Goal: Task Accomplishment & Management: Use online tool/utility

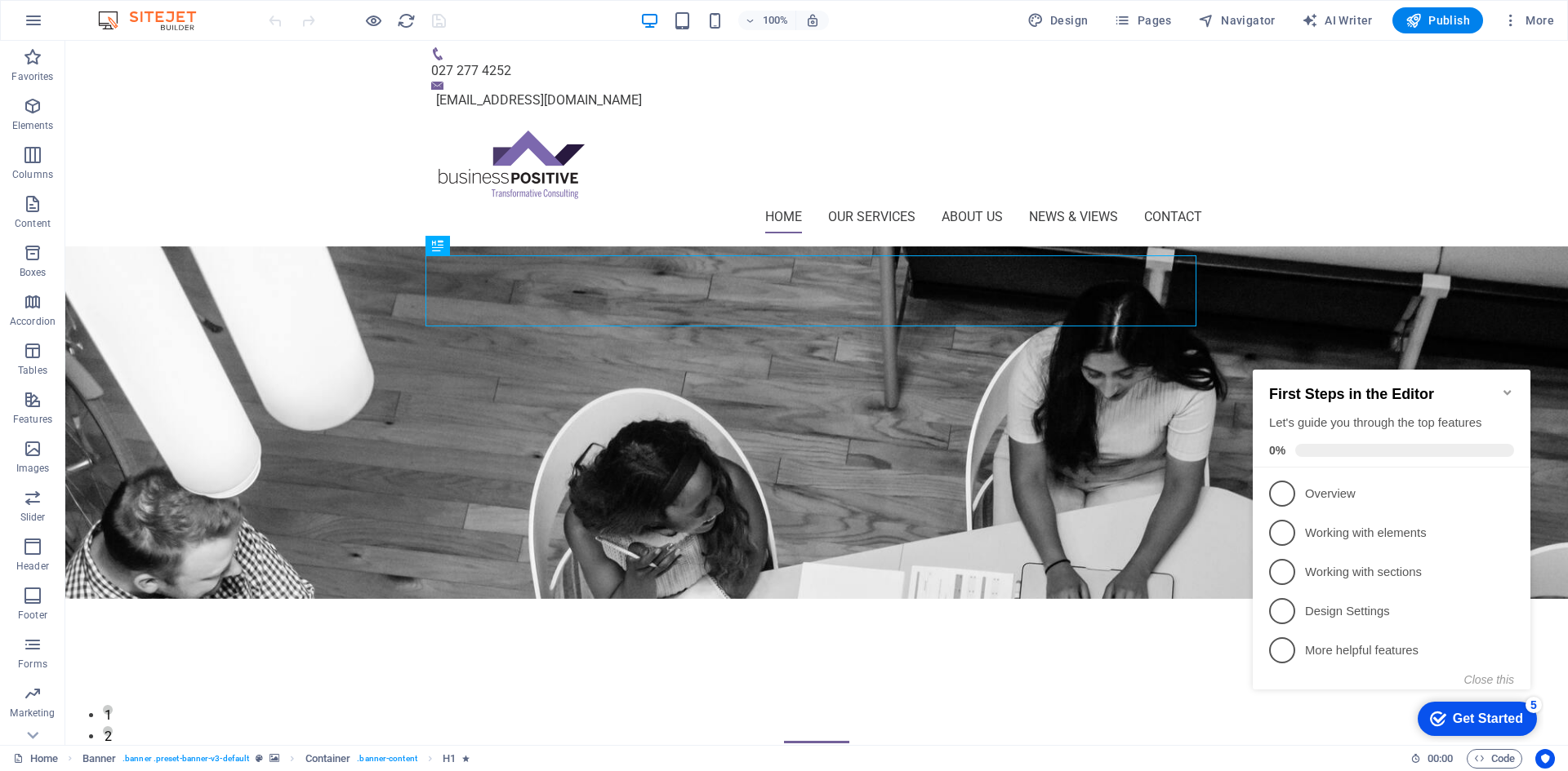
click at [1513, 386] on icon "Minimize checklist" at bounding box center [1508, 393] width 13 height 13
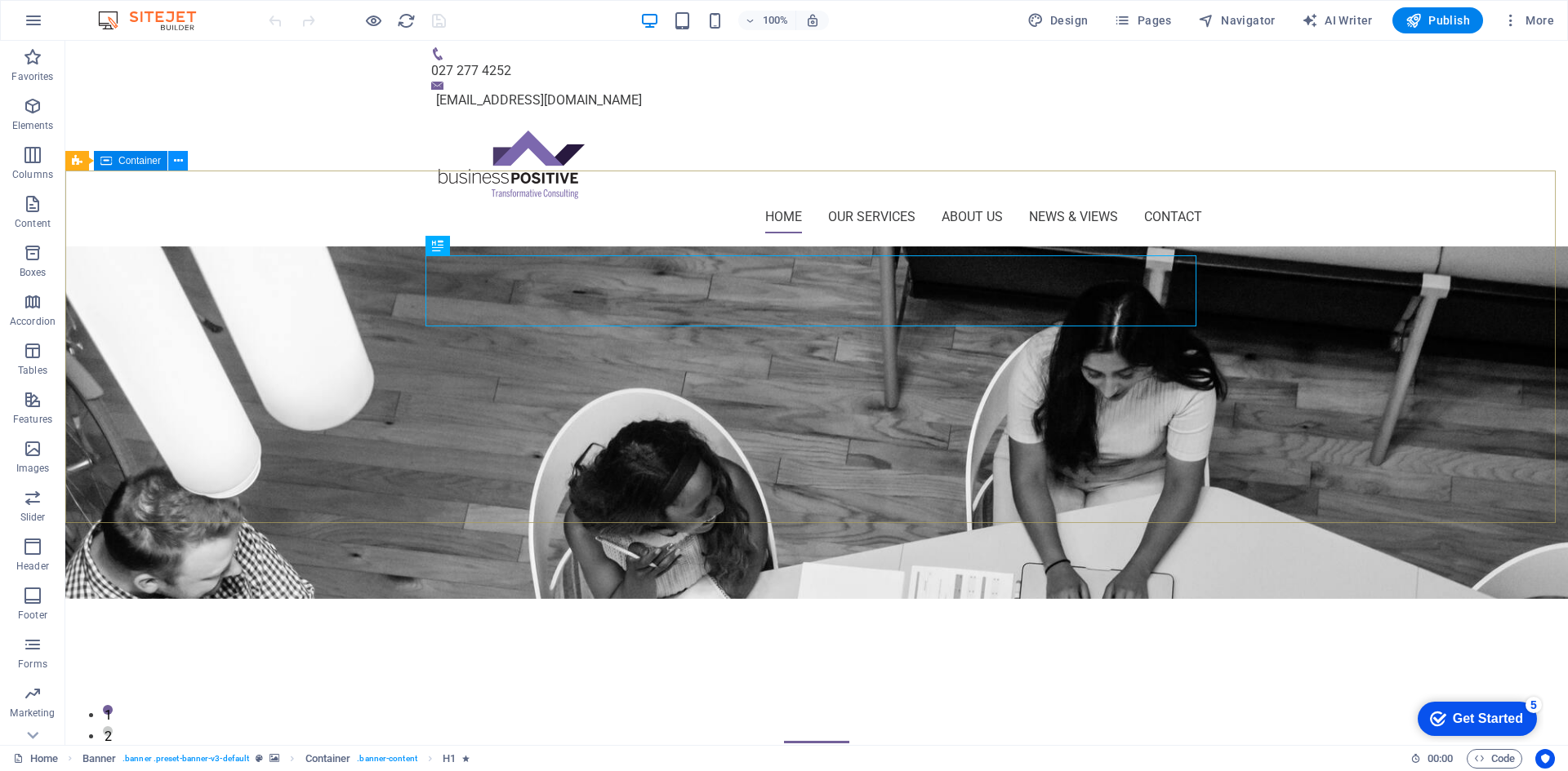
click at [174, 164] on icon at bounding box center [178, 162] width 9 height 17
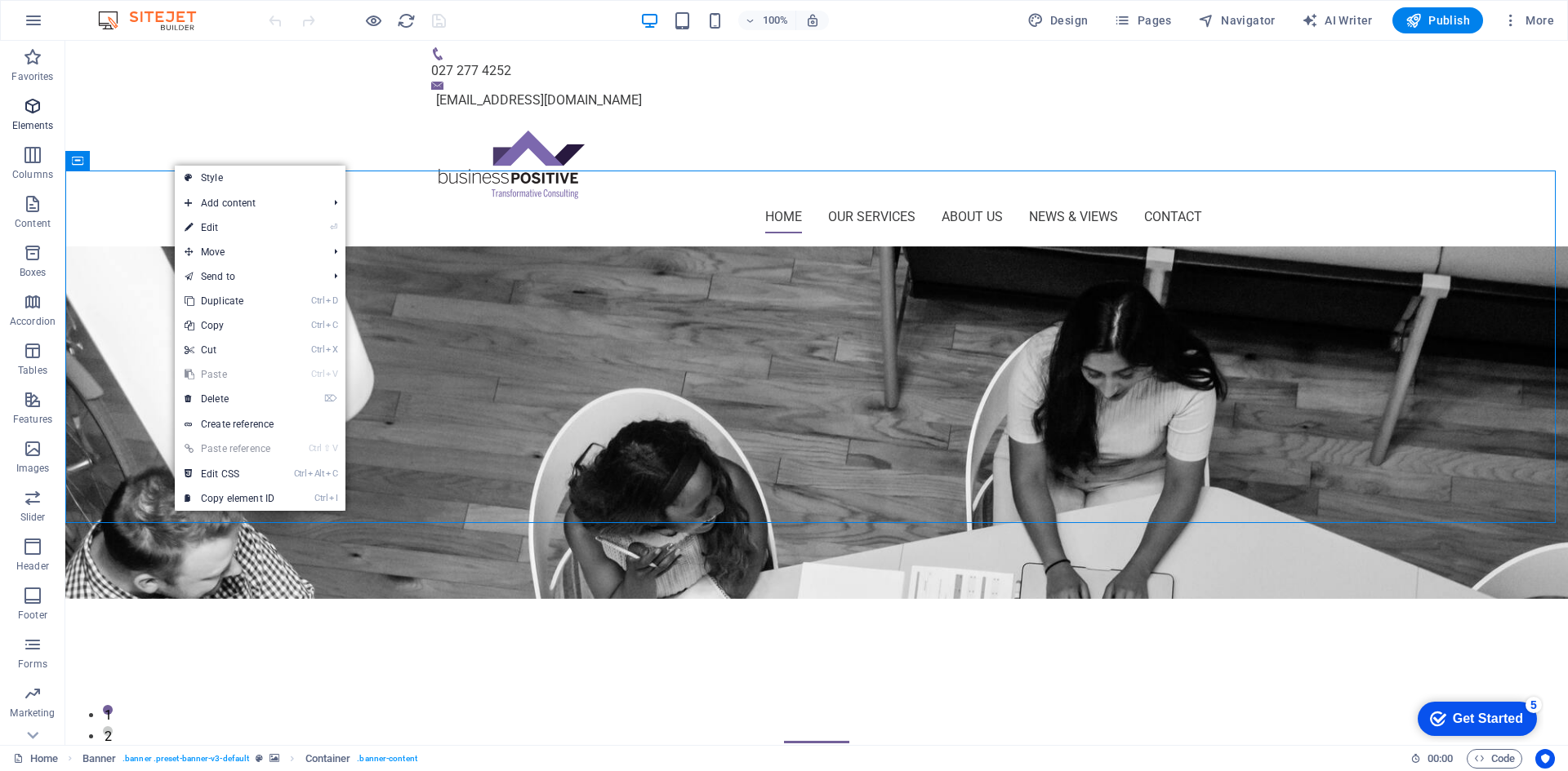
click at [30, 115] on icon "button" at bounding box center [33, 106] width 19 height 19
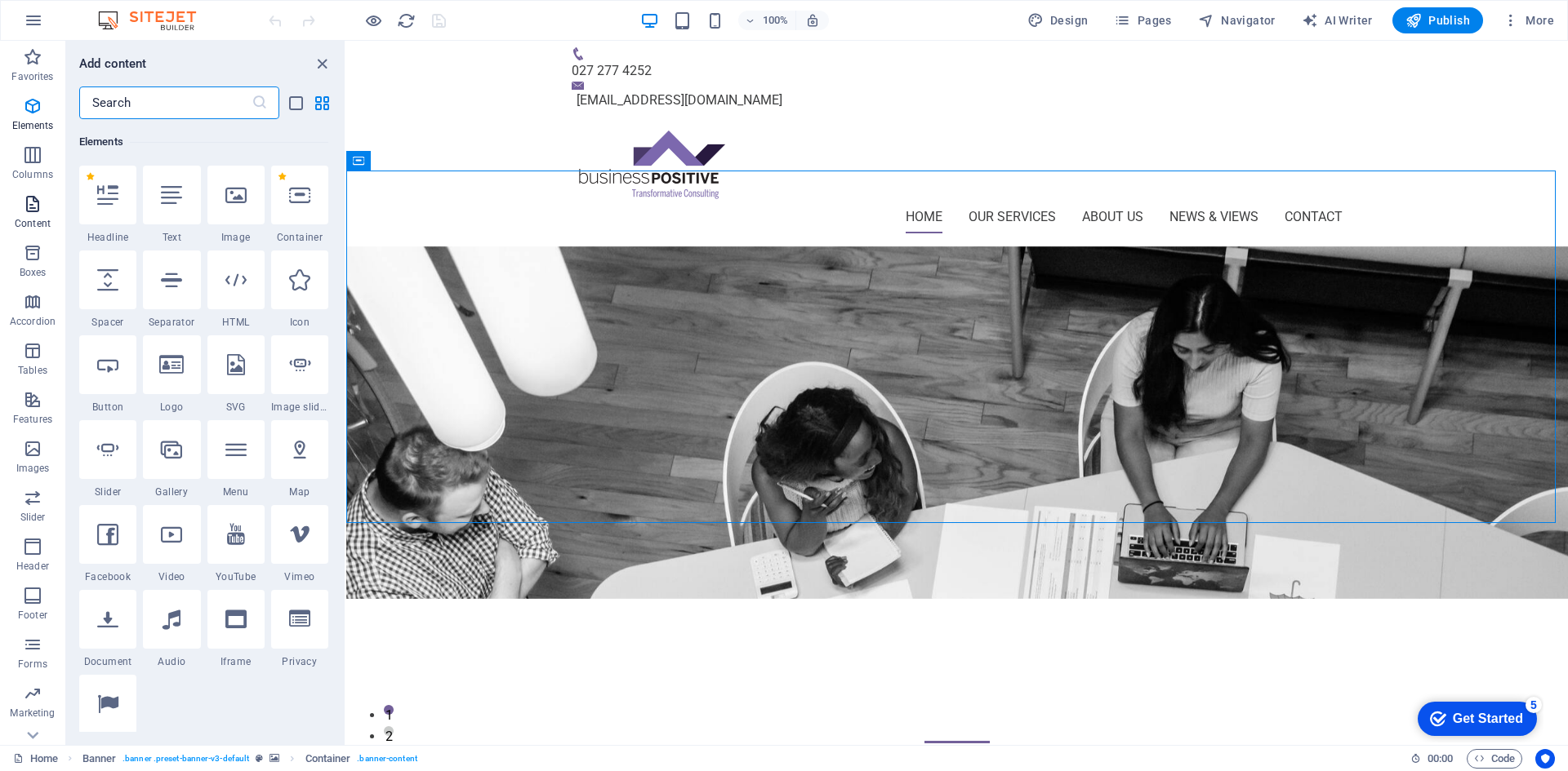
click at [30, 211] on icon "button" at bounding box center [33, 204] width 19 height 19
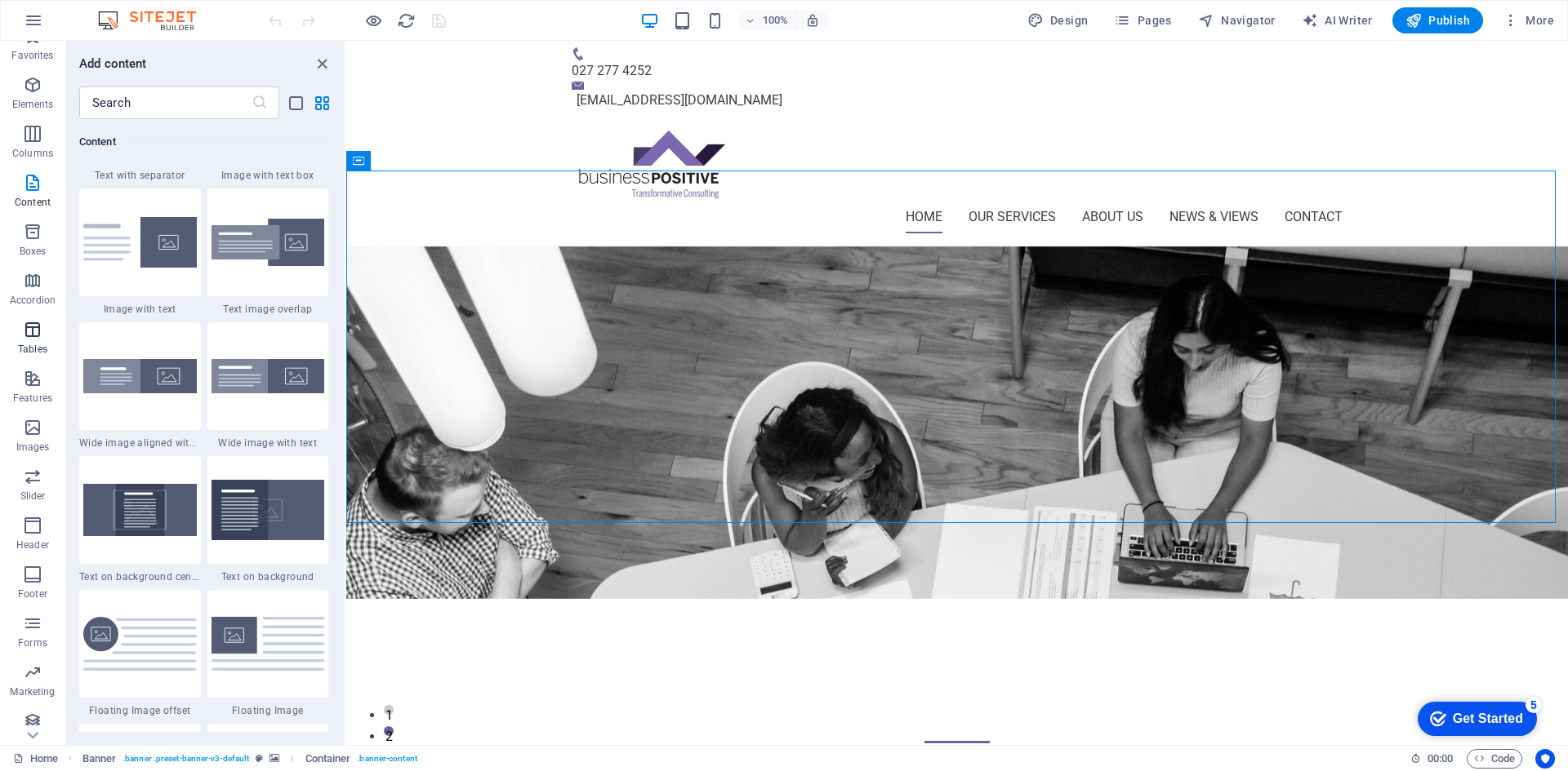
scroll to position [30, 0]
click at [24, 513] on icon "button" at bounding box center [33, 516] width 19 height 19
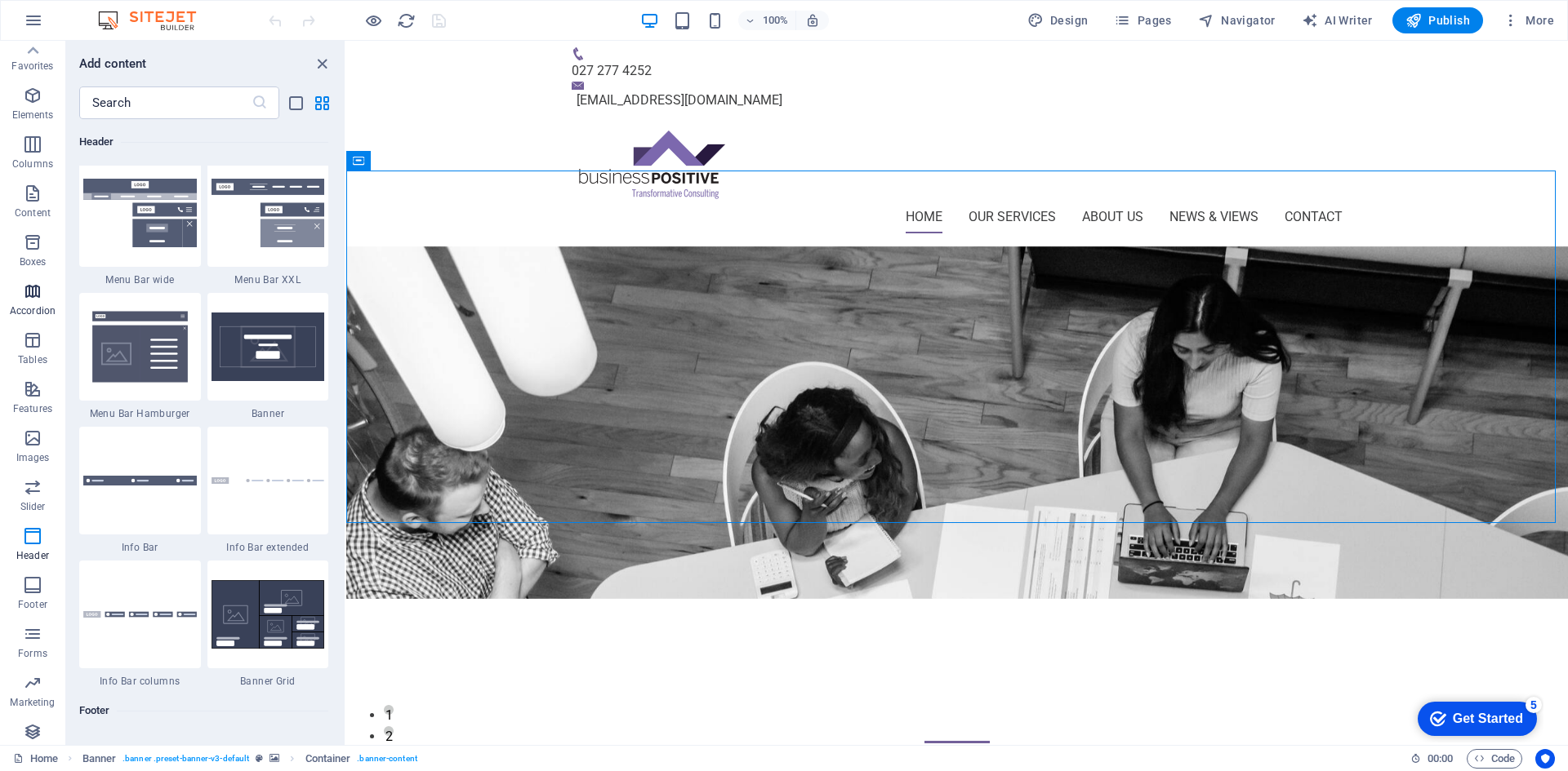
scroll to position [0, 0]
click at [38, 137] on button "Elements" at bounding box center [33, 113] width 65 height 49
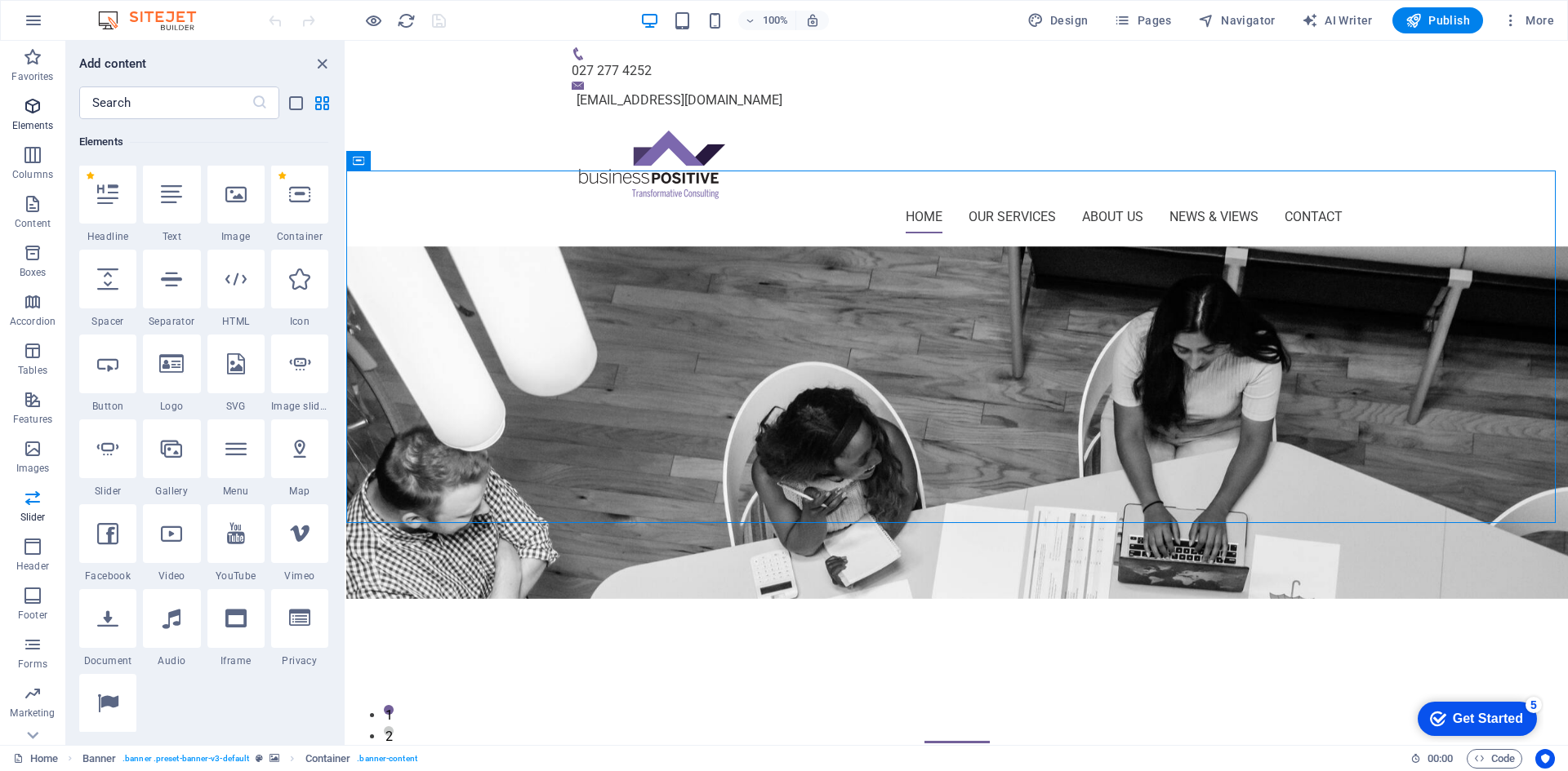
scroll to position [174, 0]
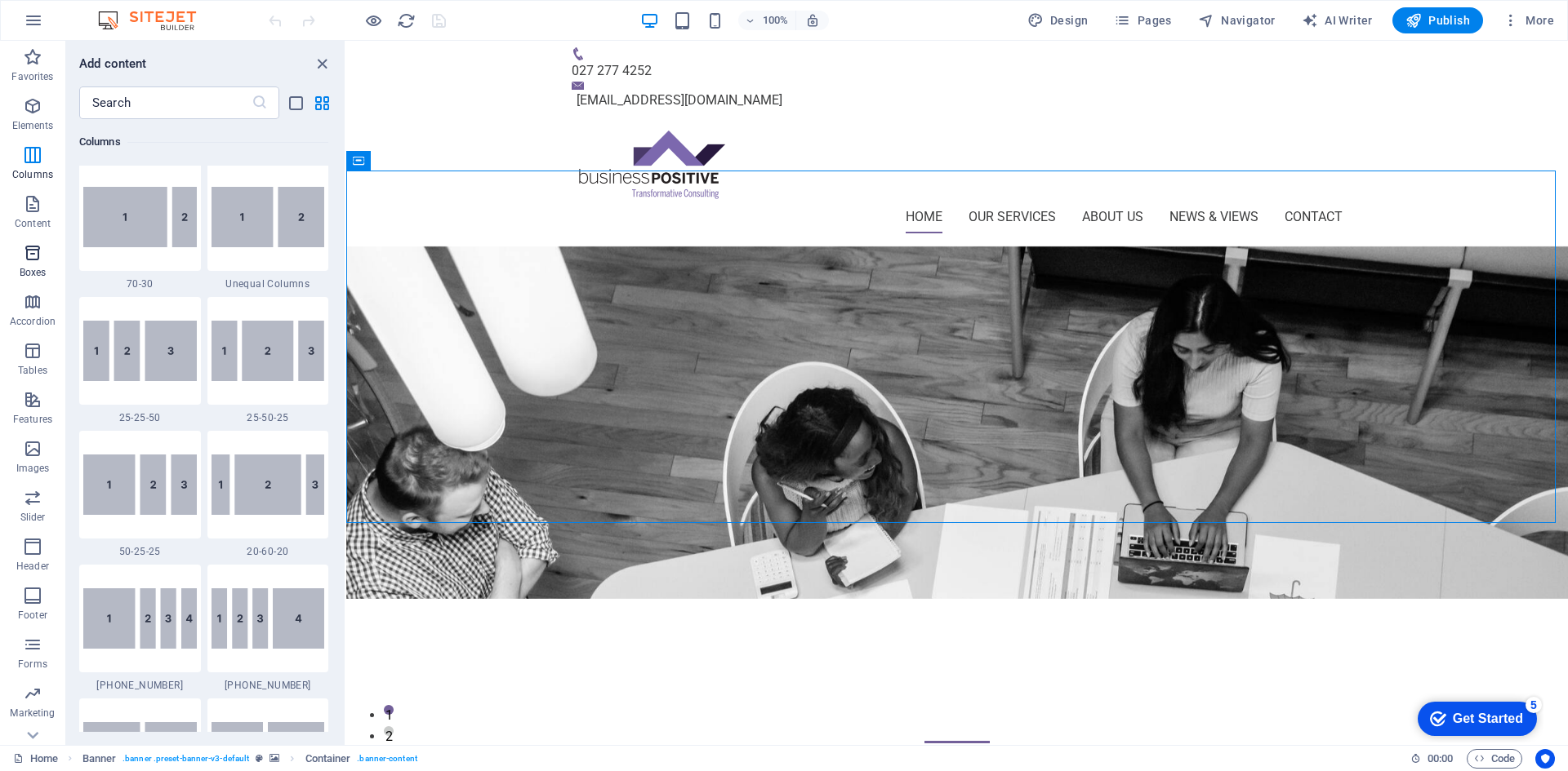
click at [33, 257] on icon "button" at bounding box center [33, 253] width 19 height 19
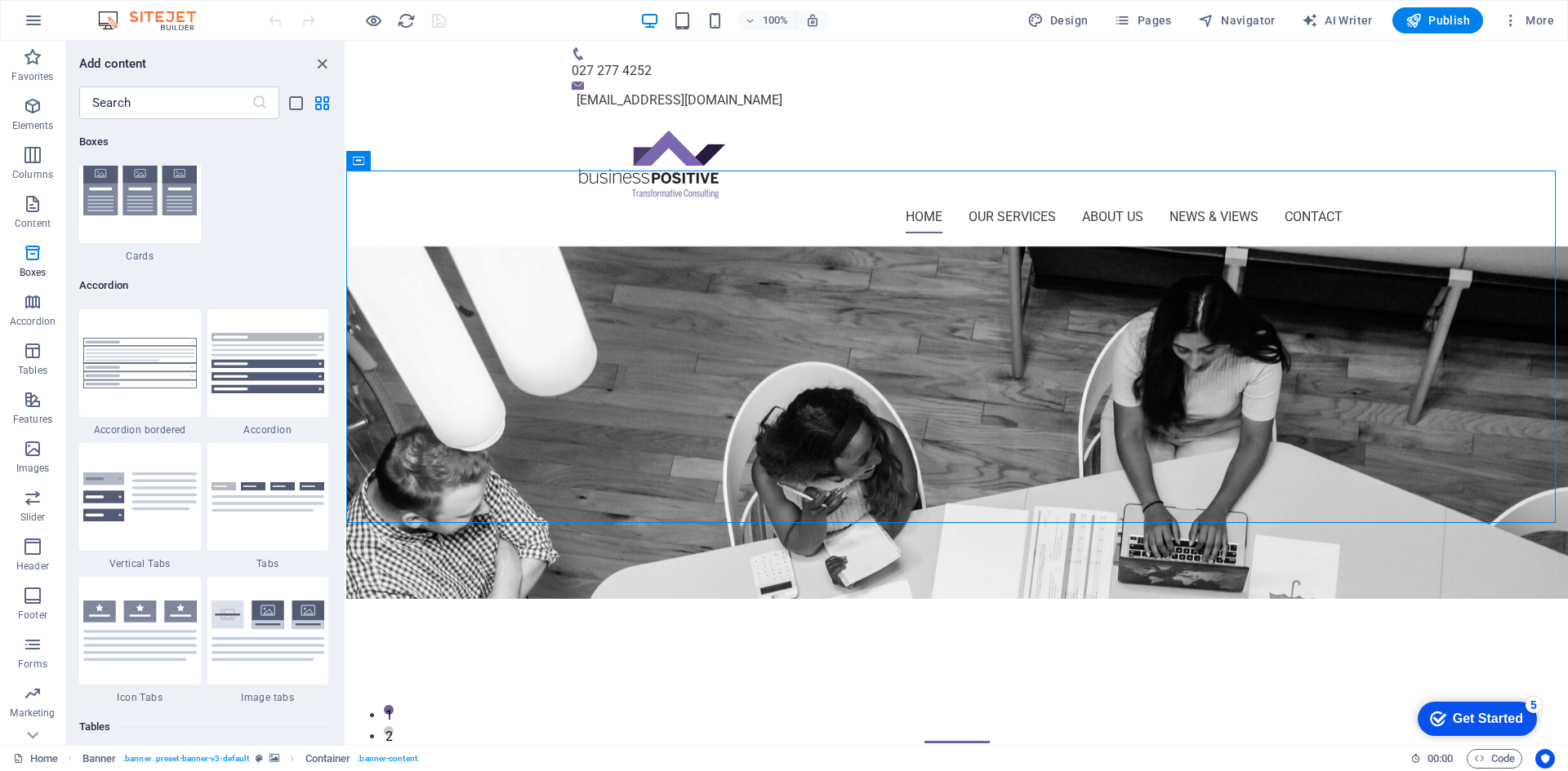
scroll to position [5075, 0]
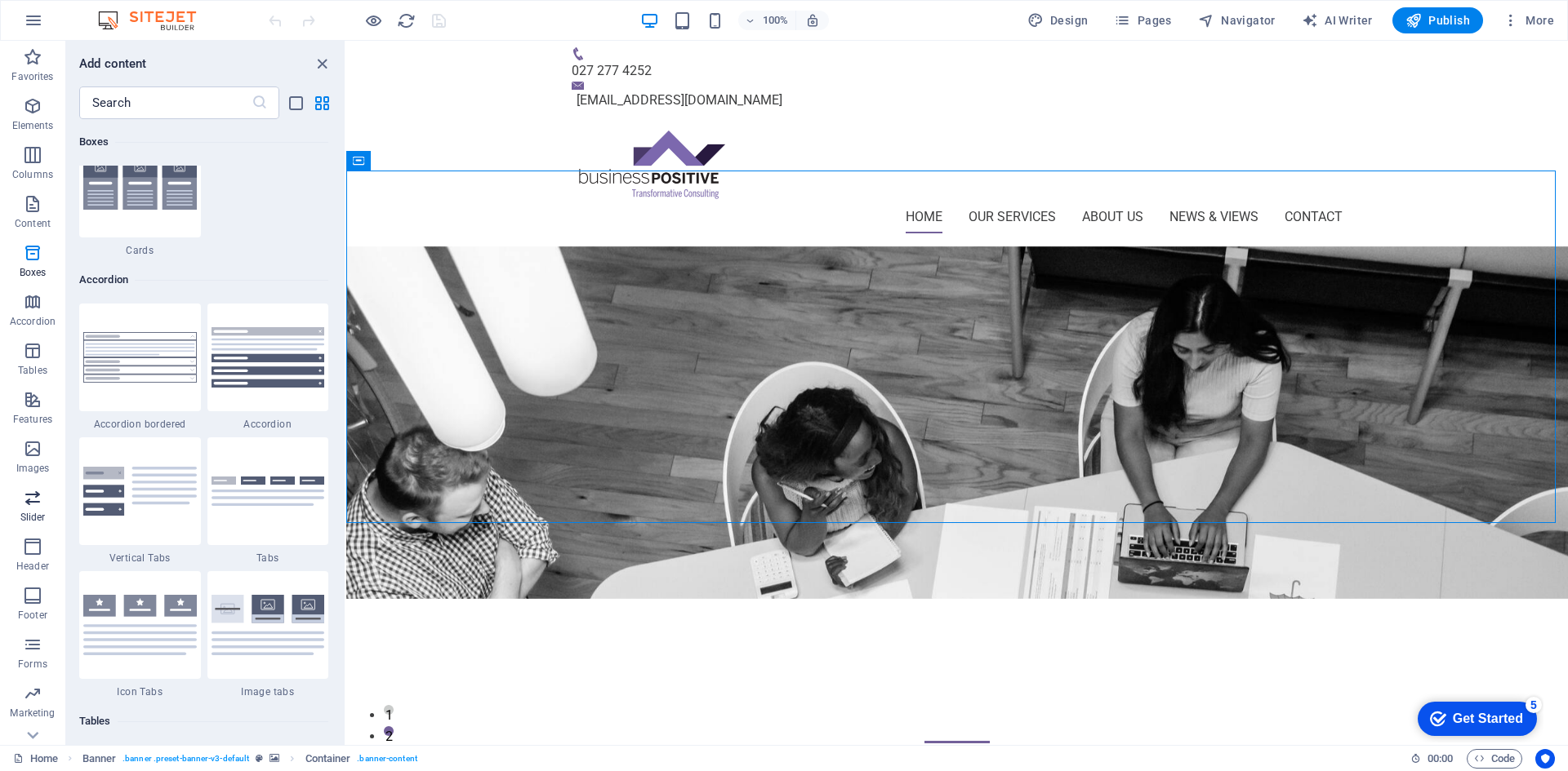
click at [36, 498] on icon "button" at bounding box center [33, 498] width 19 height 19
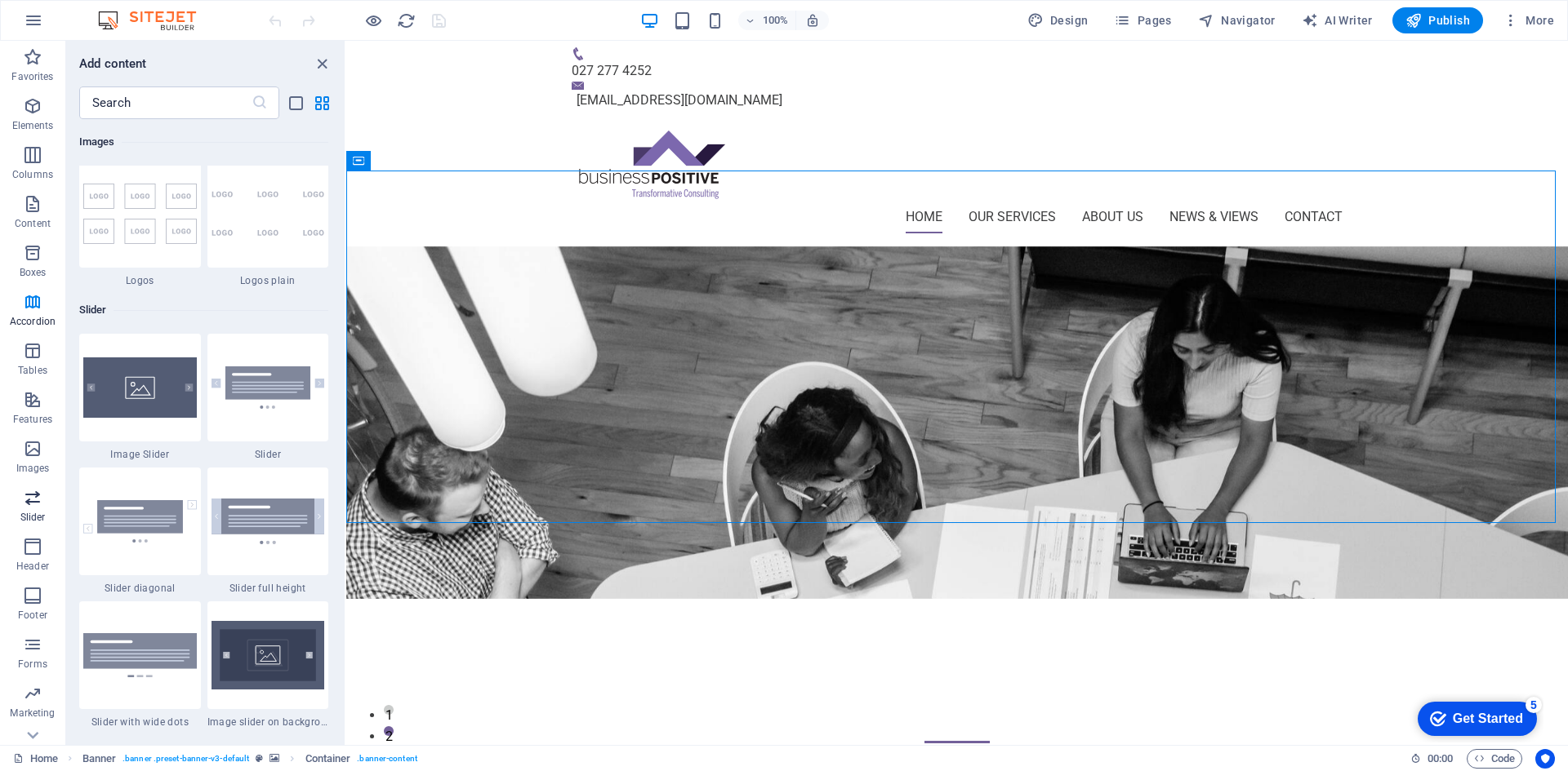
scroll to position [9255, 0]
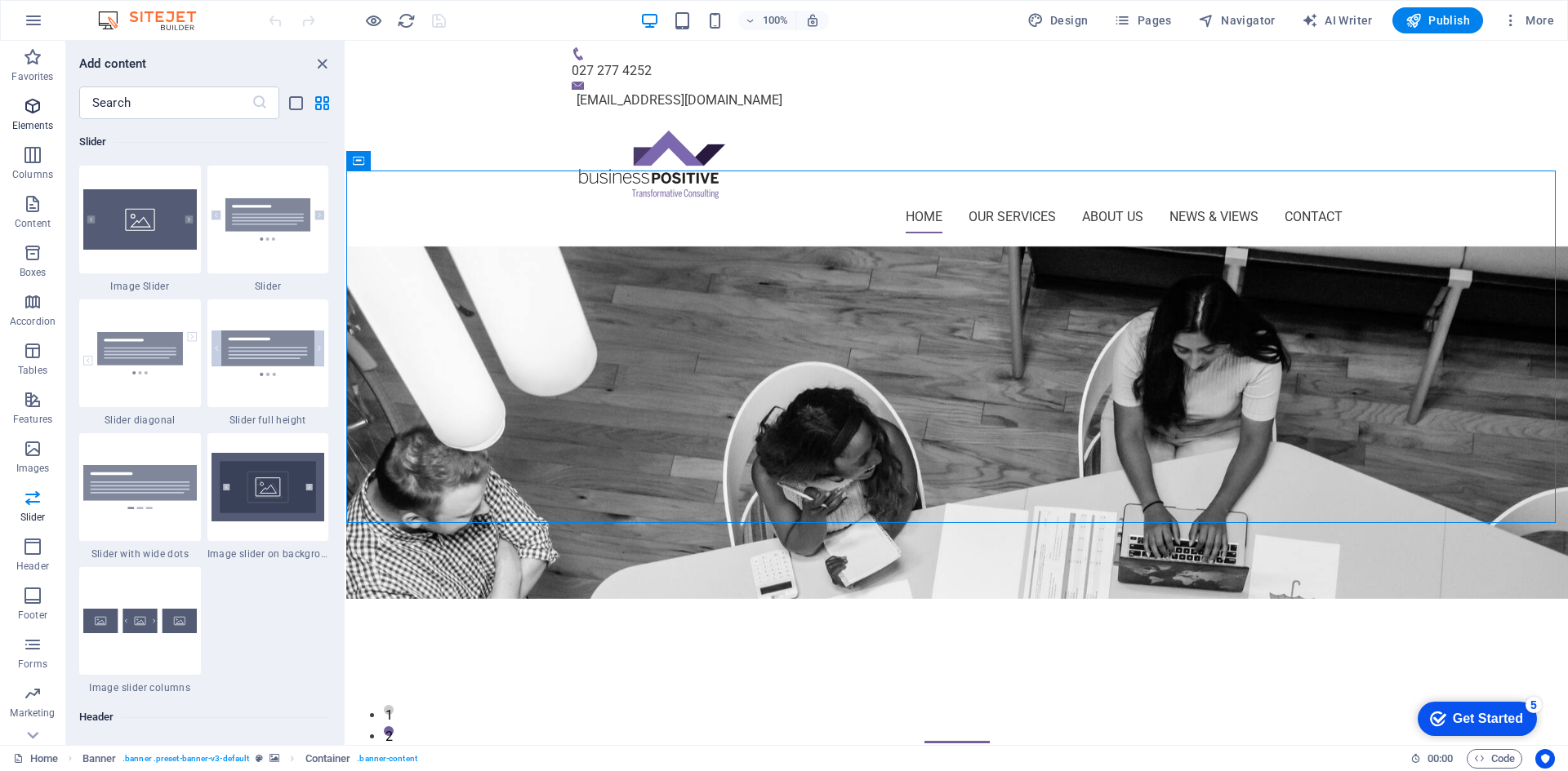
click at [33, 114] on icon "button" at bounding box center [33, 106] width 19 height 19
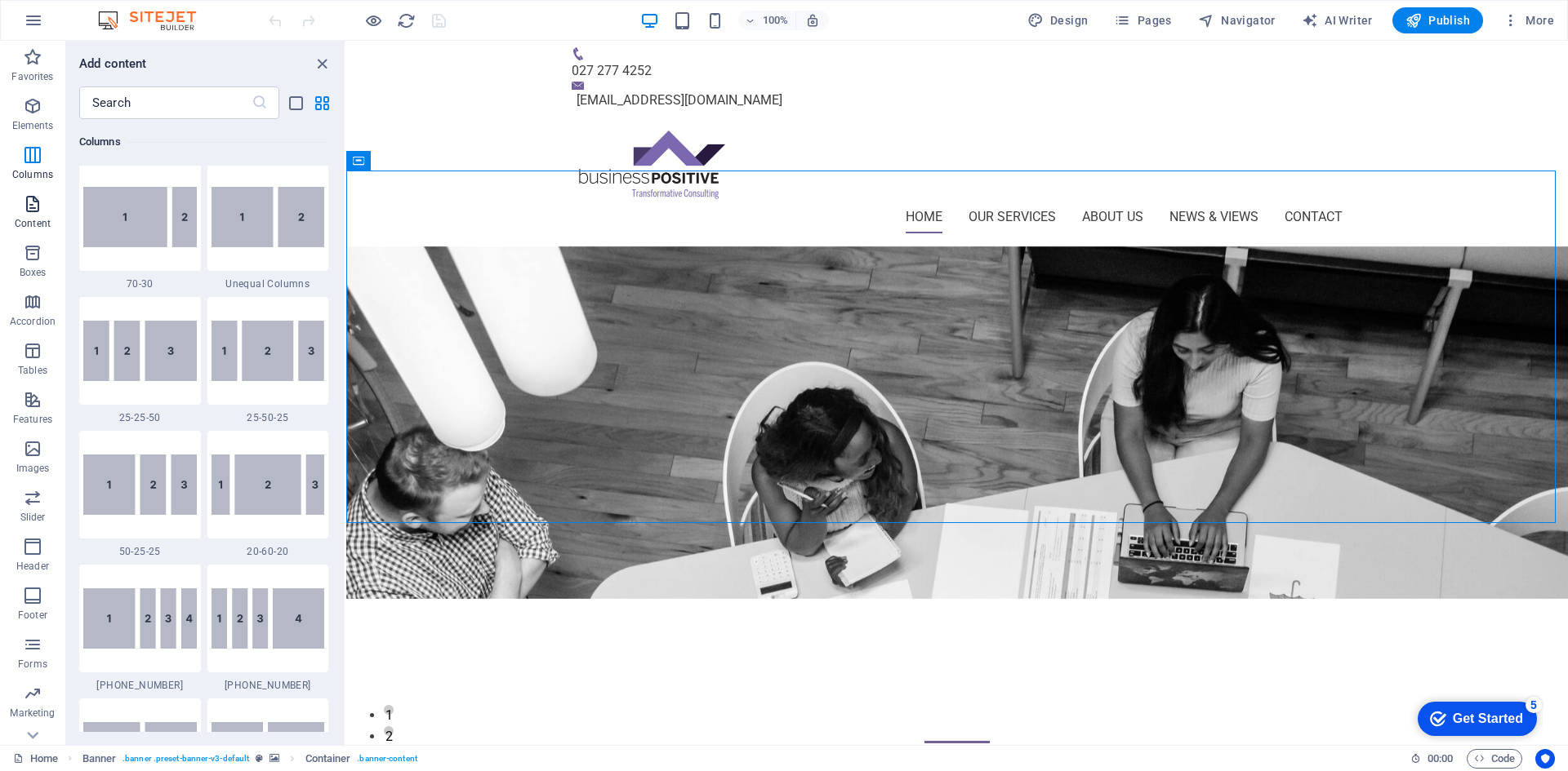
click at [30, 211] on icon "button" at bounding box center [33, 204] width 19 height 19
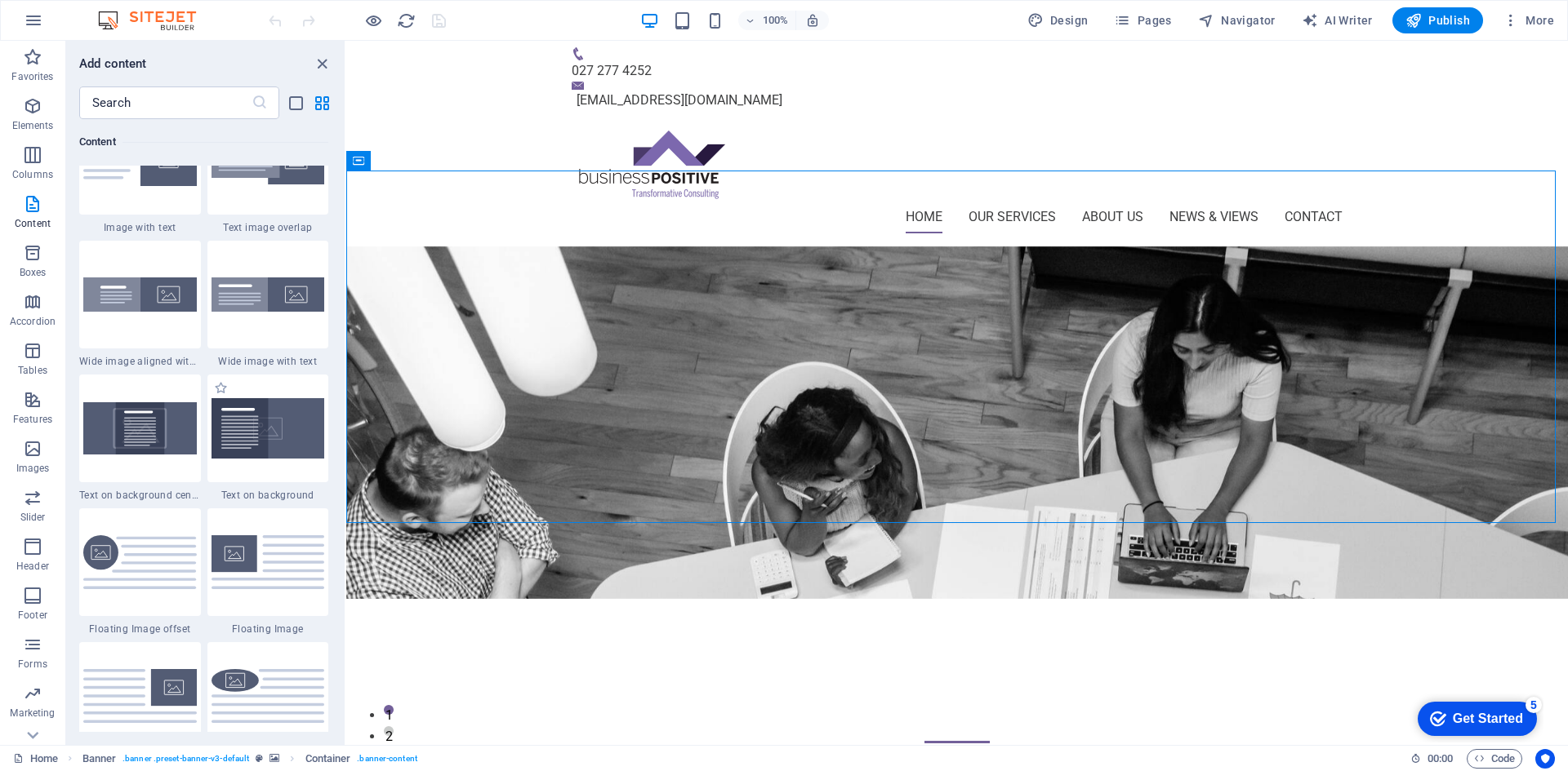
scroll to position [2938, 0]
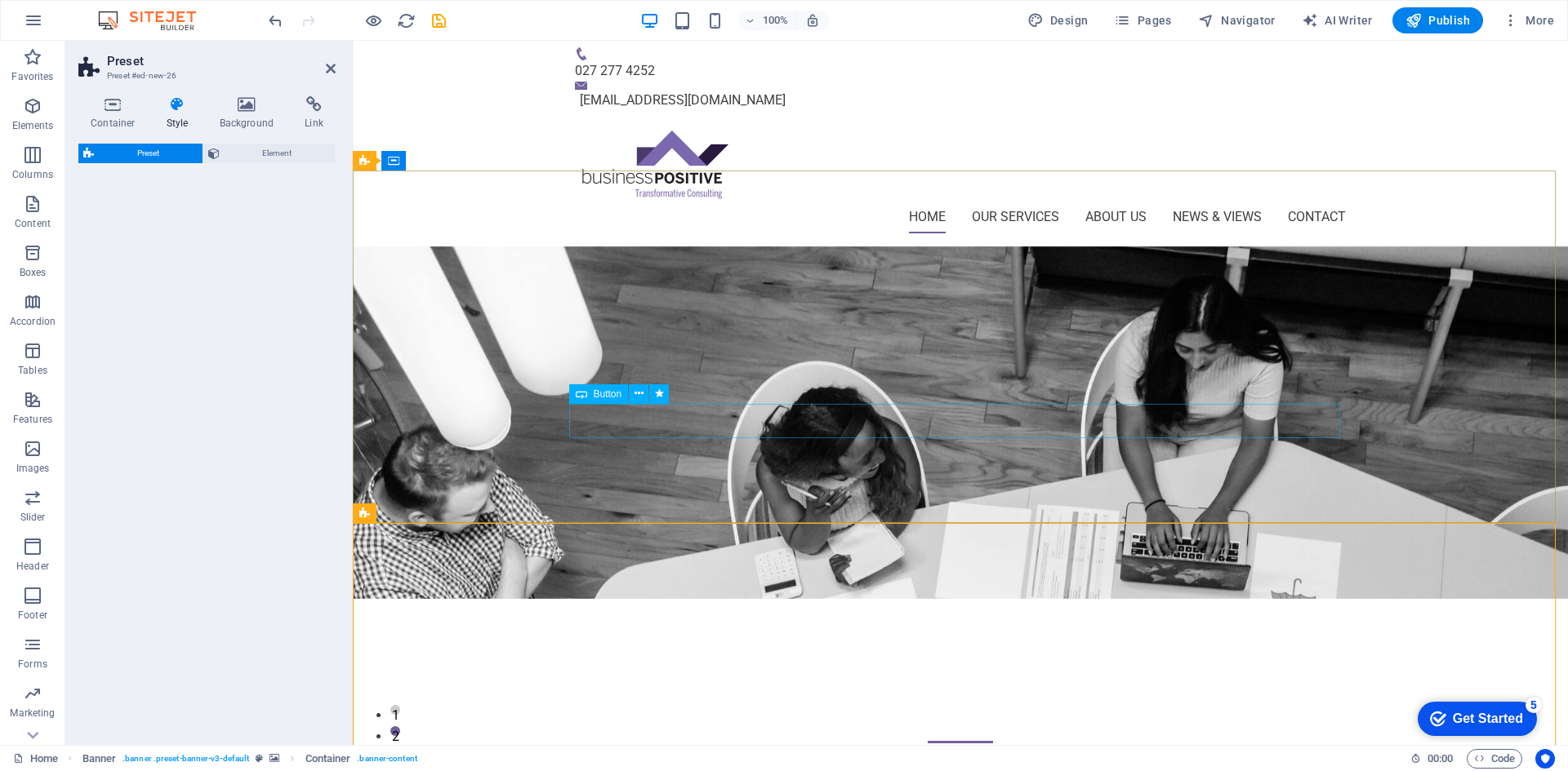
select select "rem"
select select "px"
select select "preset-text-with-image-v4-boxed"
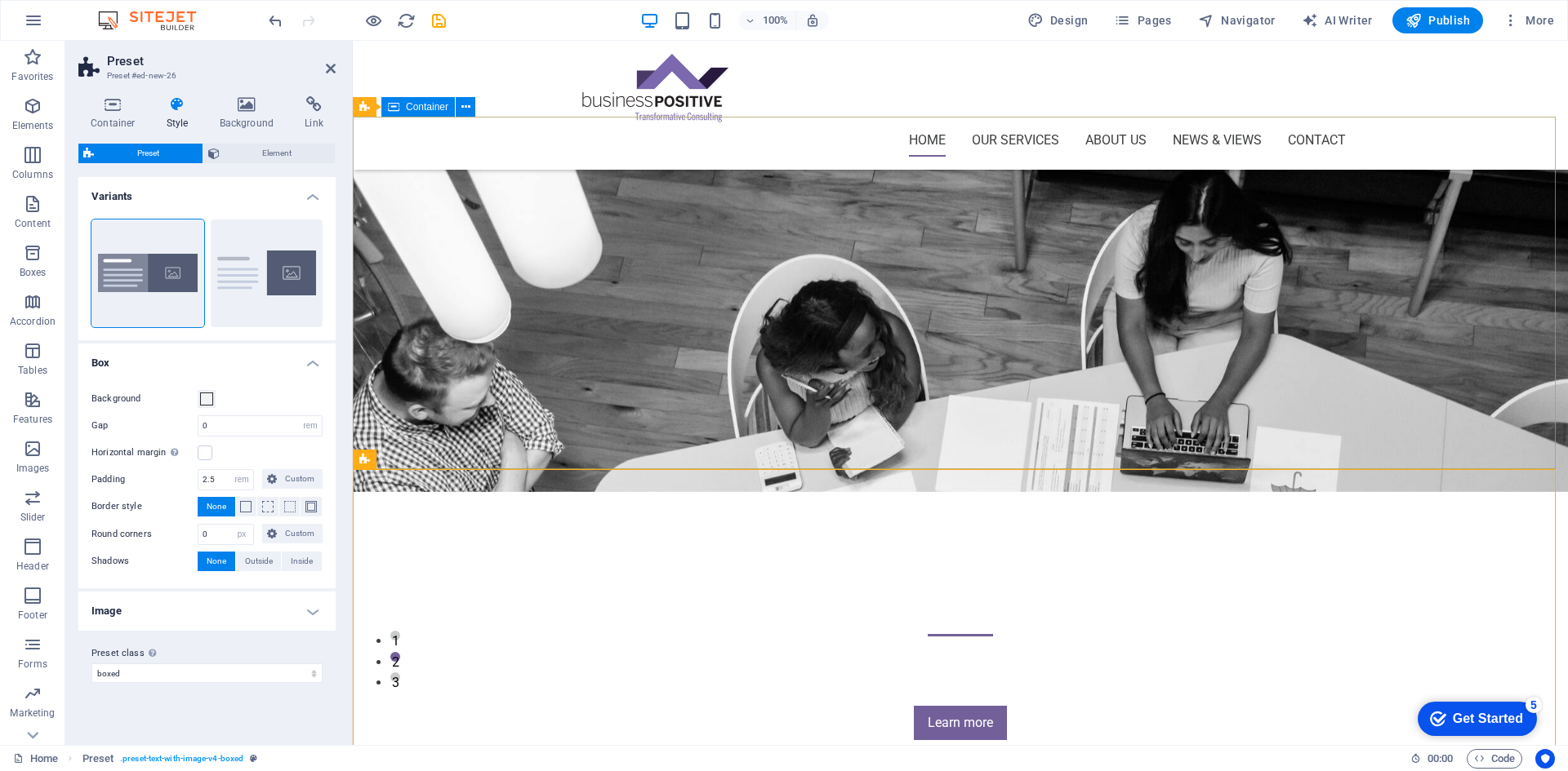
scroll to position [163, 0]
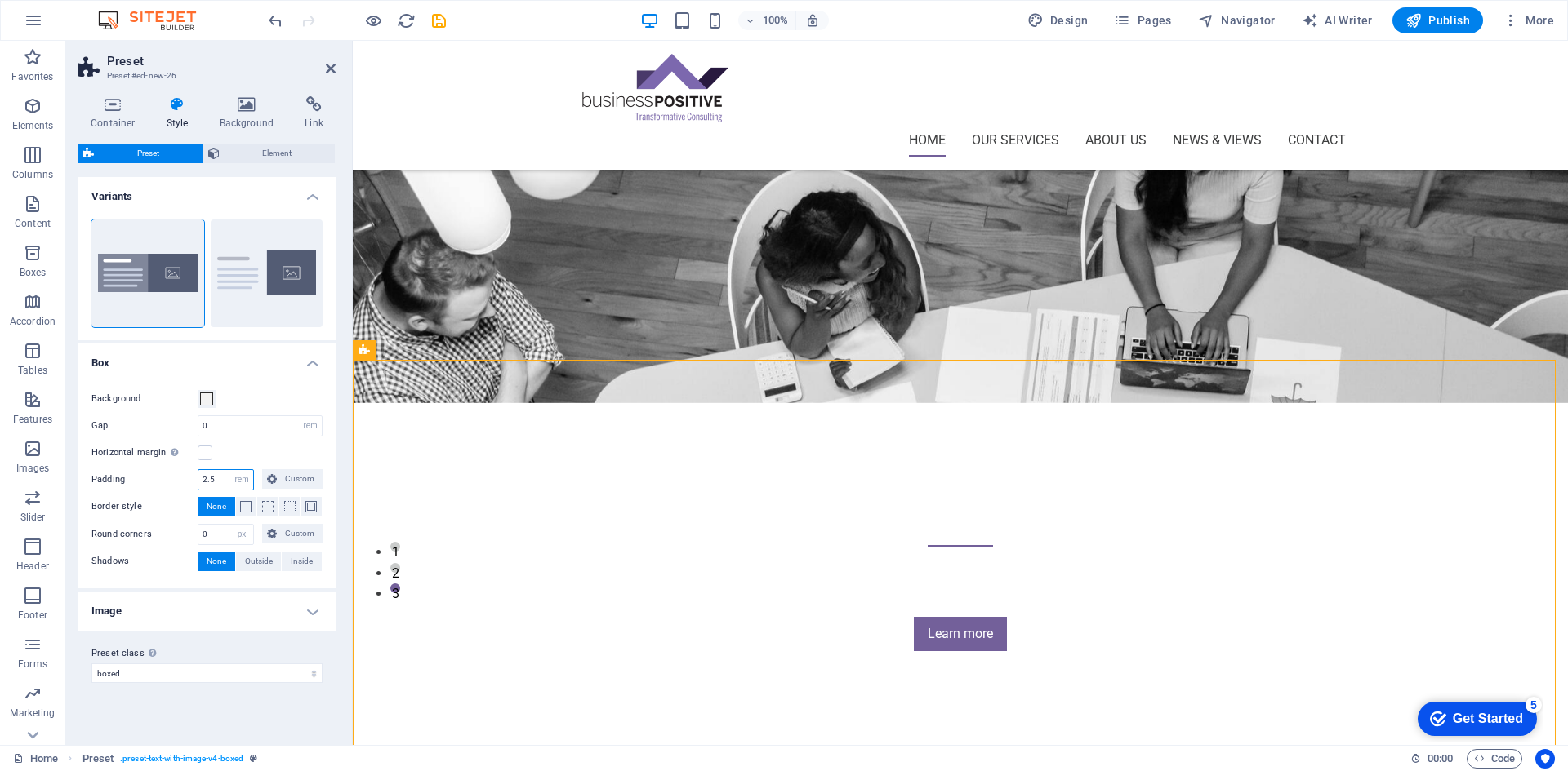
click at [217, 478] on input "2.5" at bounding box center [225, 480] width 55 height 19
drag, startPoint x: 217, startPoint y: 478, endPoint x: 180, endPoint y: 483, distance: 37.3
click at [180, 483] on div "Padding 2.5 rem px % vh vw Custom Custom" at bounding box center [207, 480] width 231 height 21
type input "1"
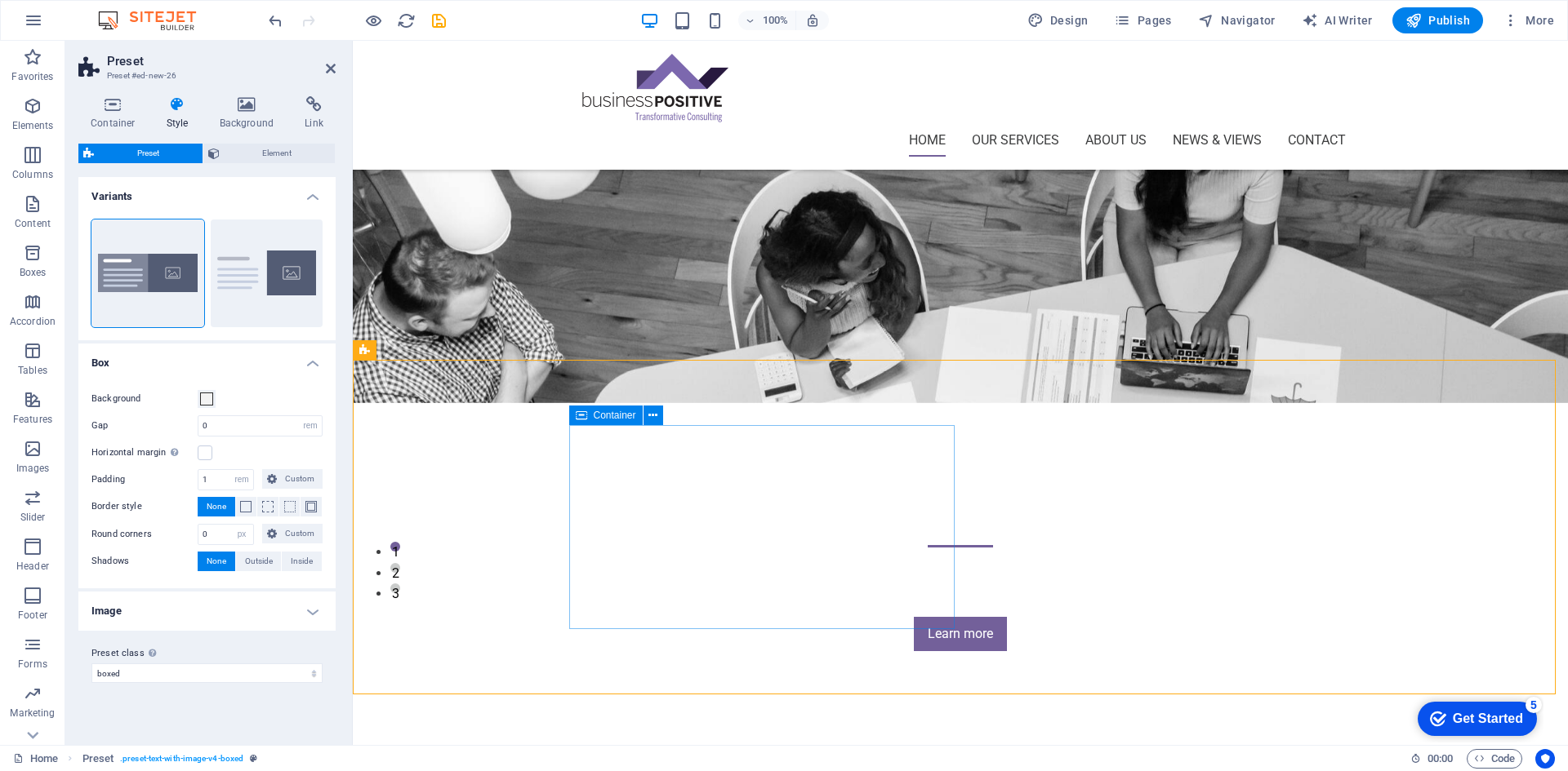
click at [657, 417] on icon at bounding box center [652, 416] width 9 height 17
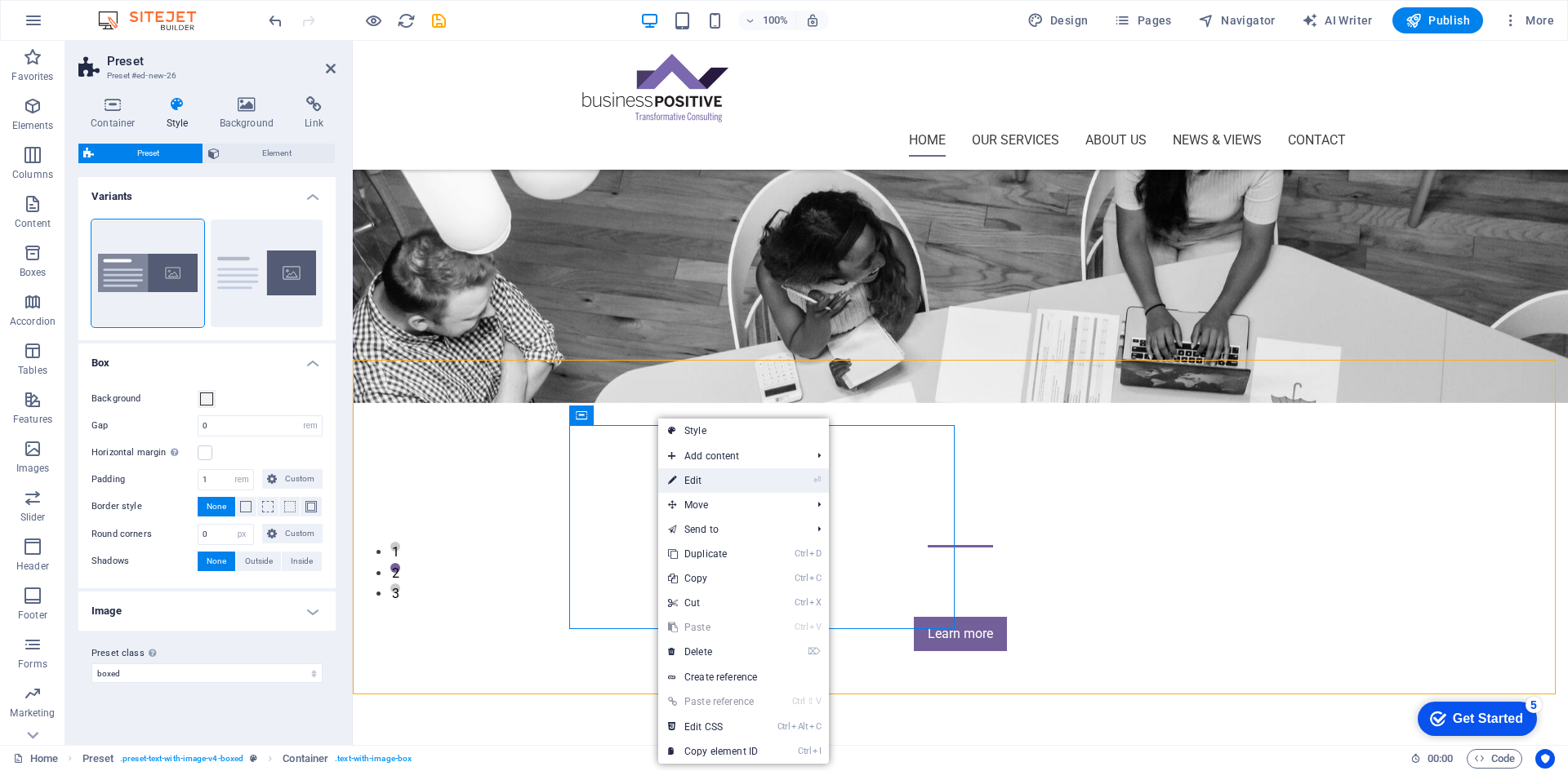
click at [709, 483] on link "⏎ Edit" at bounding box center [713, 480] width 110 height 24
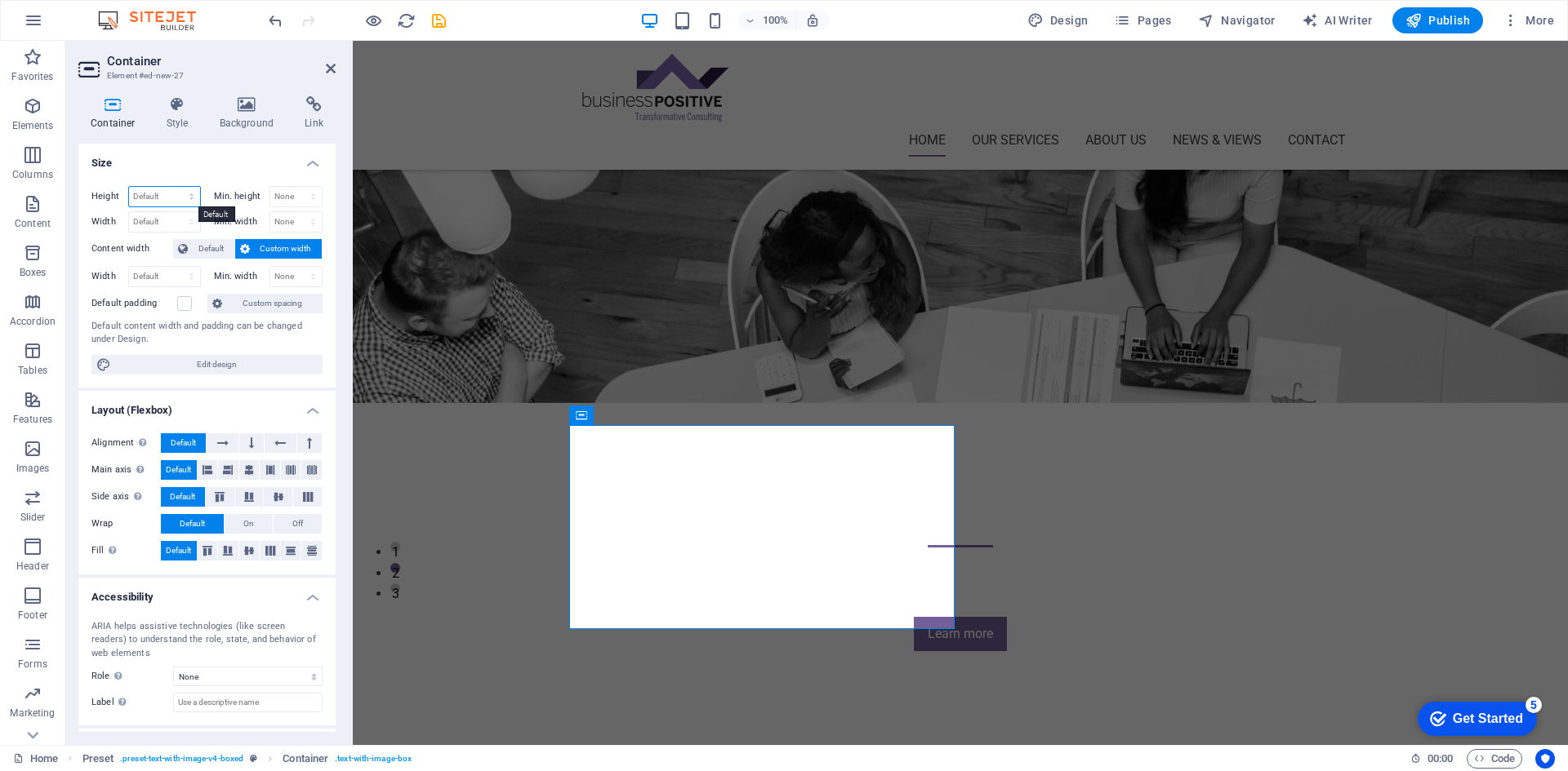
click at [192, 193] on select "Default px rem % vh vw" at bounding box center [164, 196] width 71 height 19
select select "px"
click at [175, 187] on select "Default px rem % vh vw" at bounding box center [164, 196] width 71 height 19
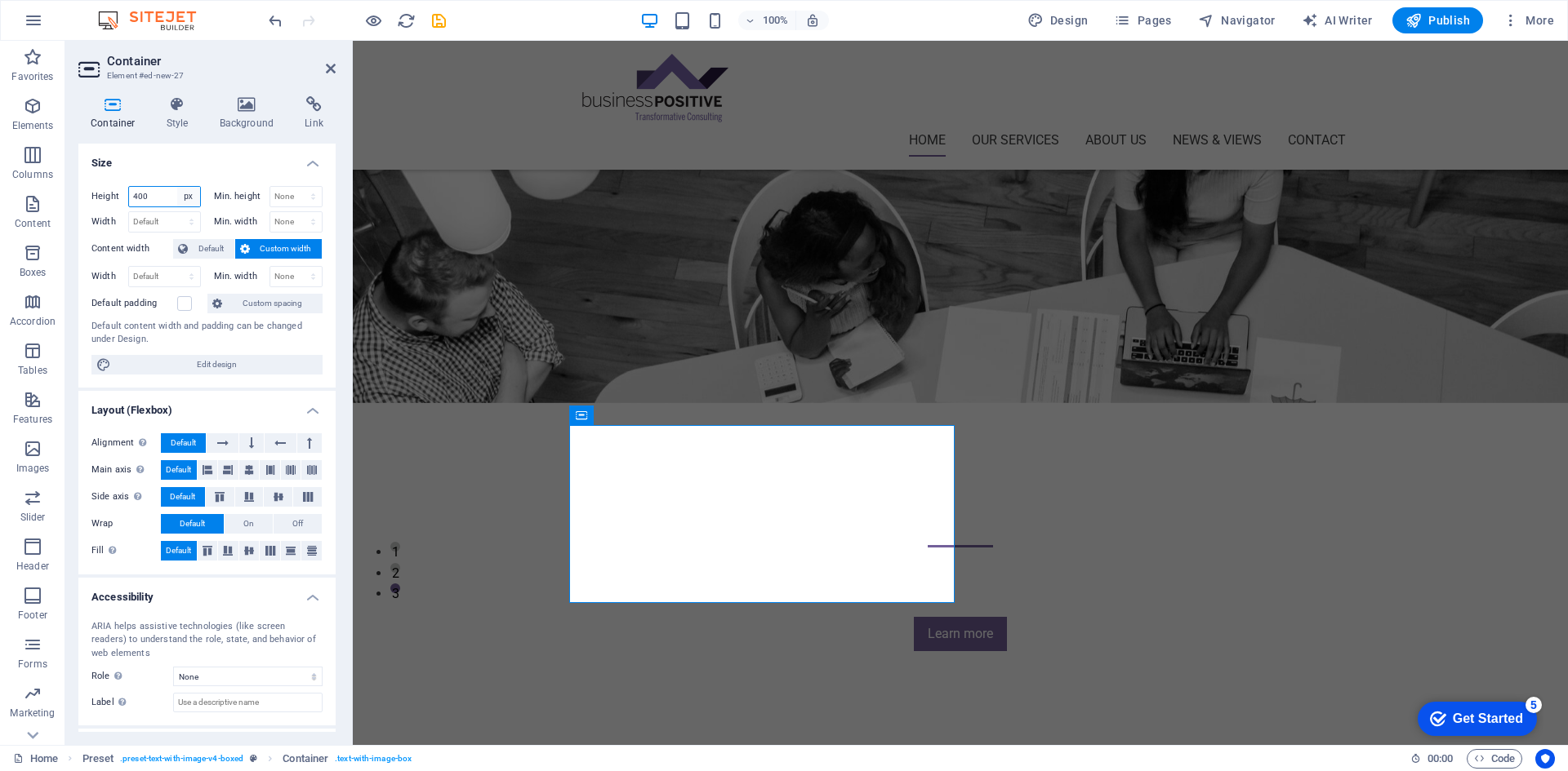
type input "400"
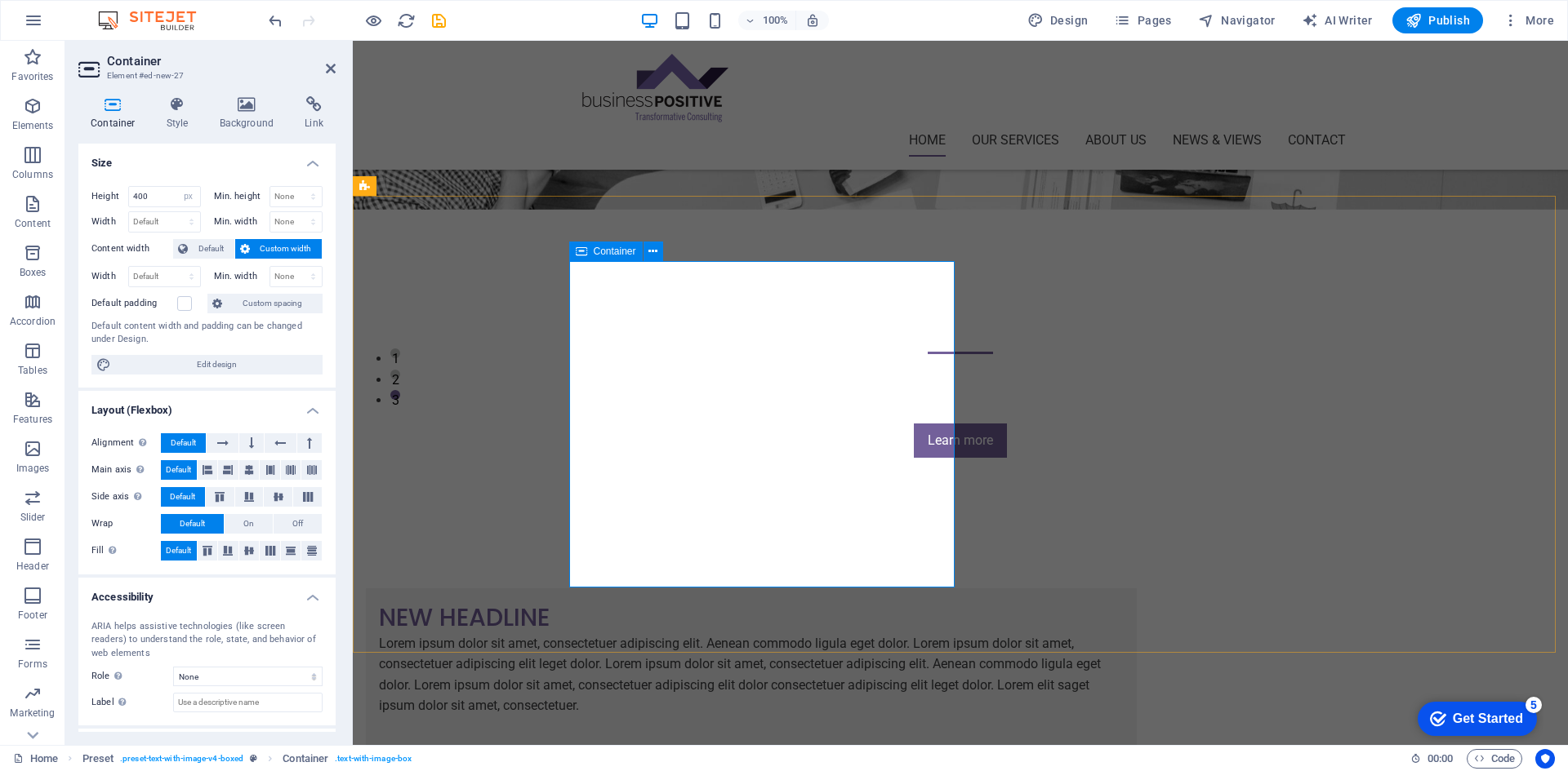
scroll to position [409, 0]
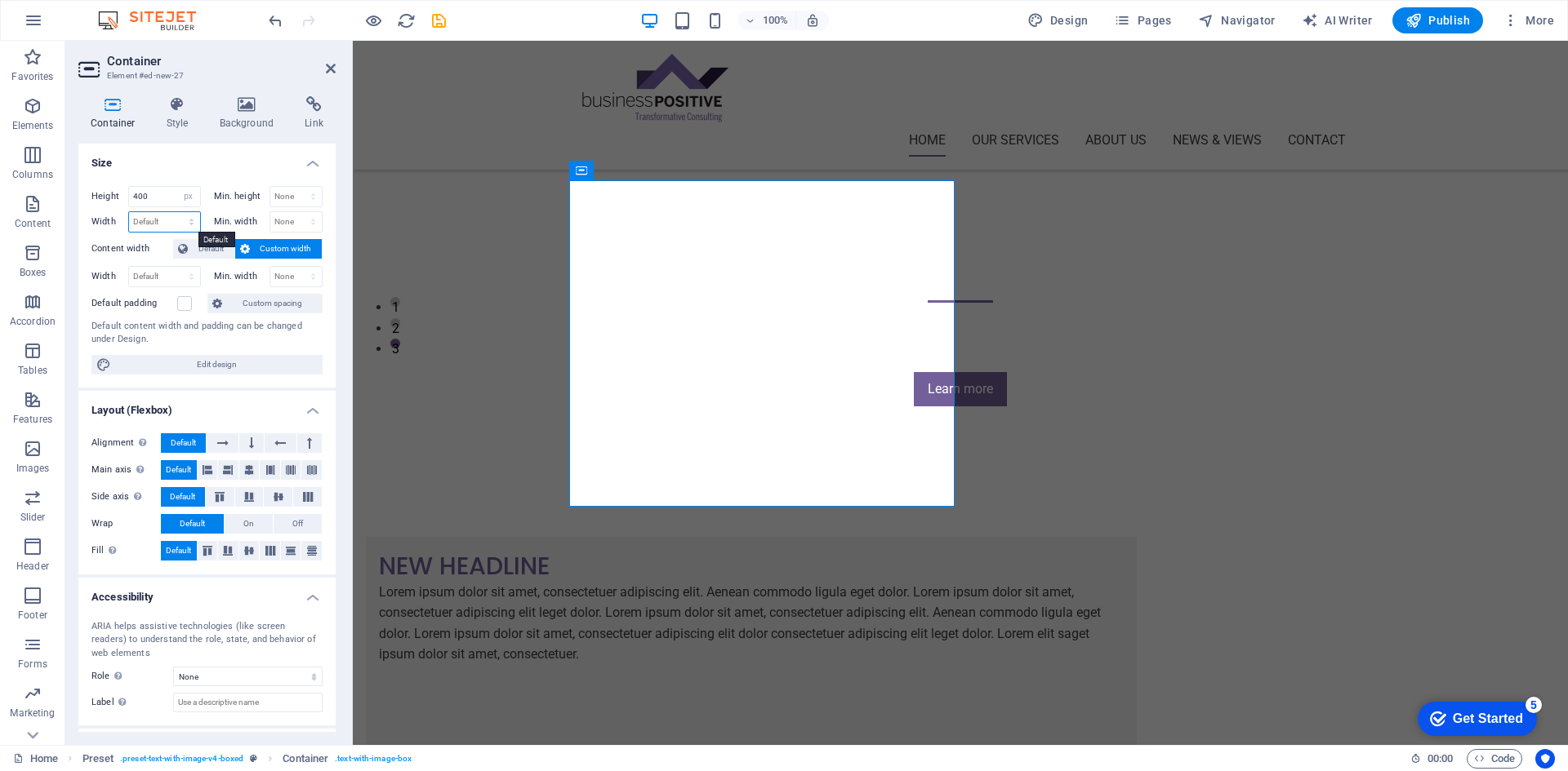
click at [161, 220] on select "Default px rem % em vh vw" at bounding box center [164, 222] width 71 height 19
select select "px"
click at [175, 212] on select "Default px rem % em vh vw" at bounding box center [164, 222] width 71 height 19
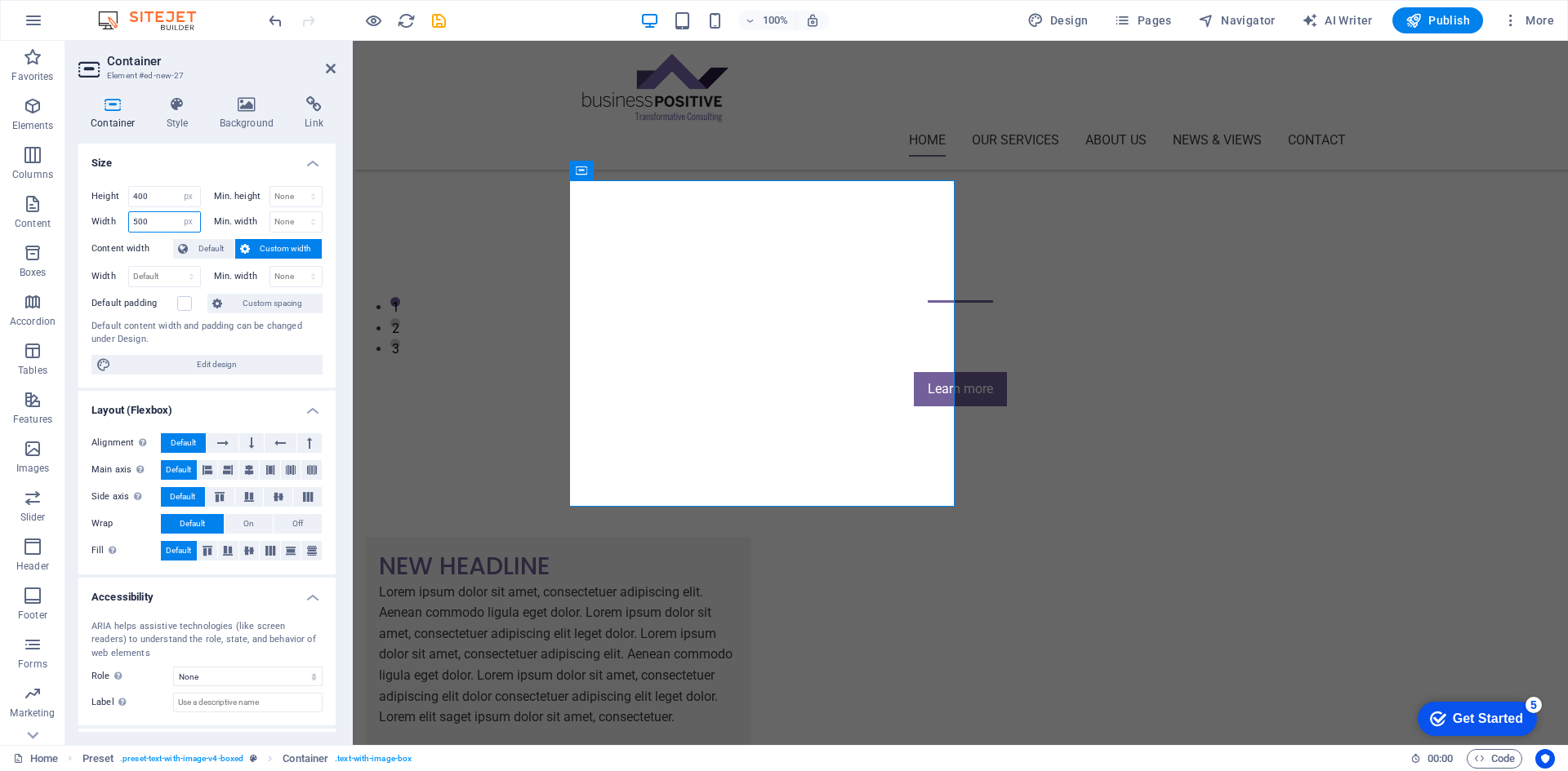
type input "500"
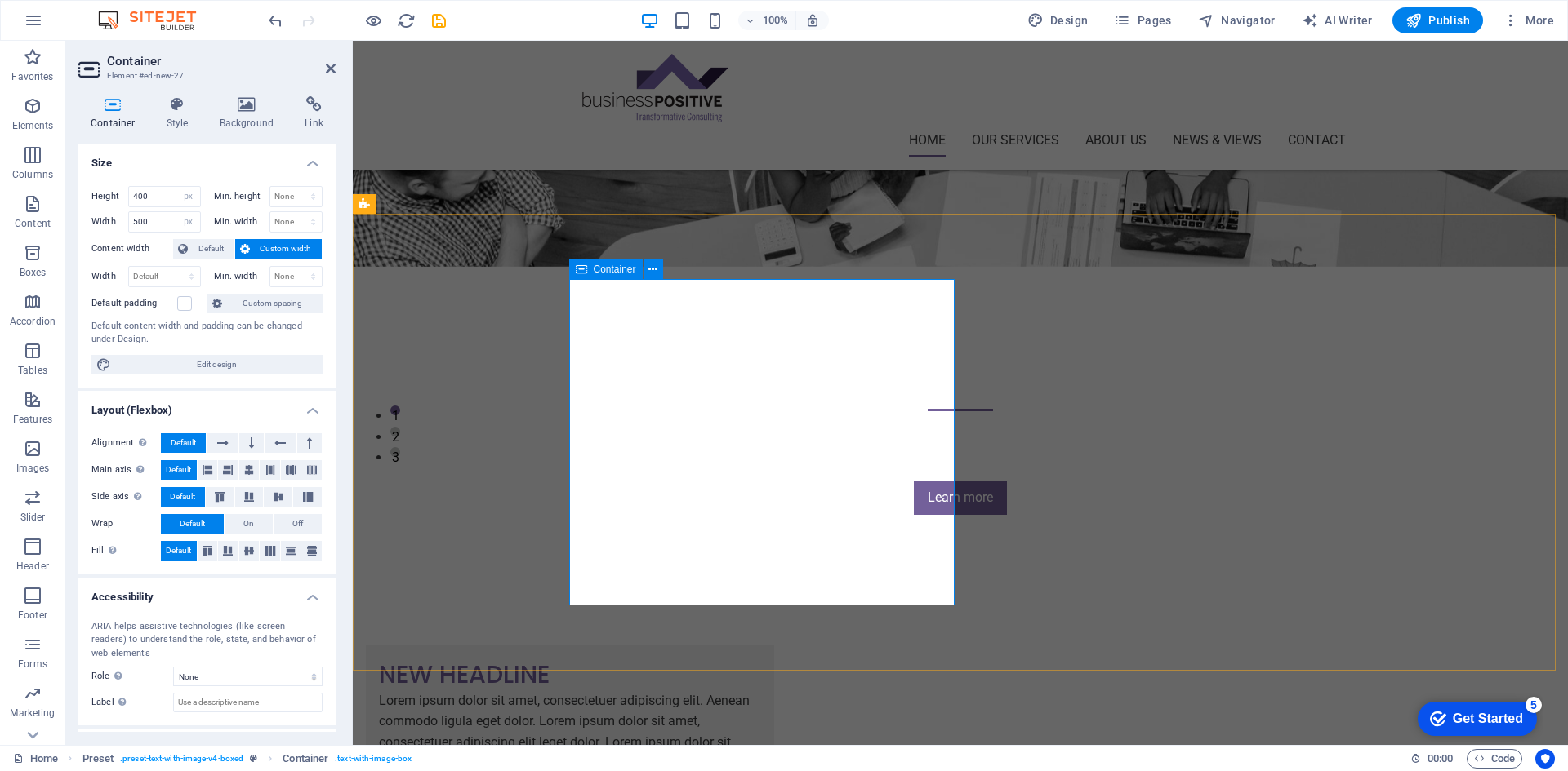
scroll to position [327, 0]
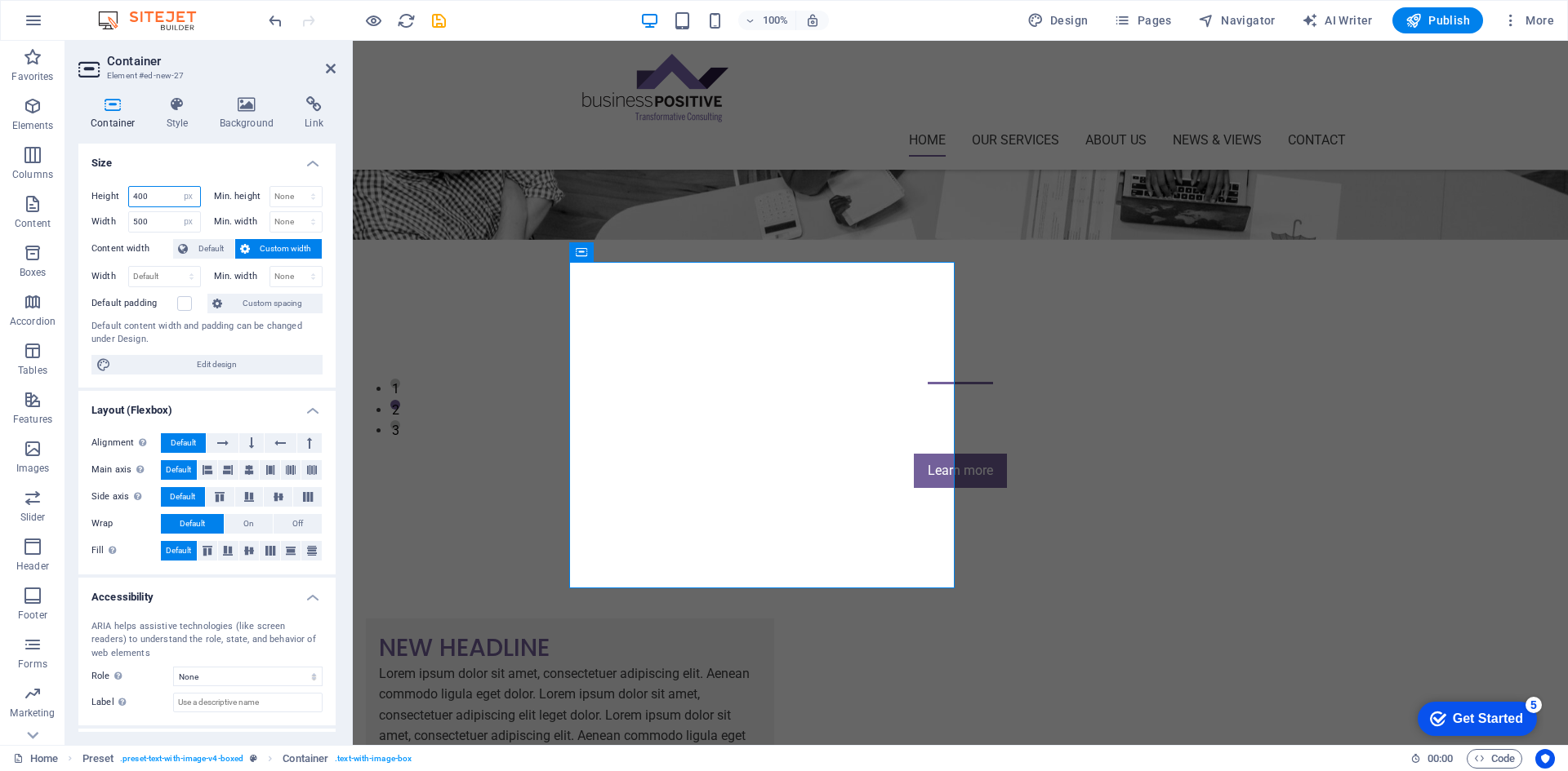
drag, startPoint x: 154, startPoint y: 193, endPoint x: 127, endPoint y: 192, distance: 27.0
click at [127, 192] on div "Height 400 Default px rem % vh vw" at bounding box center [146, 197] width 110 height 21
type input "500"
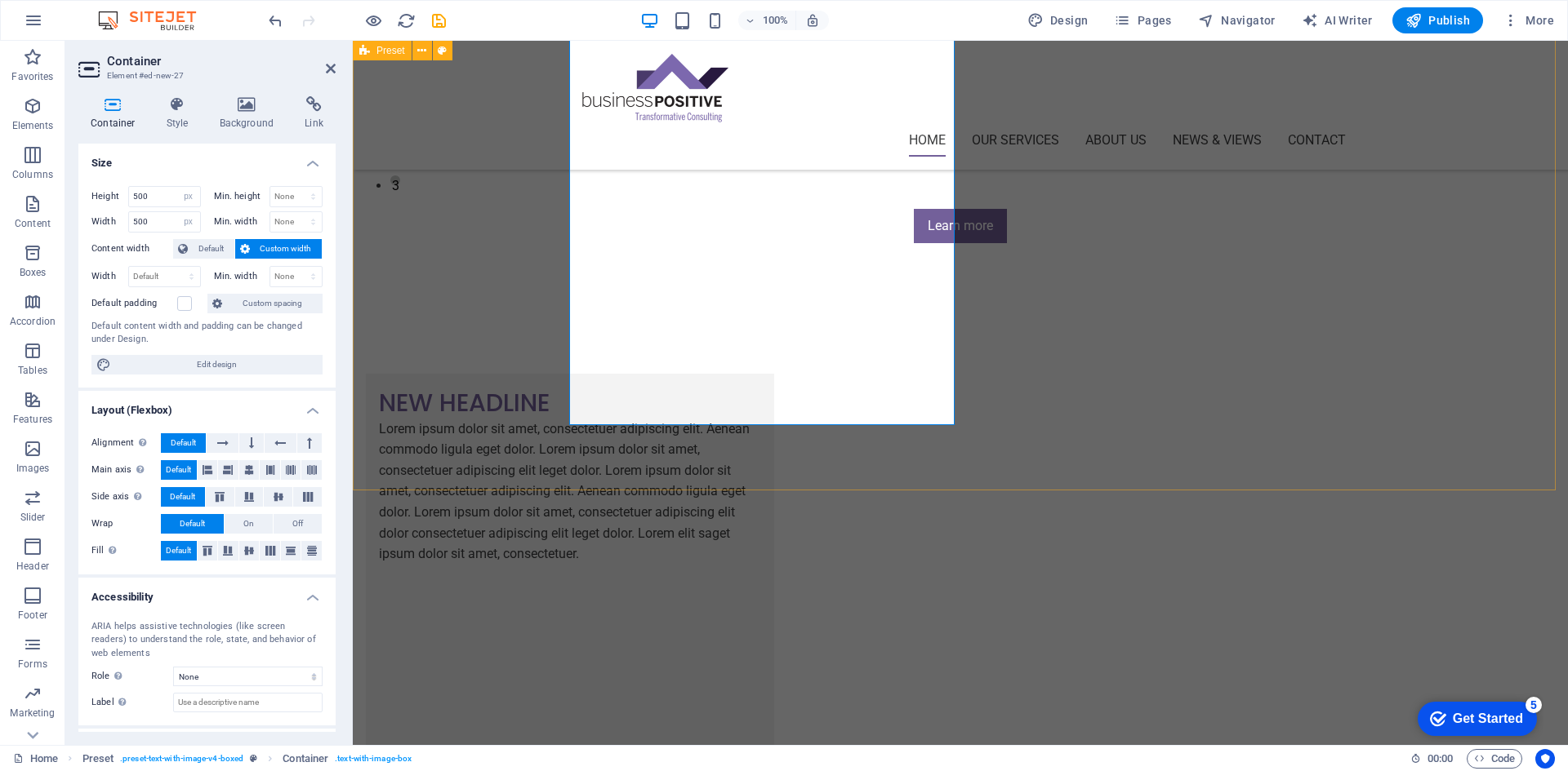
scroll to position [245, 0]
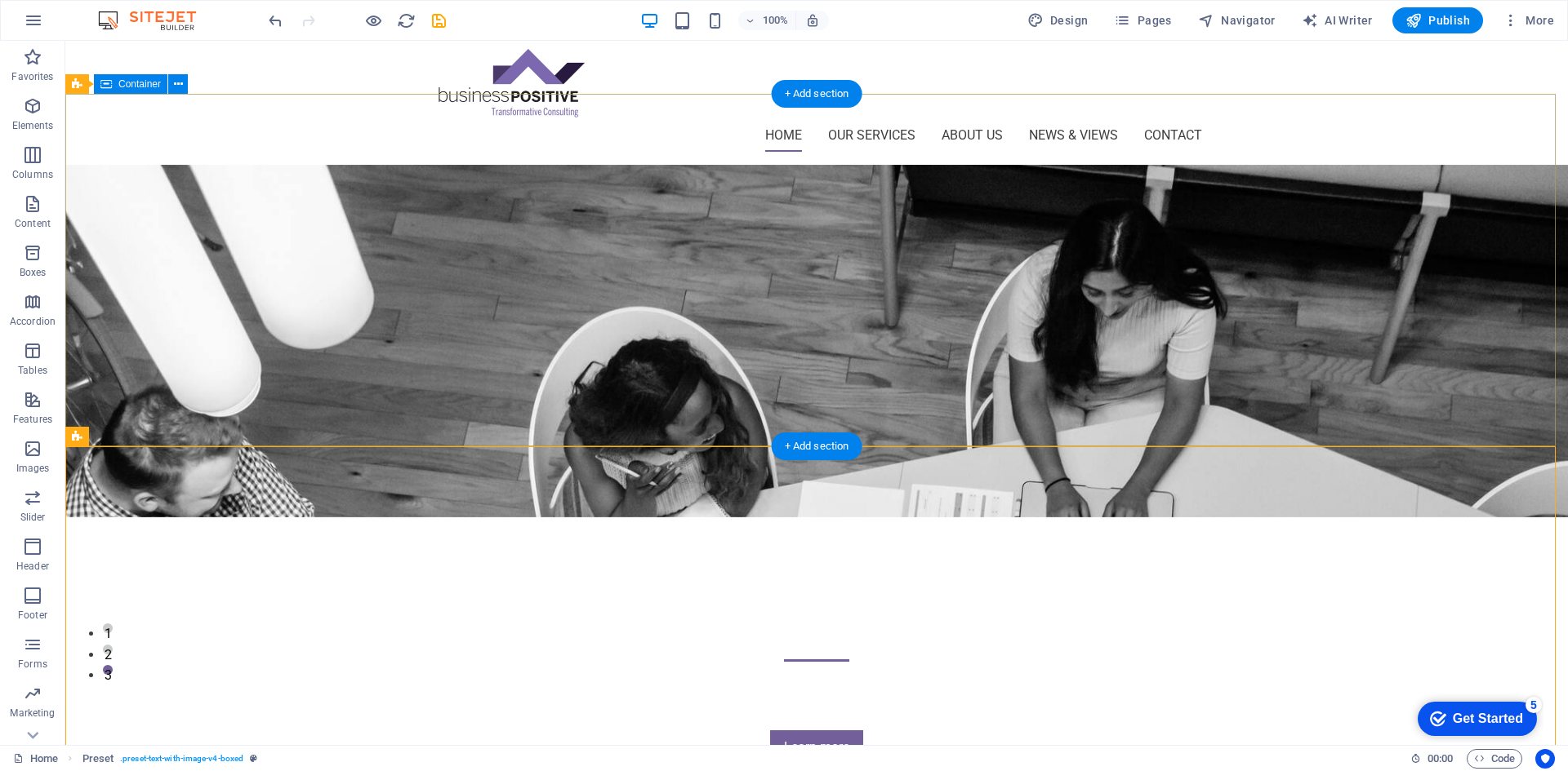
scroll to position [0, 0]
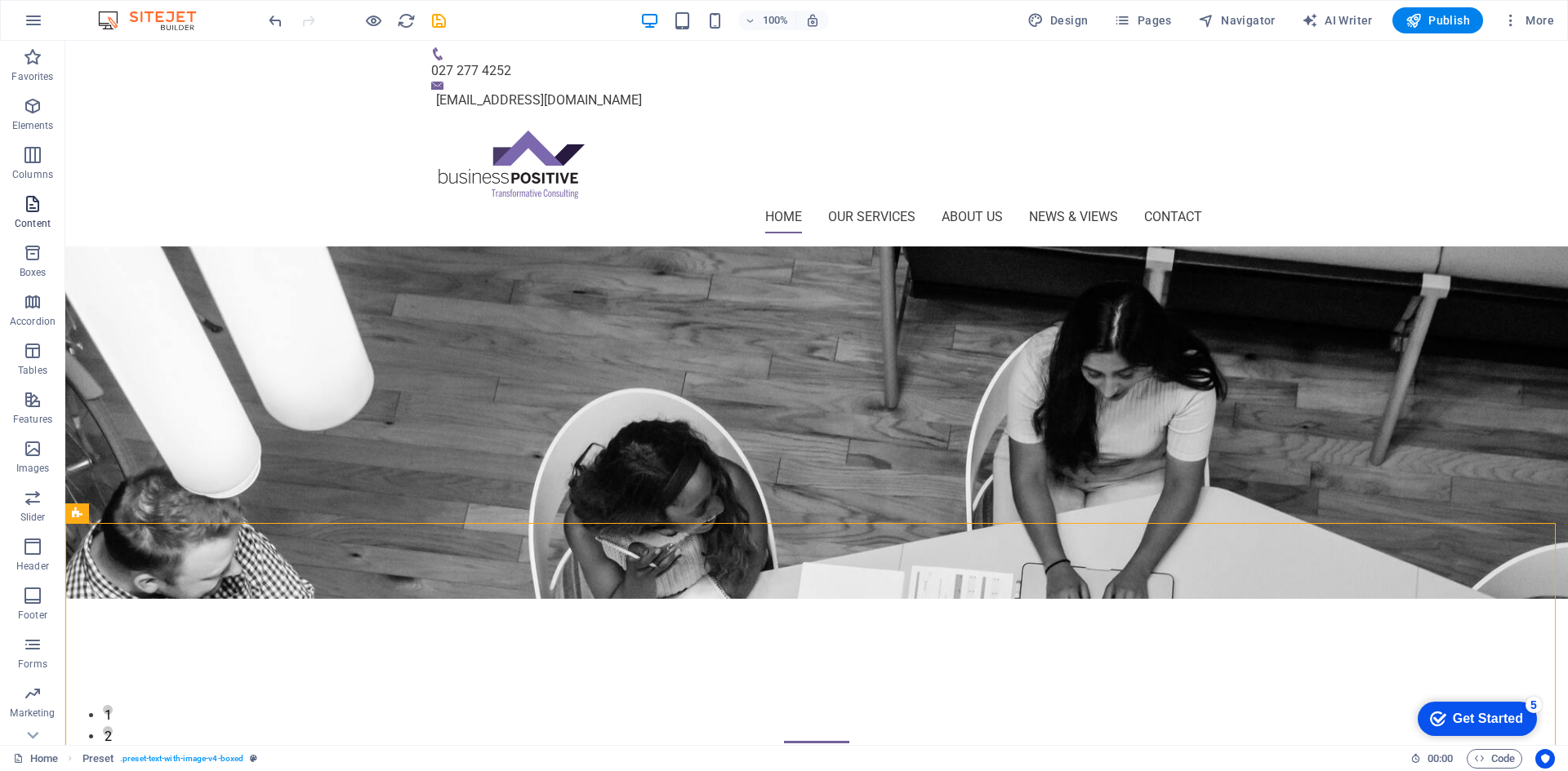
click at [23, 205] on icon "button" at bounding box center [33, 204] width 19 height 19
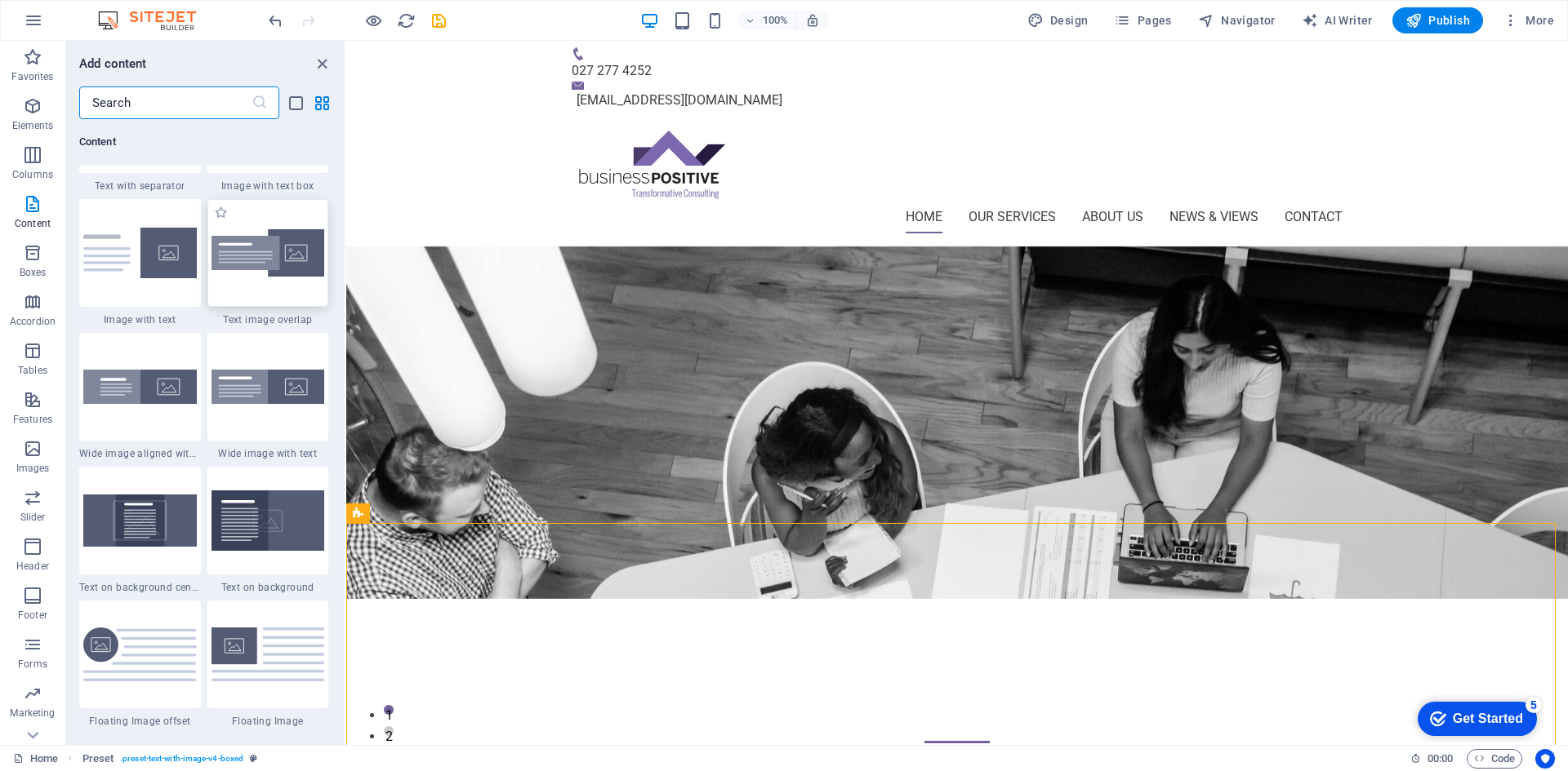
scroll to position [3183, 0]
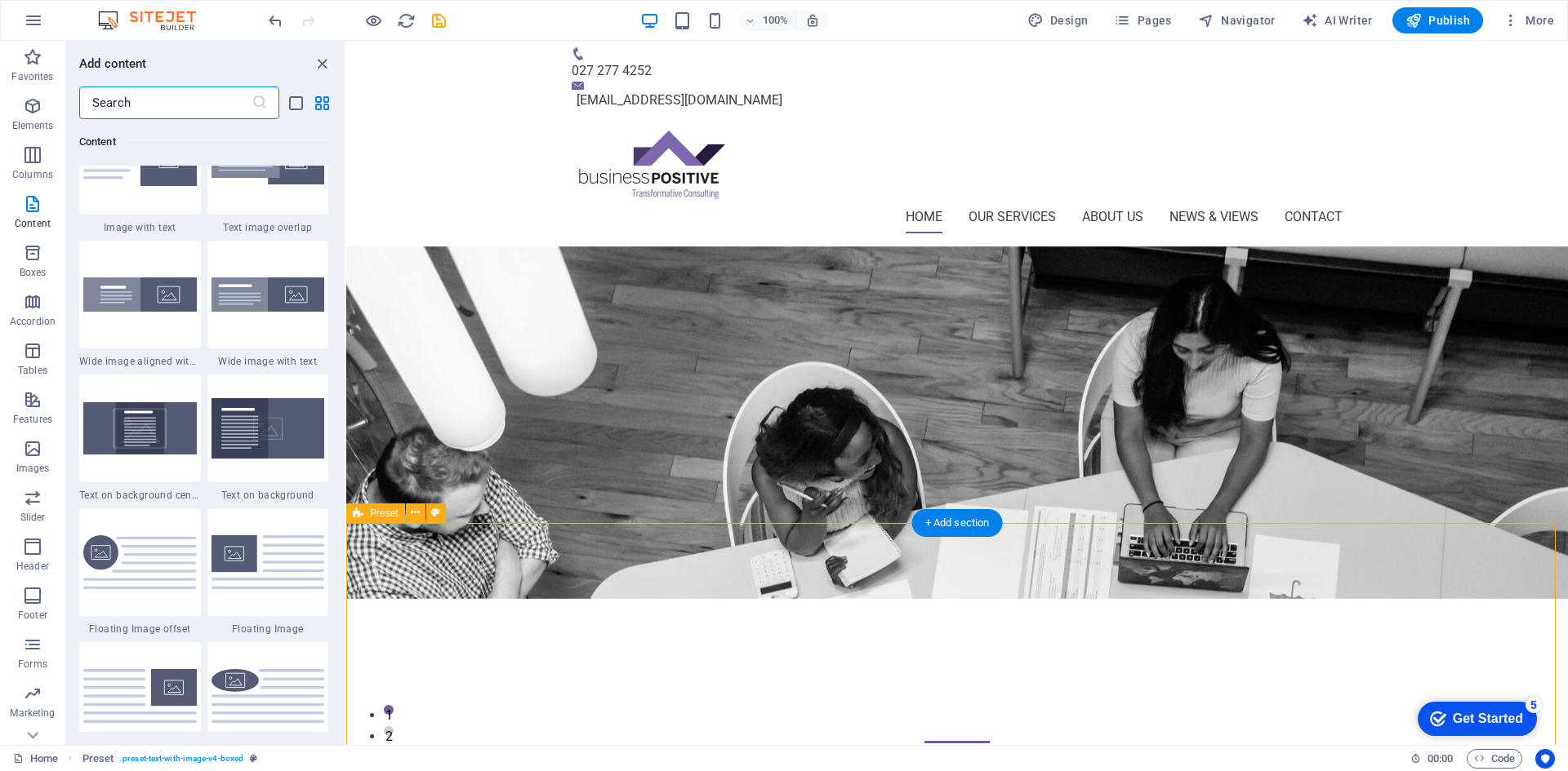
click at [411, 517] on icon at bounding box center [415, 513] width 9 height 17
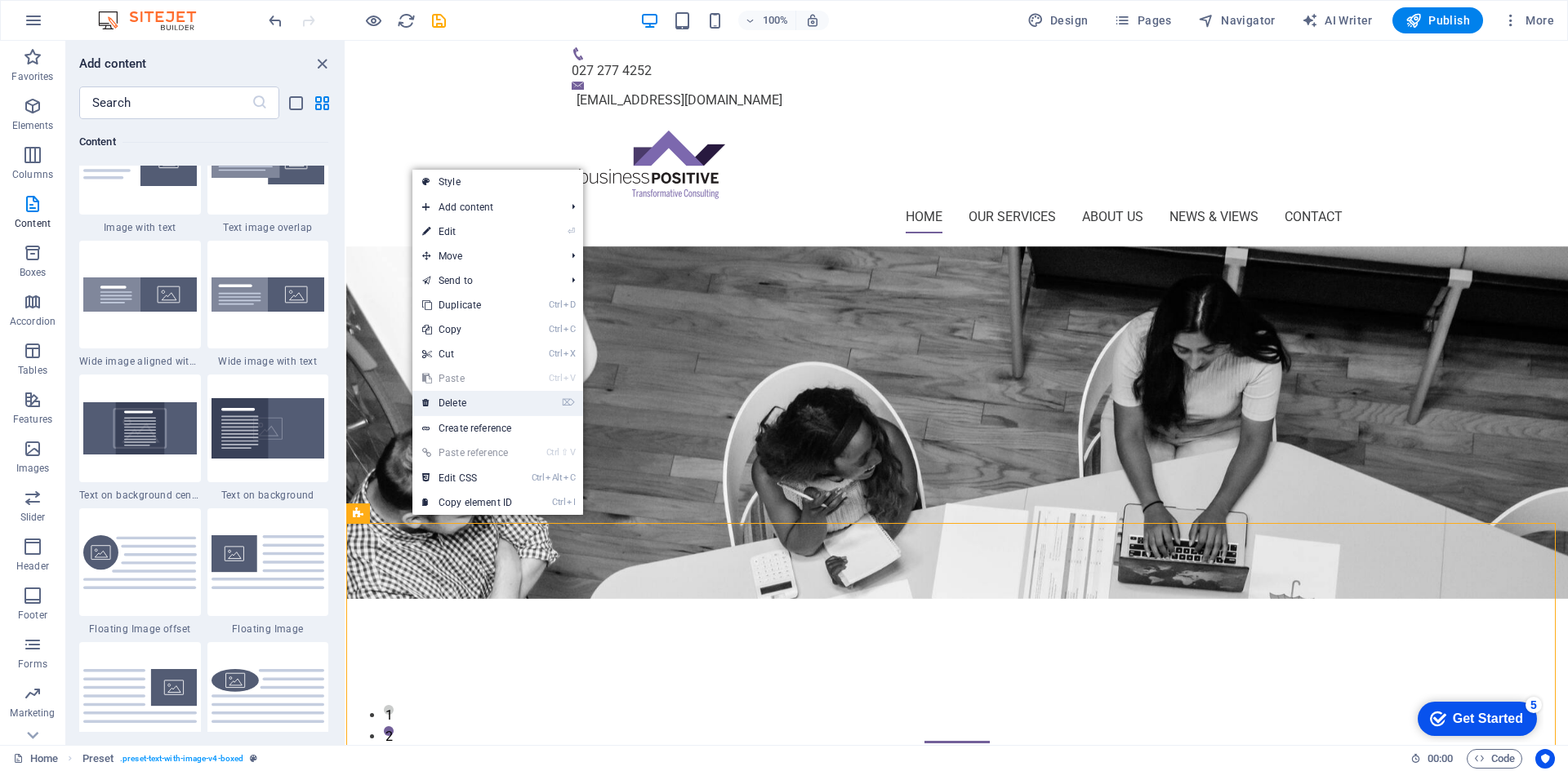
click at [454, 402] on link "⌦ Delete" at bounding box center [468, 403] width 110 height 24
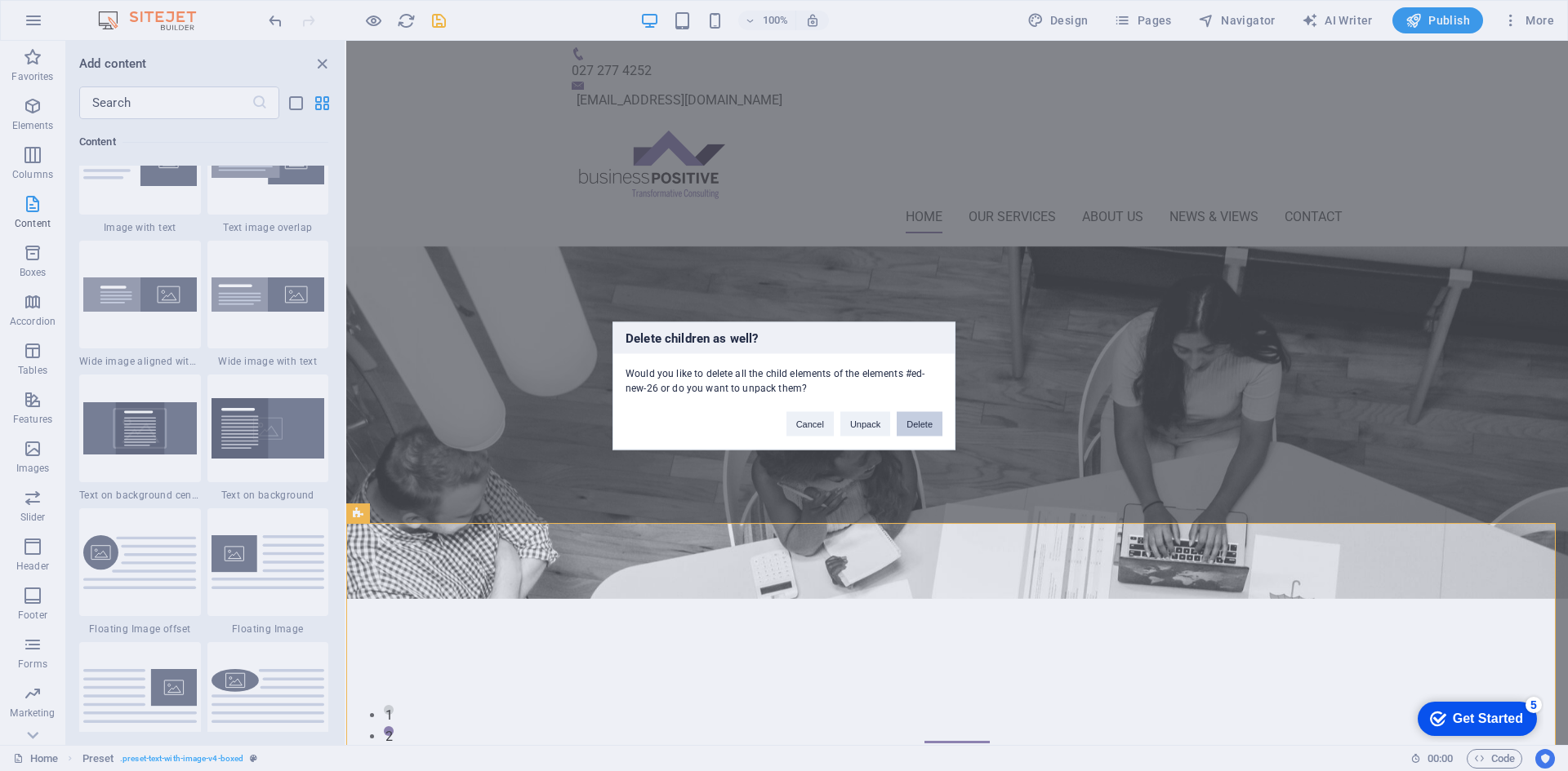
drag, startPoint x: 912, startPoint y: 421, endPoint x: 463, endPoint y: 412, distance: 449.1
click at [912, 421] on button "Delete" at bounding box center [920, 423] width 46 height 24
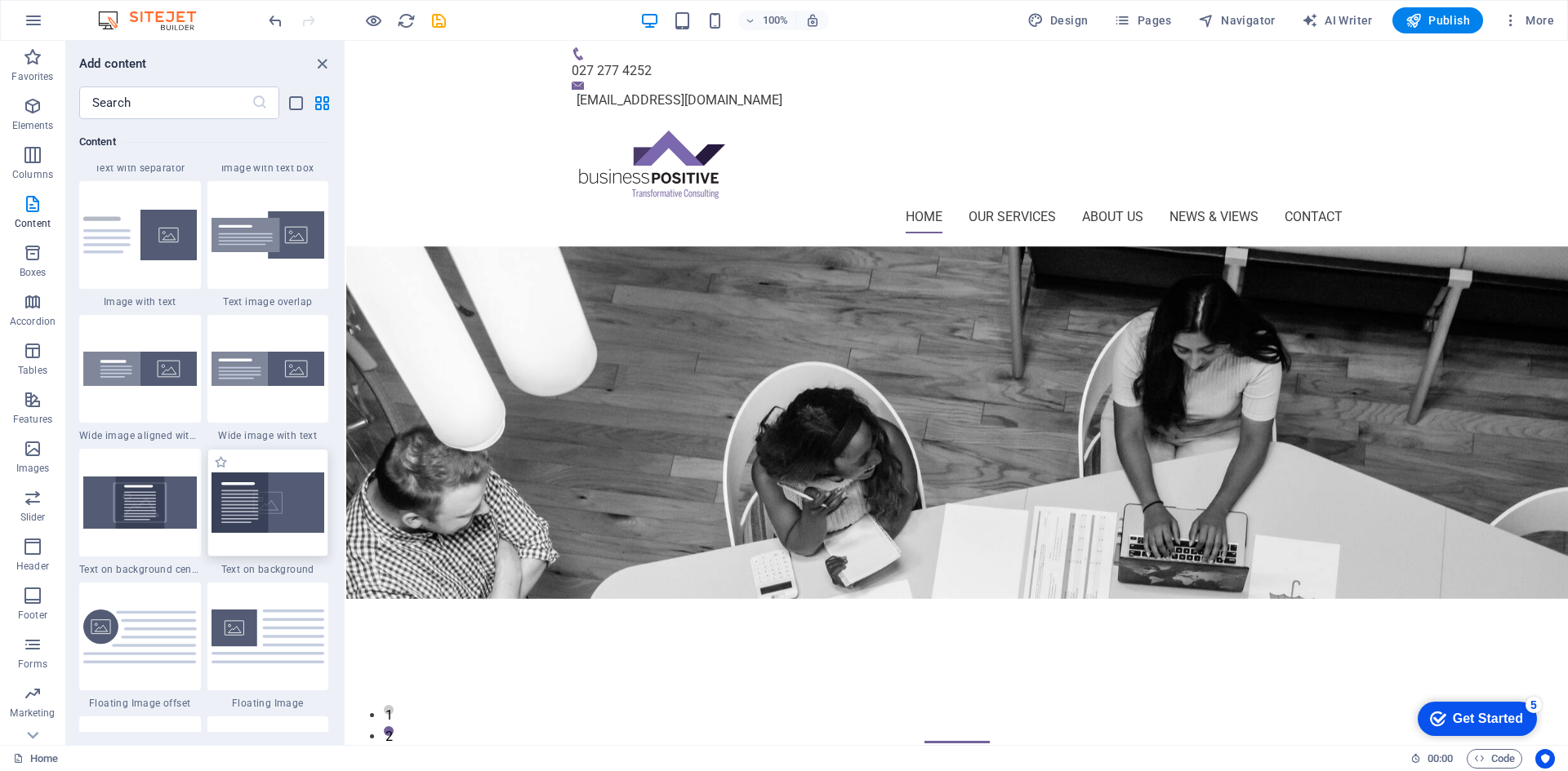
scroll to position [3101, 0]
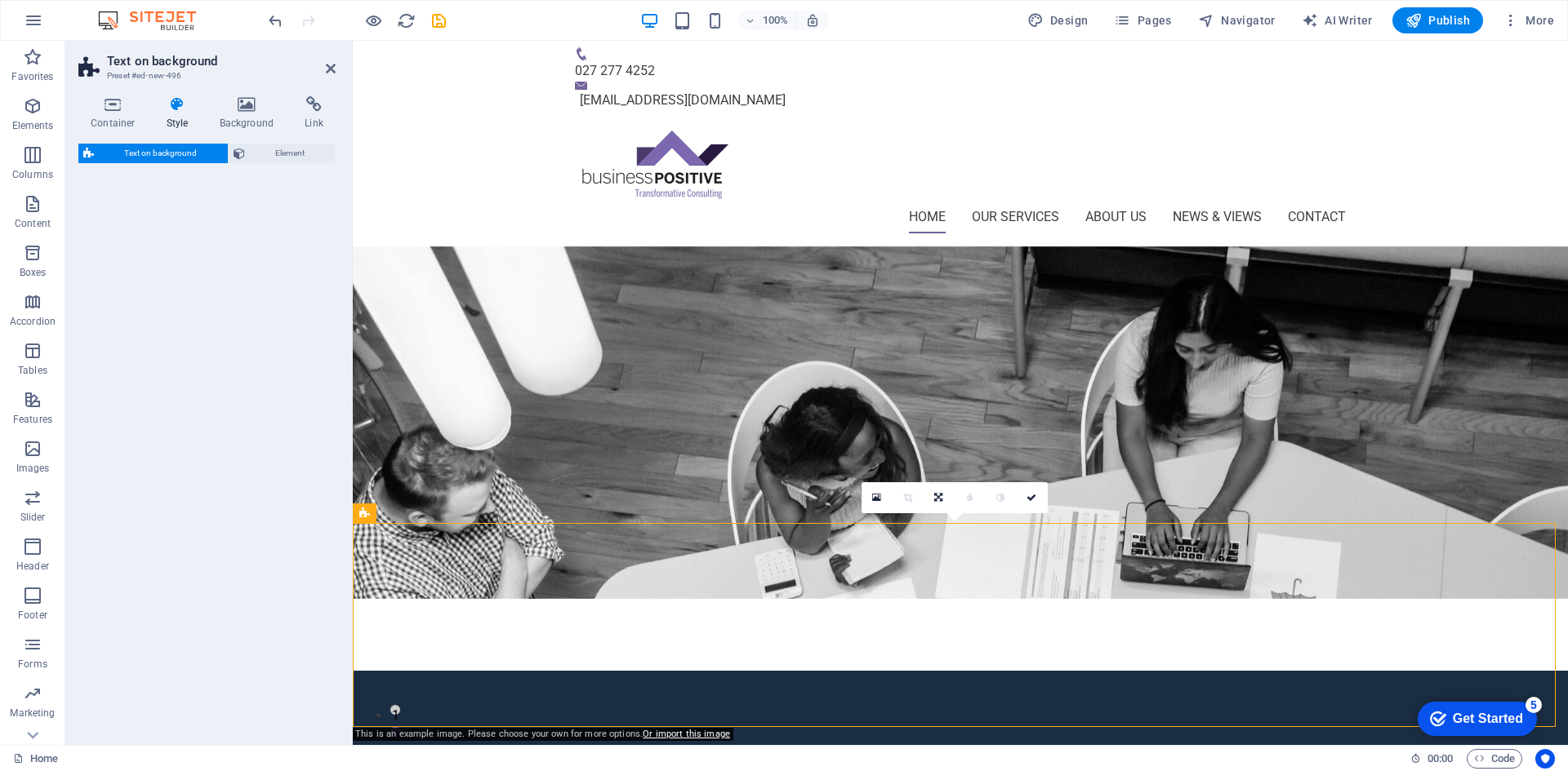
select select "%"
select select "rem"
select select "px"
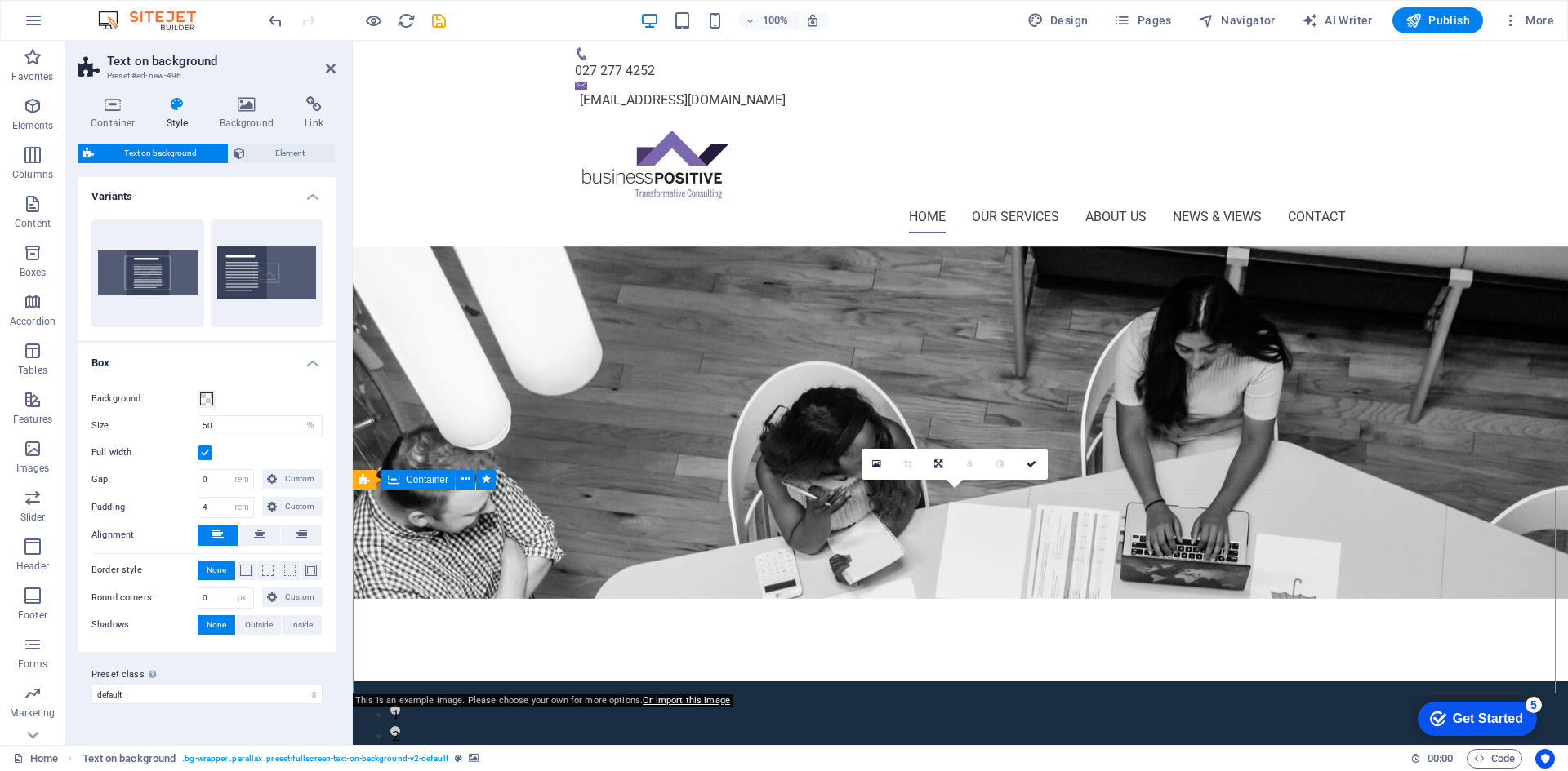
scroll to position [163, 0]
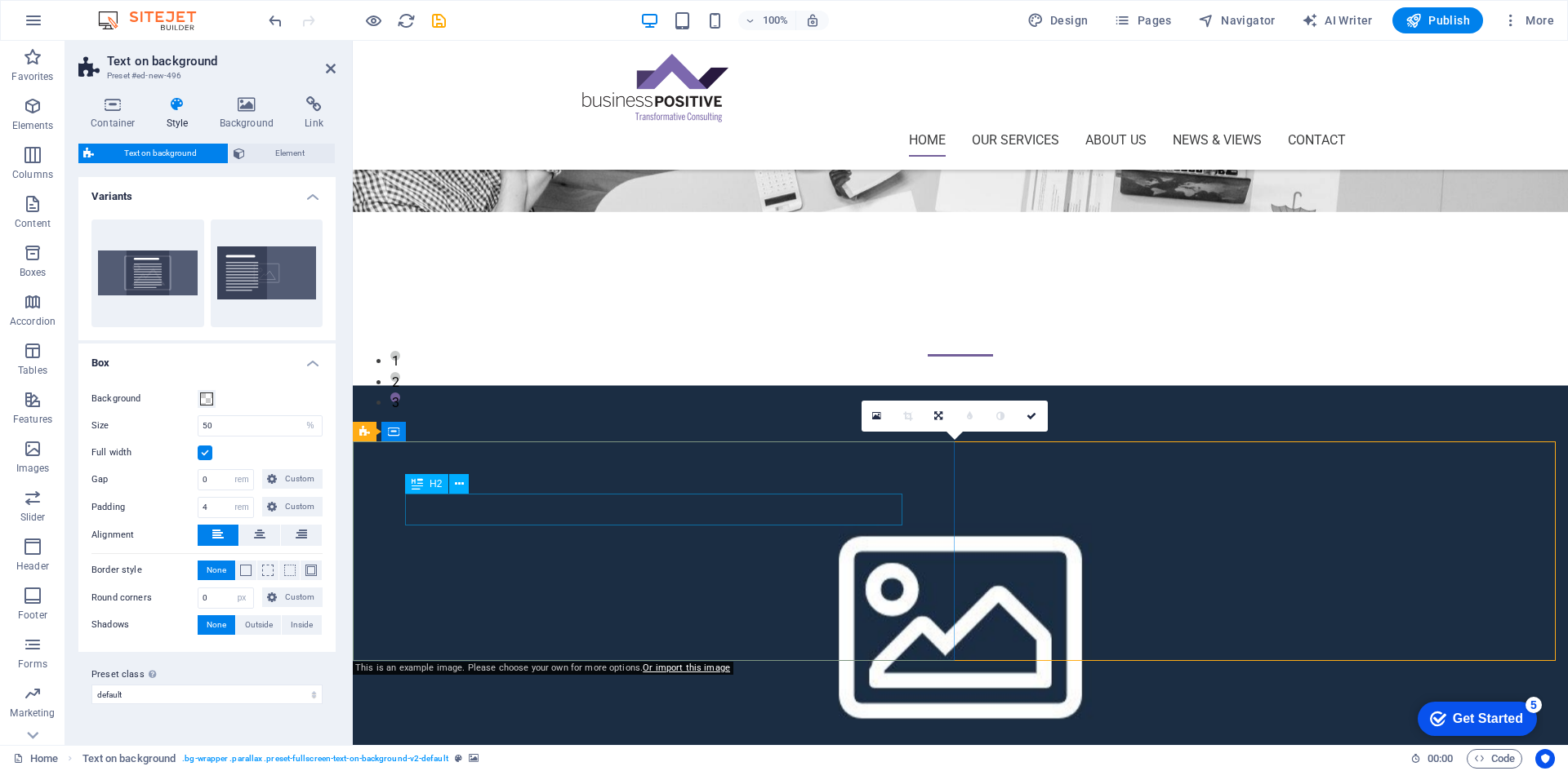
scroll to position [82, 0]
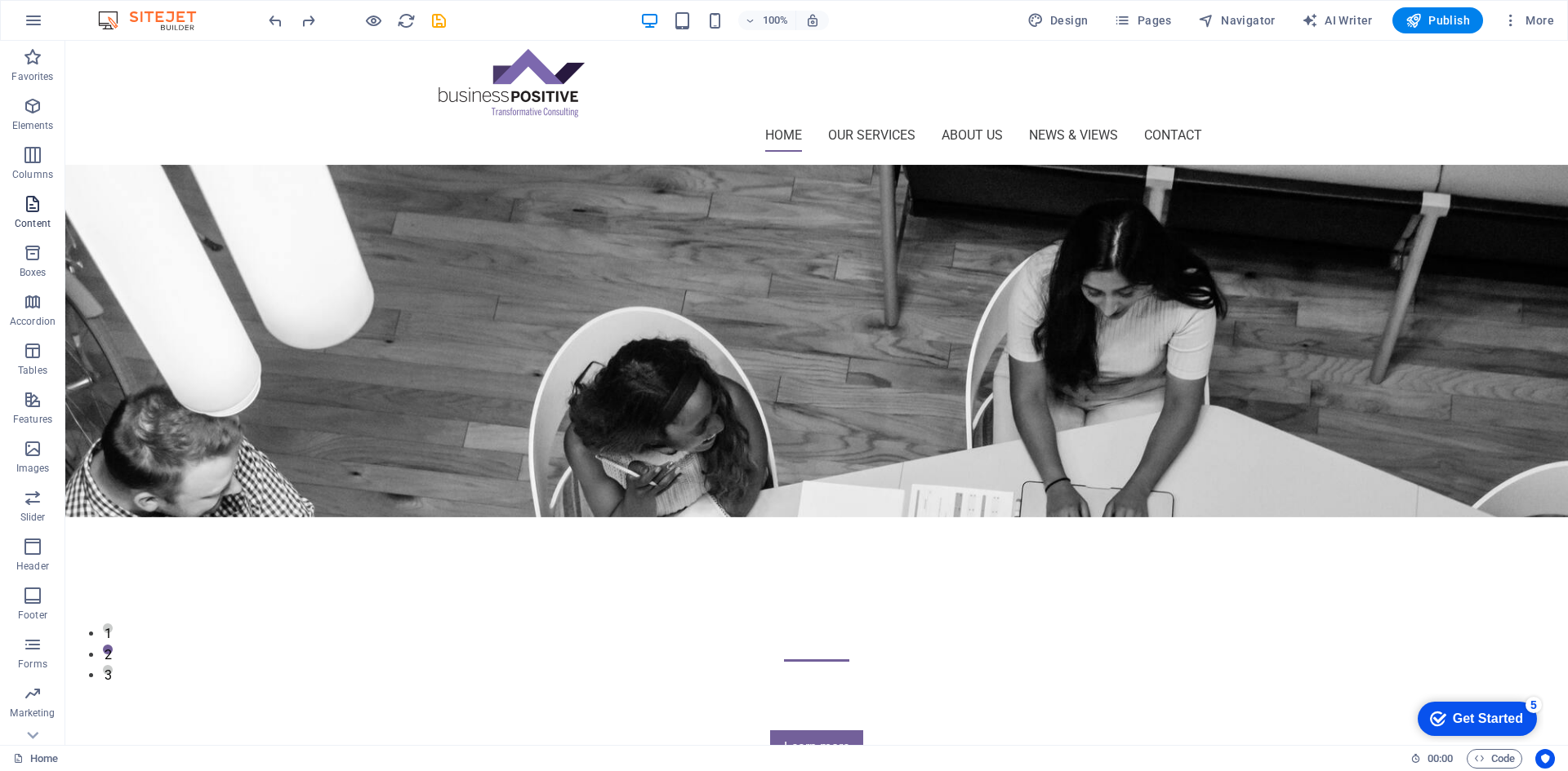
click at [36, 213] on icon "button" at bounding box center [33, 204] width 19 height 19
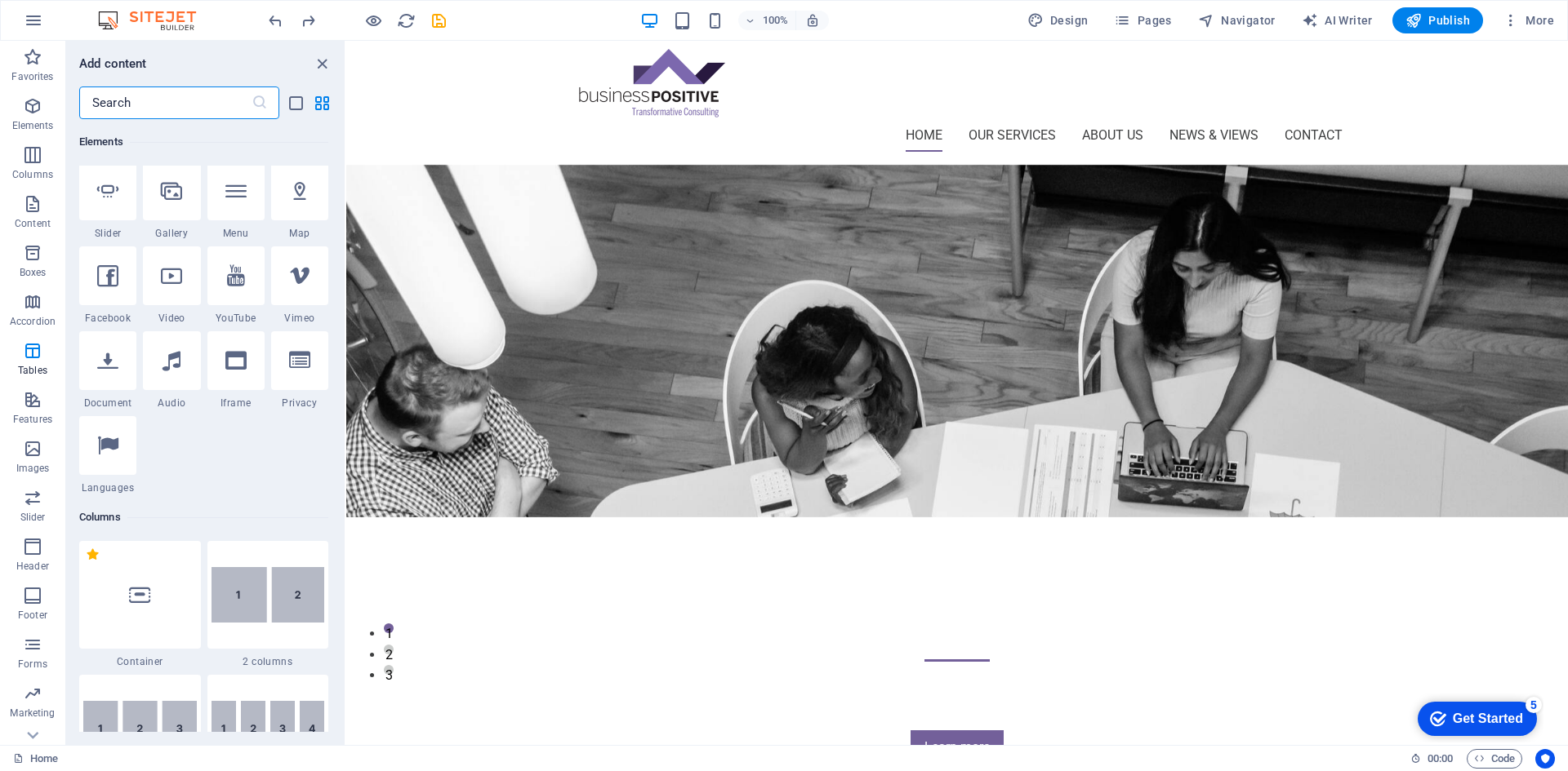
scroll to position [0, 0]
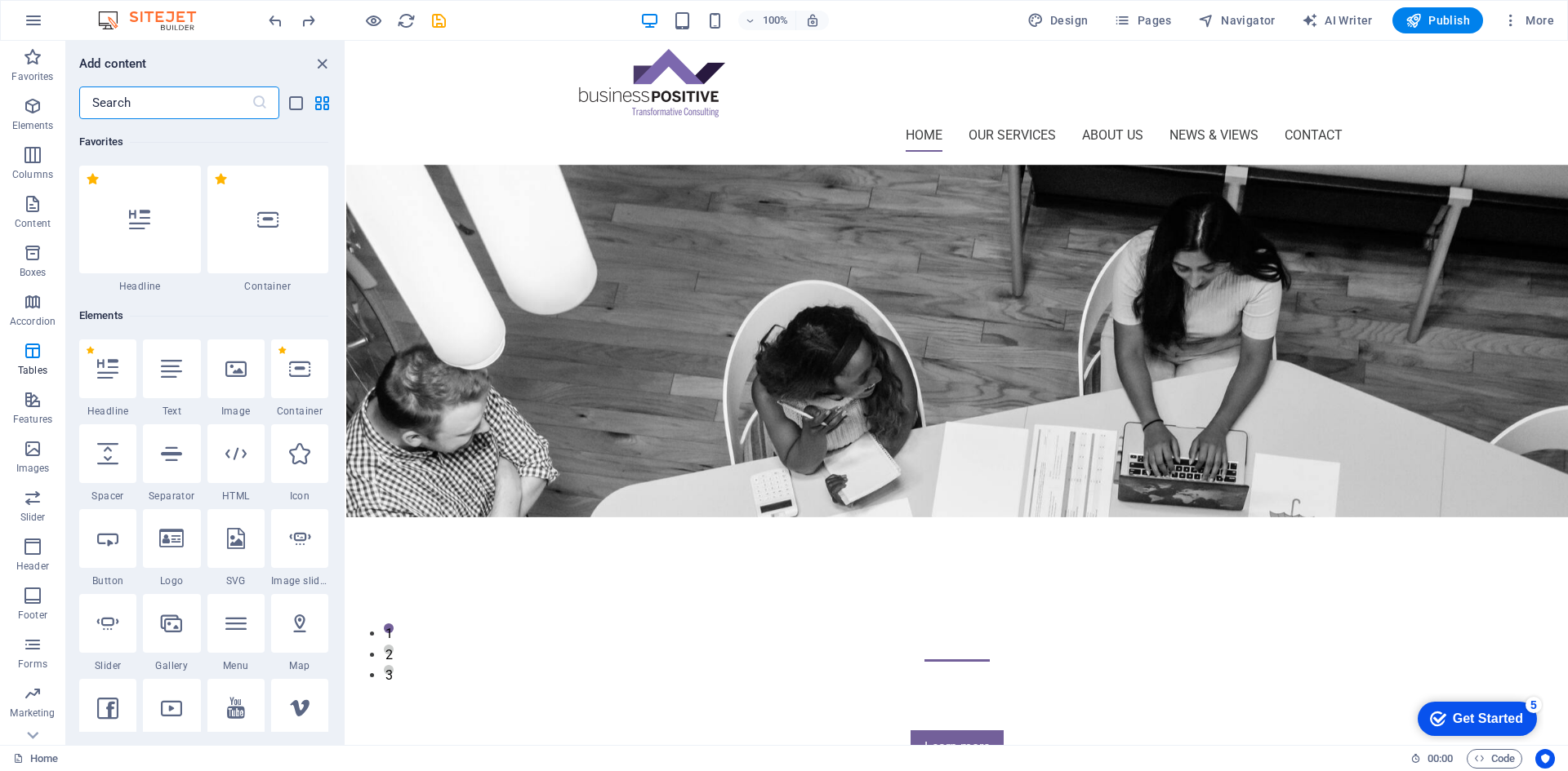
drag, startPoint x: 343, startPoint y: 440, endPoint x: 240, endPoint y: 155, distance: 303.0
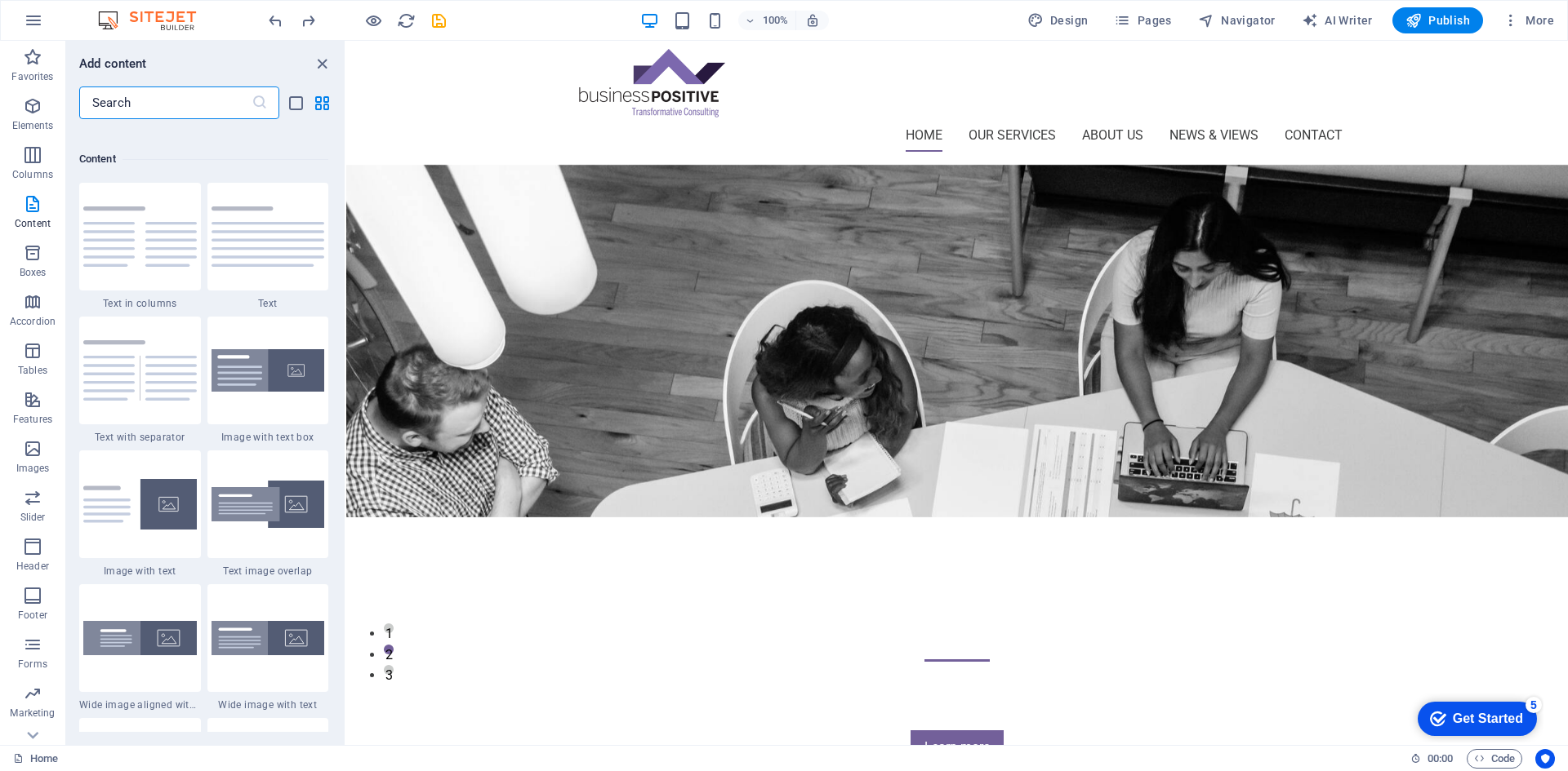
scroll to position [2857, 0]
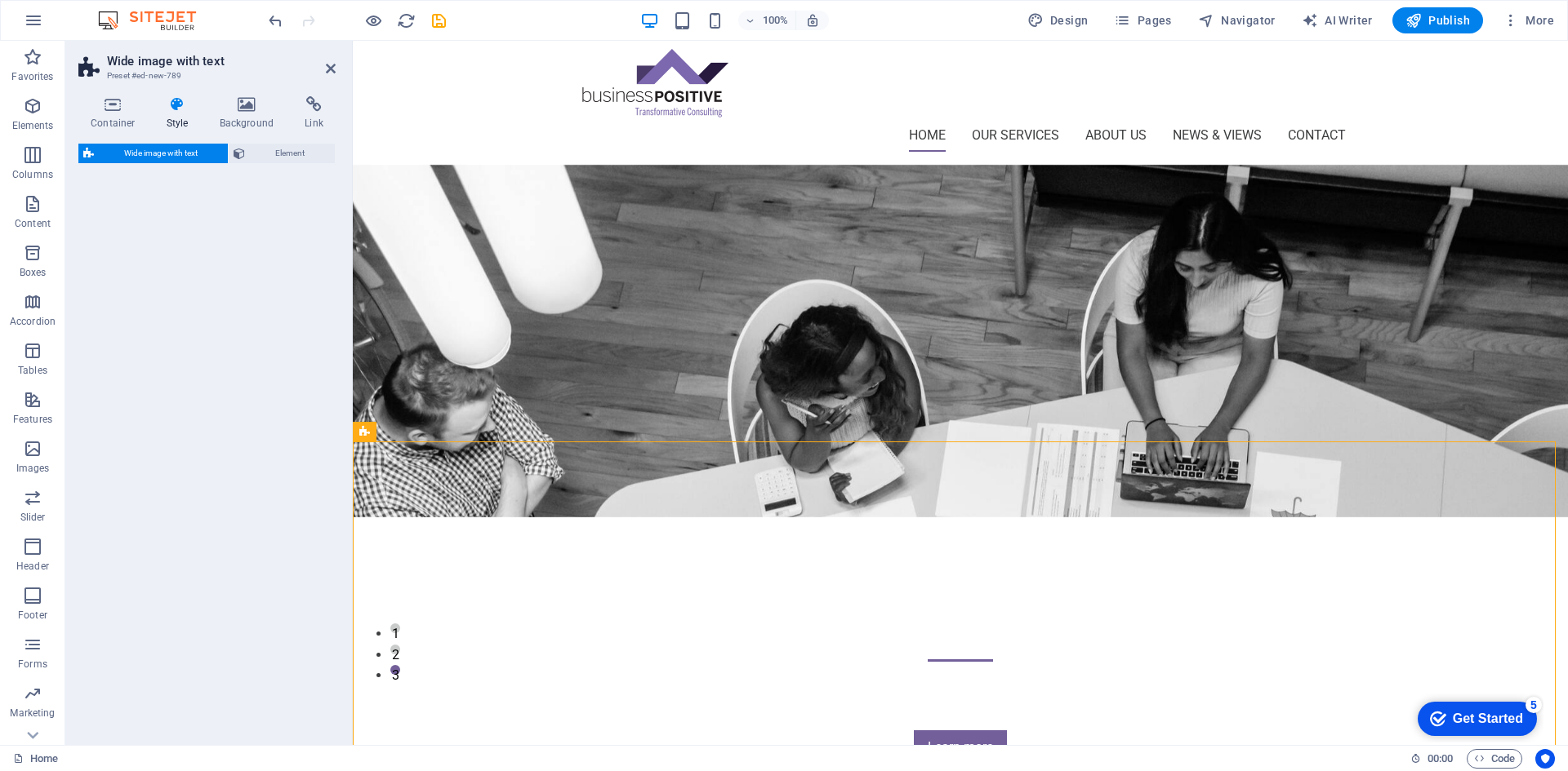
select select "%"
select select "preset-fullscreen-text-and-background-v3-alignments"
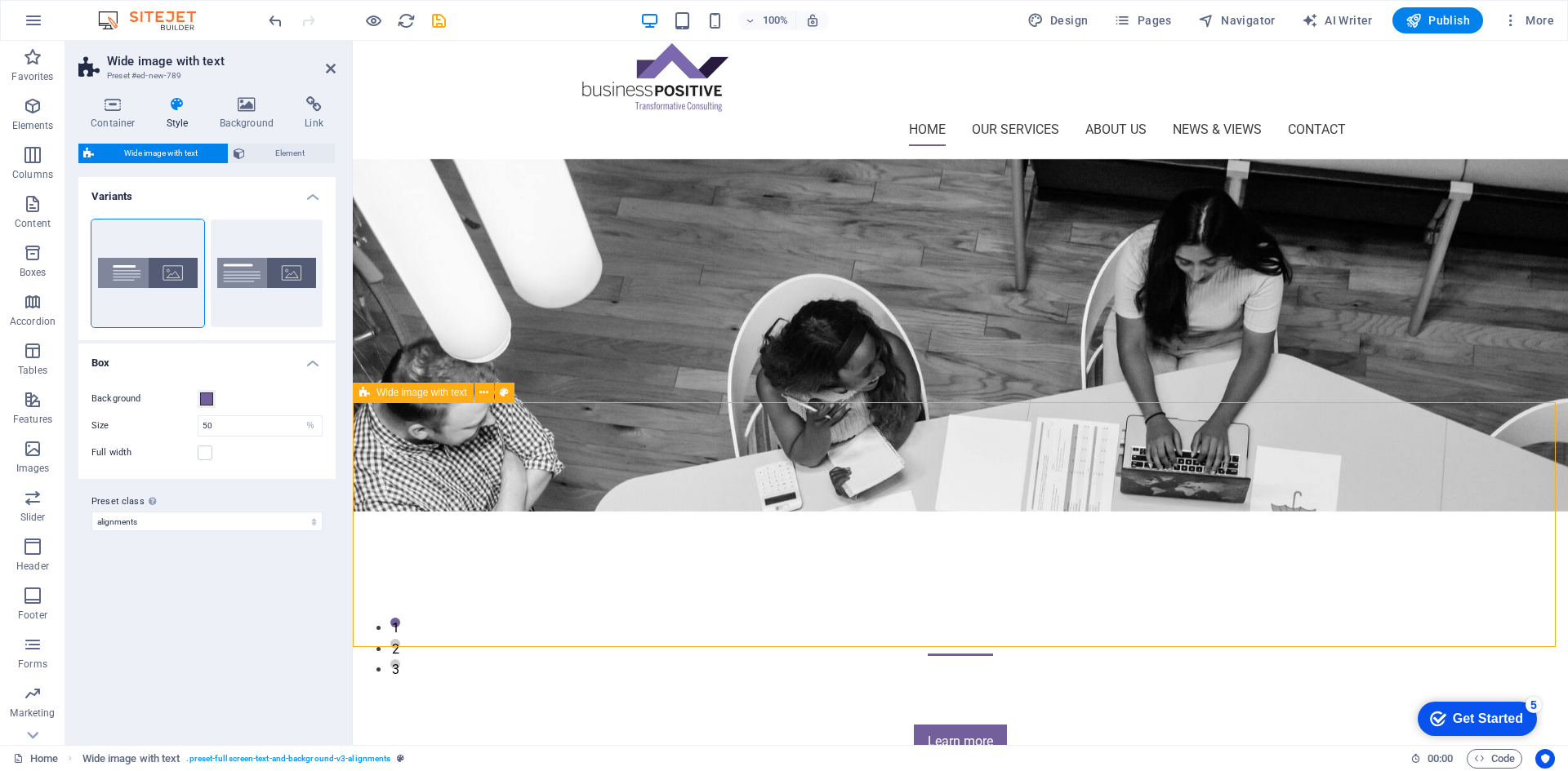
scroll to position [82, 0]
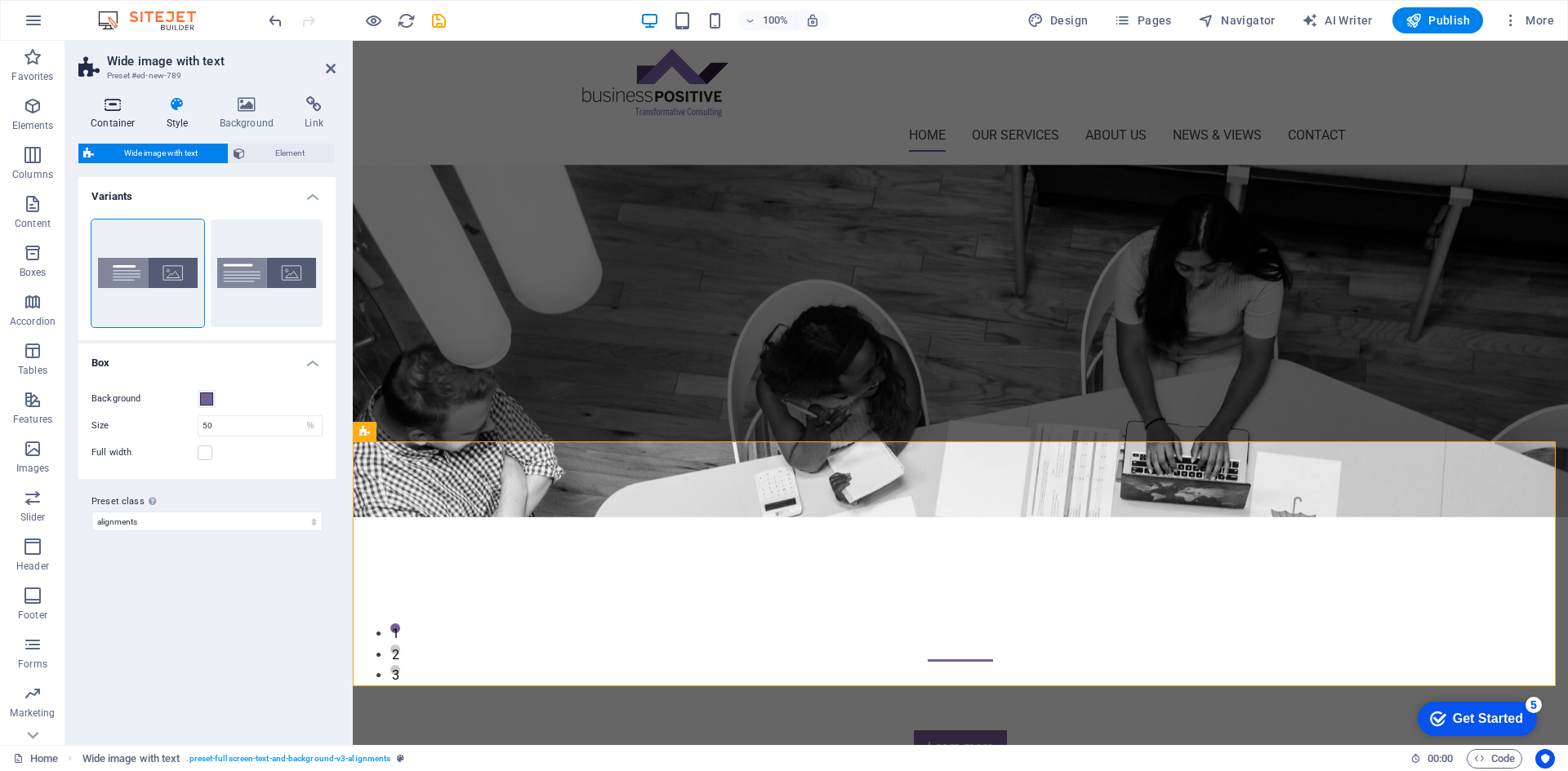
click at [112, 112] on icon at bounding box center [114, 104] width 69 height 16
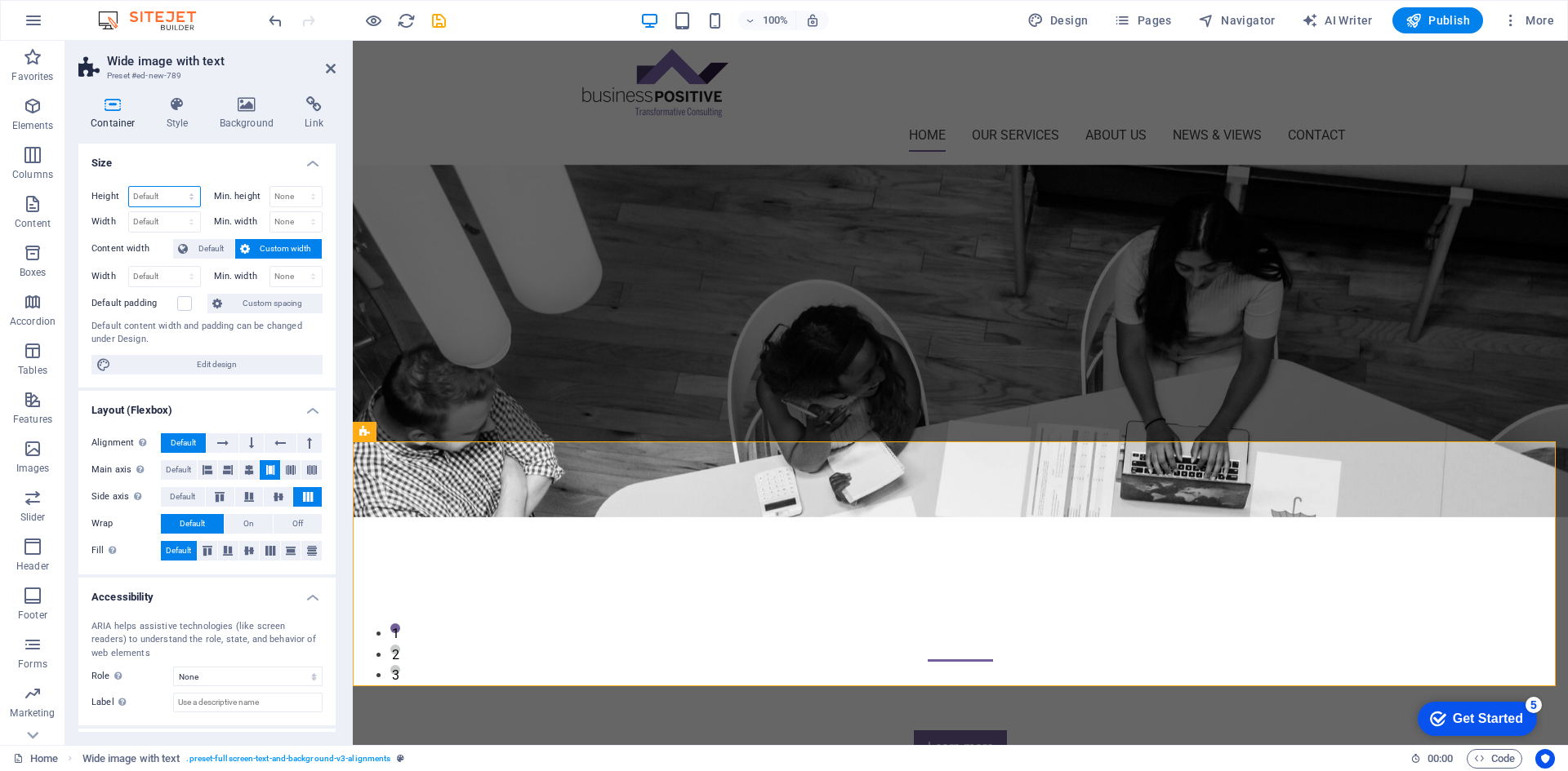
click at [170, 191] on select "Default px rem % vh vw" at bounding box center [164, 196] width 71 height 19
select select "px"
click at [175, 187] on select "Default px rem % vh vw" at bounding box center [164, 196] width 71 height 19
type input "500"
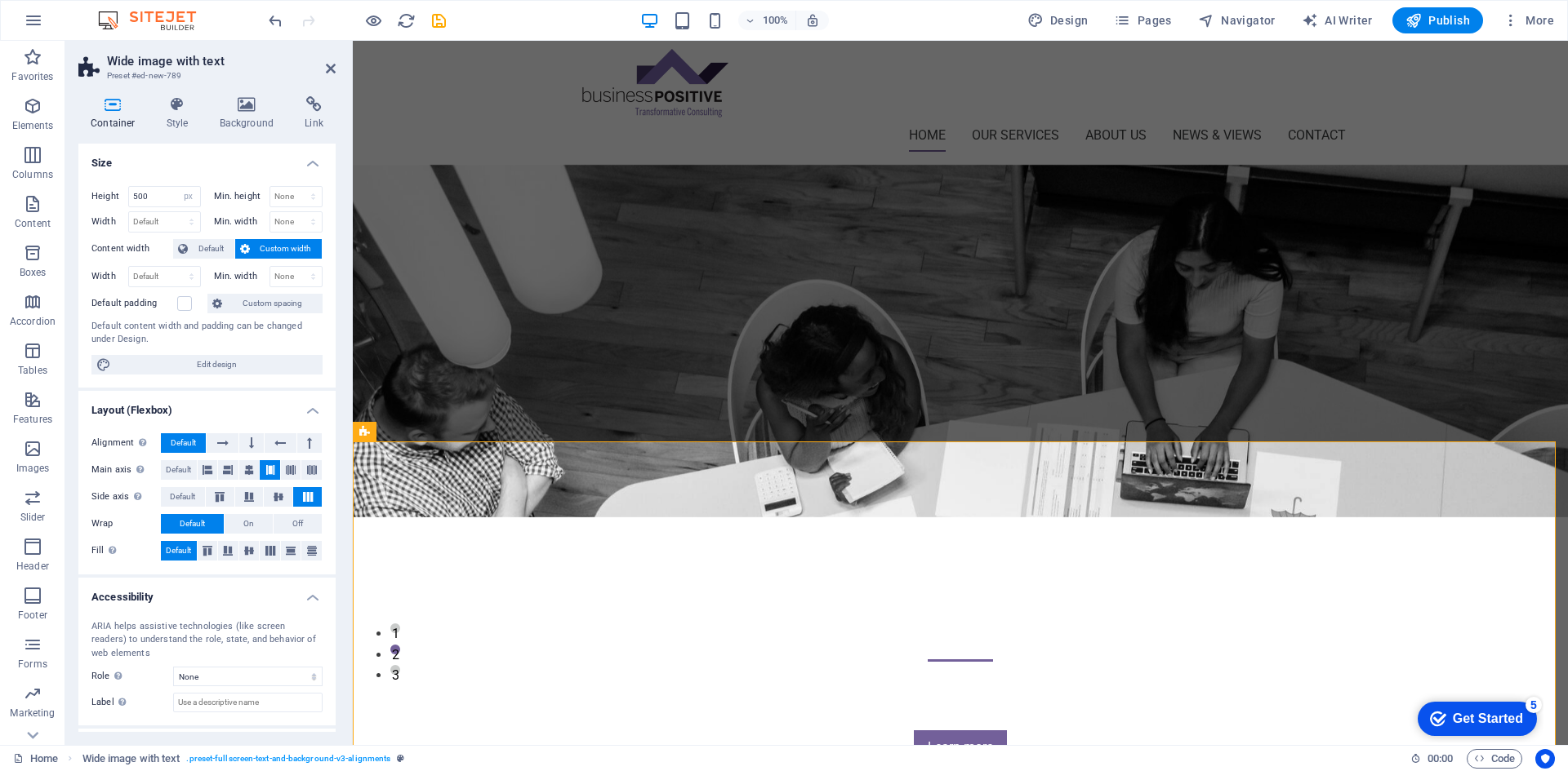
click at [145, 198] on input "500" at bounding box center [164, 196] width 71 height 19
click at [1041, 435] on icon at bounding box center [1038, 432] width 9 height 17
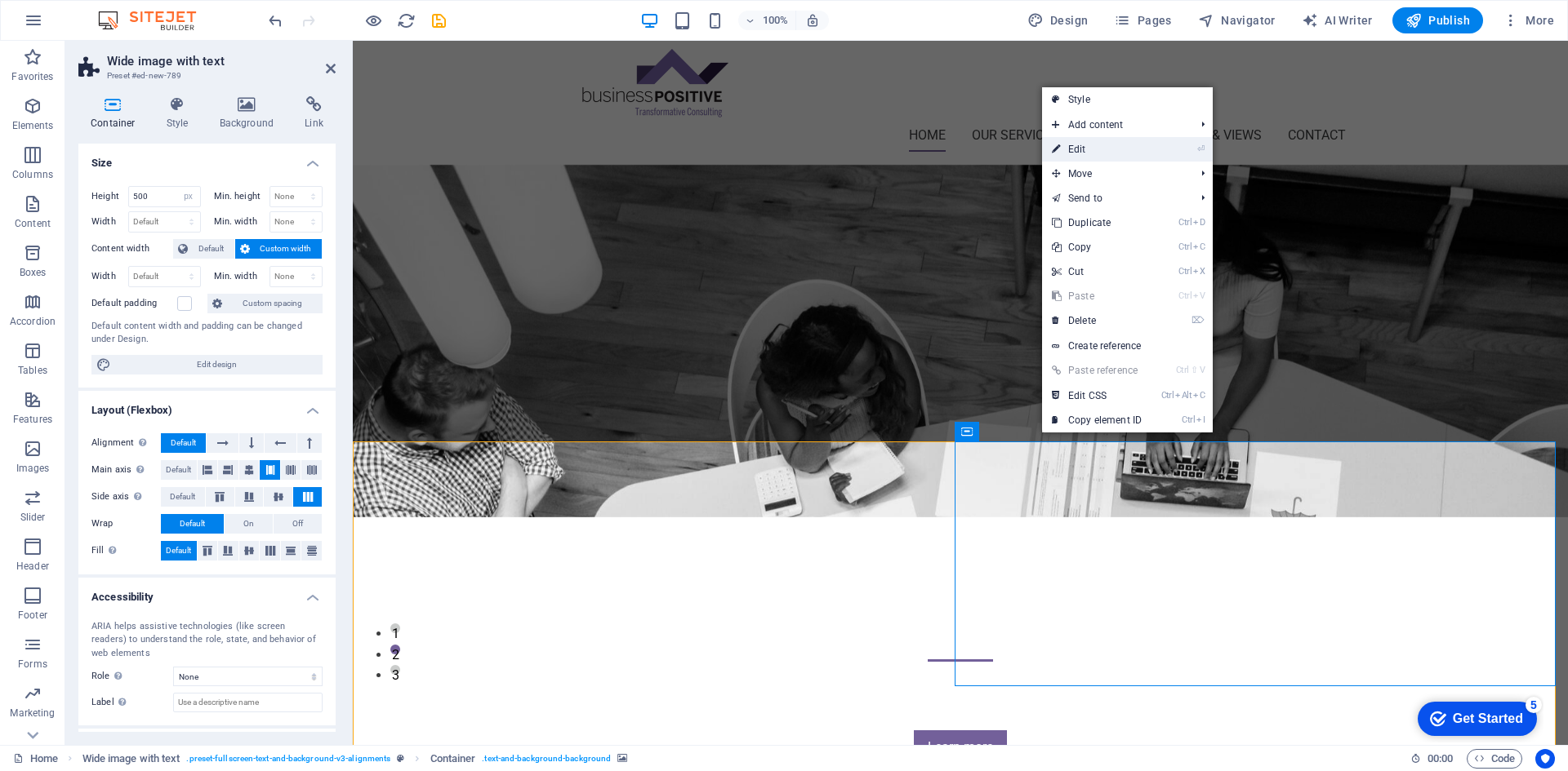
drag, startPoint x: 2, startPoint y: 194, endPoint x: 1111, endPoint y: 154, distance: 1109.7
click at [1111, 154] on link "⏎ Edit" at bounding box center [1098, 149] width 110 height 24
select select "px"
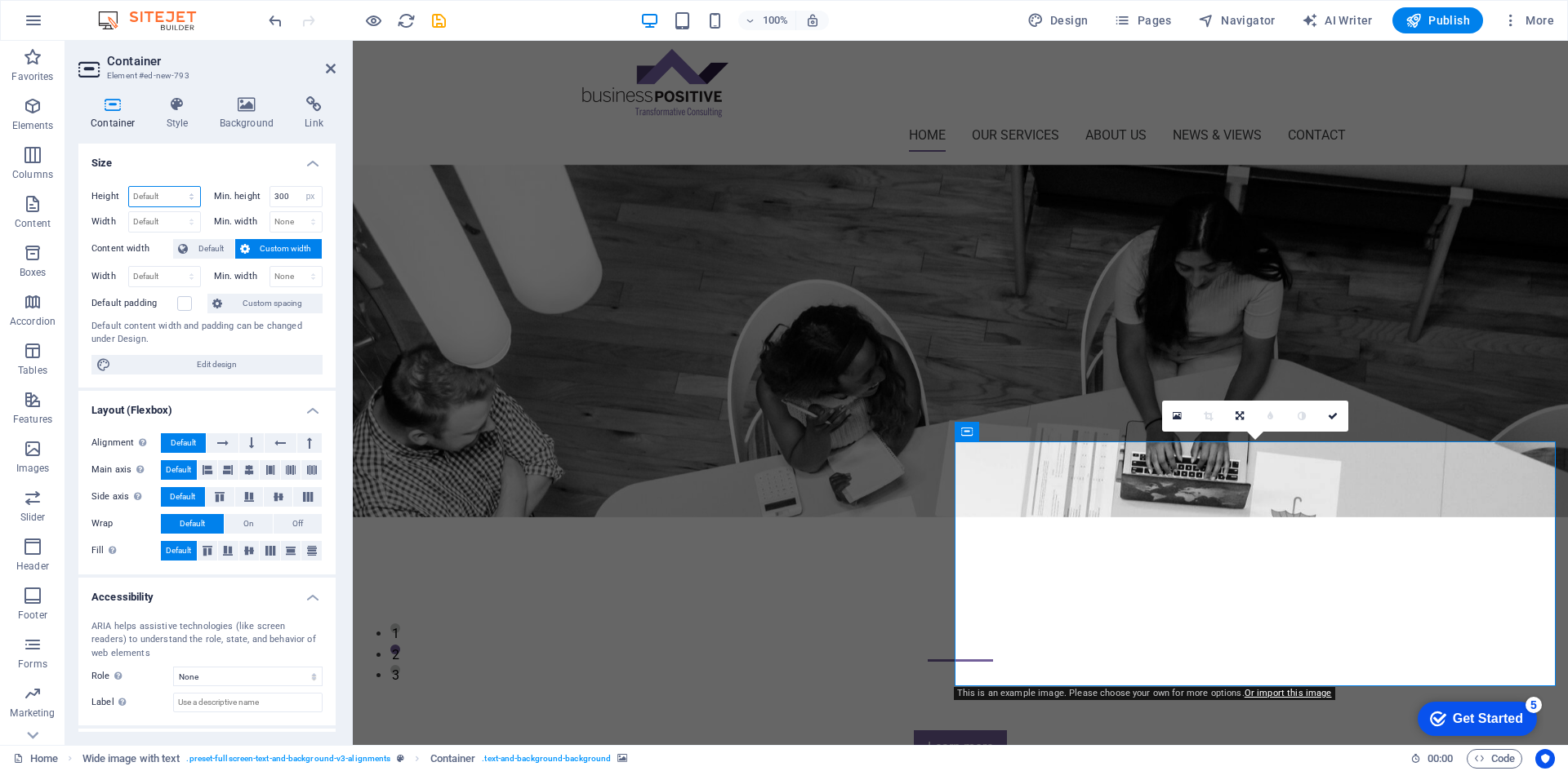
click at [157, 192] on select "Default px rem % vh vw" at bounding box center [164, 196] width 71 height 19
click at [129, 187] on select "Default px rem % vh vw" at bounding box center [164, 196] width 71 height 19
click at [161, 196] on select "Default px rem % vh vw" at bounding box center [164, 196] width 71 height 19
select select "px"
click at [175, 187] on select "Default px rem % vh vw" at bounding box center [164, 196] width 71 height 19
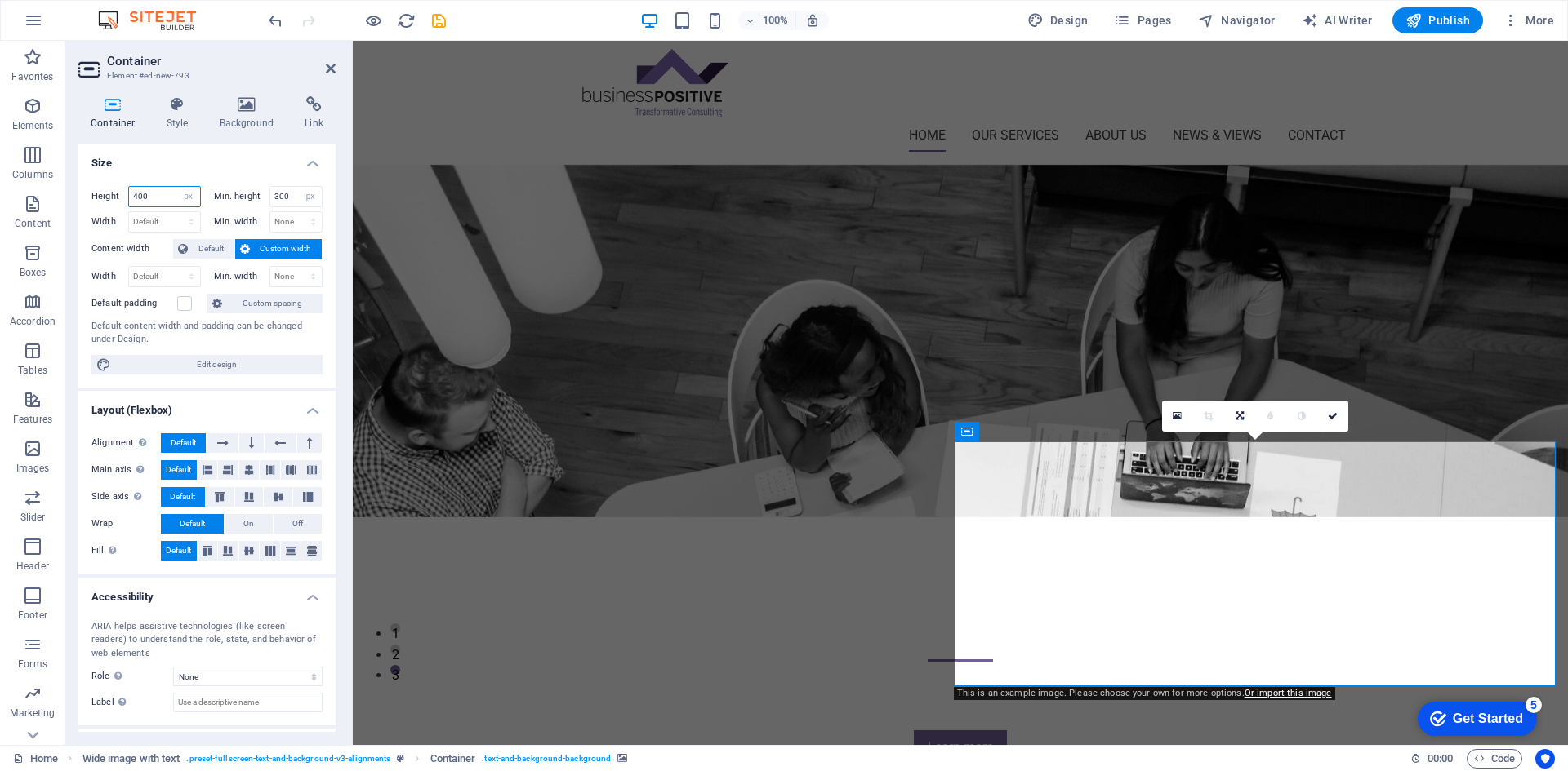
type input "400"
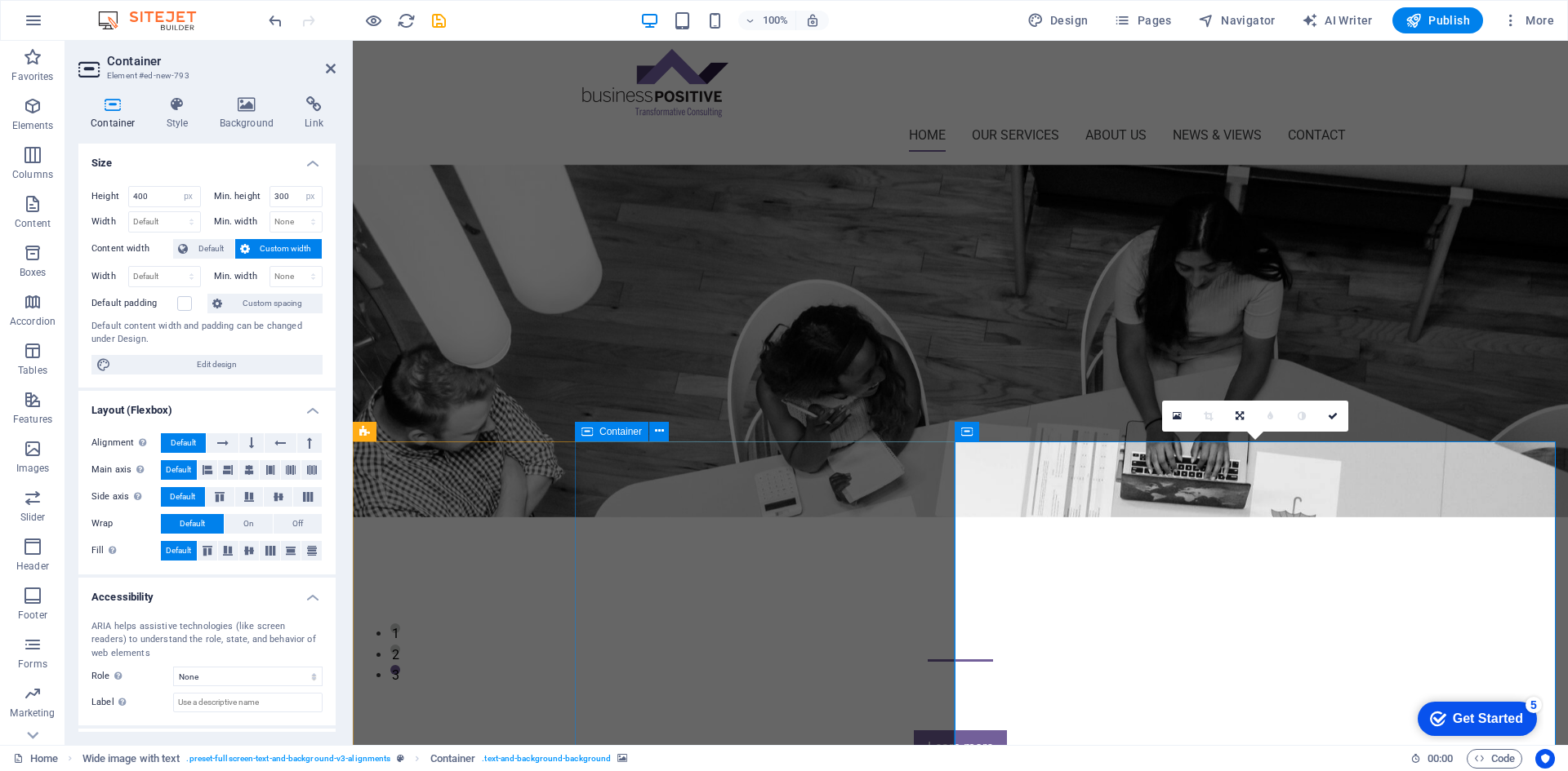
scroll to position [245, 0]
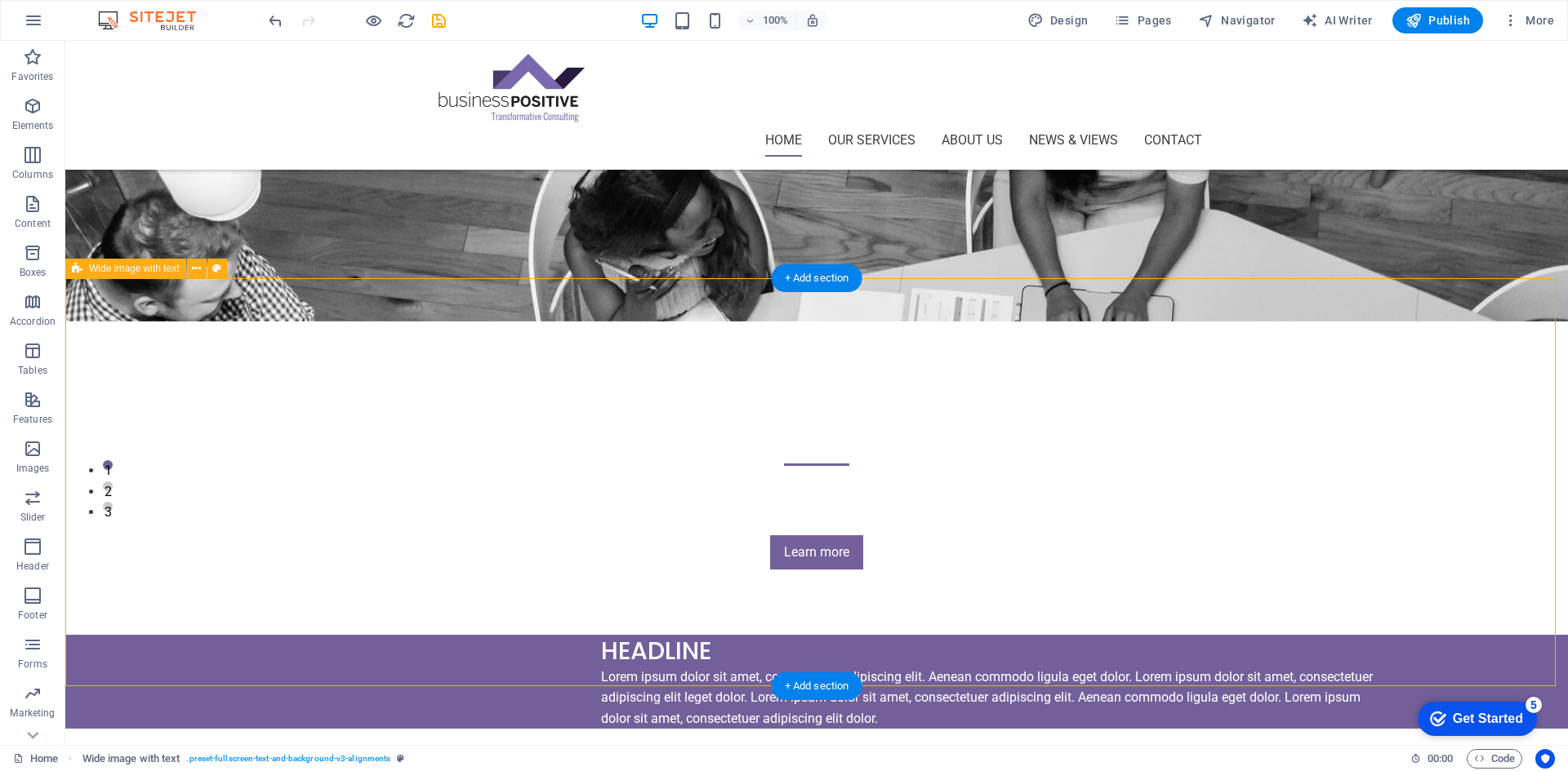
click at [31, 116] on span "Elements" at bounding box center [33, 115] width 65 height 39
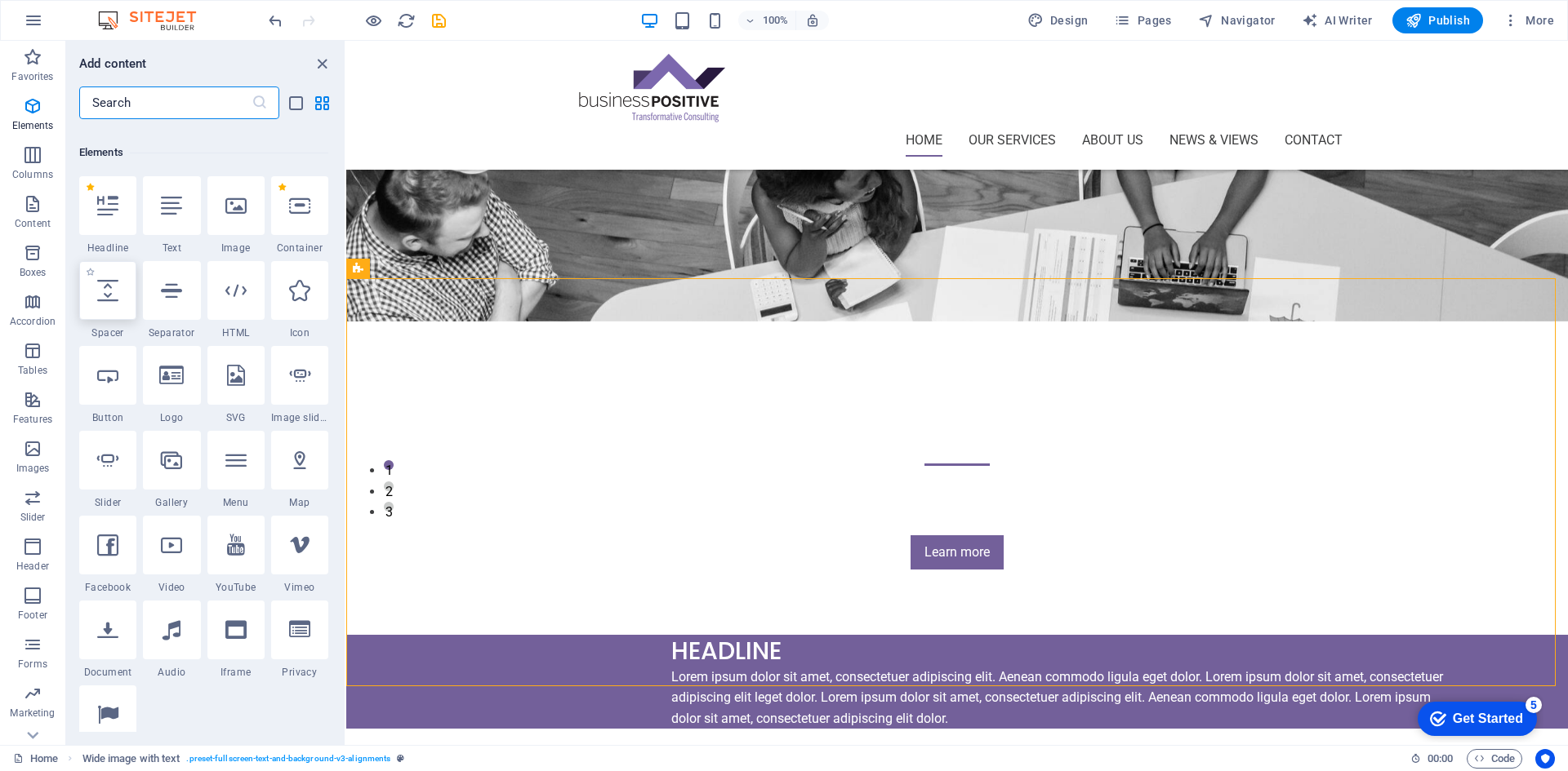
scroll to position [174, 0]
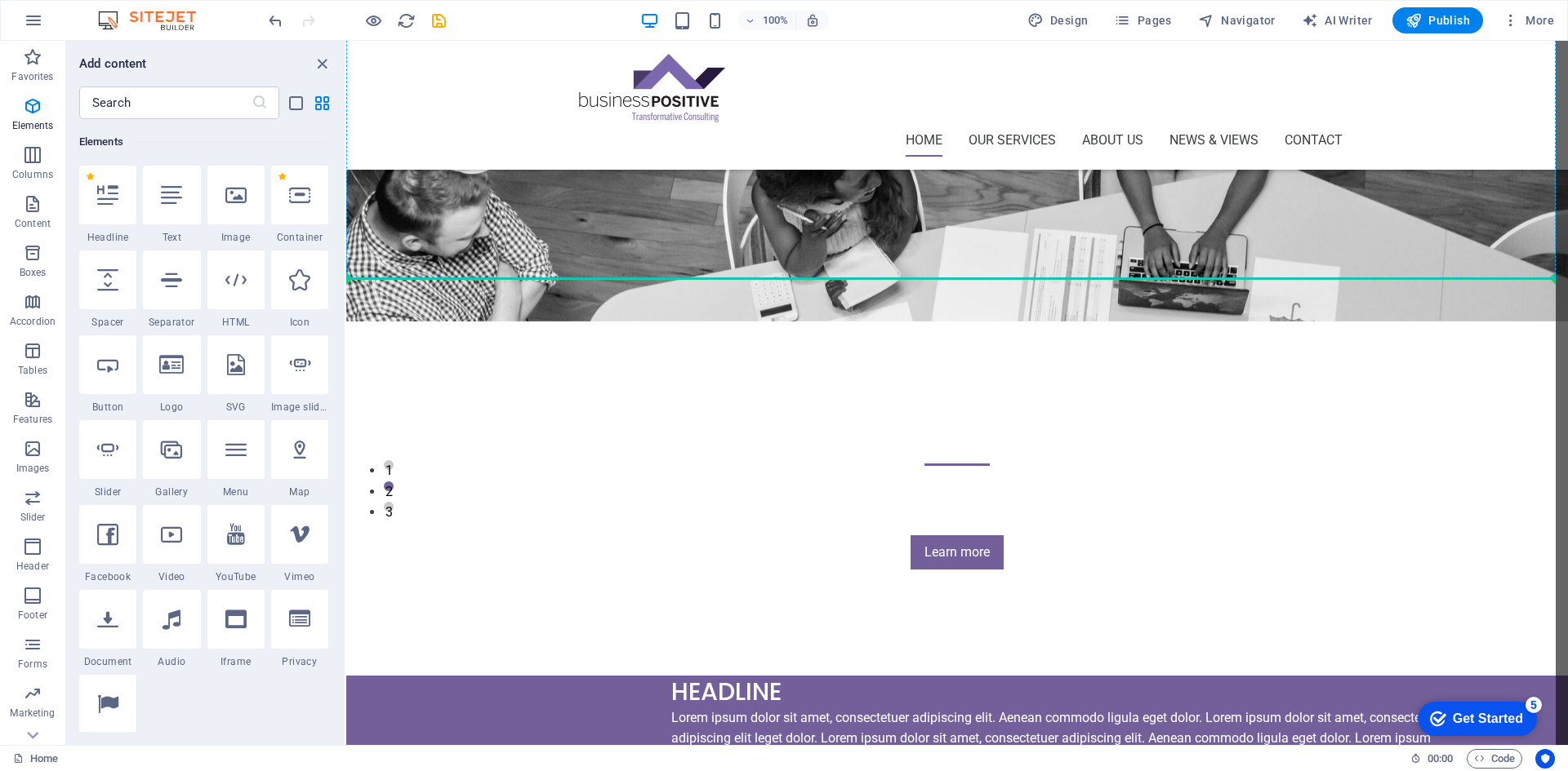
select select "px"
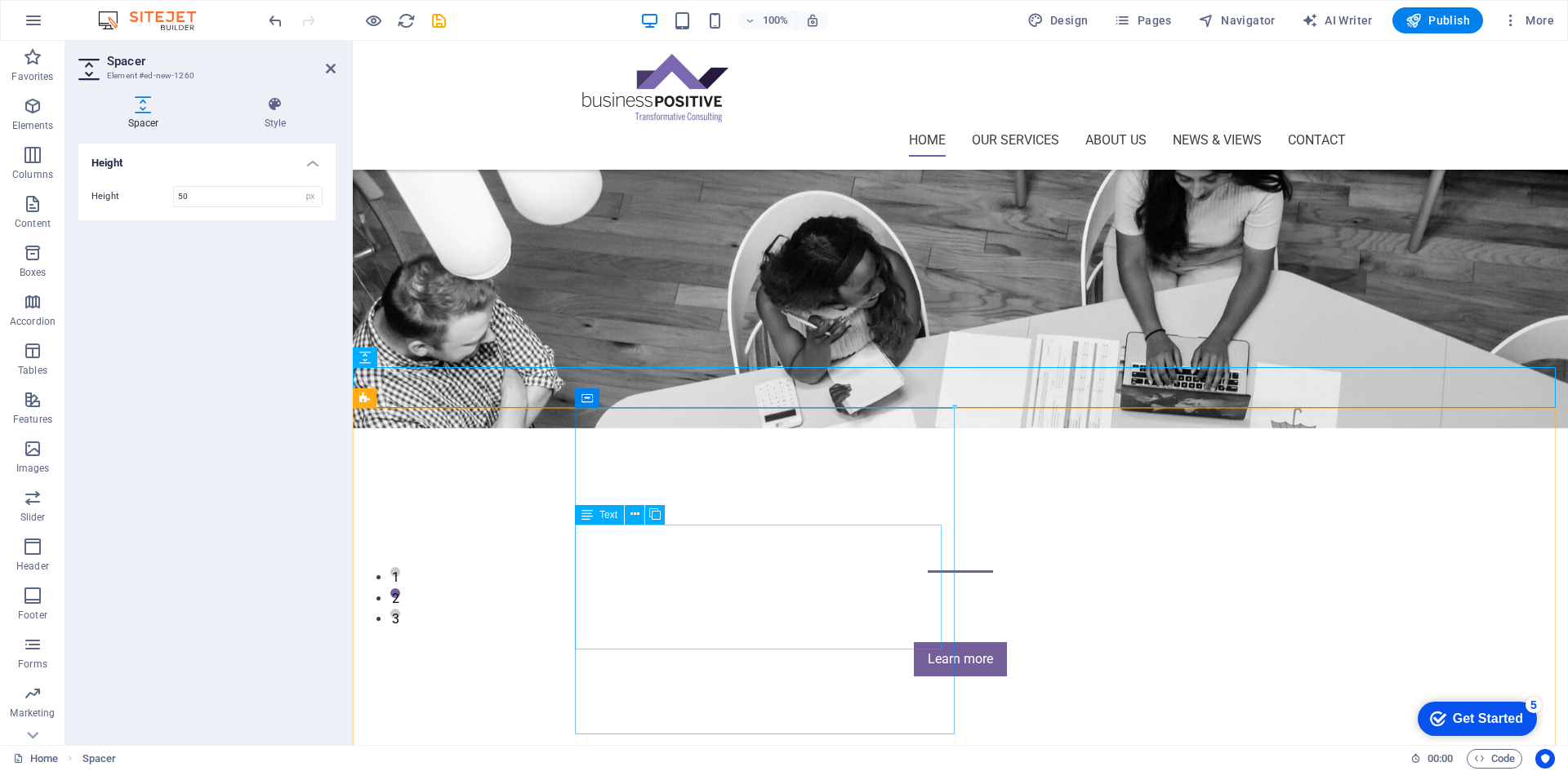
scroll to position [163, 0]
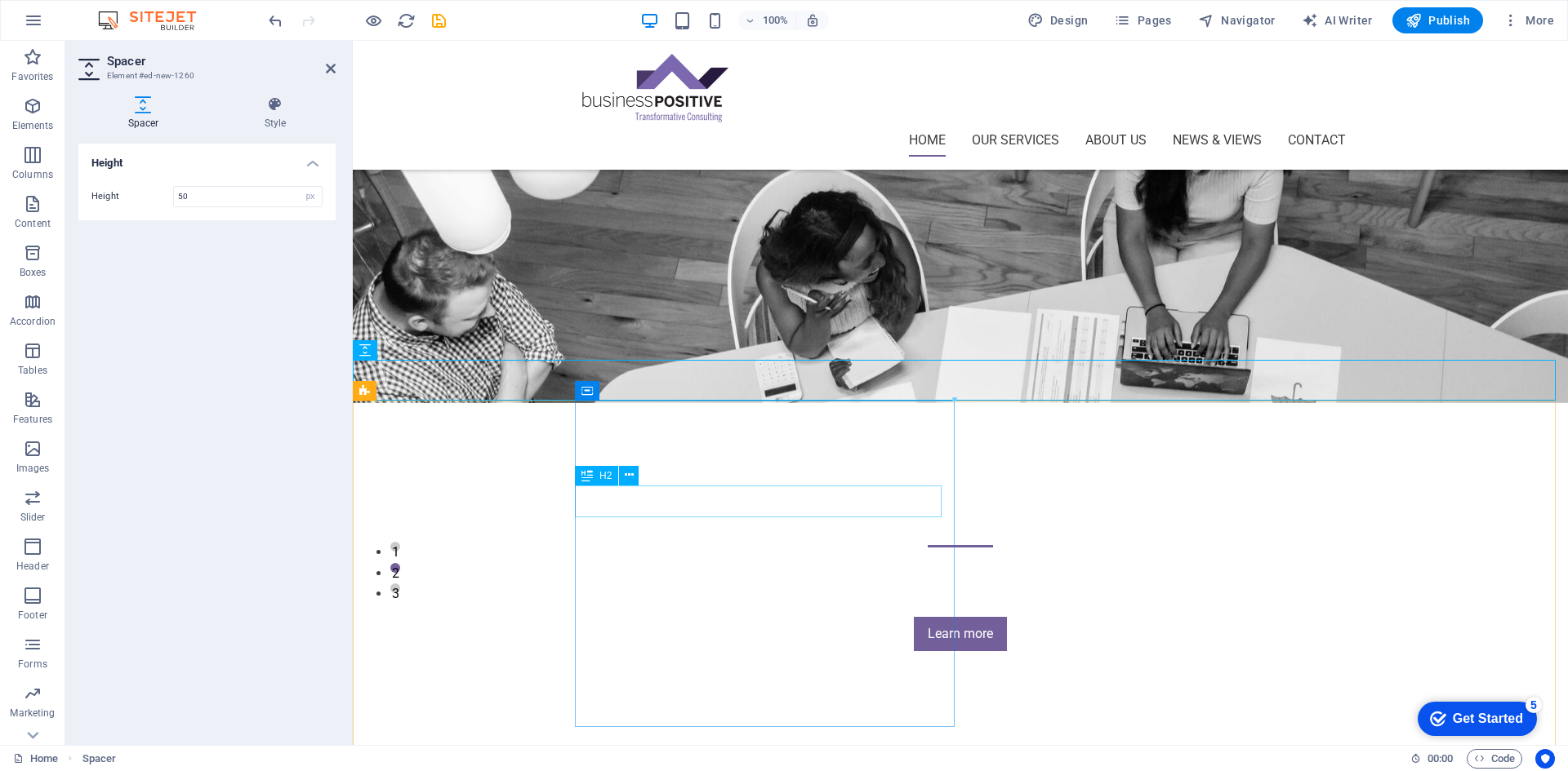
click at [673, 758] on div "Headline" at bounding box center [1065, 773] width 784 height 32
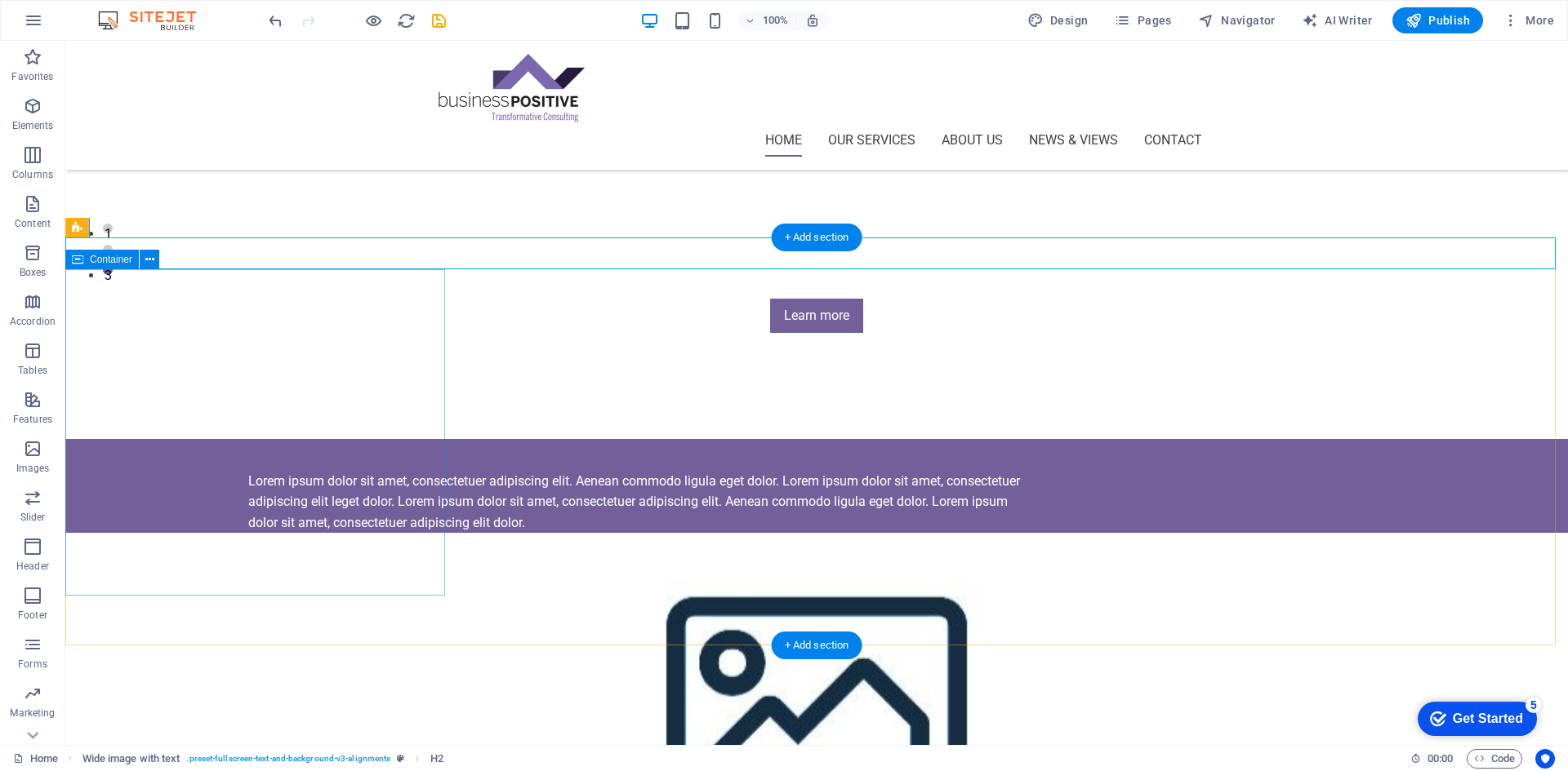
scroll to position [327, 0]
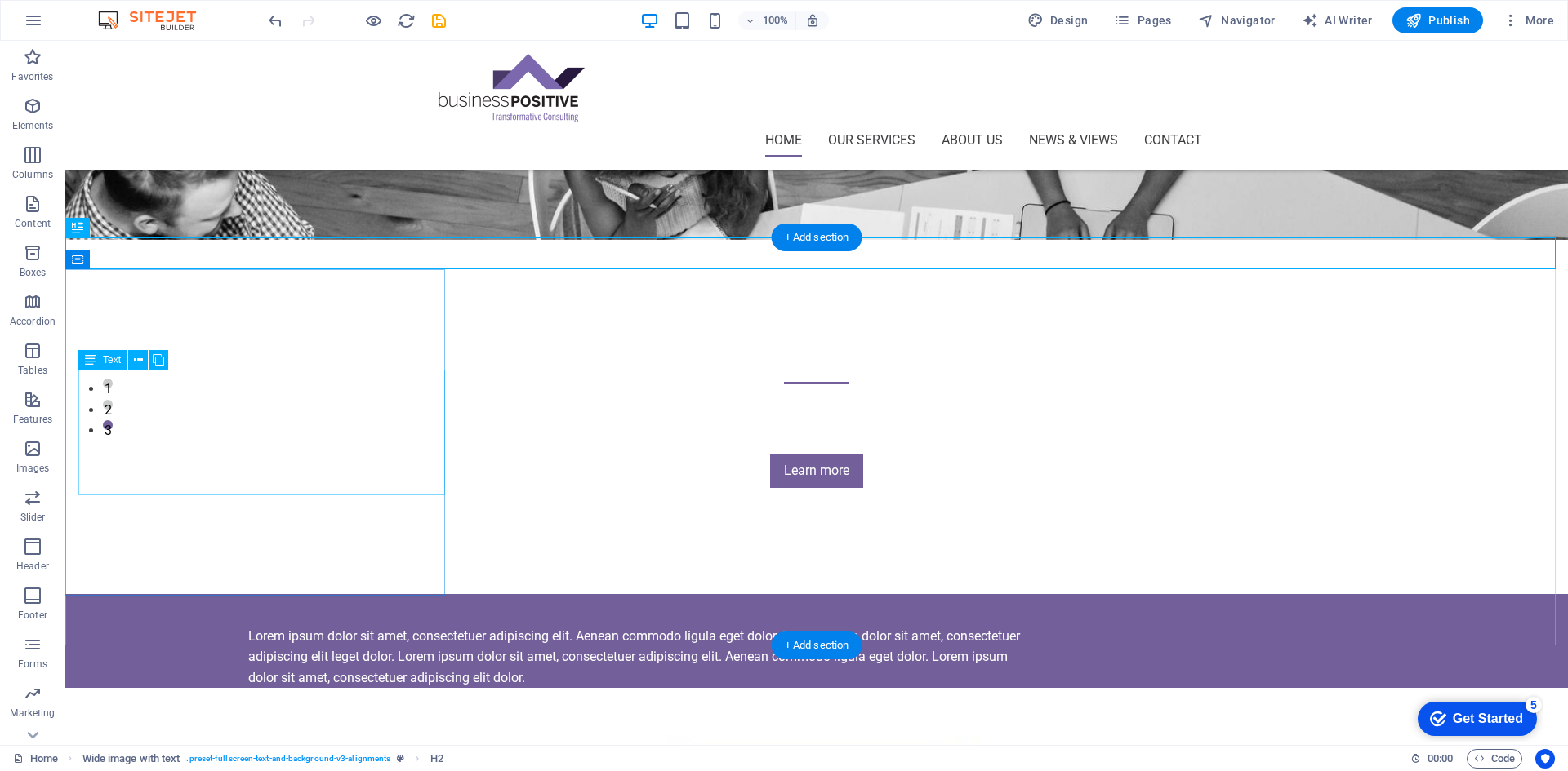
click at [248, 626] on div "Lorem ipsum dolor sit amet, consectetuer adipiscing elit. Aenean commodo ligula…" at bounding box center [640, 657] width 784 height 62
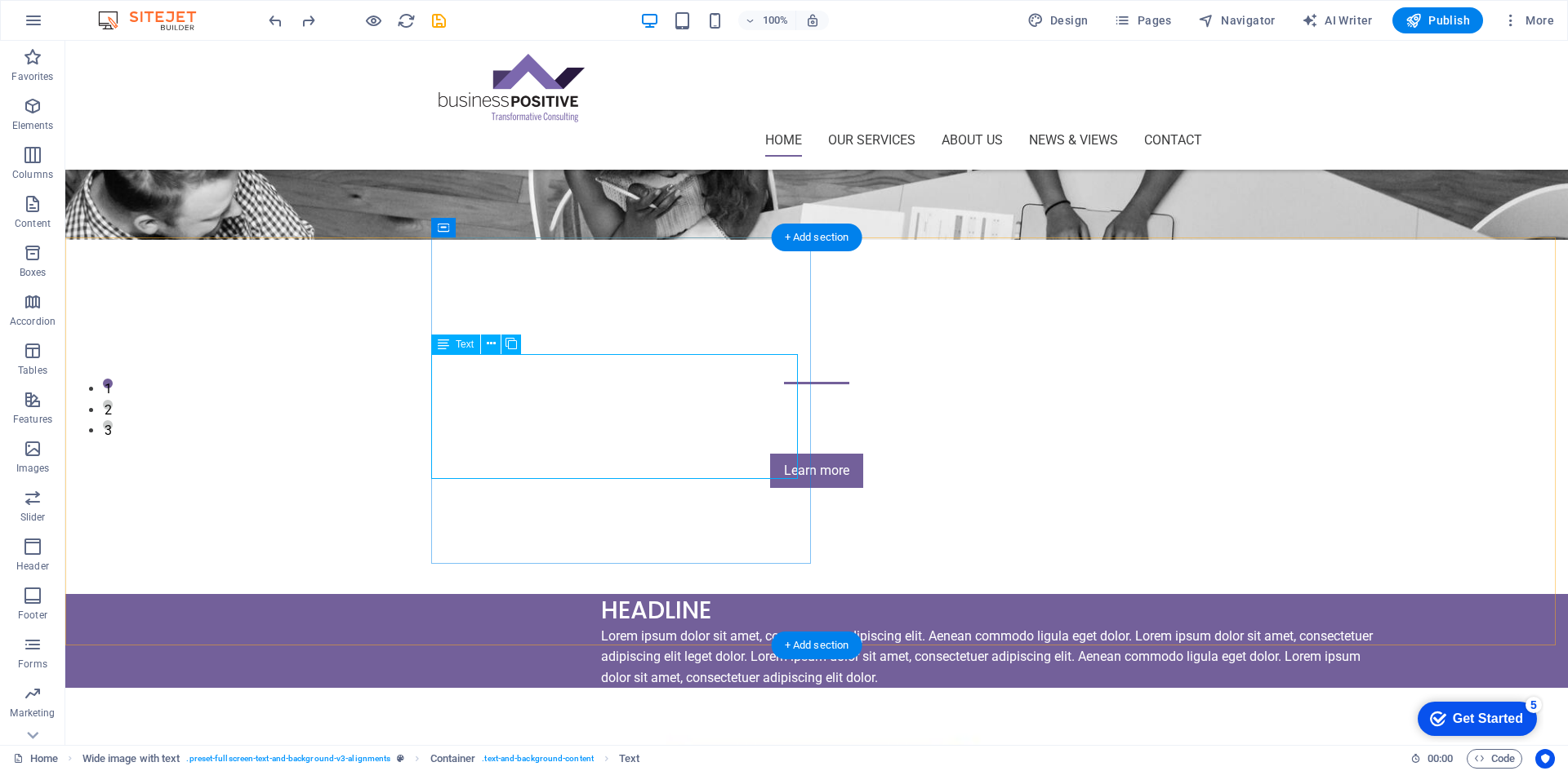
click at [601, 594] on div "Headline" at bounding box center [993, 609] width 784 height 32
drag, startPoint x: 518, startPoint y: 361, endPoint x: 498, endPoint y: 260, distance: 103.0
click at [498, 594] on div "Headline Lorem ipsum dolor sit amet, consectetuer adipiscing elit. Aenean commo…" at bounding box center [999, 641] width 1137 height 95
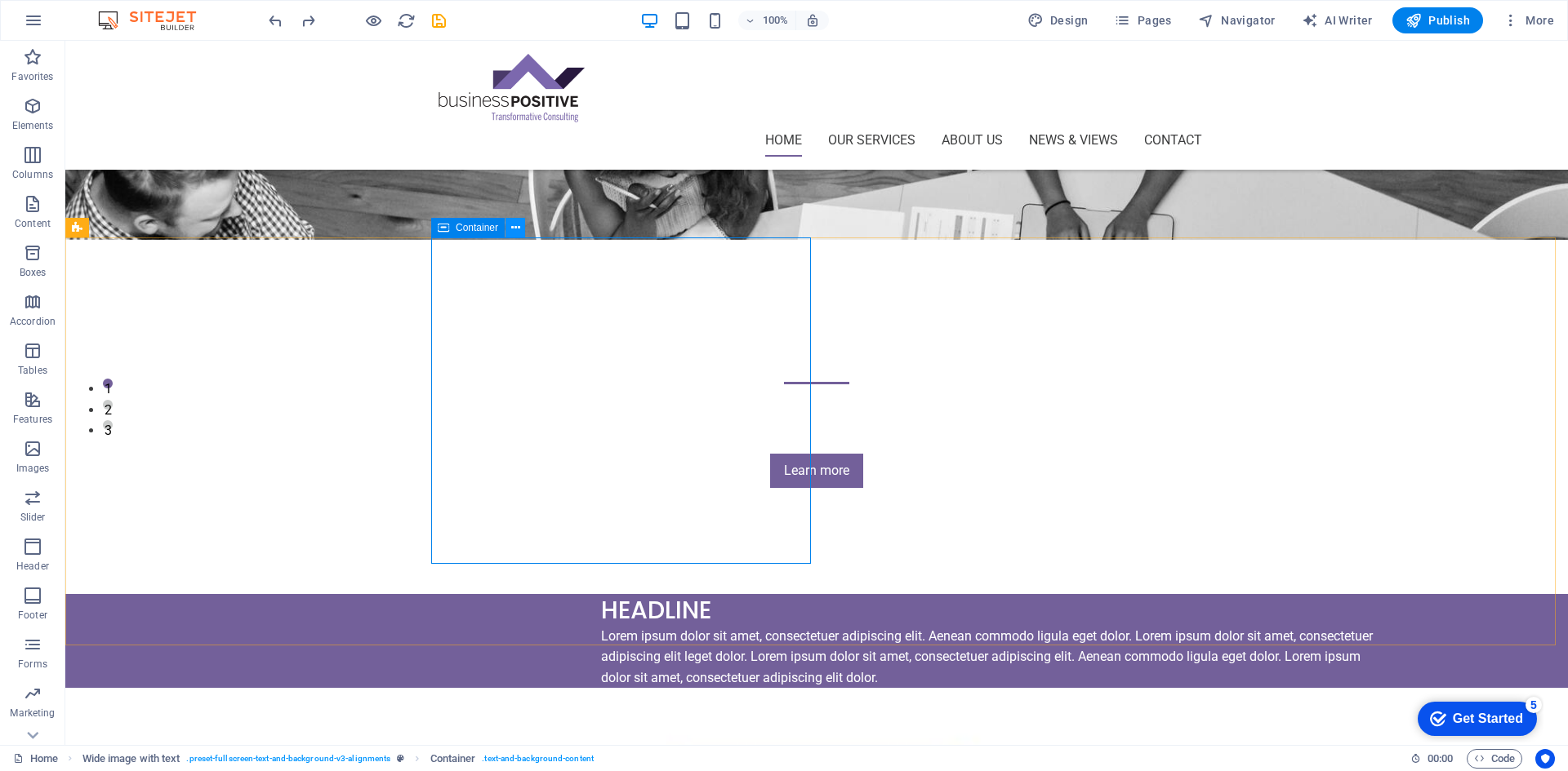
click at [509, 228] on button at bounding box center [516, 228] width 19 height 19
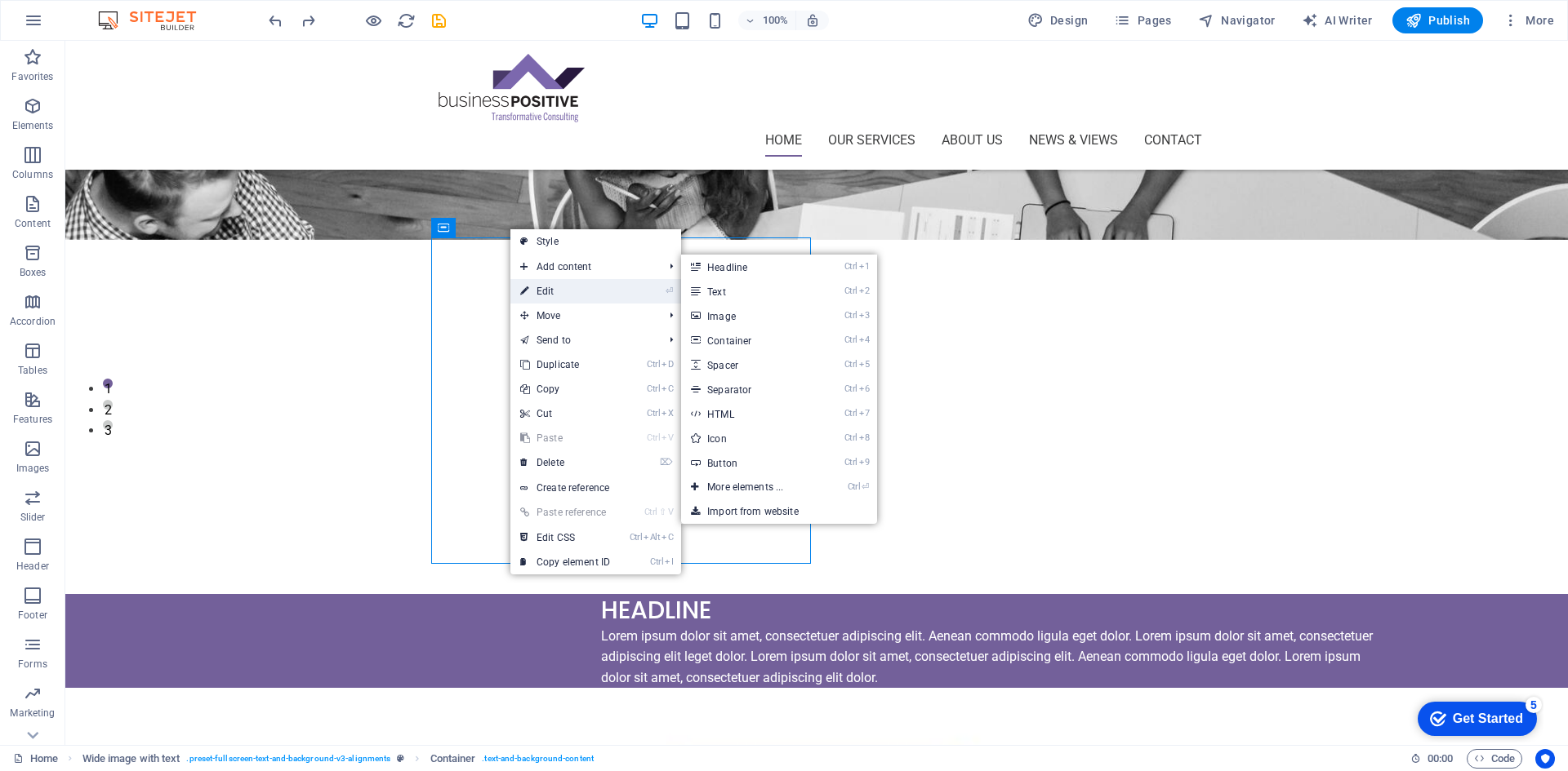
click at [545, 292] on link "⏎ Edit" at bounding box center [566, 290] width 110 height 24
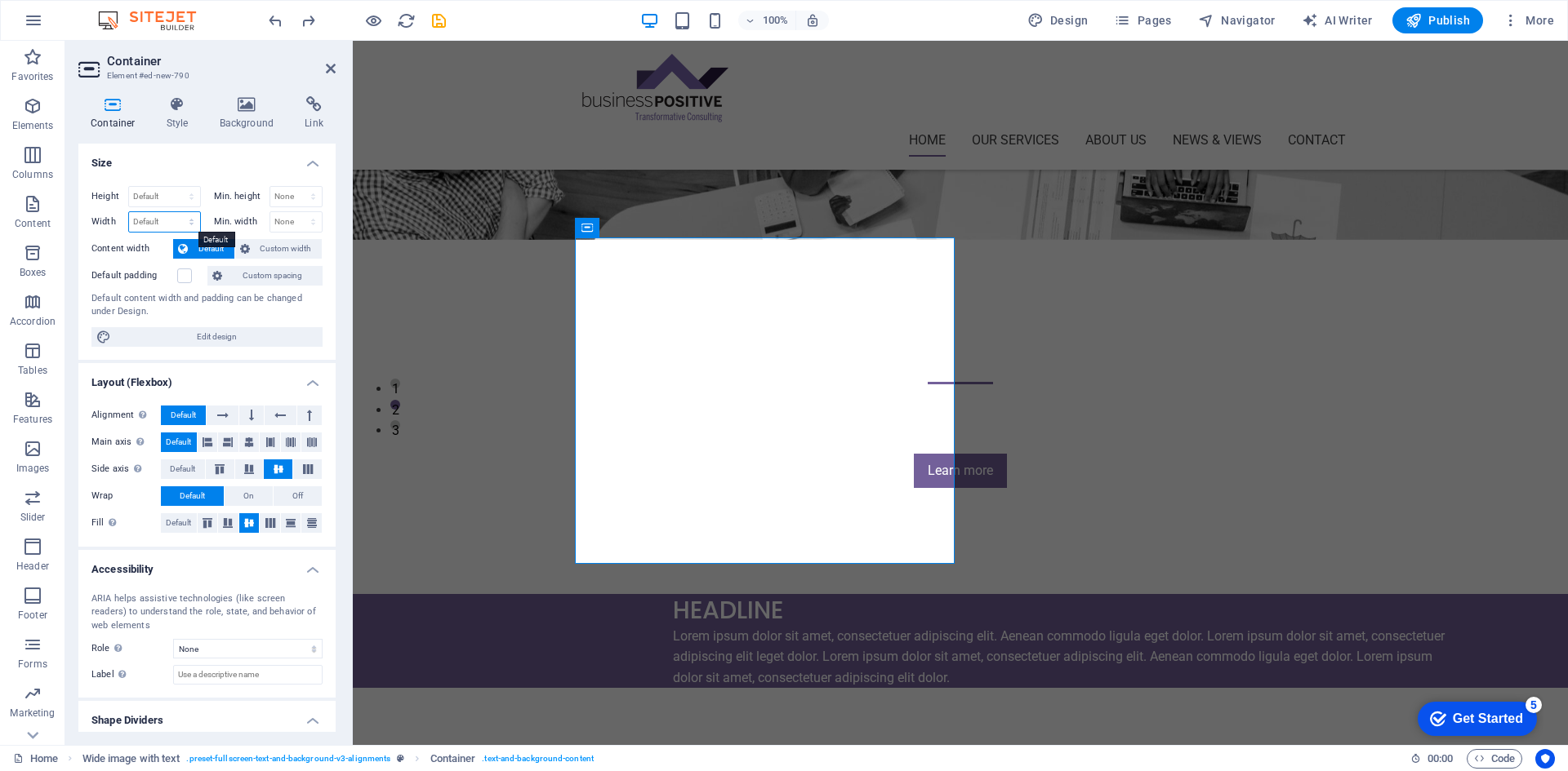
click at [141, 224] on select "Default px rem % em vh vw" at bounding box center [164, 222] width 71 height 19
select select "px"
click at [175, 212] on select "Default px rem % em vh vw" at bounding box center [164, 222] width 71 height 19
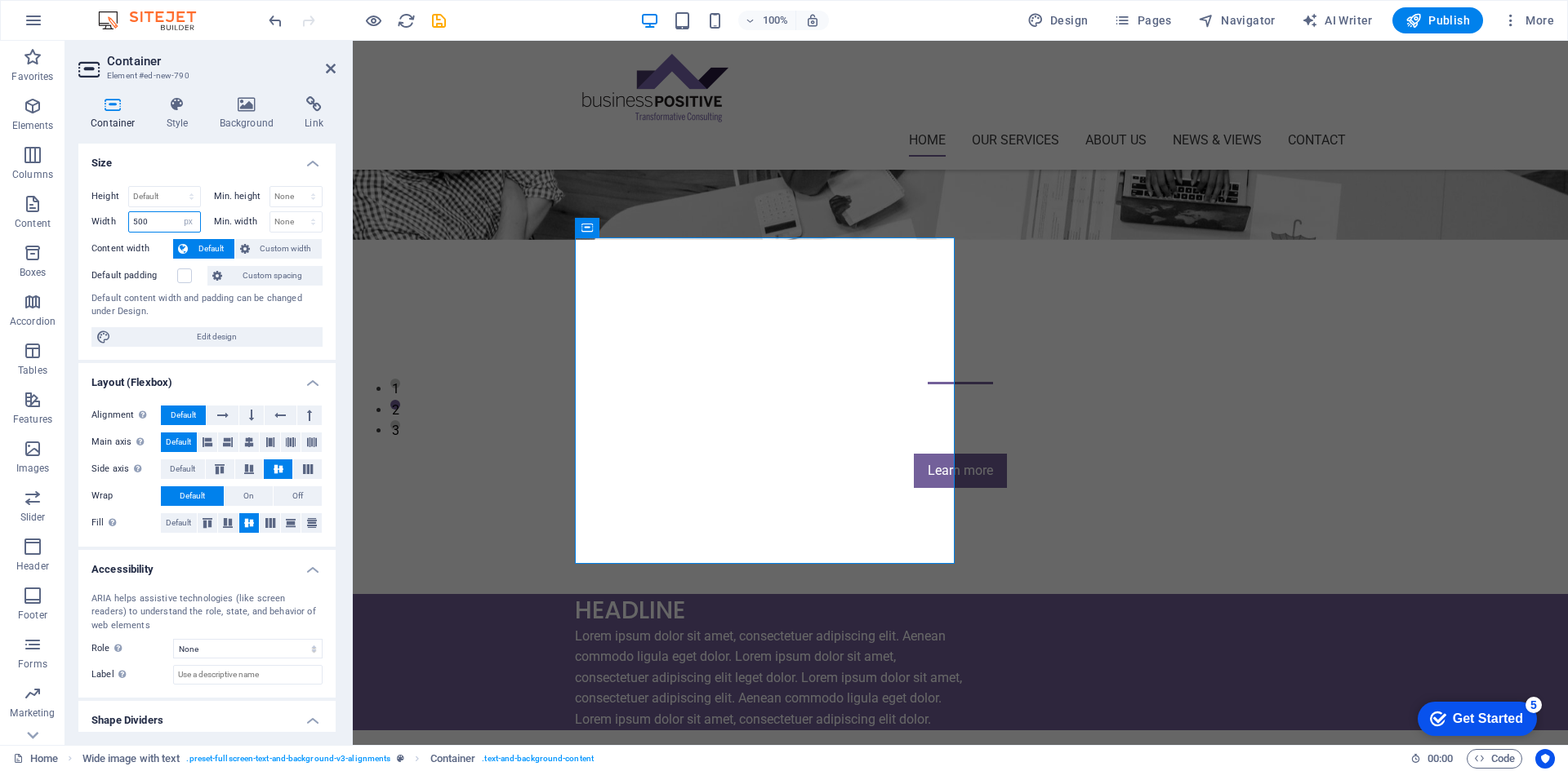
click at [155, 219] on input "500" at bounding box center [164, 222] width 71 height 19
drag, startPoint x: 155, startPoint y: 219, endPoint x: 121, endPoint y: 220, distance: 34.0
click at [121, 220] on div "Width 500 Default px rem % em vh vw" at bounding box center [146, 222] width 110 height 21
type input "600"
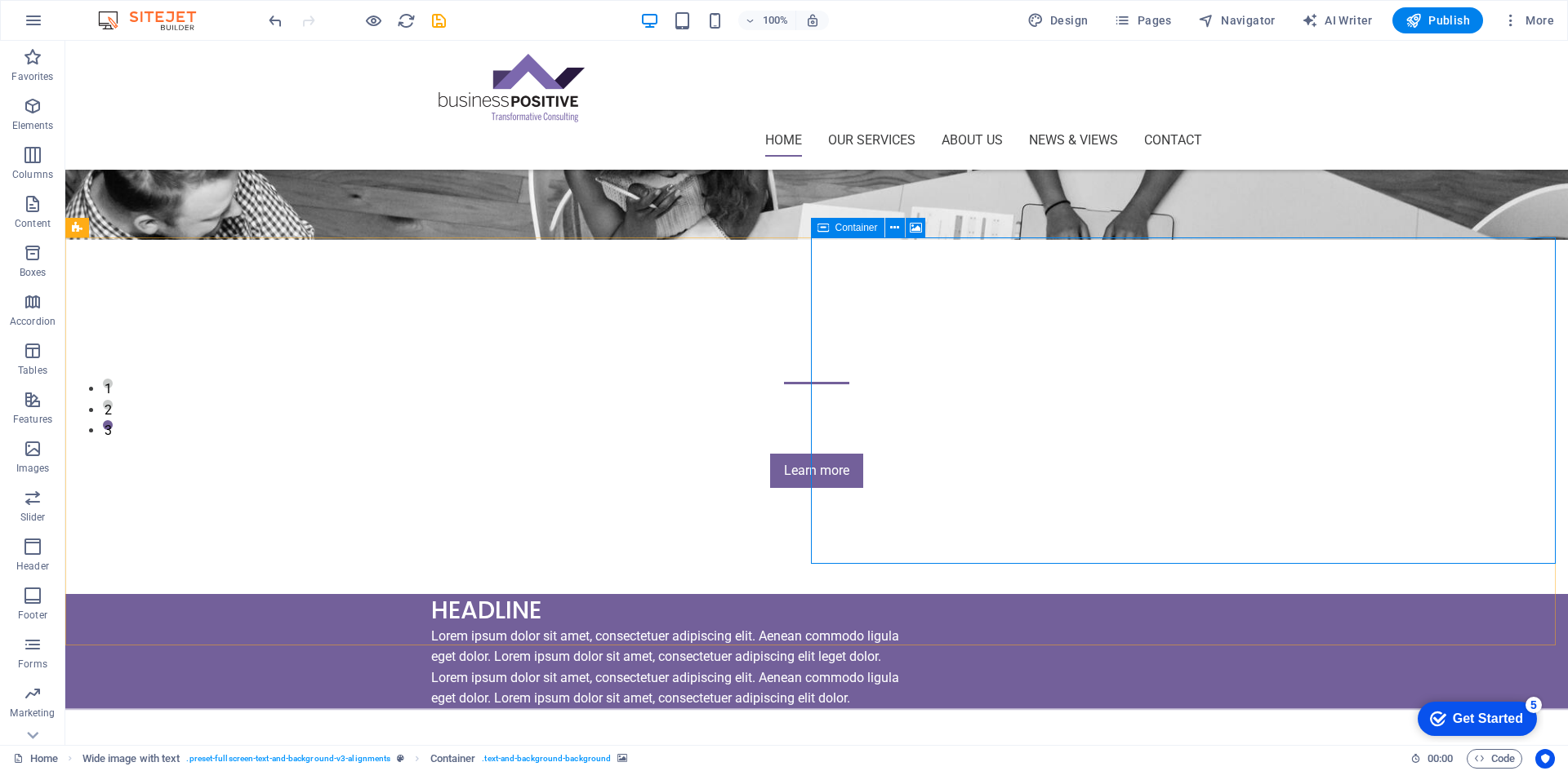
click at [895, 227] on icon at bounding box center [895, 228] width 9 height 17
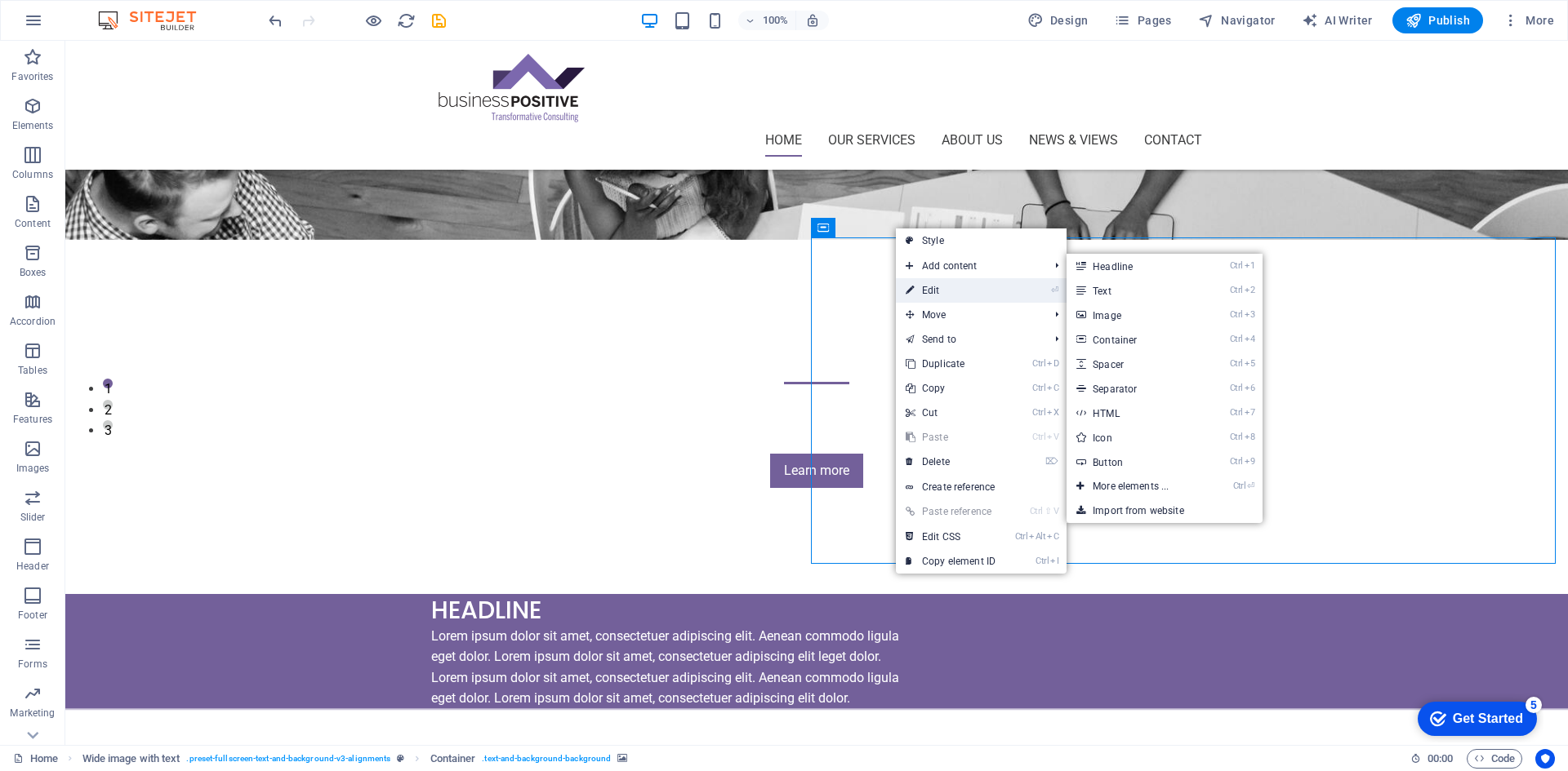
drag, startPoint x: 944, startPoint y: 298, endPoint x: 586, endPoint y: 253, distance: 360.8
click at [944, 298] on link "⏎ Edit" at bounding box center [951, 290] width 110 height 24
select select "px"
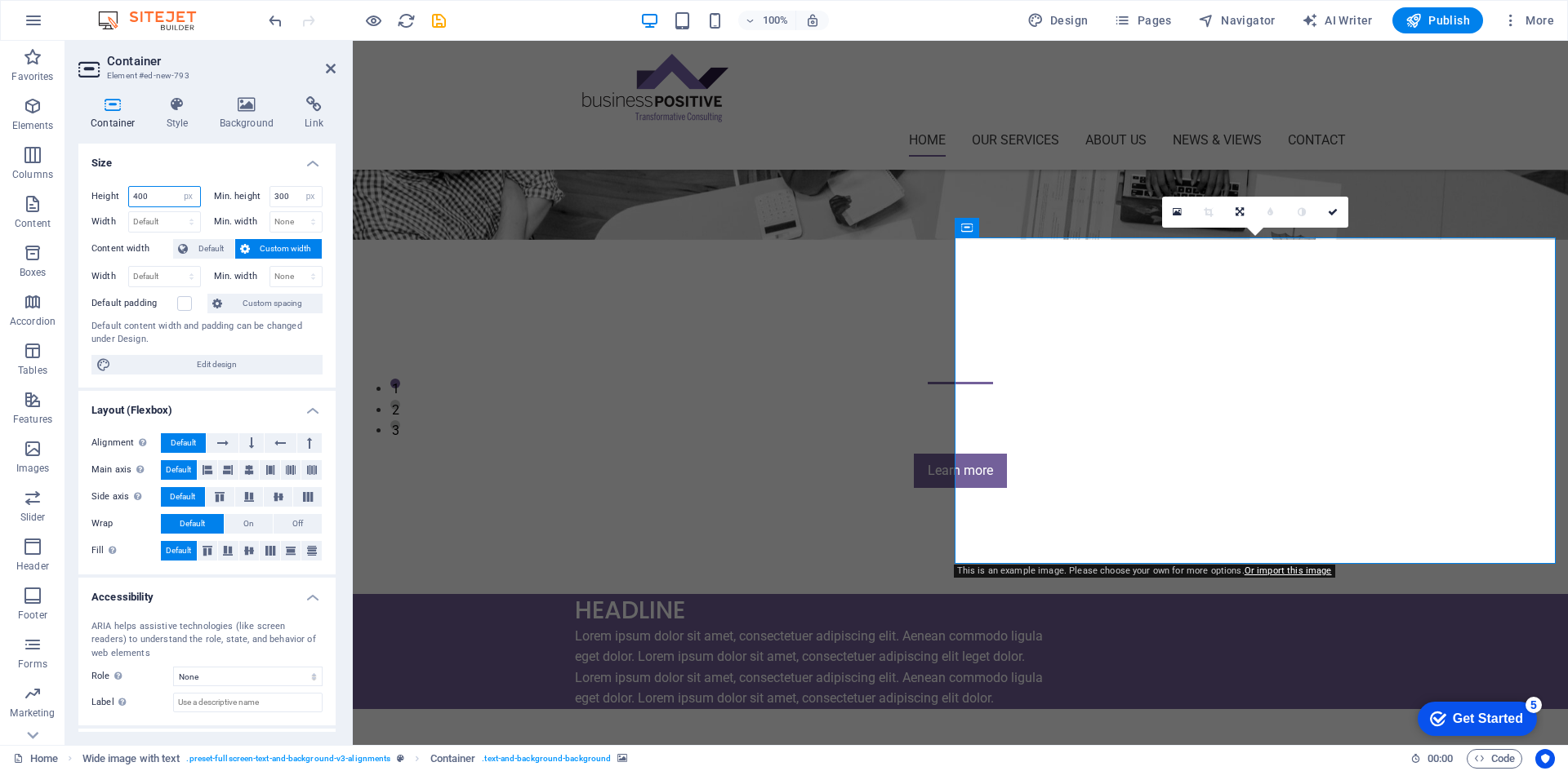
drag, startPoint x: 166, startPoint y: 195, endPoint x: 124, endPoint y: 187, distance: 42.8
click at [124, 187] on div "Height 400 Default px rem % vh vw" at bounding box center [146, 197] width 110 height 21
type input "500"
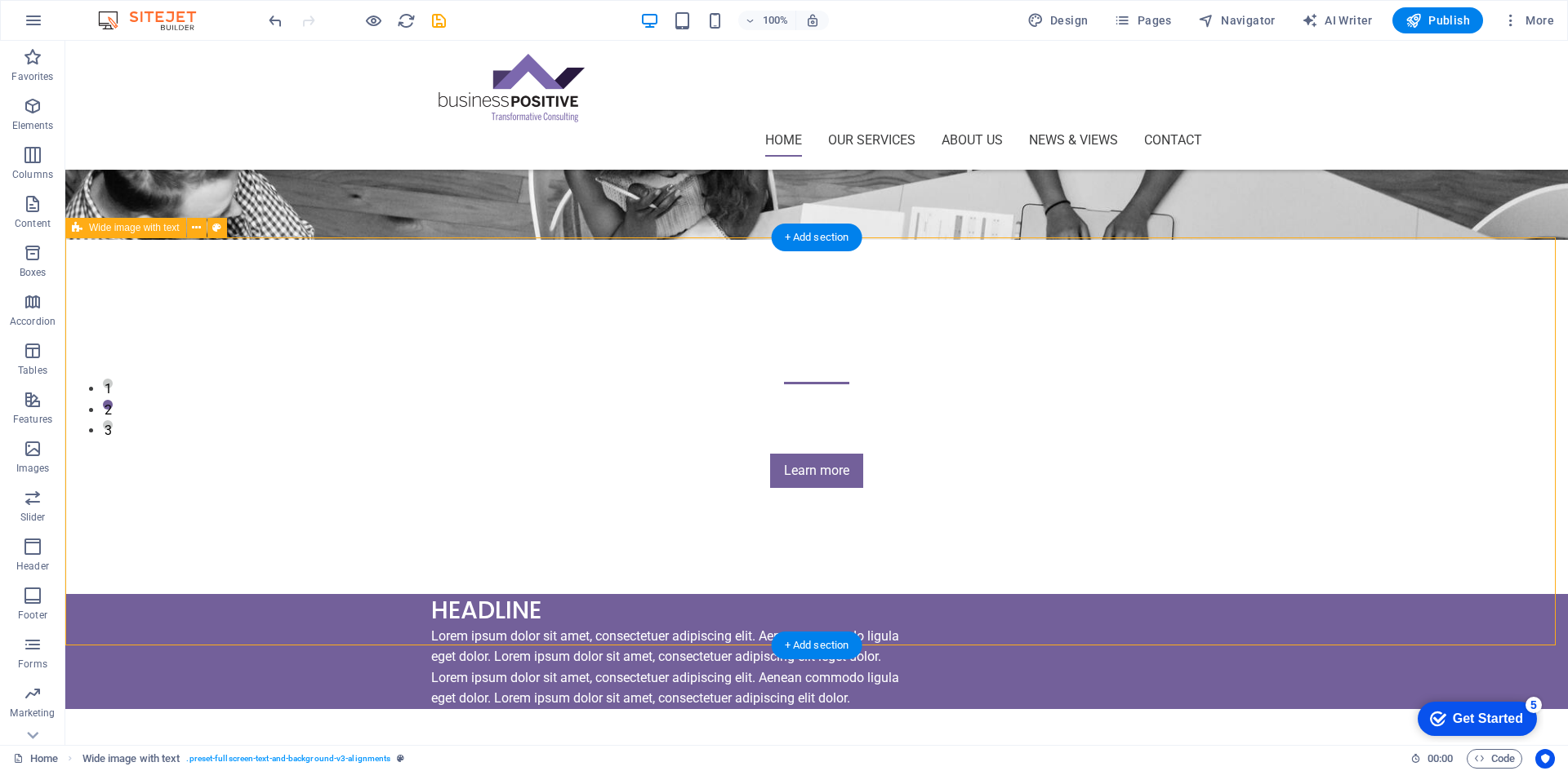
click at [185, 230] on div "Wide image with text" at bounding box center [126, 228] width 121 height 19
click at [193, 234] on icon at bounding box center [196, 228] width 9 height 17
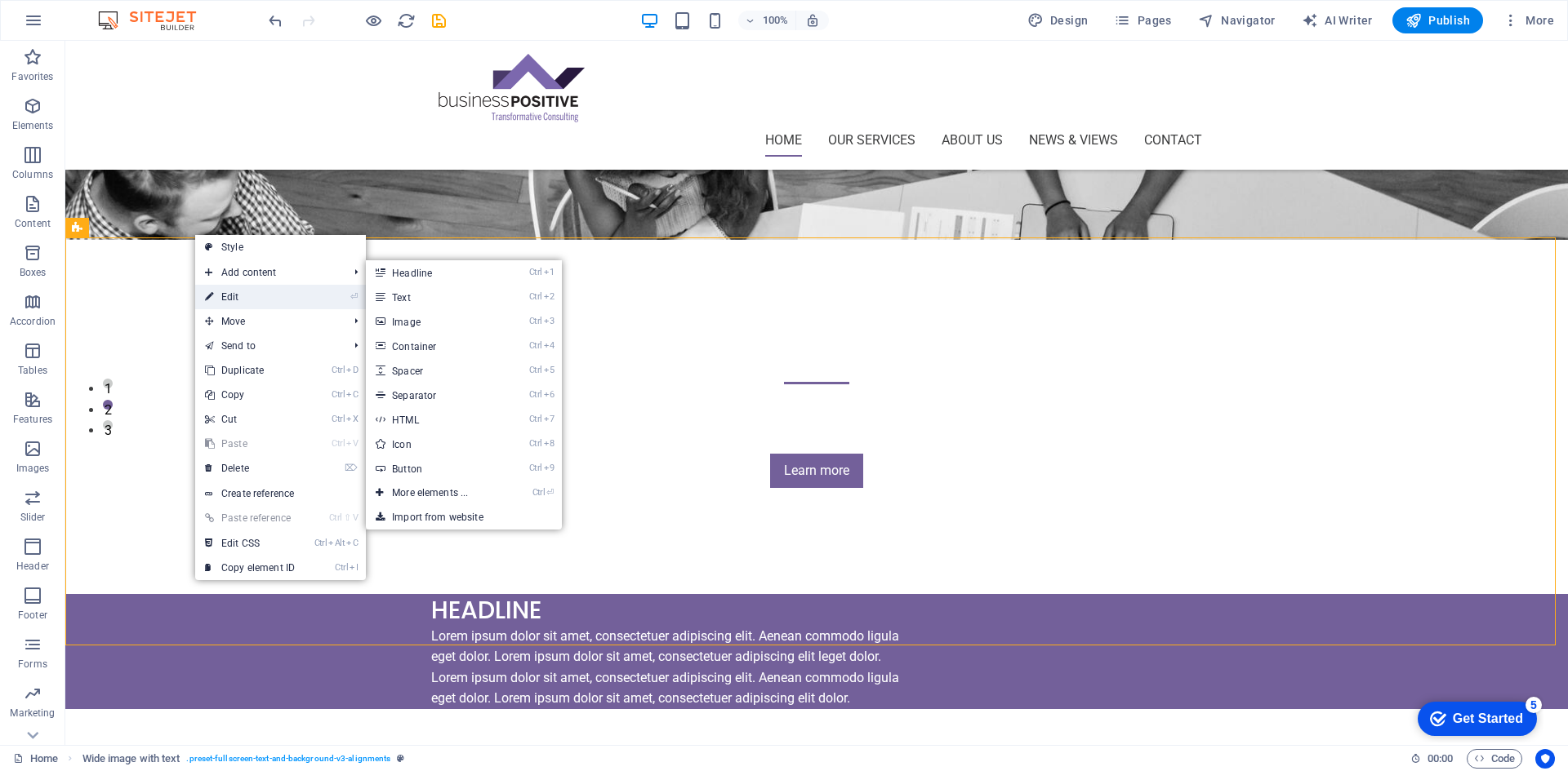
click at [231, 290] on link "⏎ Edit" at bounding box center [250, 296] width 110 height 24
select select "px"
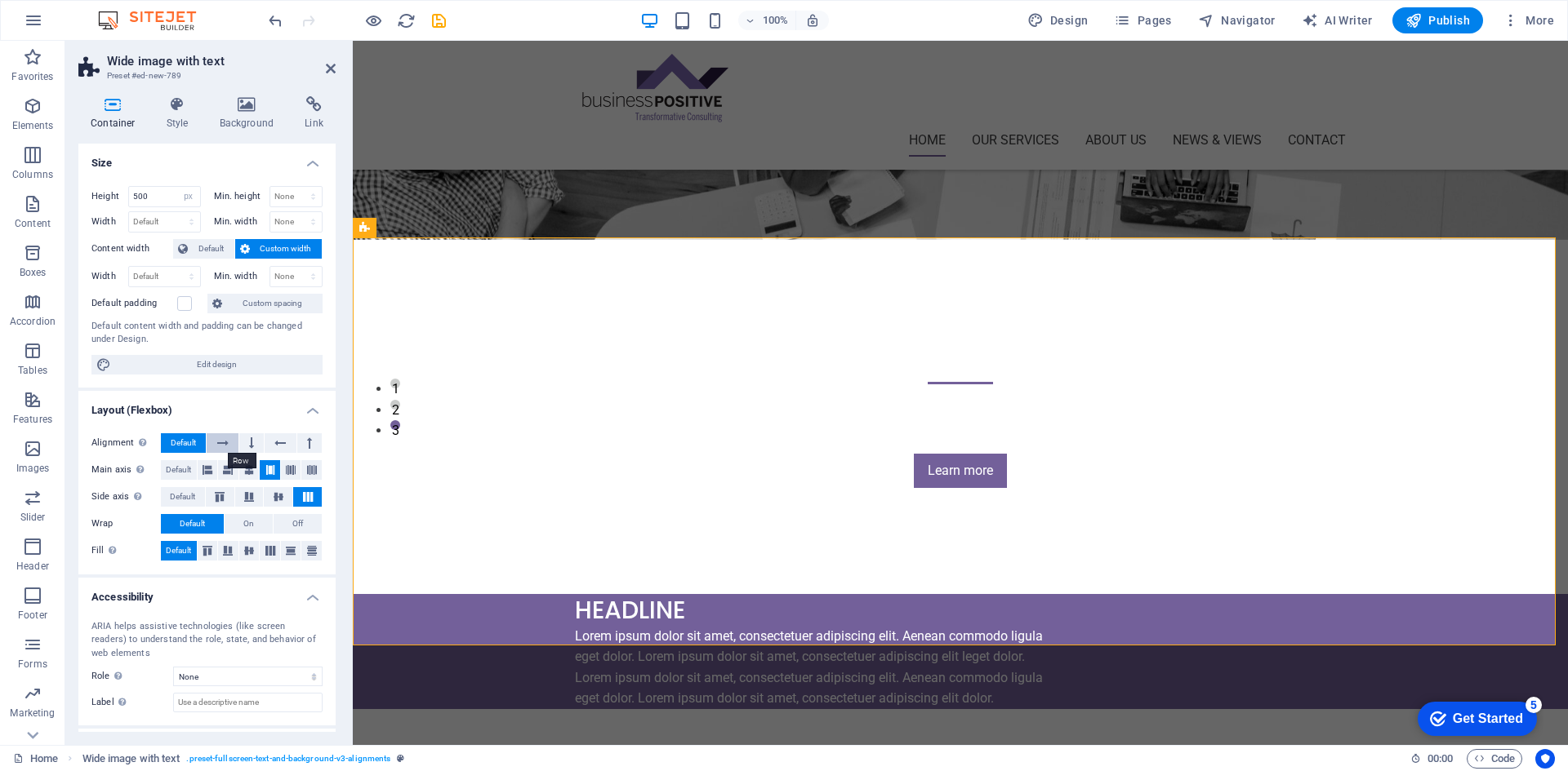
click at [222, 441] on icon at bounding box center [223, 443] width 12 height 19
click at [187, 444] on span "Default" at bounding box center [183, 443] width 25 height 19
click at [155, 219] on select "Default px rem % em vh vw" at bounding box center [164, 222] width 71 height 19
click at [223, 156] on h4 "Size" at bounding box center [207, 158] width 257 height 30
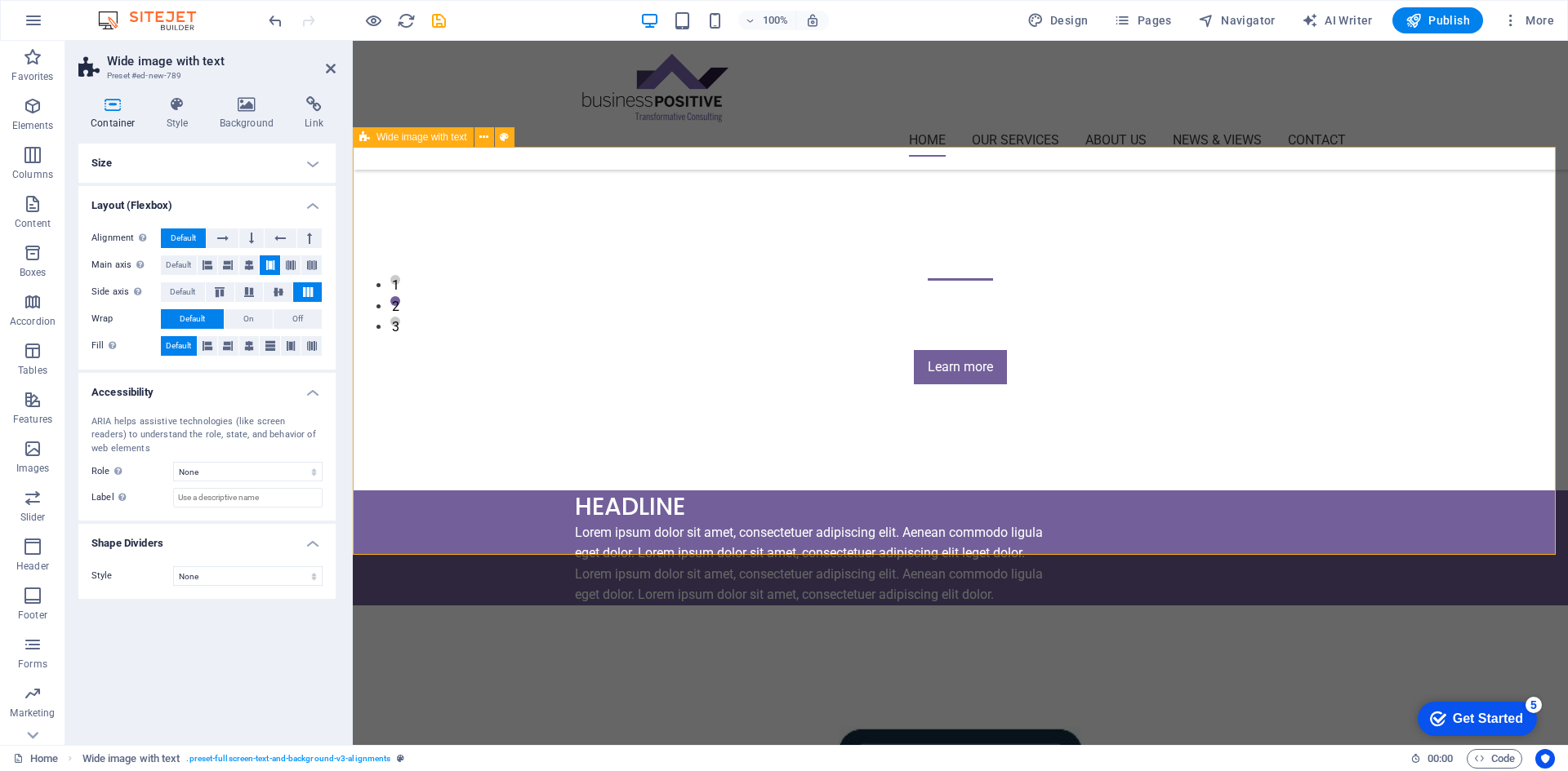
scroll to position [409, 0]
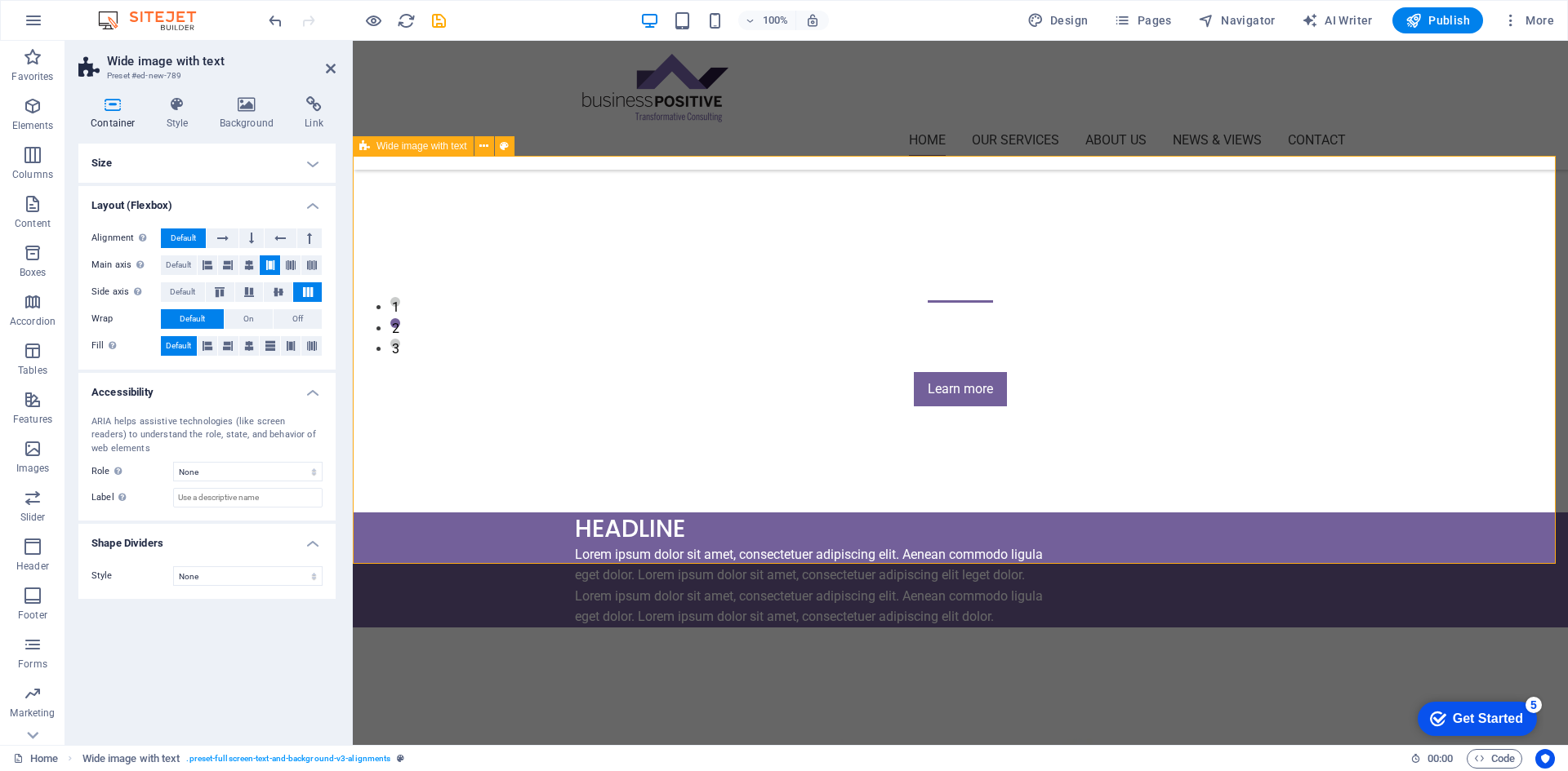
click at [431, 512] on div "Headline Lorem ipsum dolor sit amet, consectetuer adipiscing elit. Aenean commo…" at bounding box center [961, 716] width 1216 height 409
click at [594, 512] on div "Headline" at bounding box center [814, 528] width 477 height 32
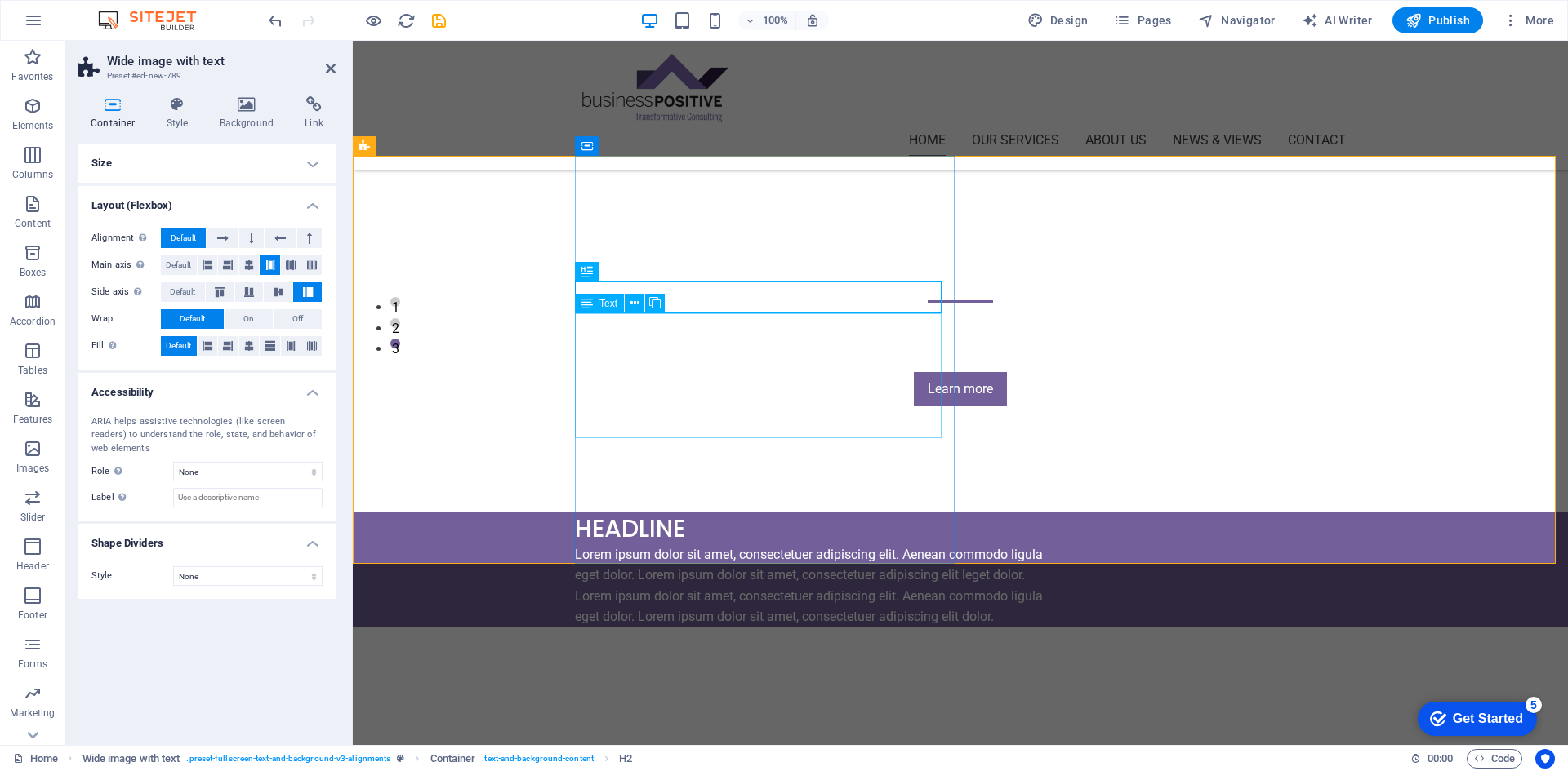
click at [595, 544] on div "Lorem ipsum dolor sit amet, consectetuer adipiscing elit. Aenean commodo ligula…" at bounding box center [814, 585] width 477 height 84
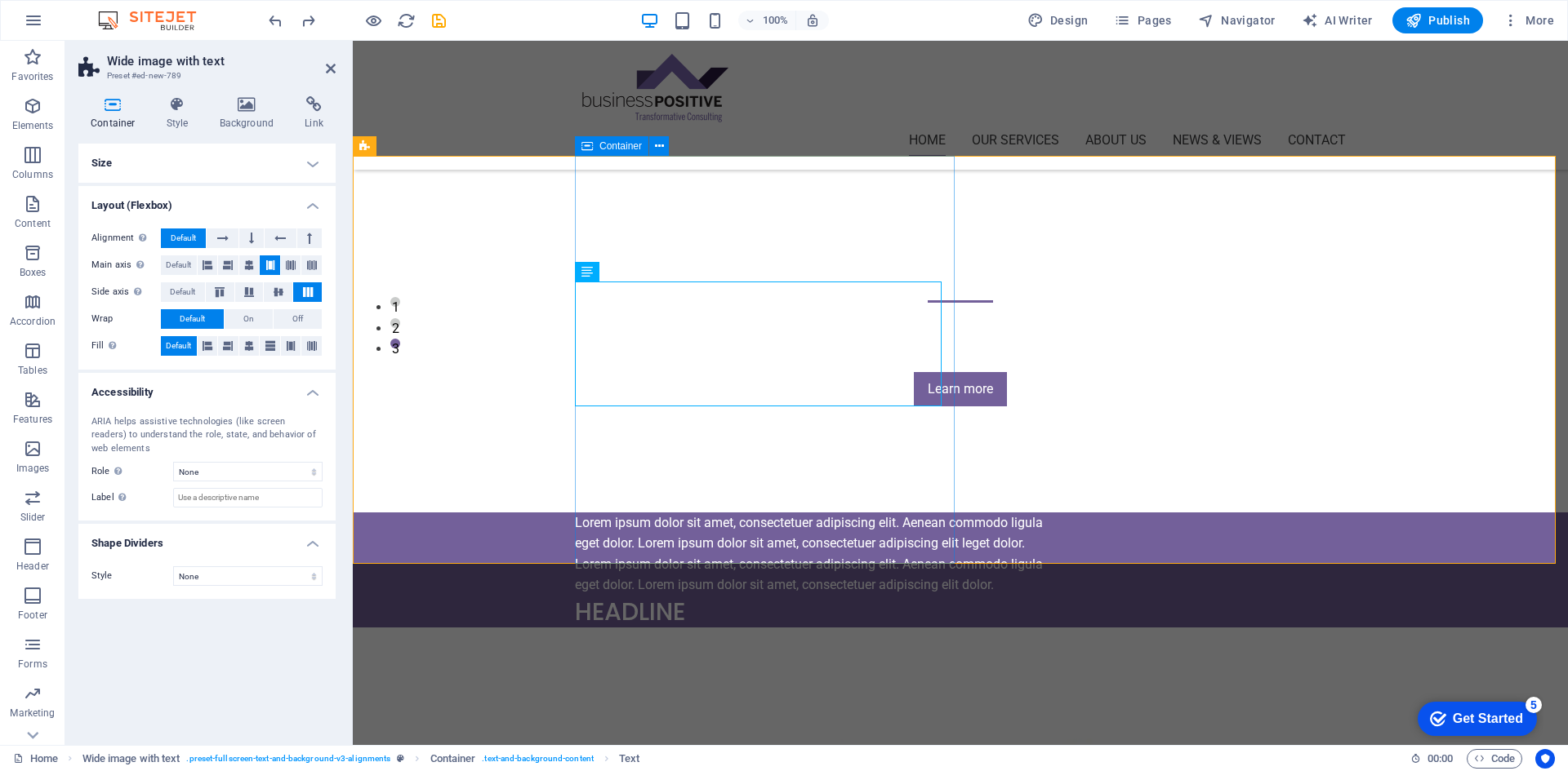
click at [628, 512] on div "Lorem ipsum dolor sit amet, consectetuer adipiscing elit. Aenean commodo ligula…" at bounding box center [821, 570] width 491 height 115
click at [659, 150] on icon at bounding box center [659, 147] width 9 height 17
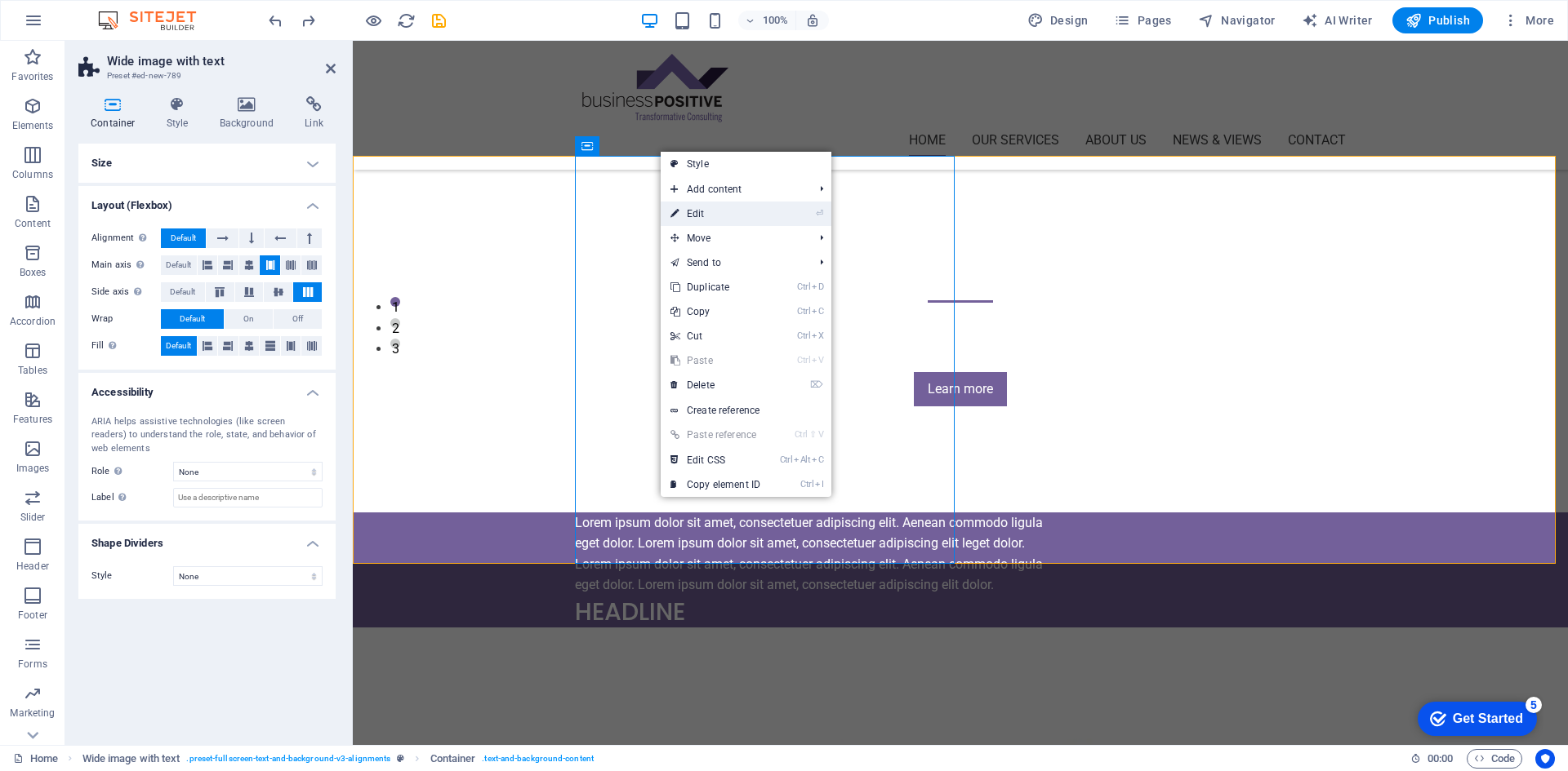
click at [710, 219] on link "⏎ Edit" at bounding box center [716, 213] width 110 height 24
select select "px"
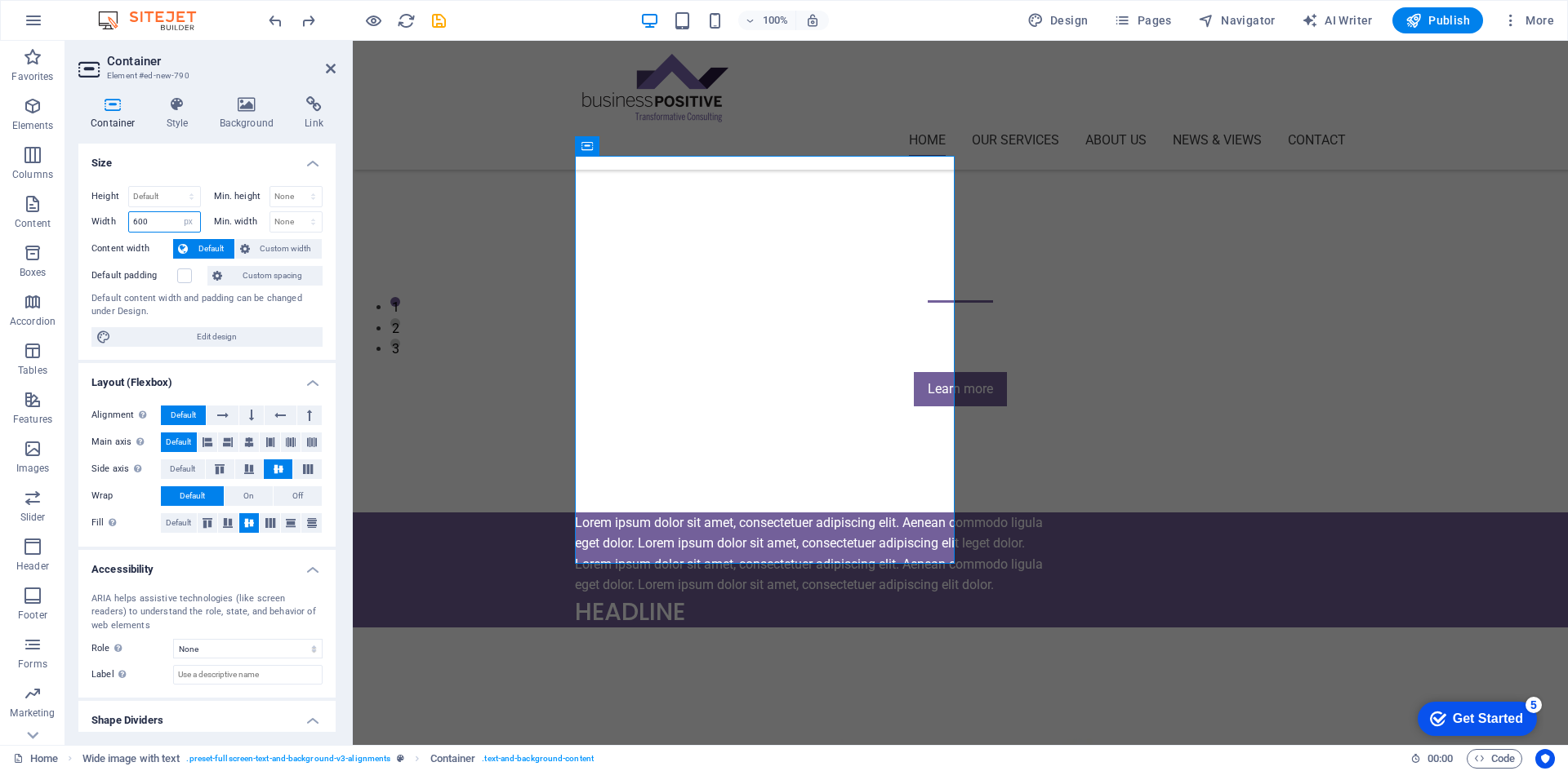
drag, startPoint x: 151, startPoint y: 219, endPoint x: 127, endPoint y: 222, distance: 24.2
click at [127, 222] on div "Width 600 Default px rem % em vh vw" at bounding box center [146, 222] width 110 height 21
click at [263, 246] on span "Custom width" at bounding box center [286, 249] width 63 height 19
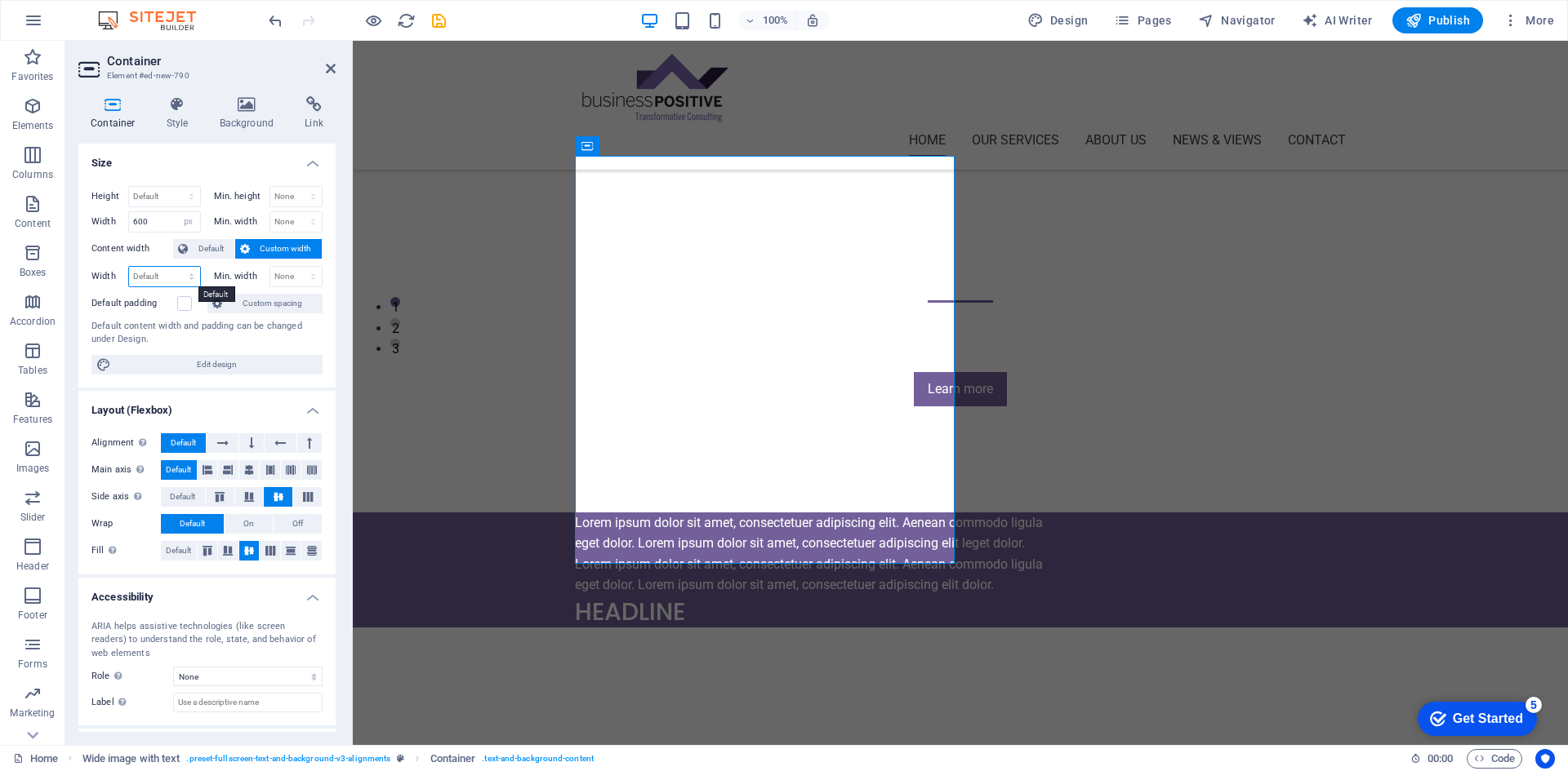
click at [158, 274] on select "Default px rem % em vh vw" at bounding box center [164, 277] width 71 height 19
select select "px"
click at [175, 267] on select "Default px rem % em vh vw" at bounding box center [164, 277] width 71 height 19
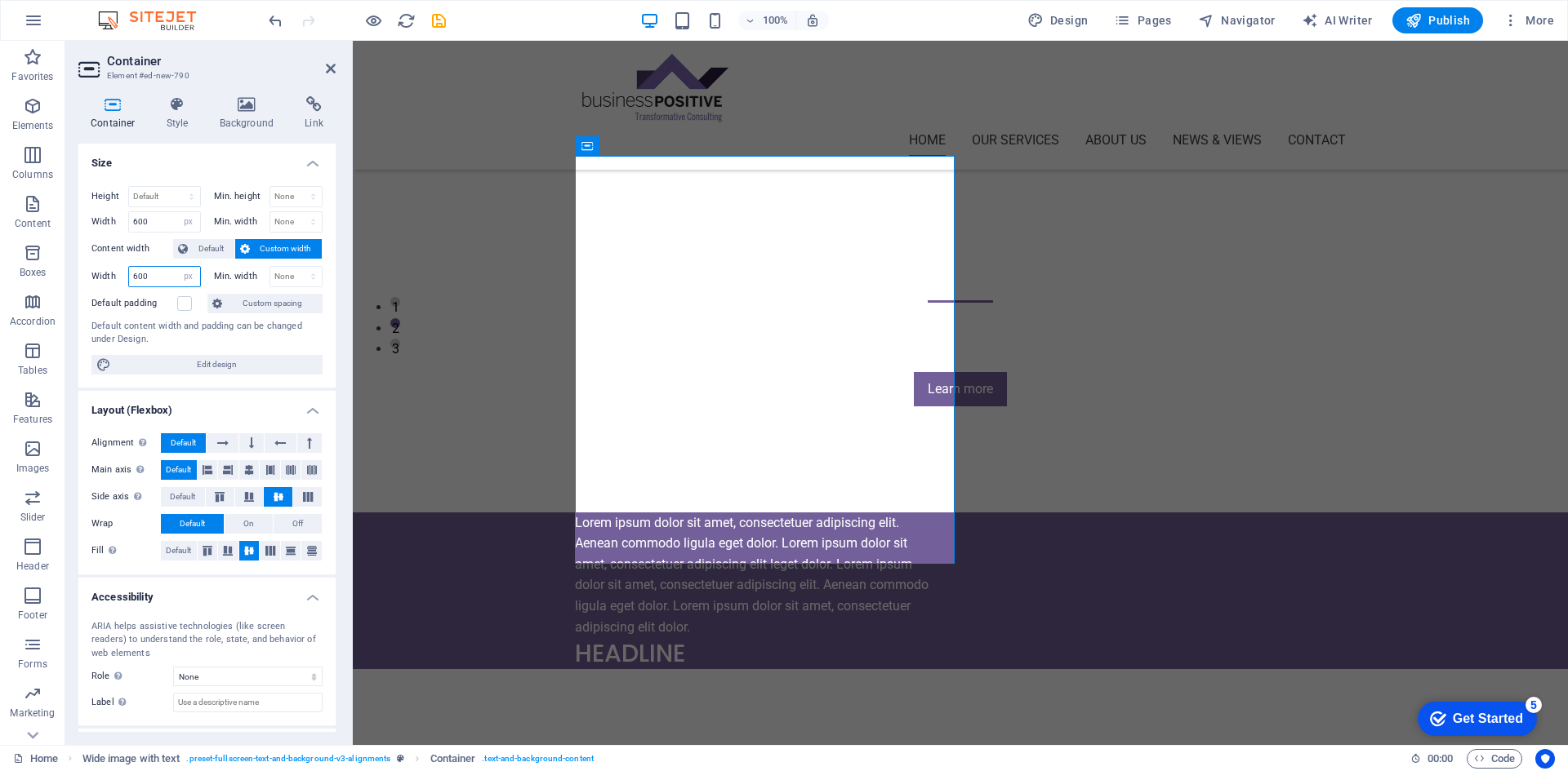
type input "600"
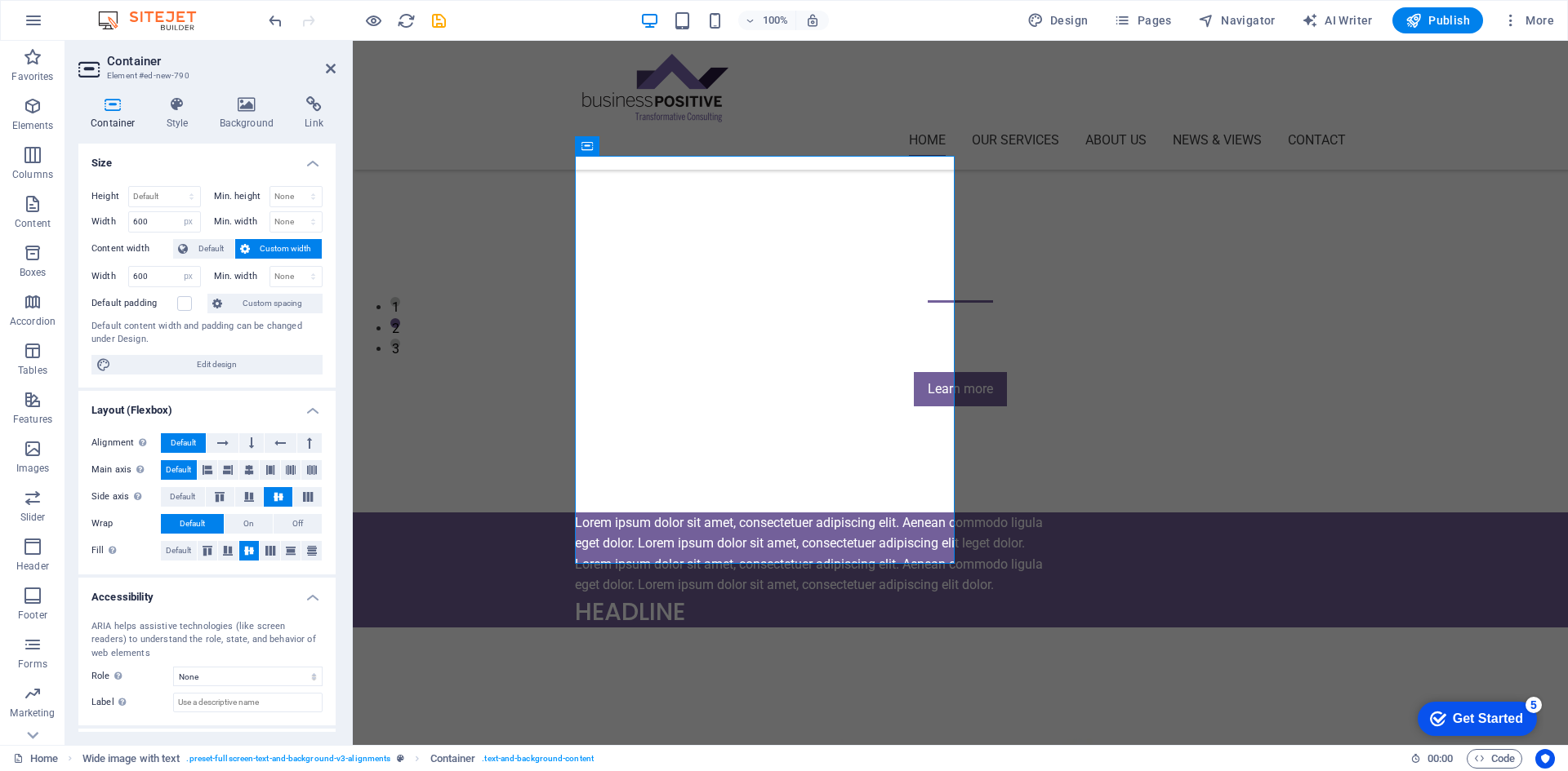
click at [291, 337] on div "Default content width and padding can be changed under Design." at bounding box center [207, 334] width 231 height 27
click at [184, 306] on label at bounding box center [184, 303] width 14 height 14
click at [0, 0] on input "Default padding" at bounding box center [0, 0] width 0 height 0
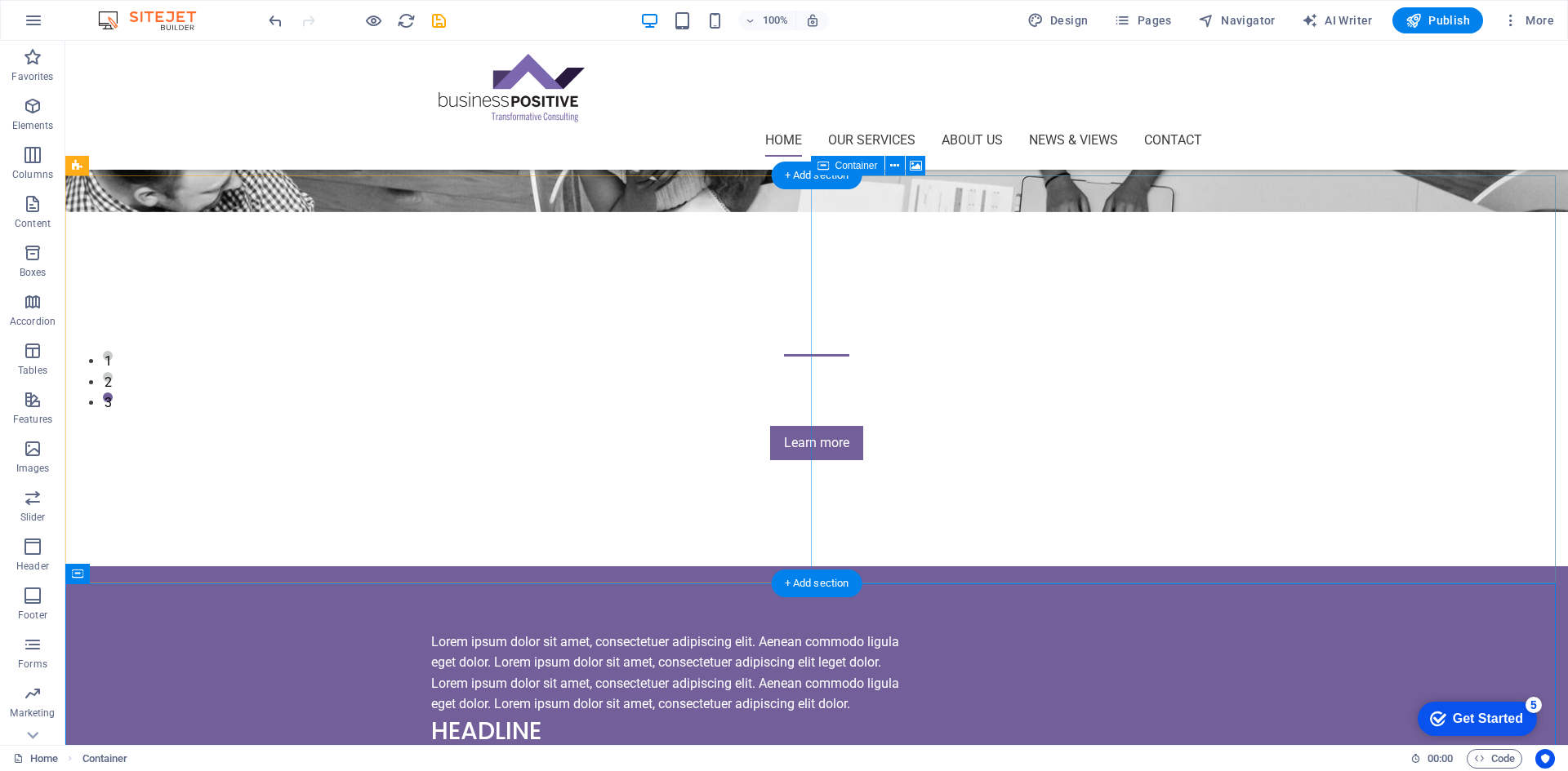
scroll to position [327, 0]
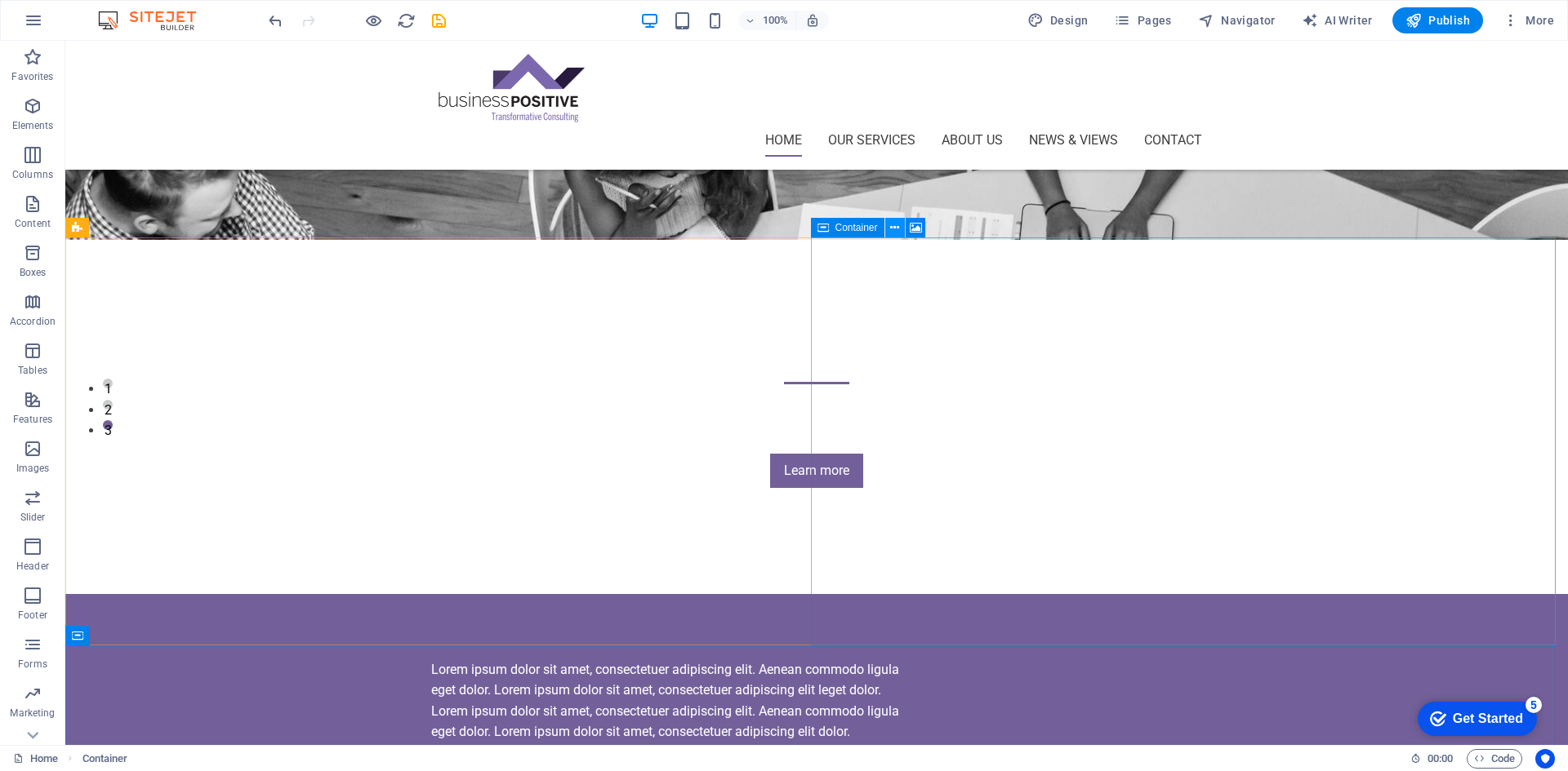
click at [898, 225] on icon at bounding box center [895, 228] width 9 height 17
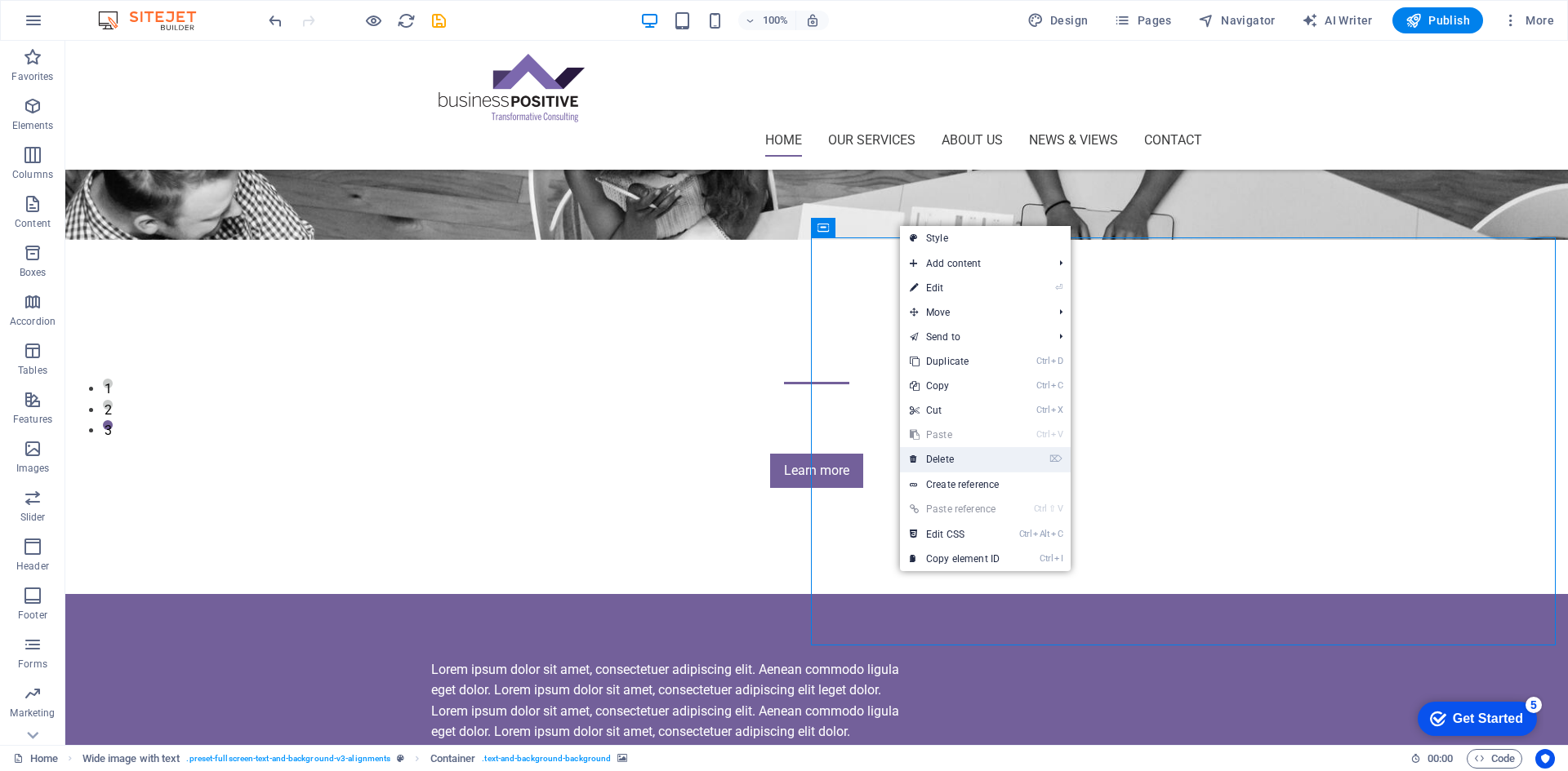
click at [968, 458] on link "⌦ Delete" at bounding box center [955, 459] width 110 height 24
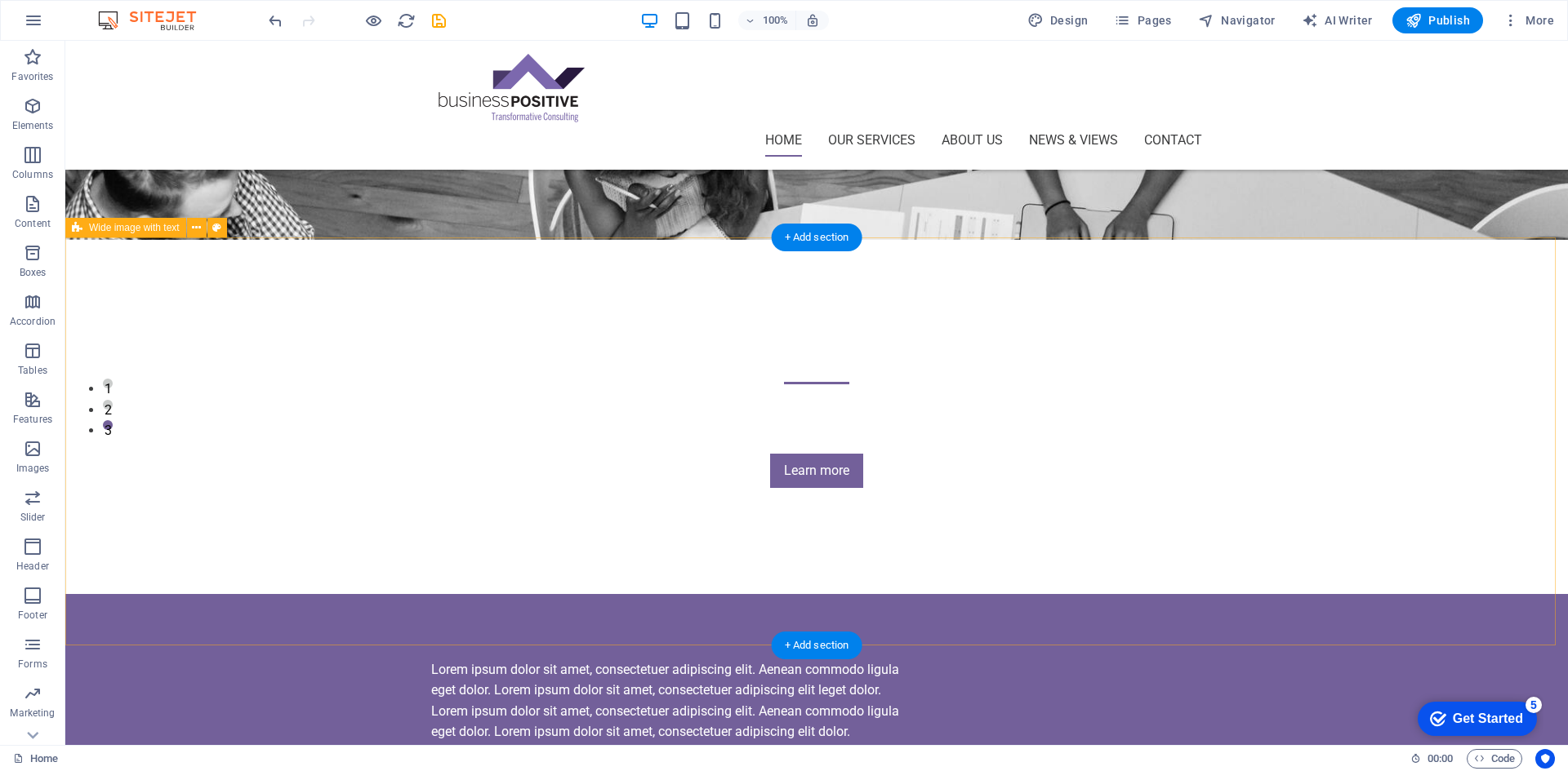
click at [195, 231] on icon at bounding box center [196, 228] width 9 height 17
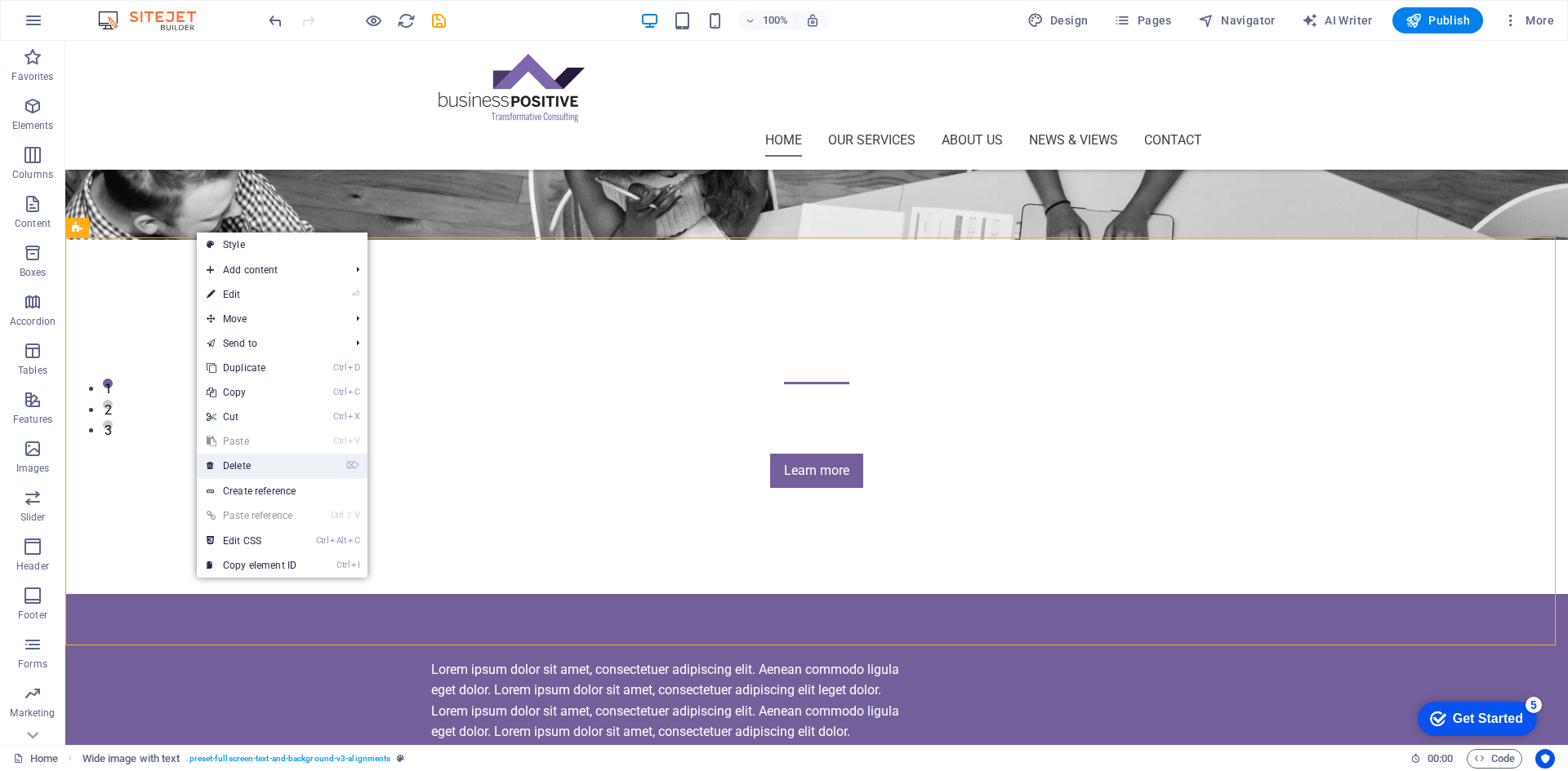
click at [264, 462] on link "⌦ Delete" at bounding box center [252, 465] width 110 height 24
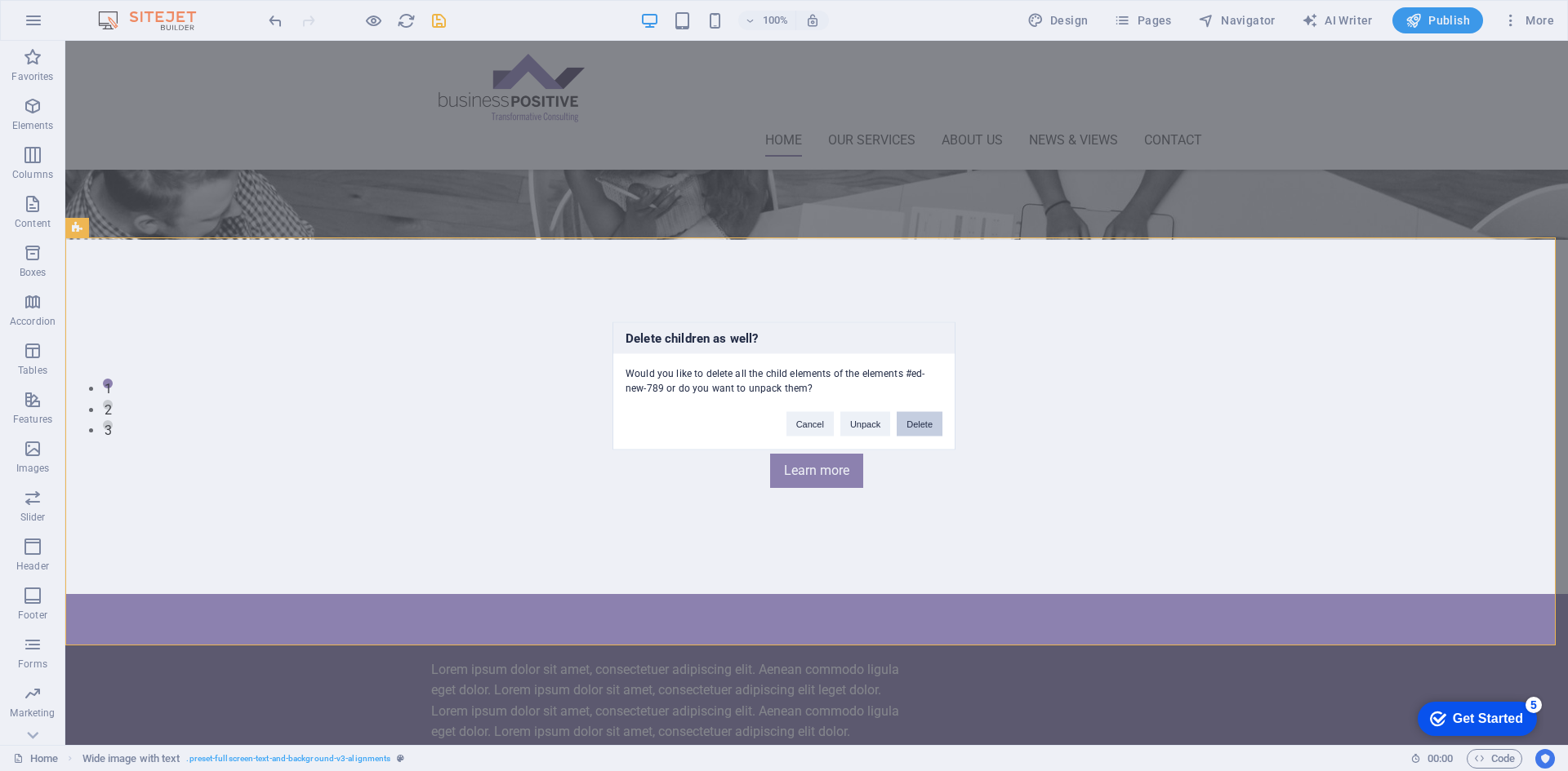
click at [924, 434] on button "Delete" at bounding box center [920, 423] width 46 height 24
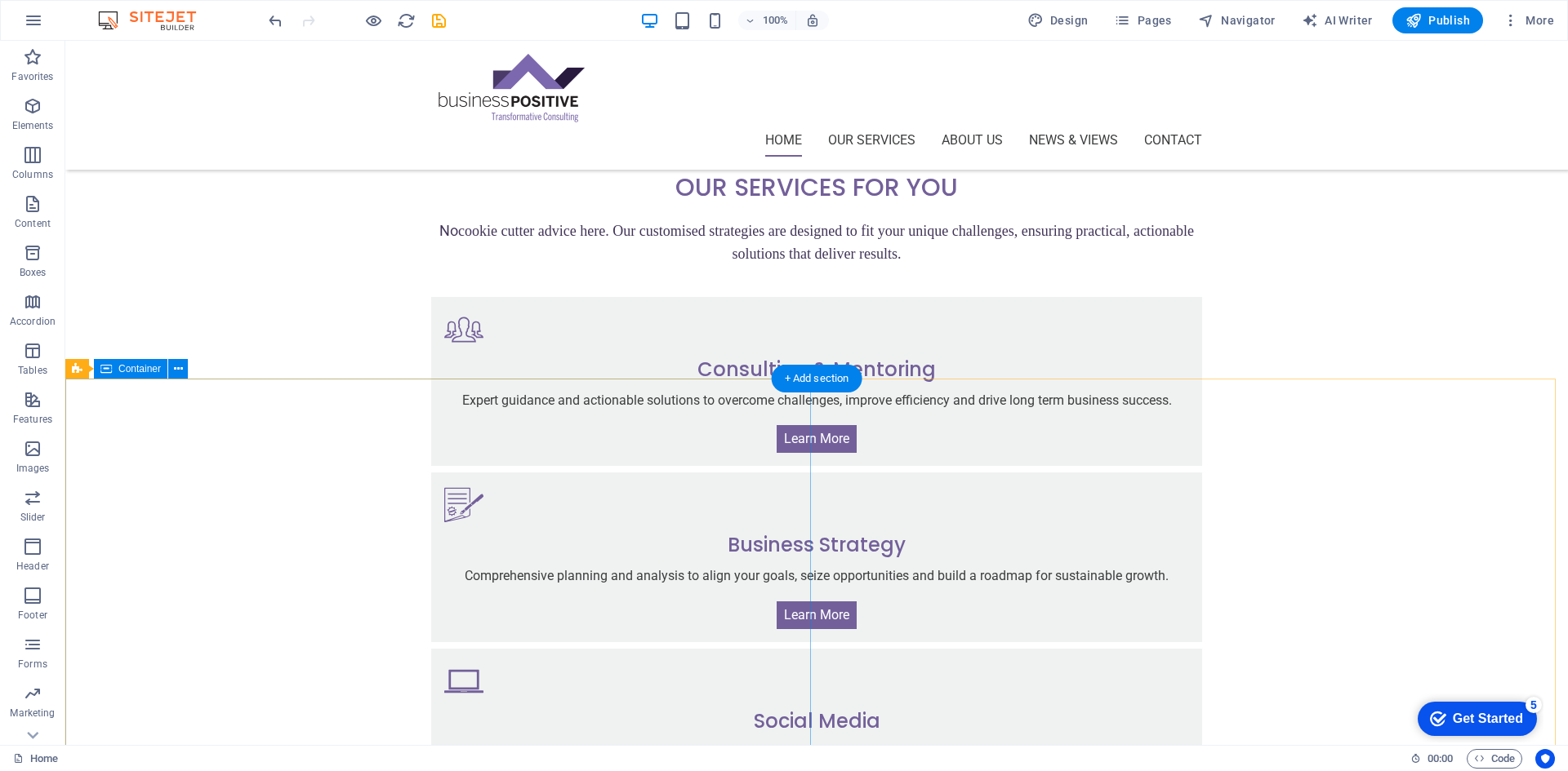
scroll to position [816, 0]
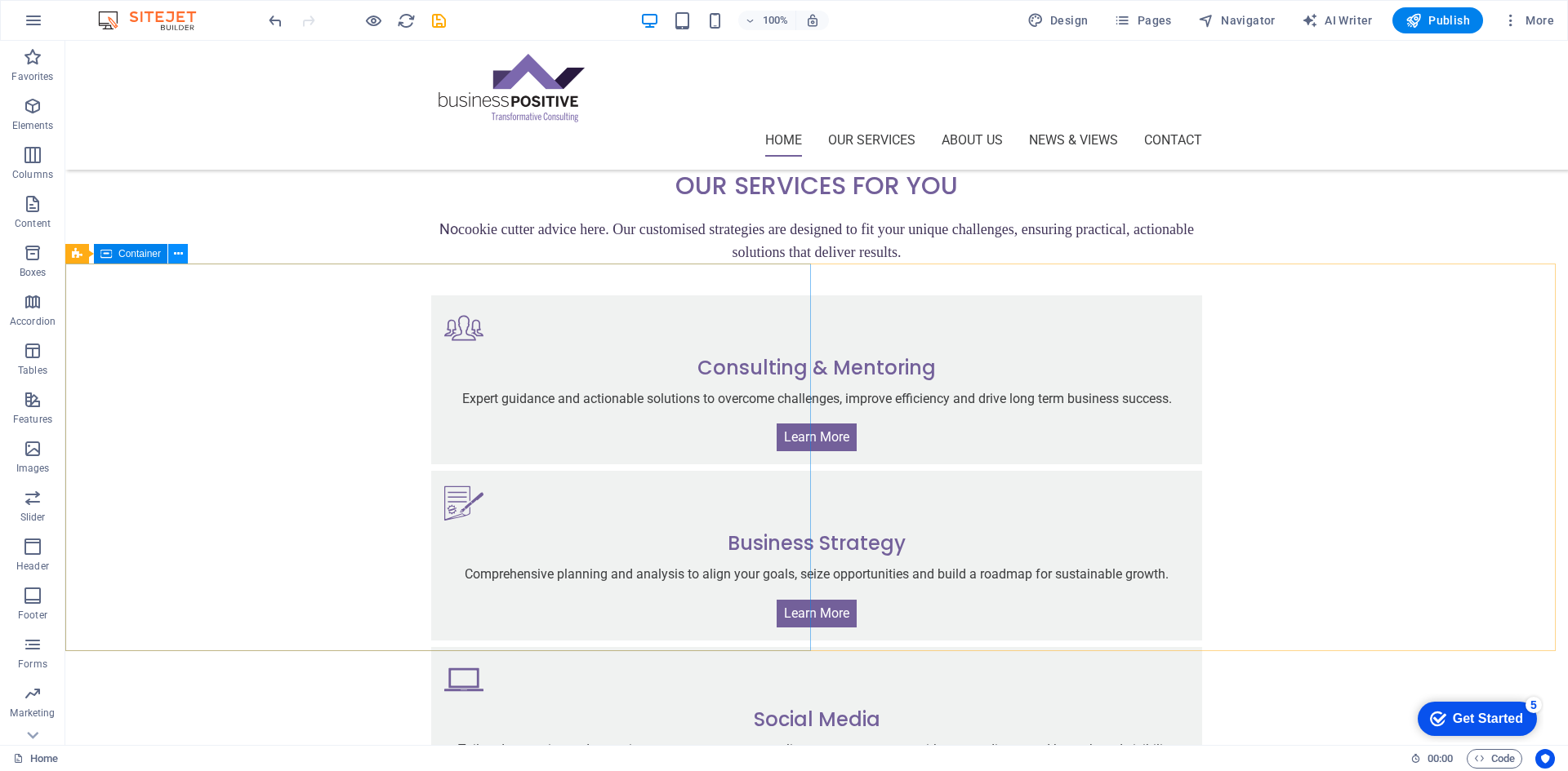
click at [176, 254] on icon at bounding box center [178, 255] width 9 height 17
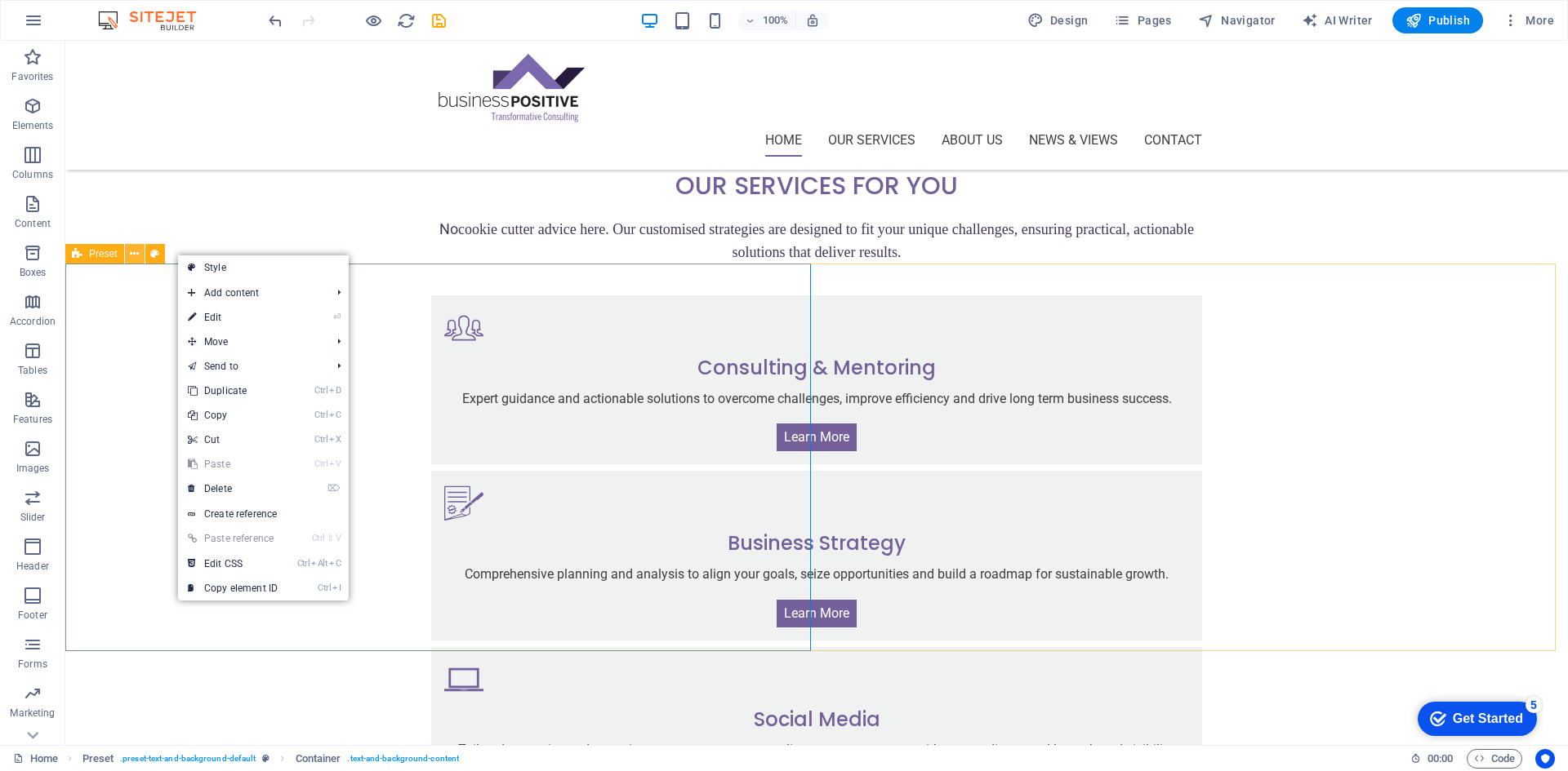
click at [134, 252] on icon at bounding box center [134, 255] width 9 height 17
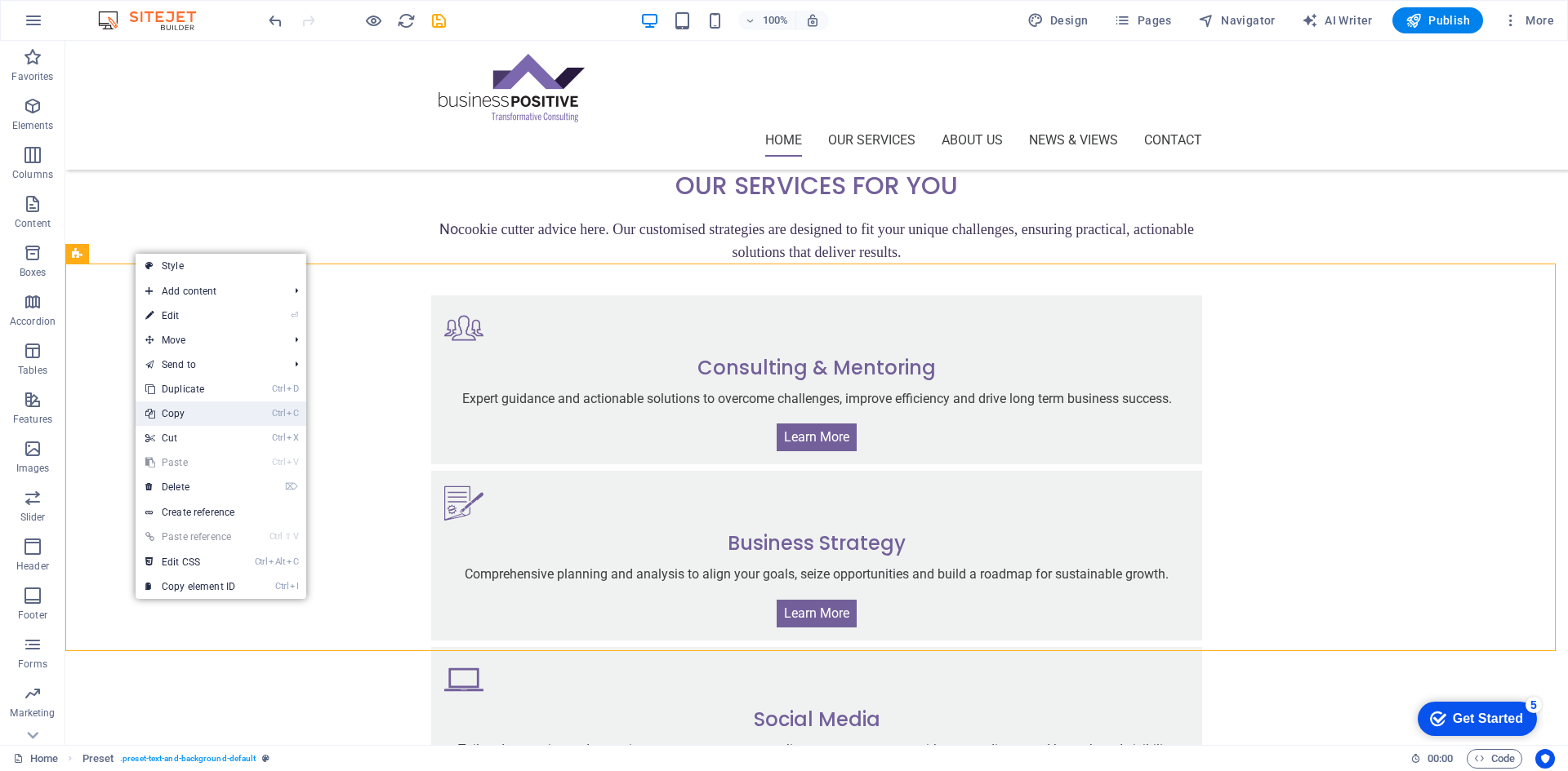
click at [193, 416] on link "Ctrl C Copy" at bounding box center [190, 413] width 110 height 24
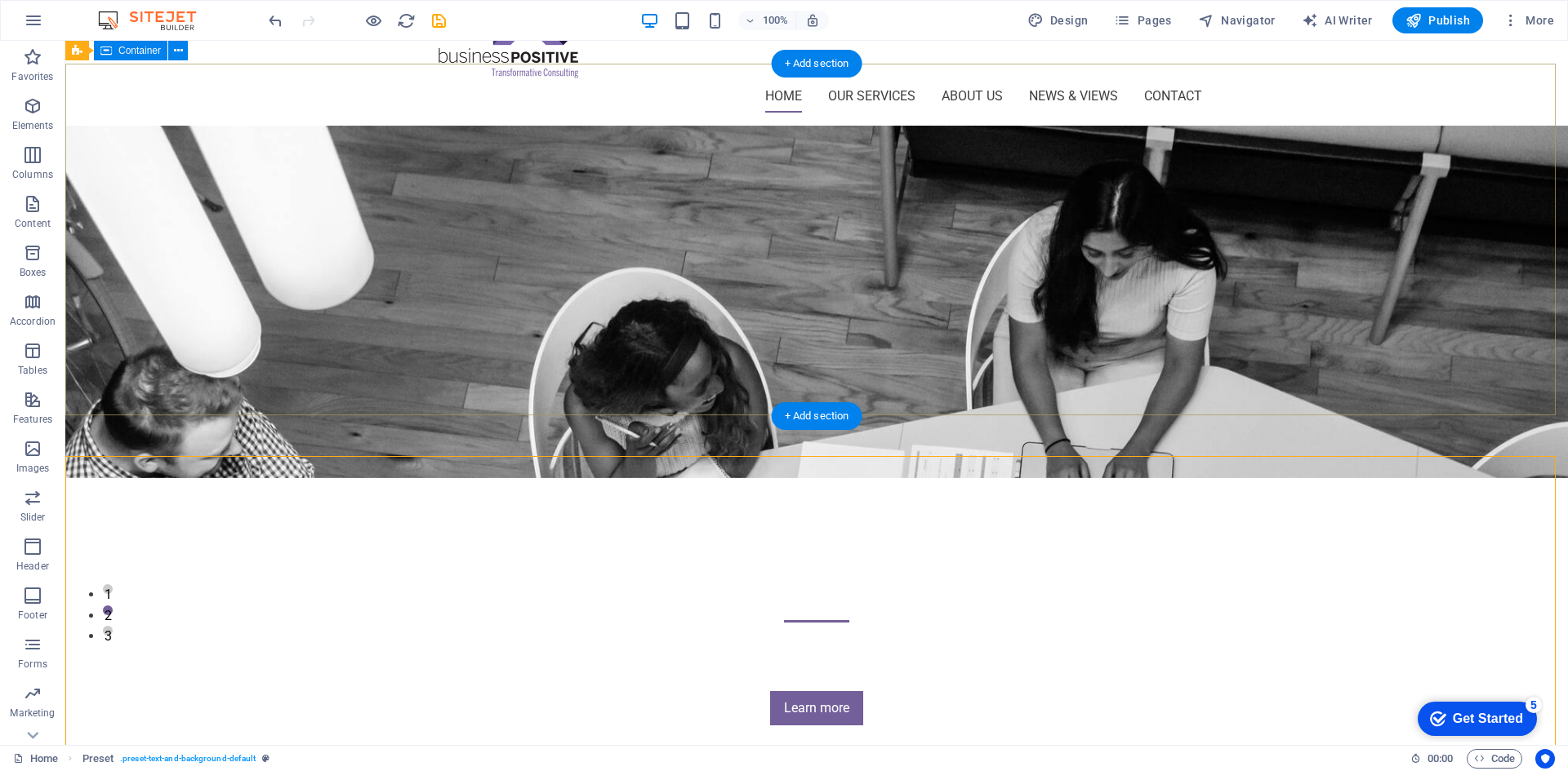
scroll to position [82, 0]
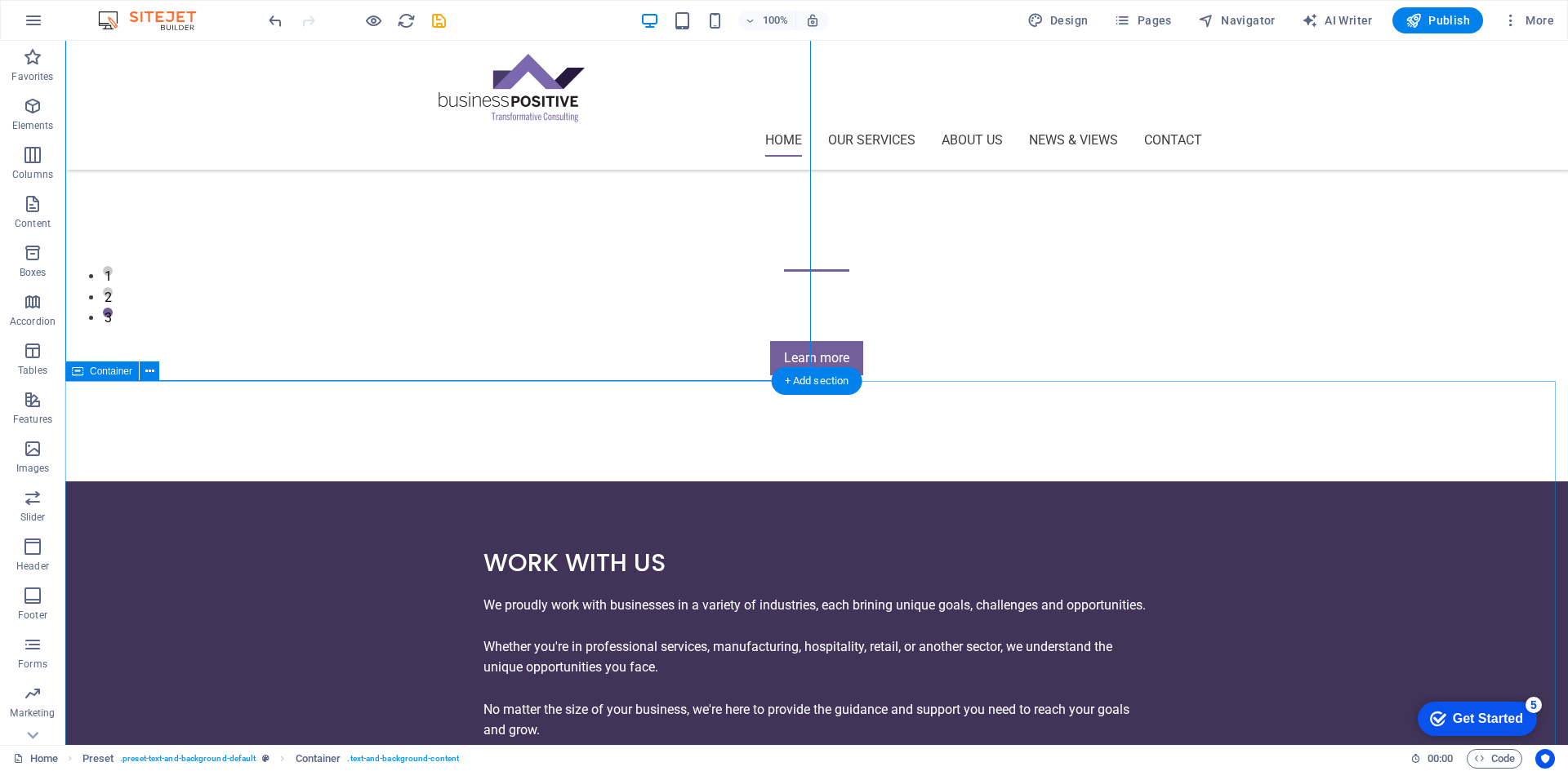
scroll to position [327, 0]
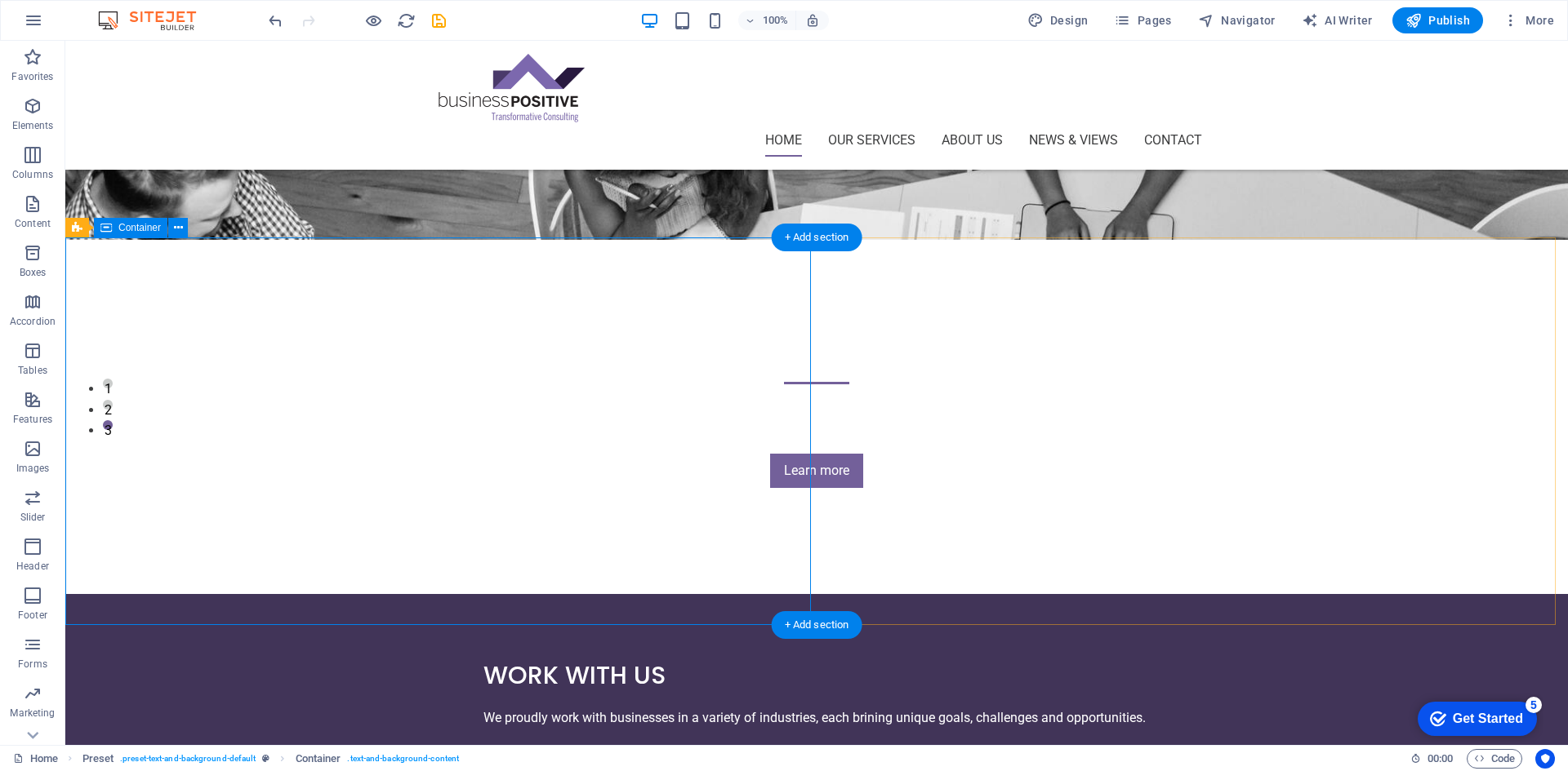
drag, startPoint x: 442, startPoint y: 277, endPoint x: 333, endPoint y: 275, distance: 109.0
click at [442, 594] on div "Work with Us We proudly work with businesses in a variety of industries, each b…" at bounding box center [817, 777] width 1503 height 366
click at [178, 229] on icon at bounding box center [178, 228] width 9 height 17
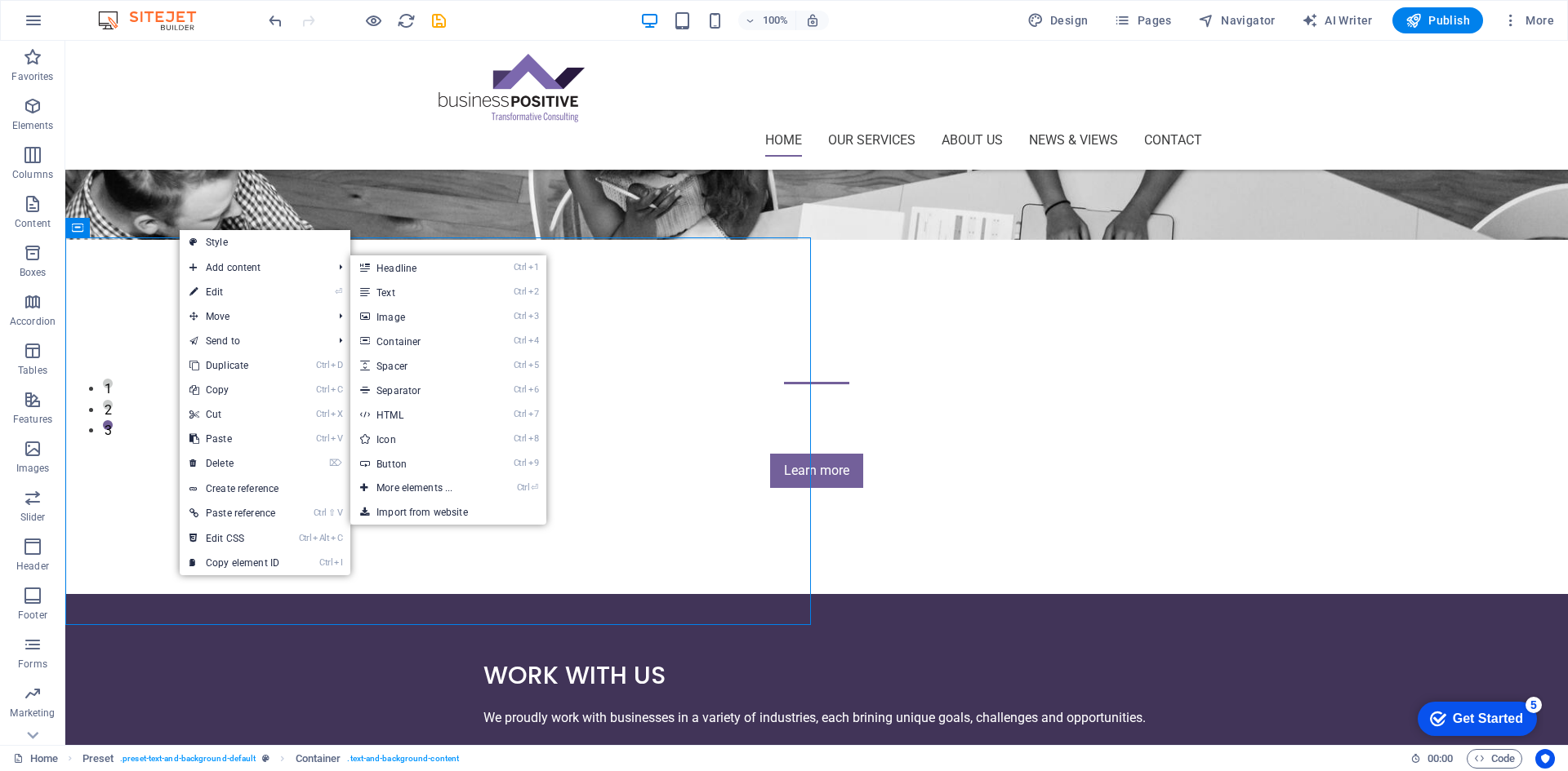
click at [214, 284] on link "⏎ Edit" at bounding box center [235, 291] width 110 height 24
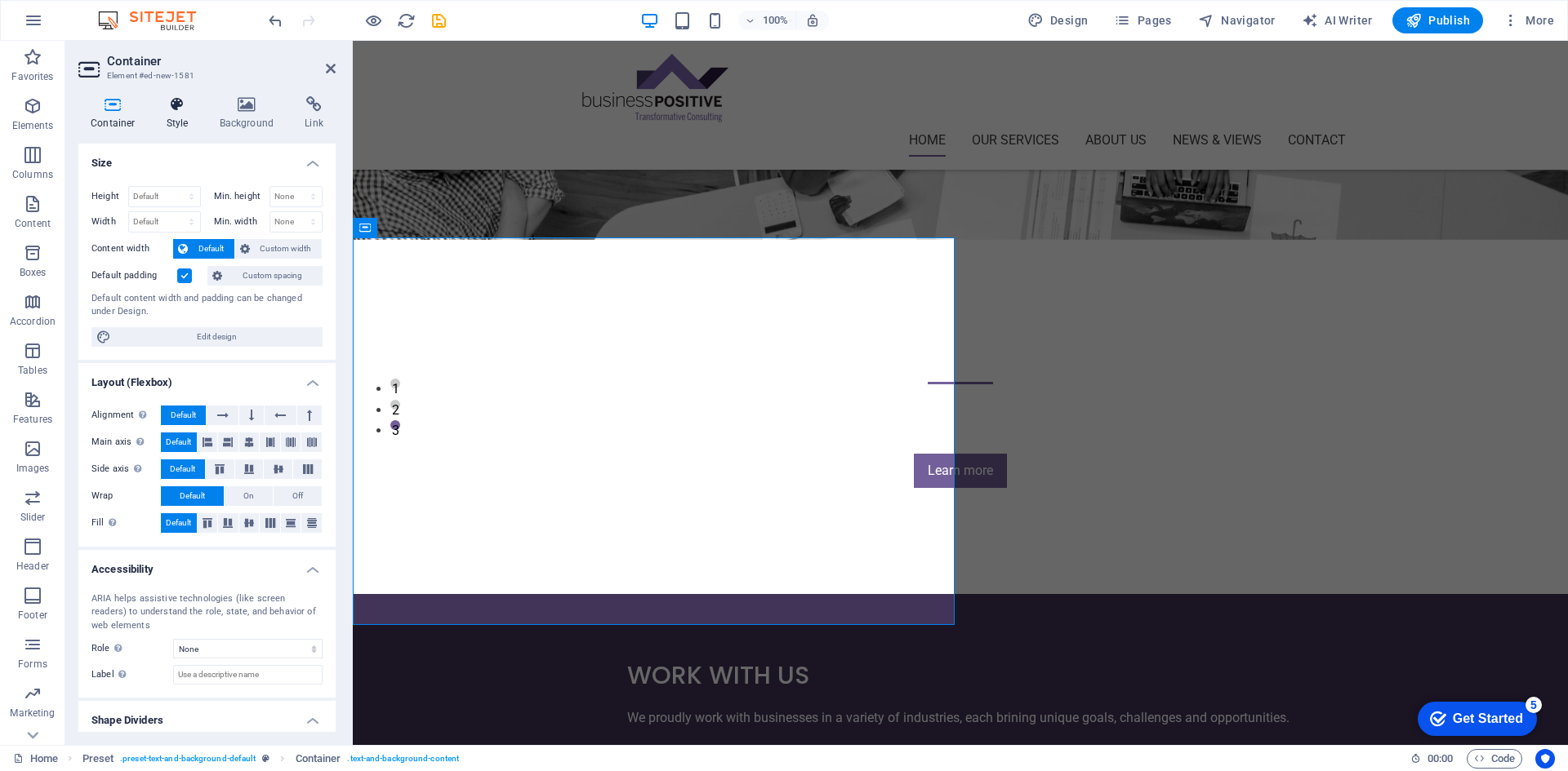
click at [181, 119] on h4 "Style" at bounding box center [180, 113] width 53 height 35
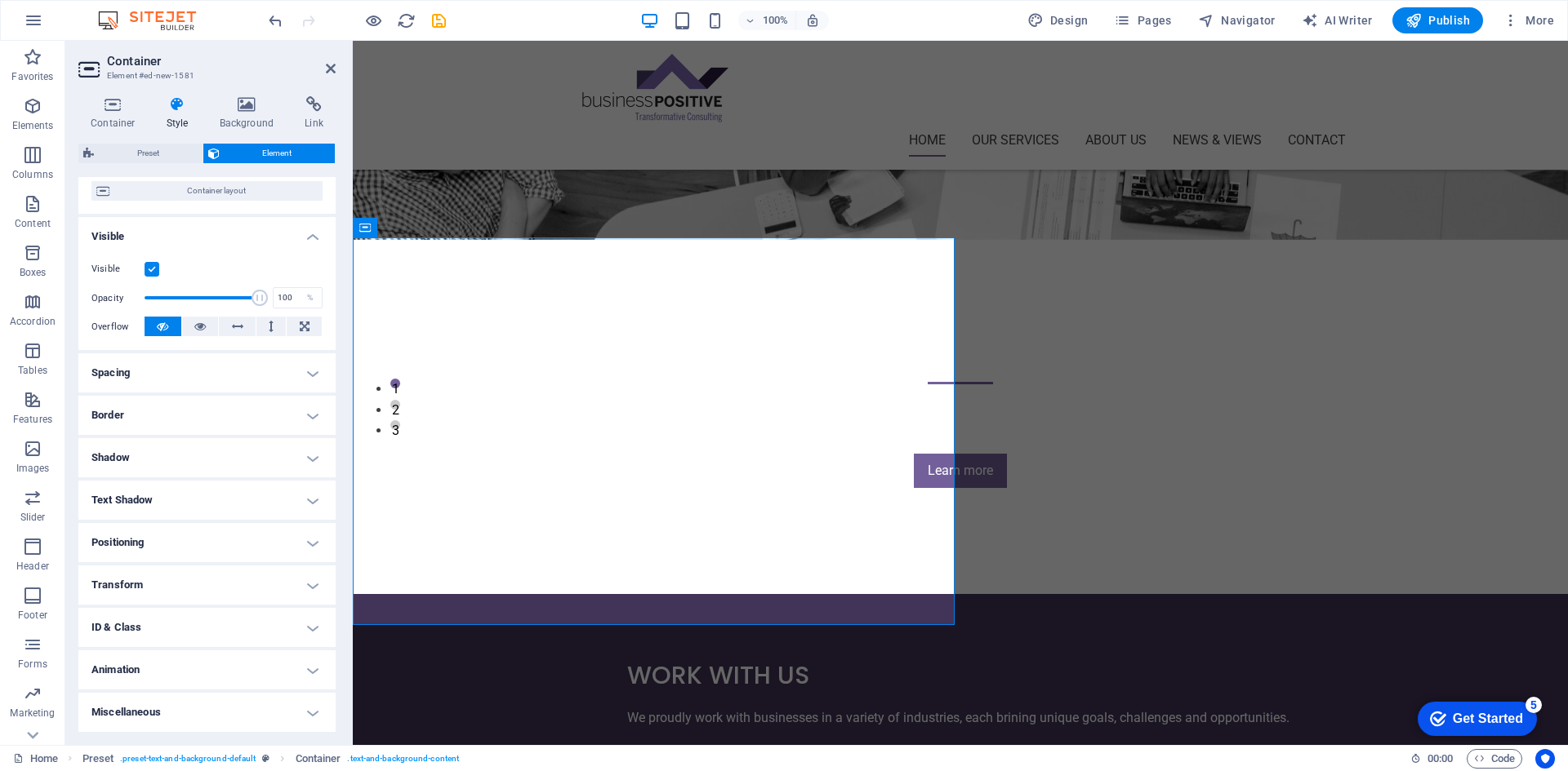
scroll to position [0, 0]
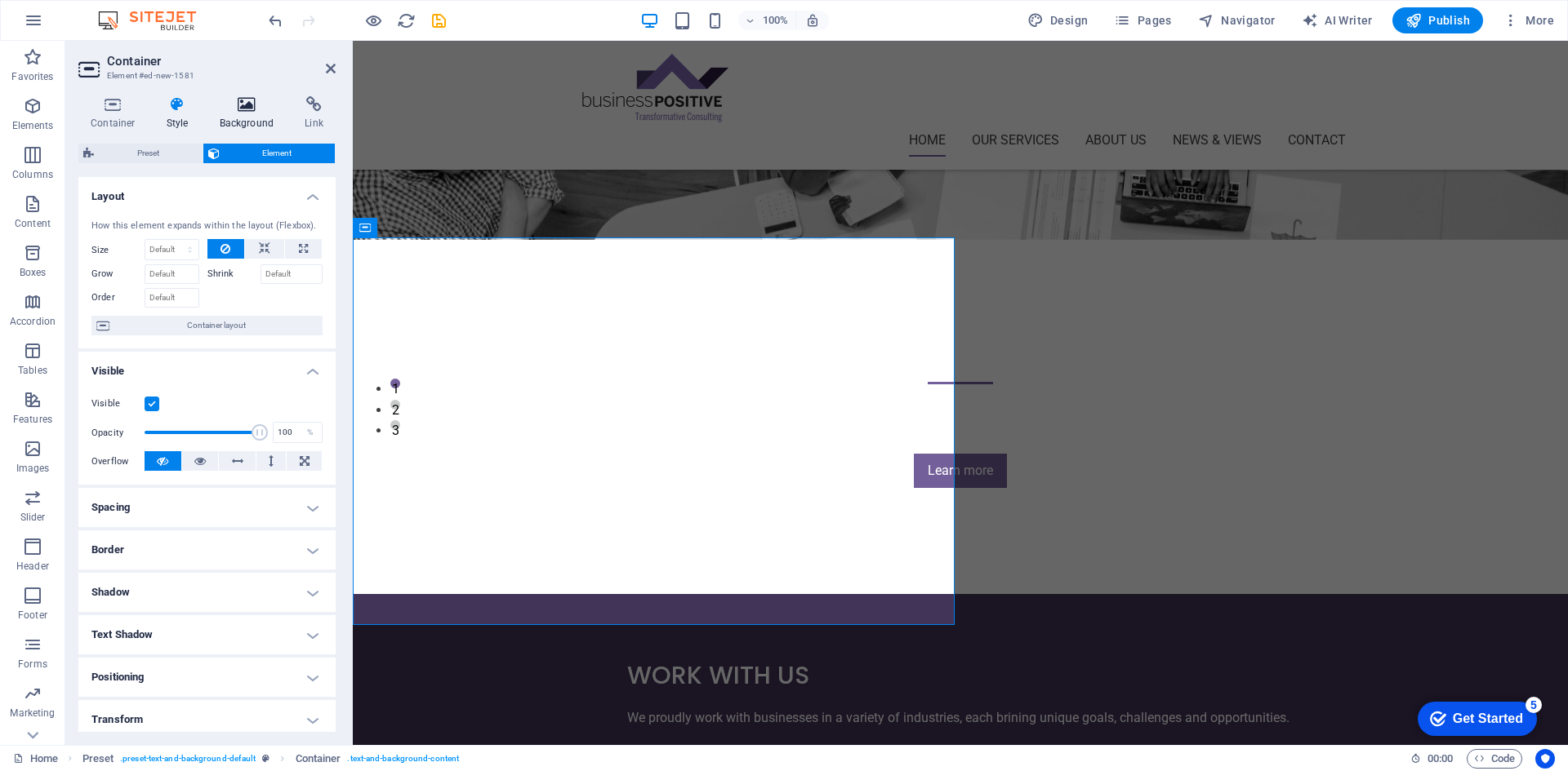
click at [236, 108] on icon at bounding box center [247, 104] width 79 height 16
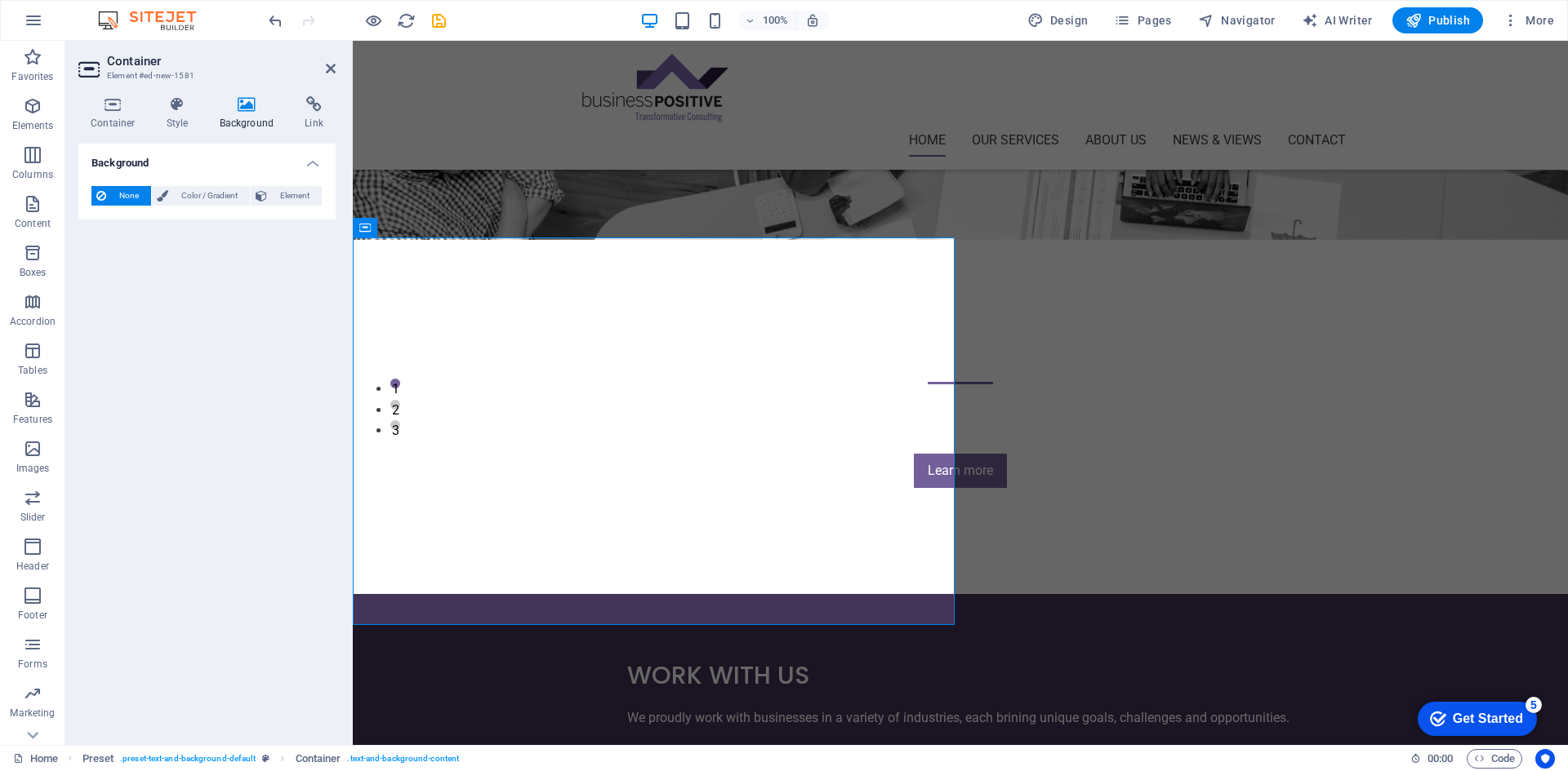
click at [130, 197] on span "None" at bounding box center [128, 196] width 36 height 19
click at [178, 112] on h4 "Style" at bounding box center [180, 113] width 53 height 35
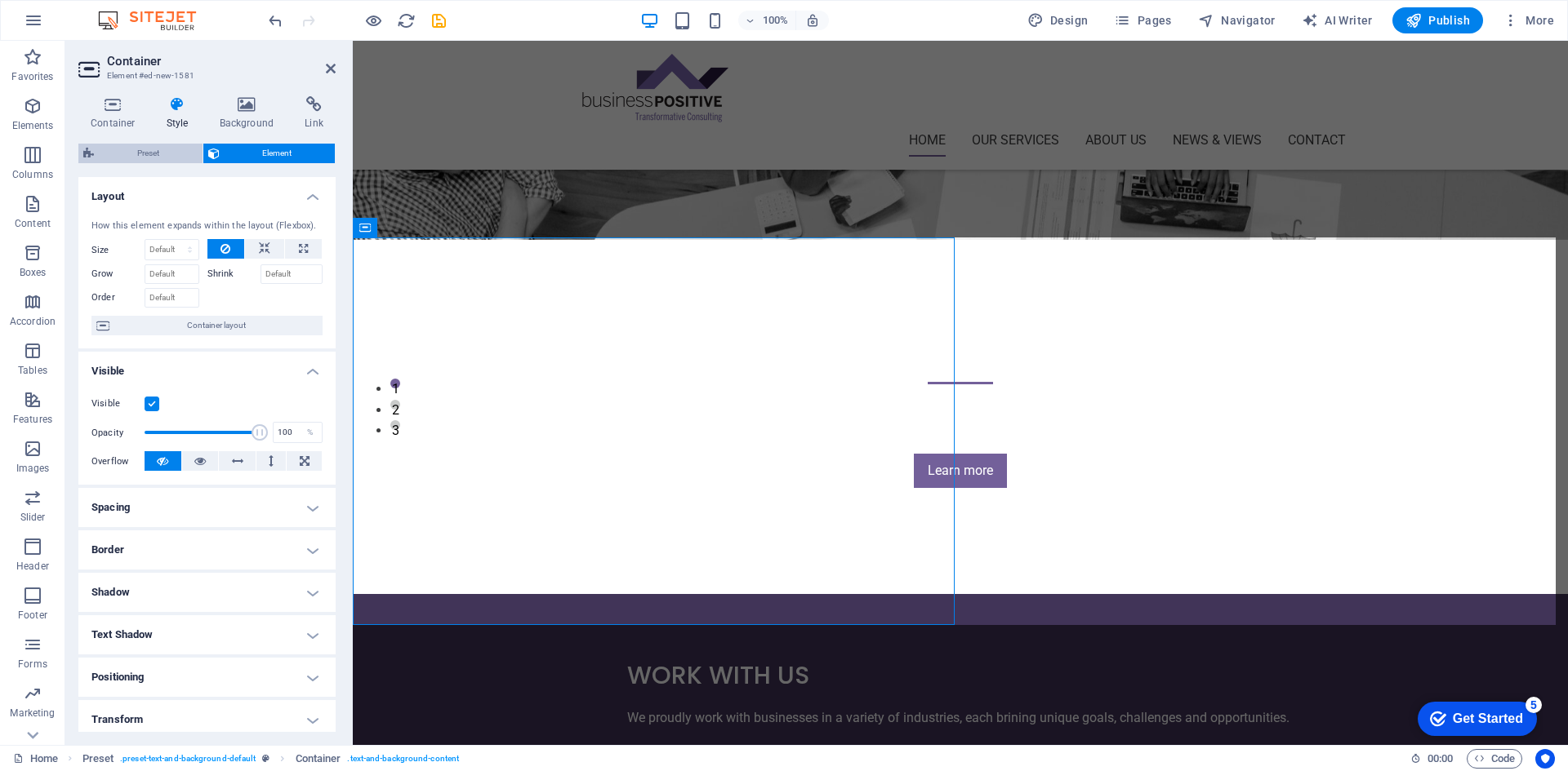
click at [159, 155] on span "Preset" at bounding box center [148, 153] width 99 height 19
select select "px"
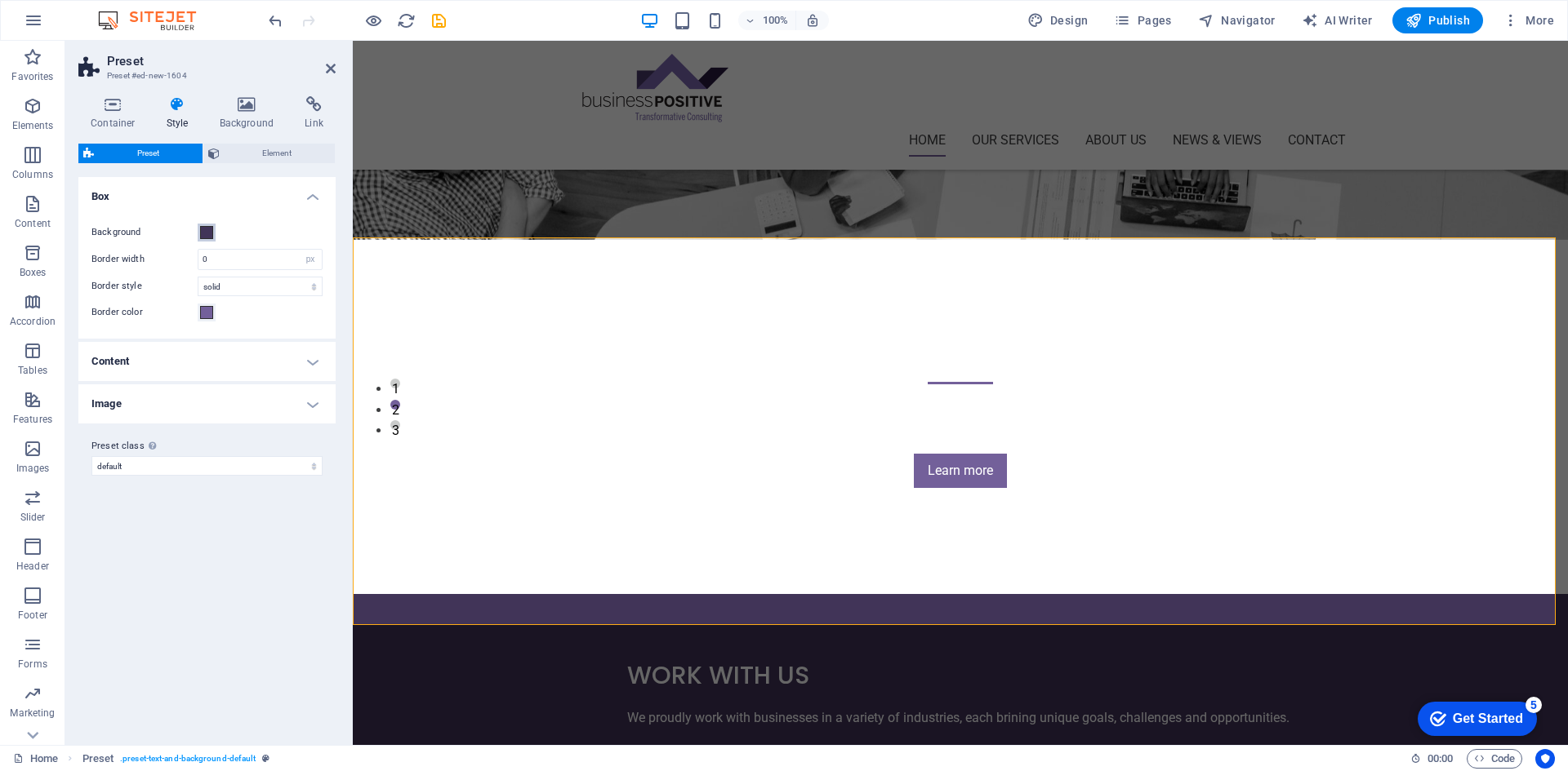
click at [206, 232] on span at bounding box center [207, 233] width 13 height 13
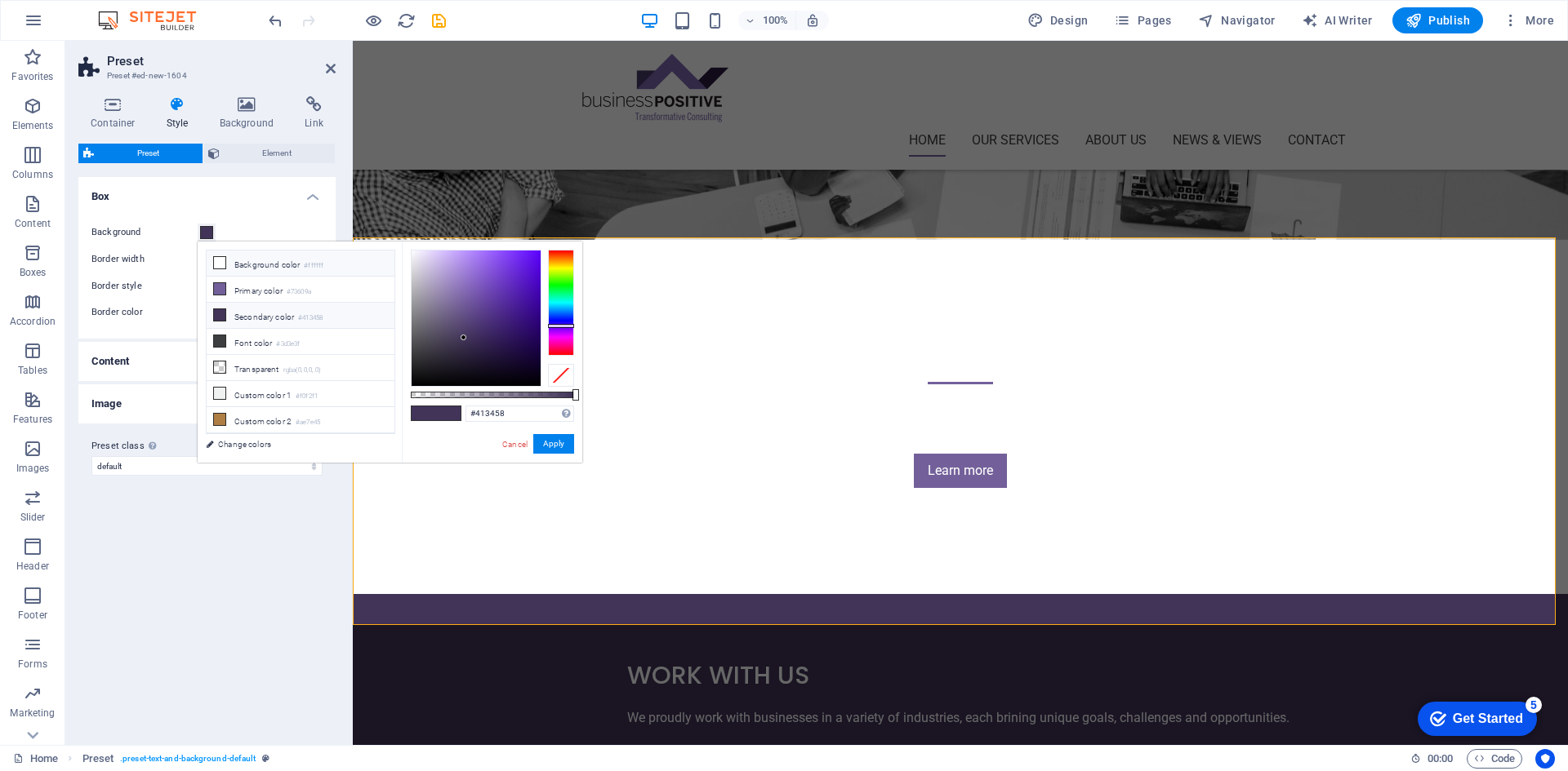
click at [216, 257] on span at bounding box center [220, 263] width 13 height 13
type input "#ffffff"
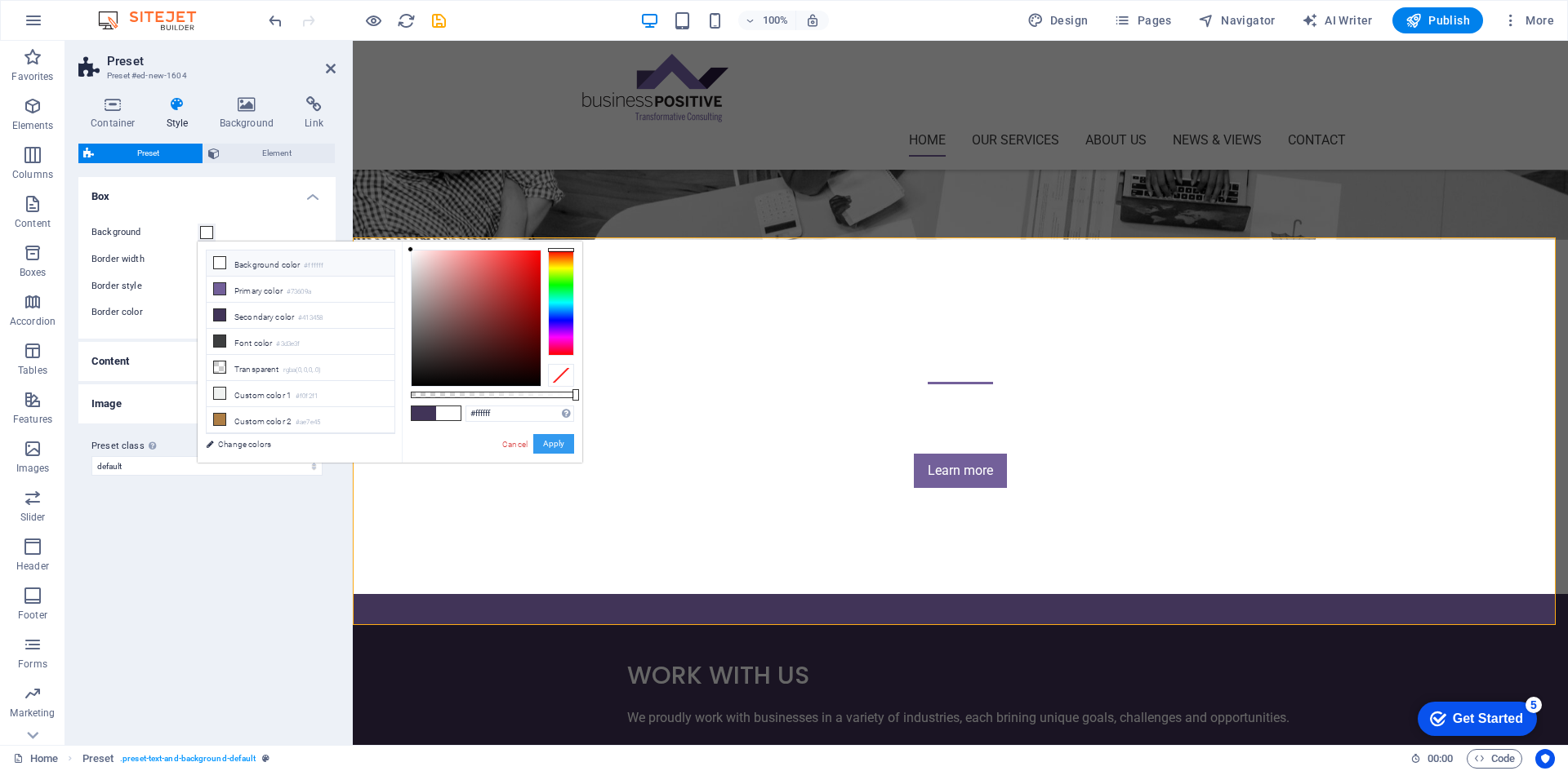
click at [562, 448] on button "Apply" at bounding box center [554, 444] width 40 height 19
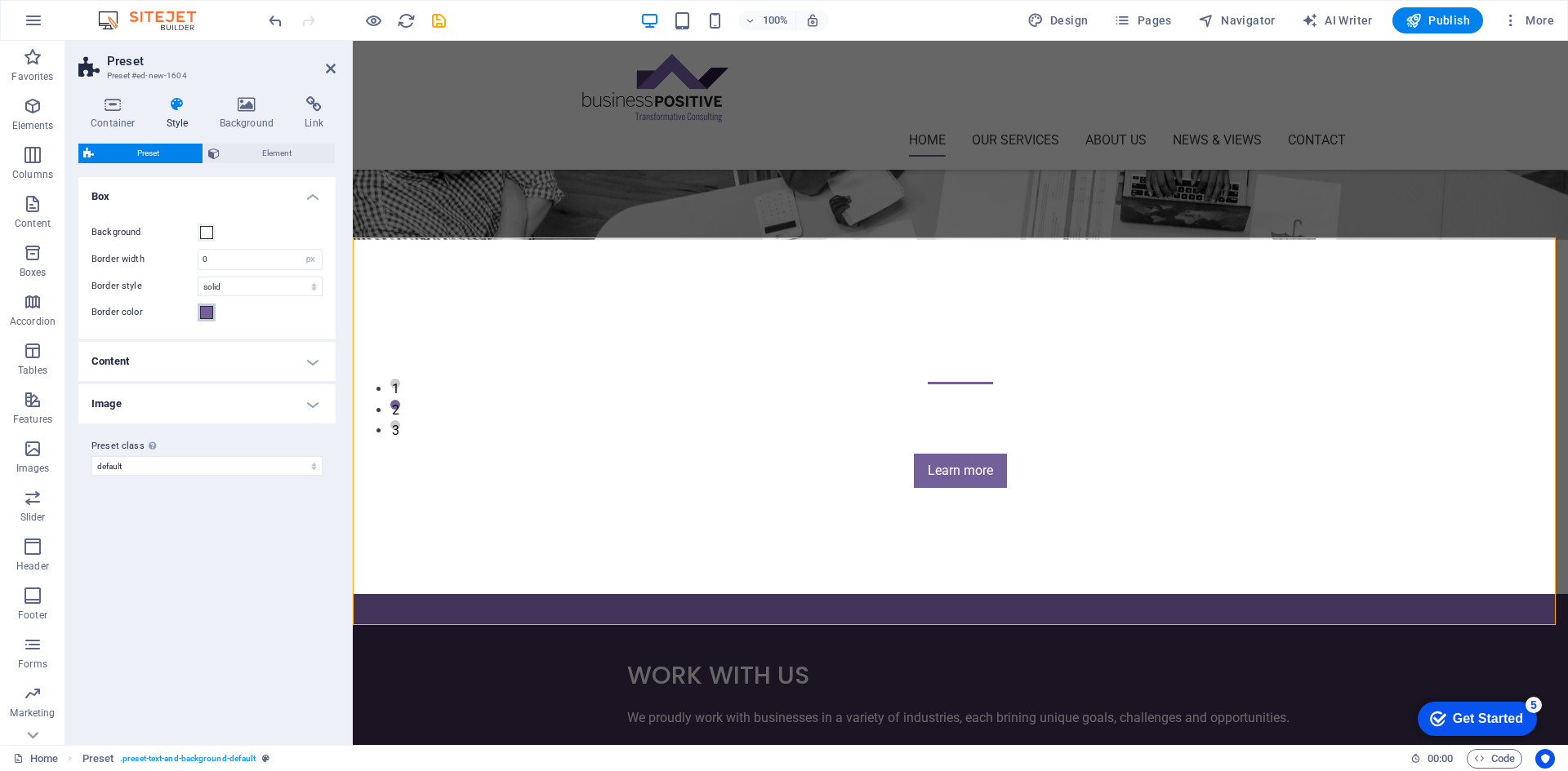
click at [202, 308] on span at bounding box center [207, 312] width 13 height 13
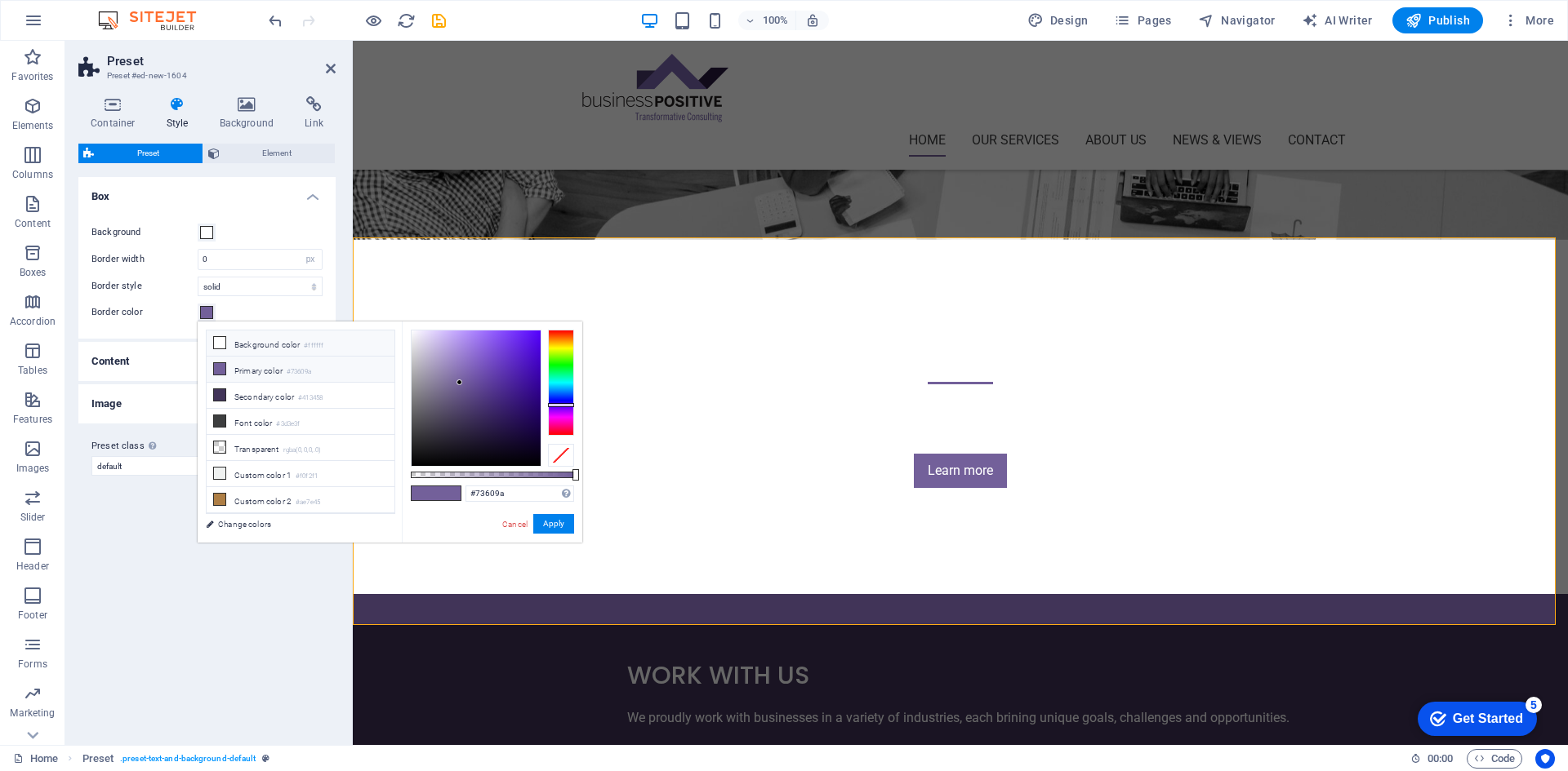
click at [281, 345] on li "Background color #ffffff" at bounding box center [300, 343] width 188 height 26
type input "#ffffff"
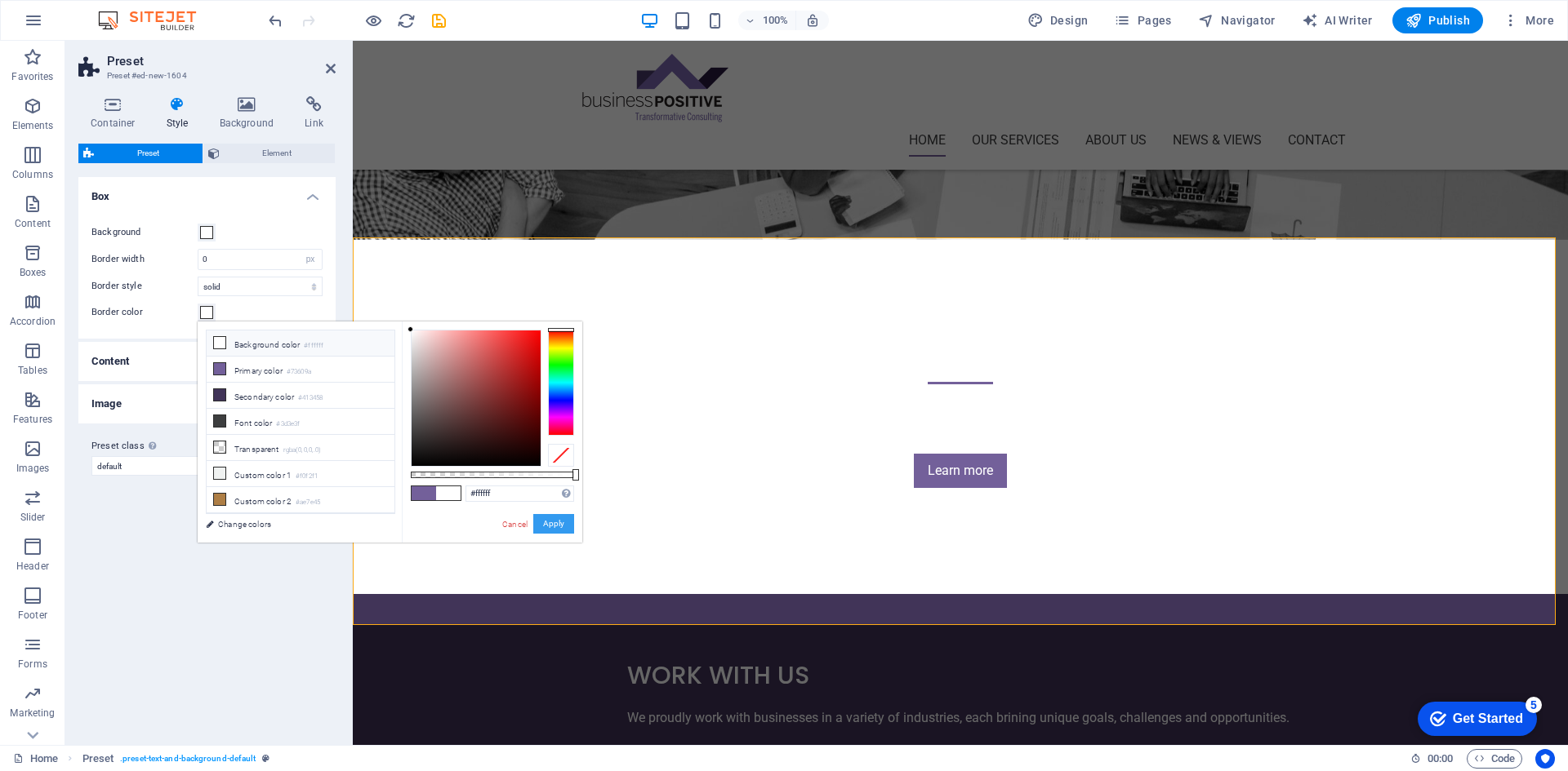
click at [561, 525] on button "Apply" at bounding box center [554, 524] width 40 height 19
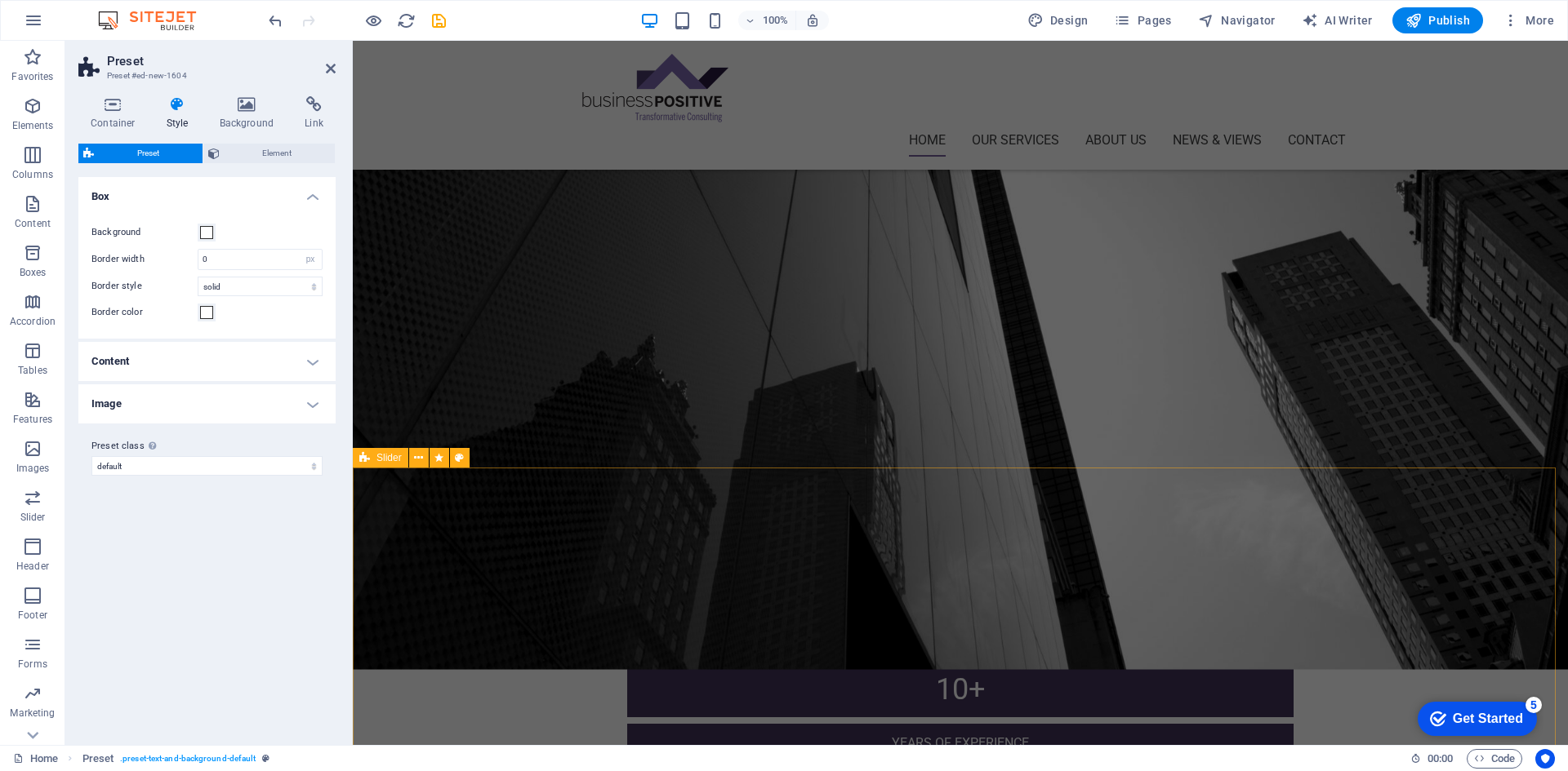
scroll to position [1143, 0]
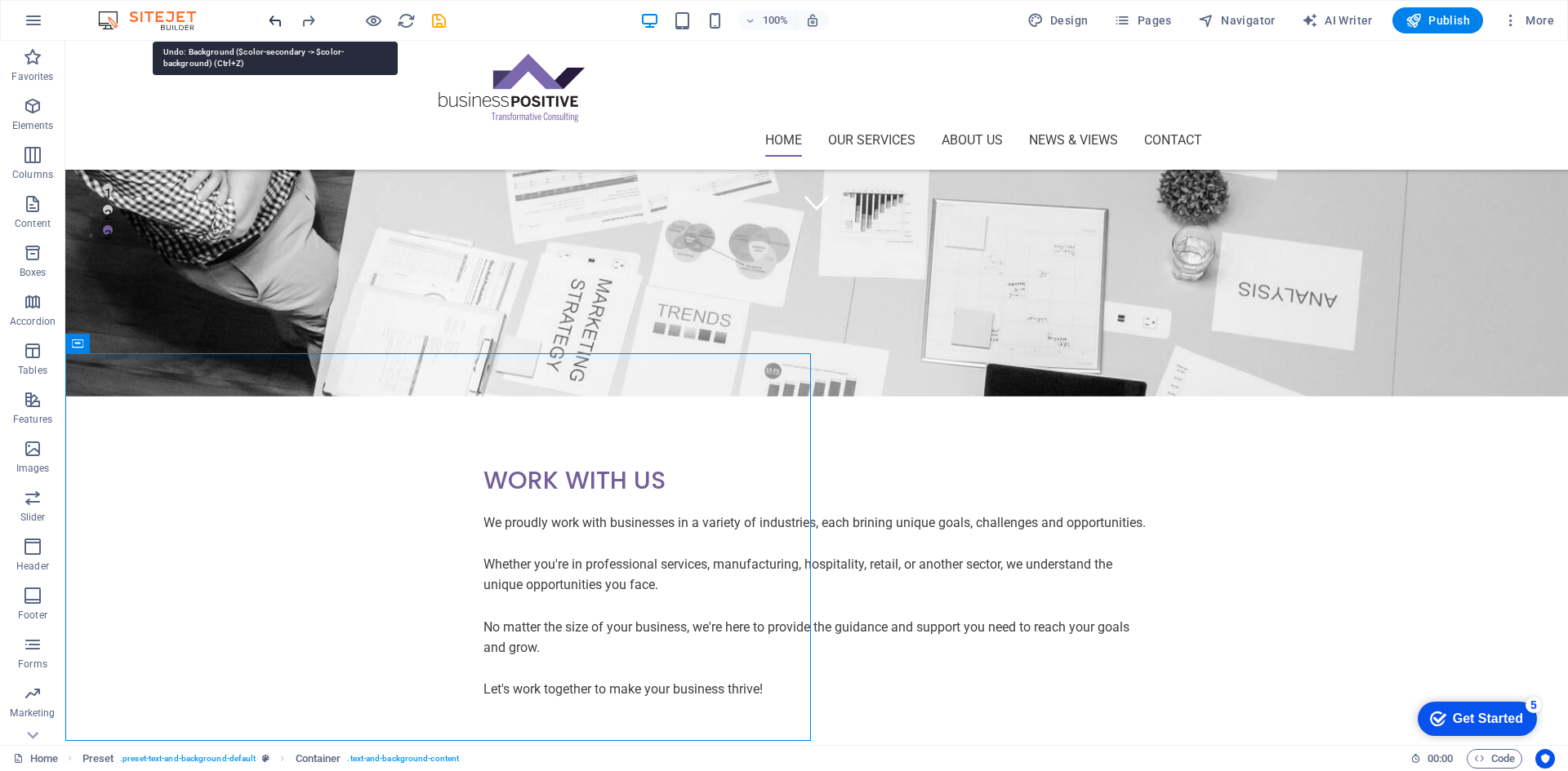
scroll to position [365, 0]
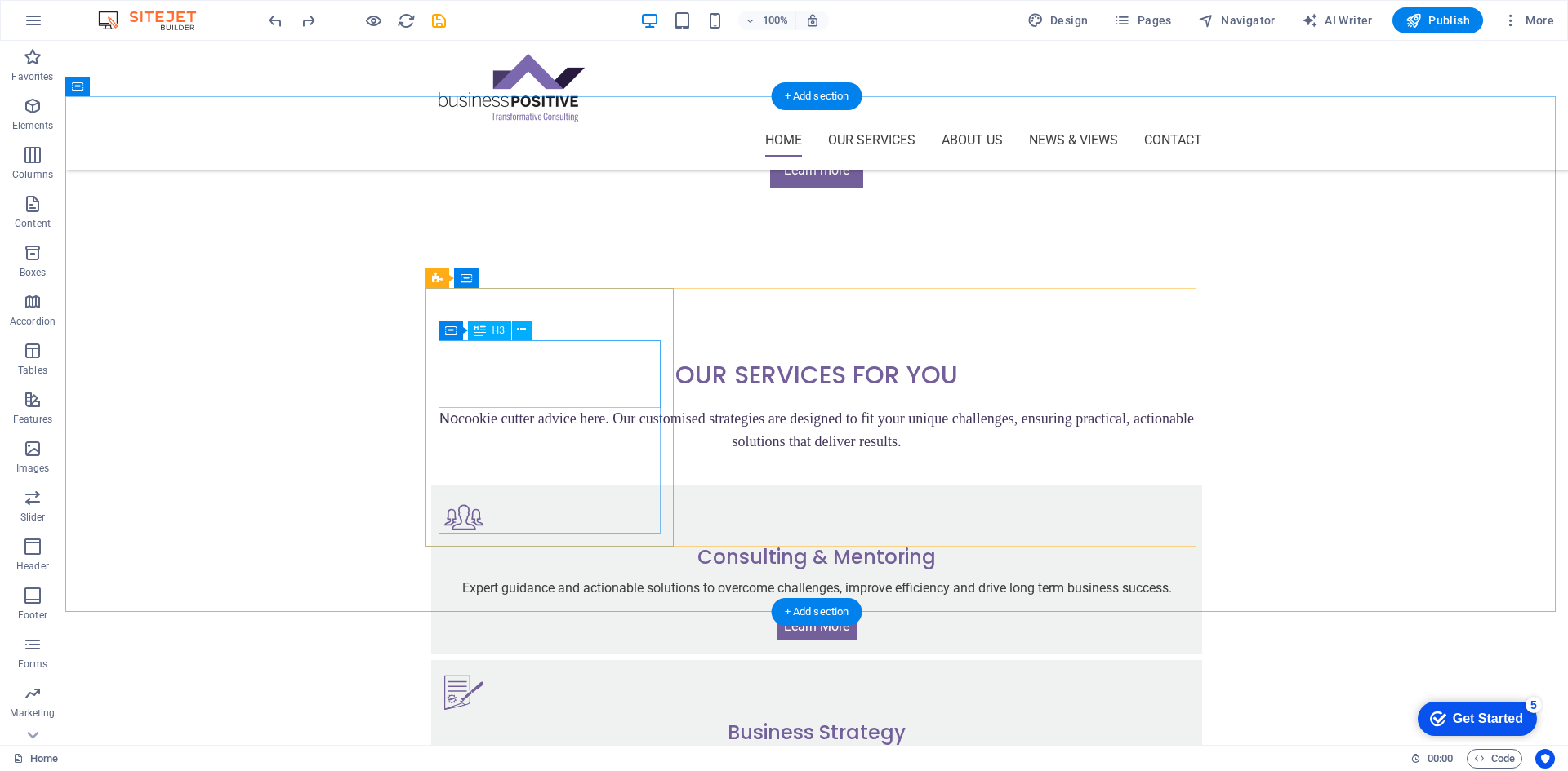
scroll to position [773, 0]
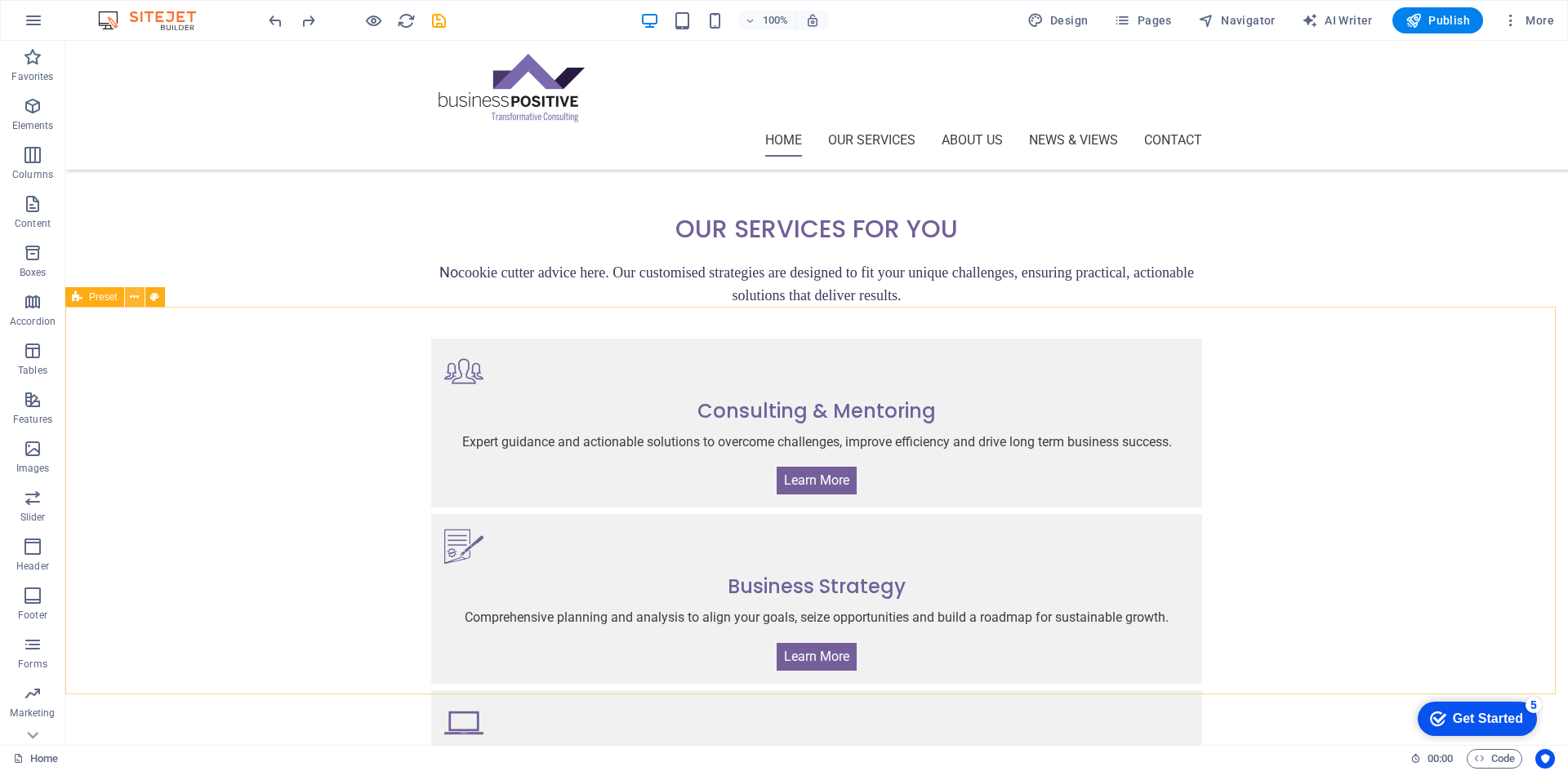
click at [139, 295] on icon at bounding box center [134, 298] width 9 height 17
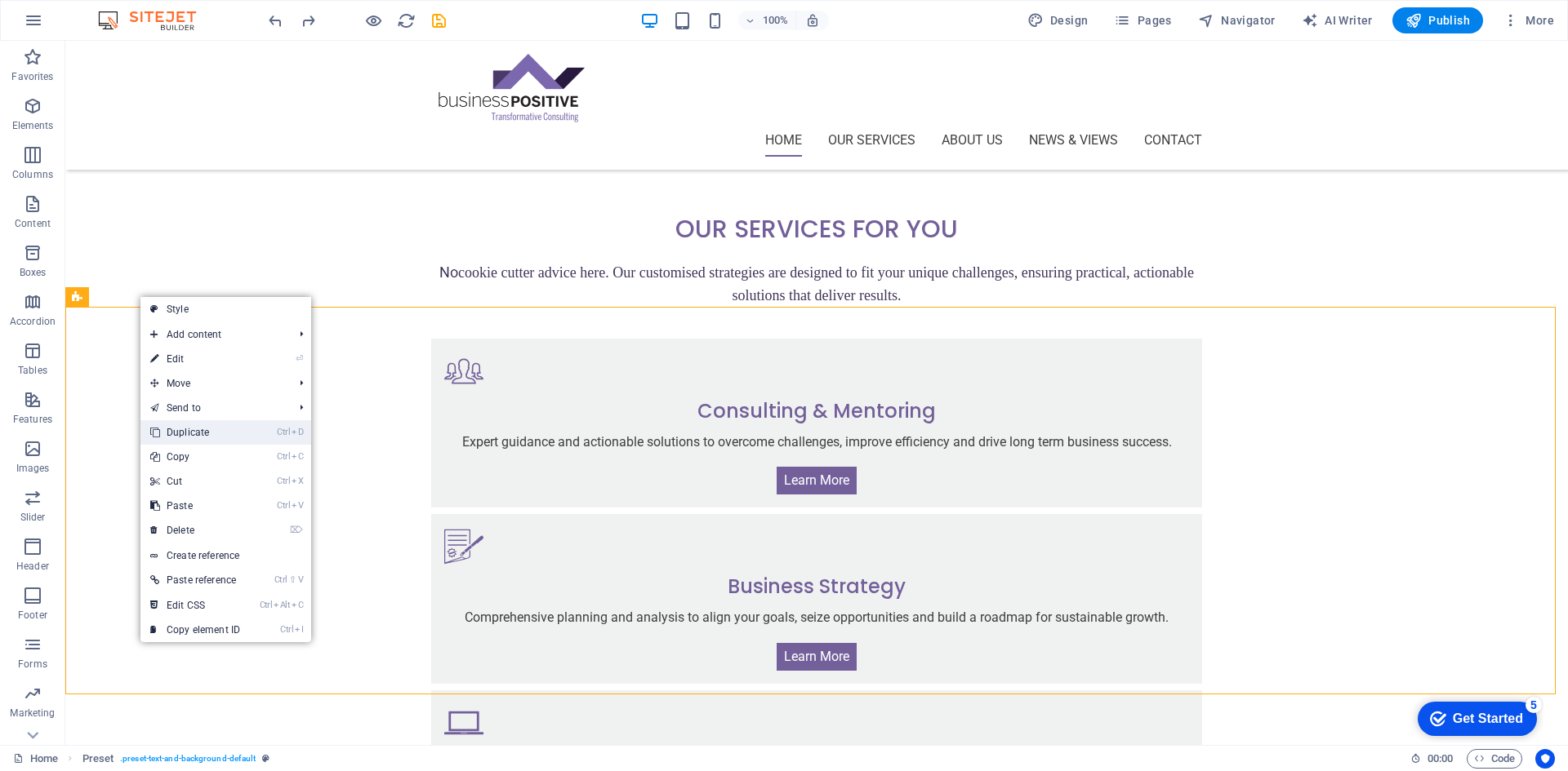
click at [225, 437] on link "Ctrl D Duplicate" at bounding box center [195, 432] width 110 height 24
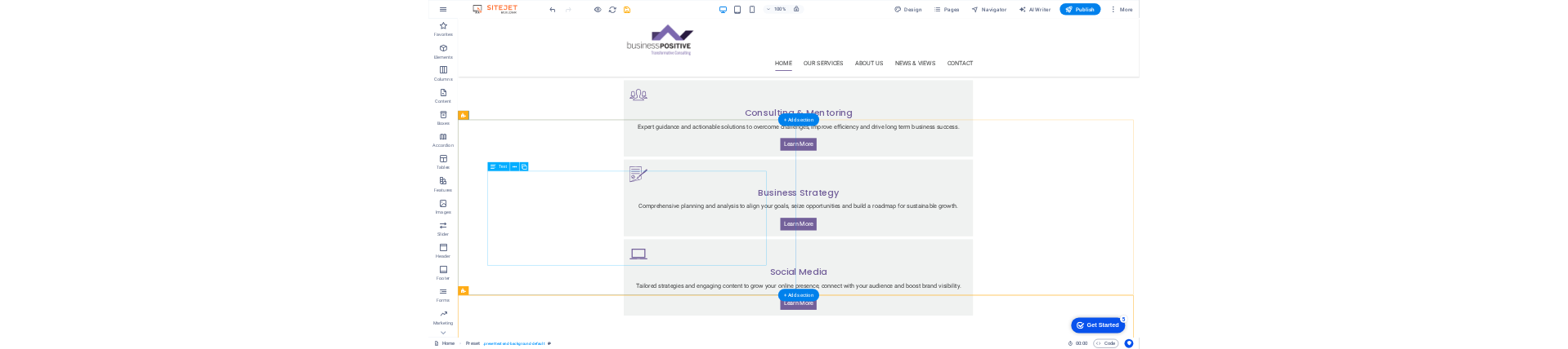
scroll to position [936, 0]
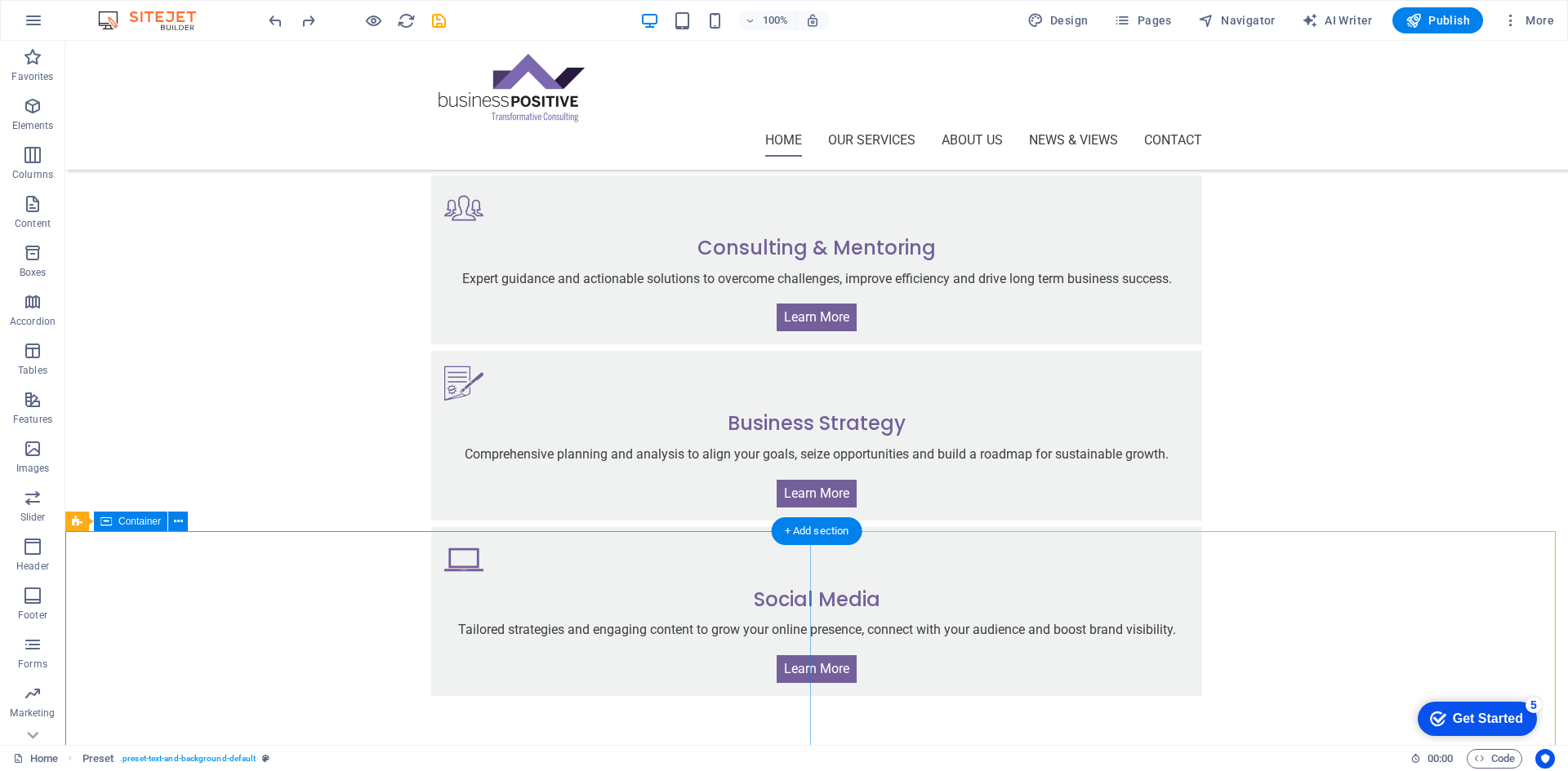
click at [73, 526] on icon at bounding box center [77, 521] width 11 height 19
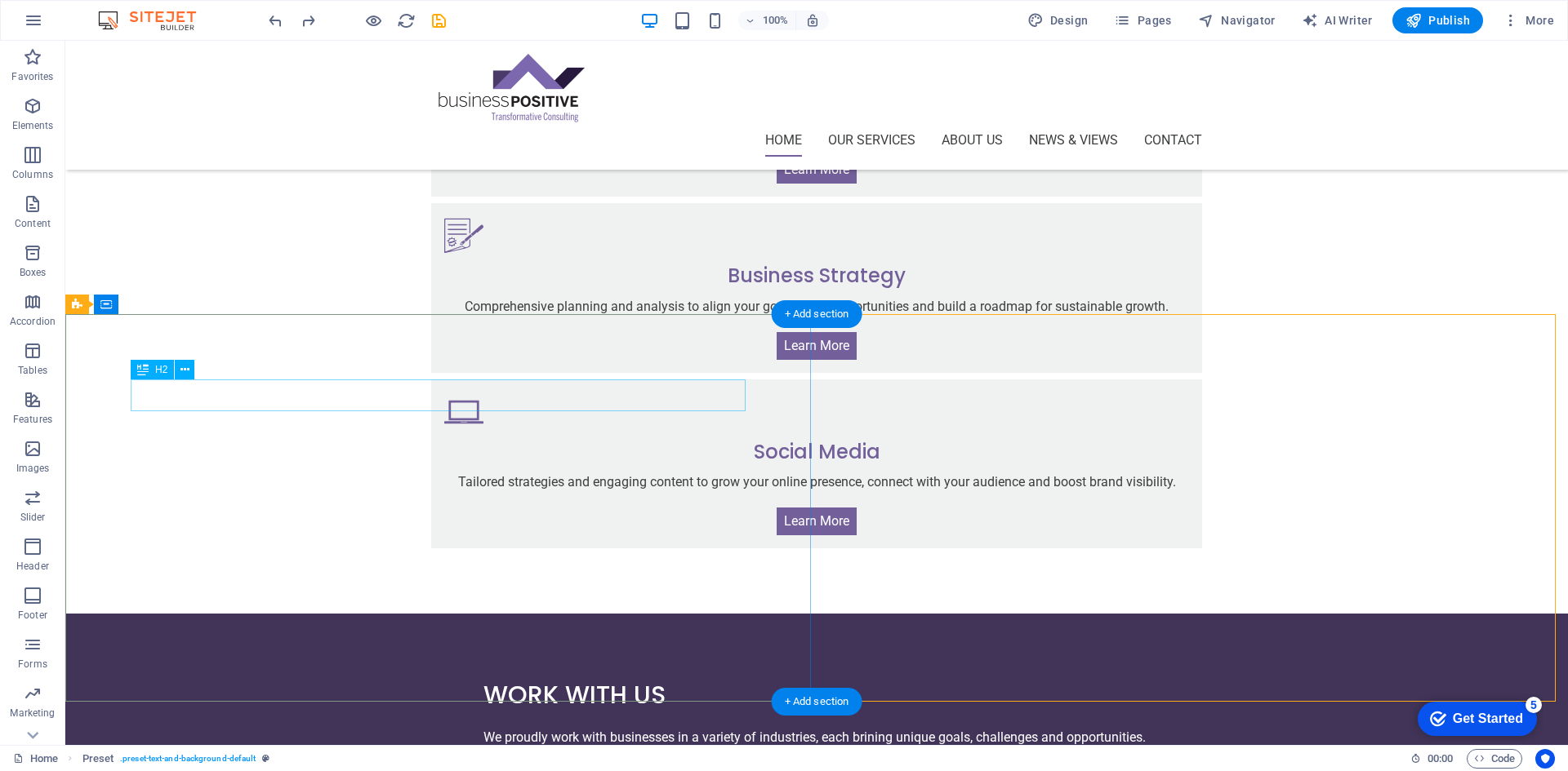
scroll to position [990, 0]
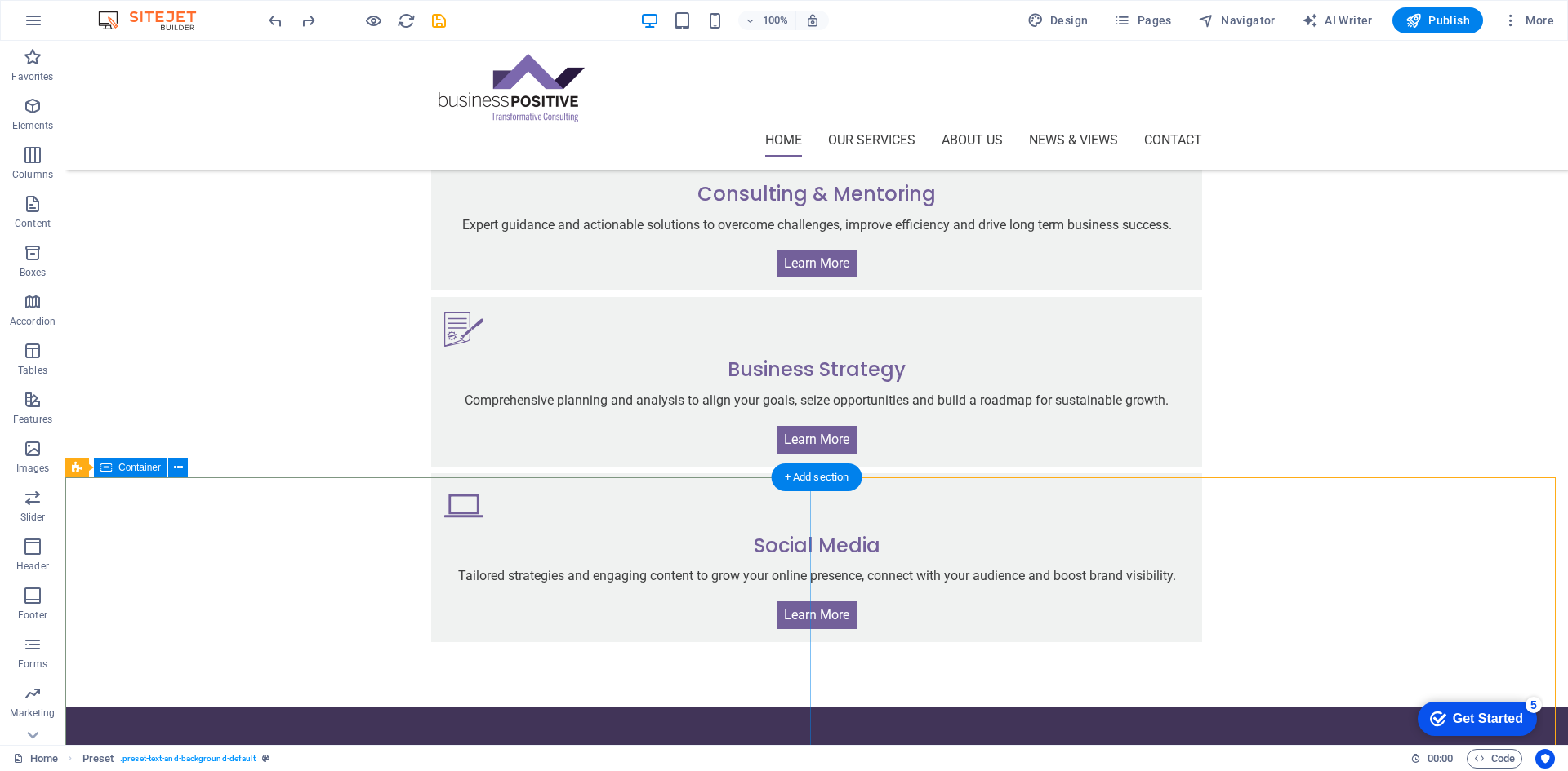
click at [77, 470] on icon at bounding box center [77, 467] width 11 height 19
click at [114, 470] on span "Preset" at bounding box center [104, 467] width 29 height 10
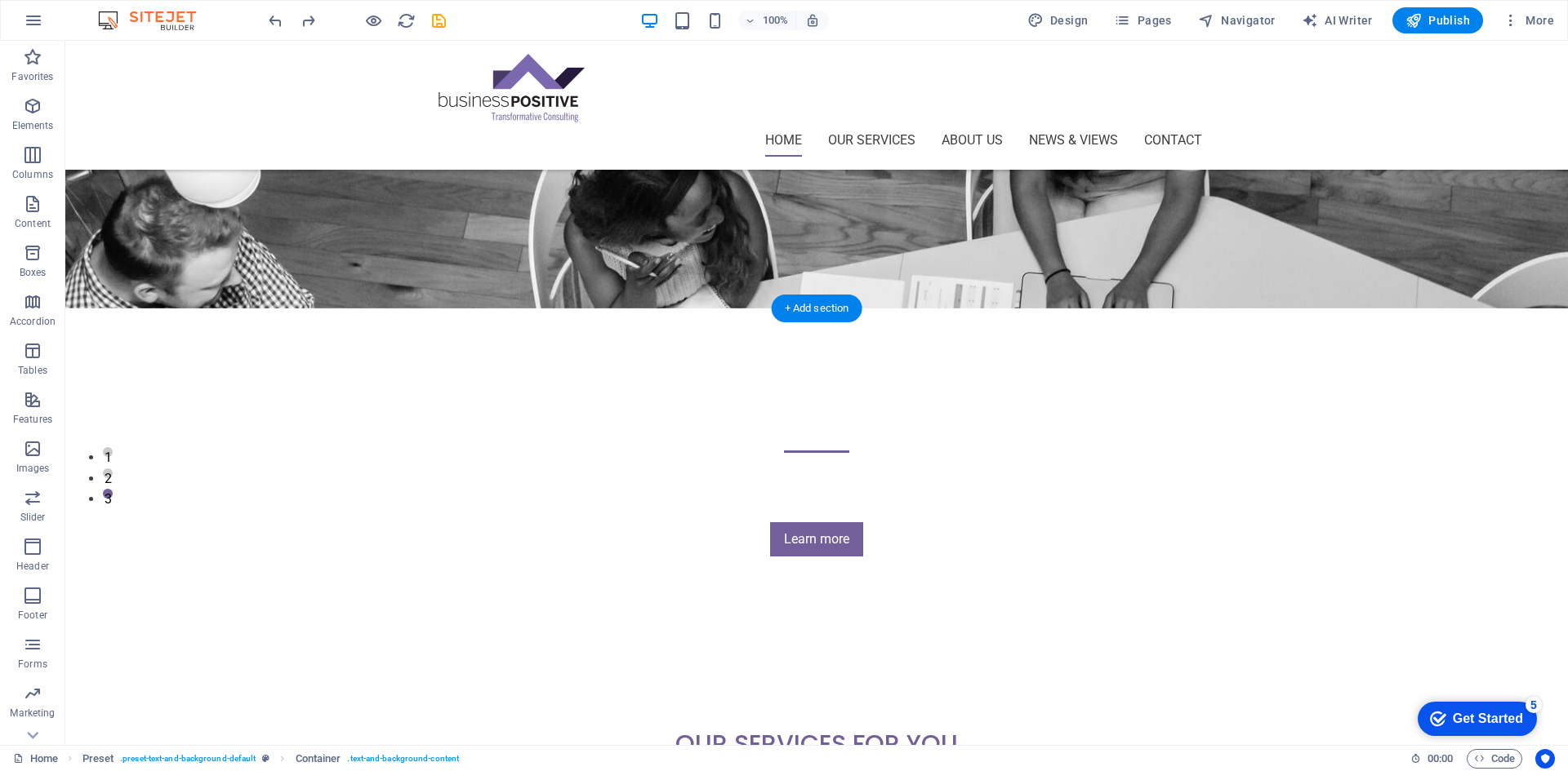
scroll to position [256, 0]
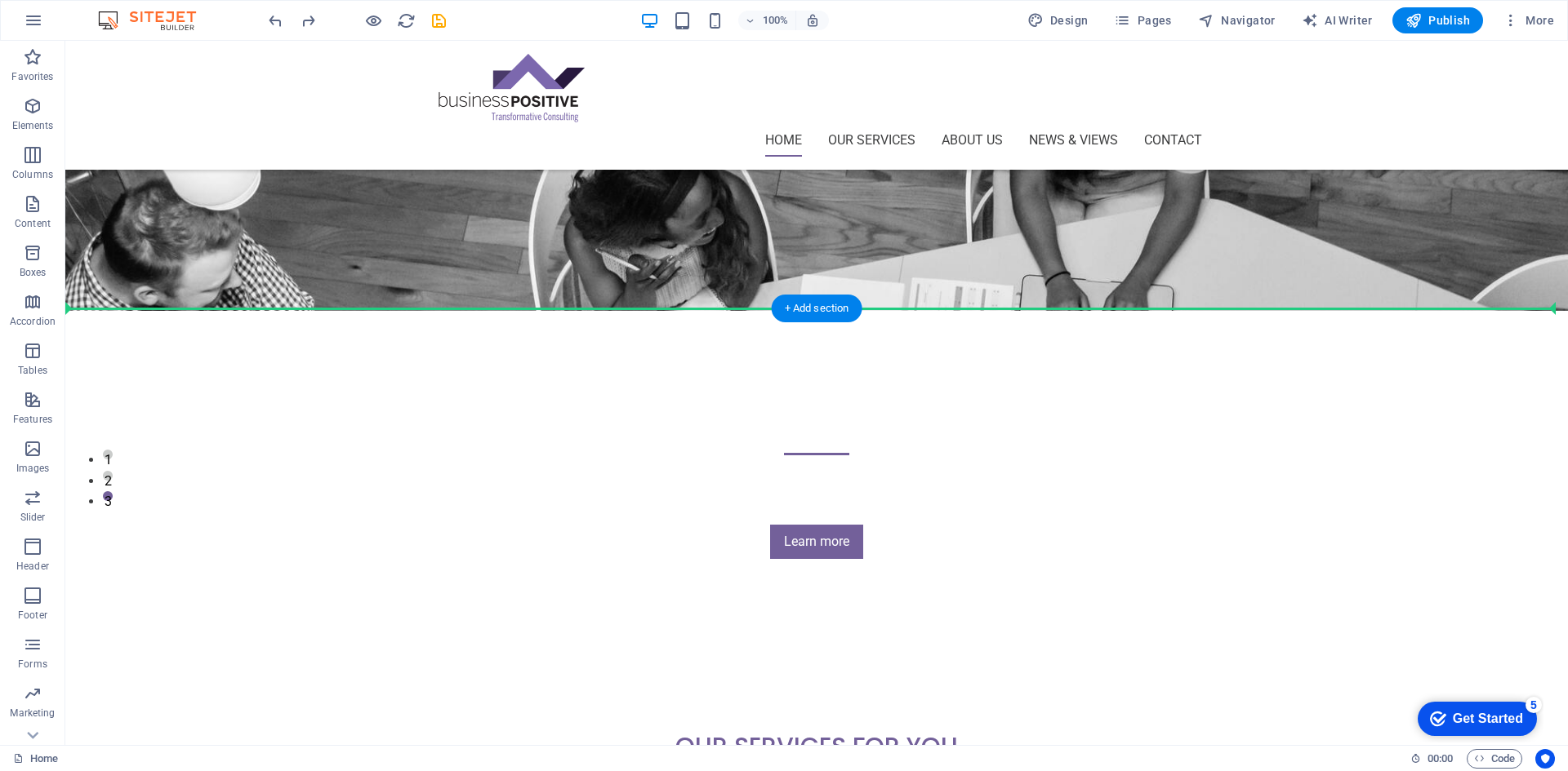
drag, startPoint x: 371, startPoint y: 490, endPoint x: 356, endPoint y: 311, distance: 179.6
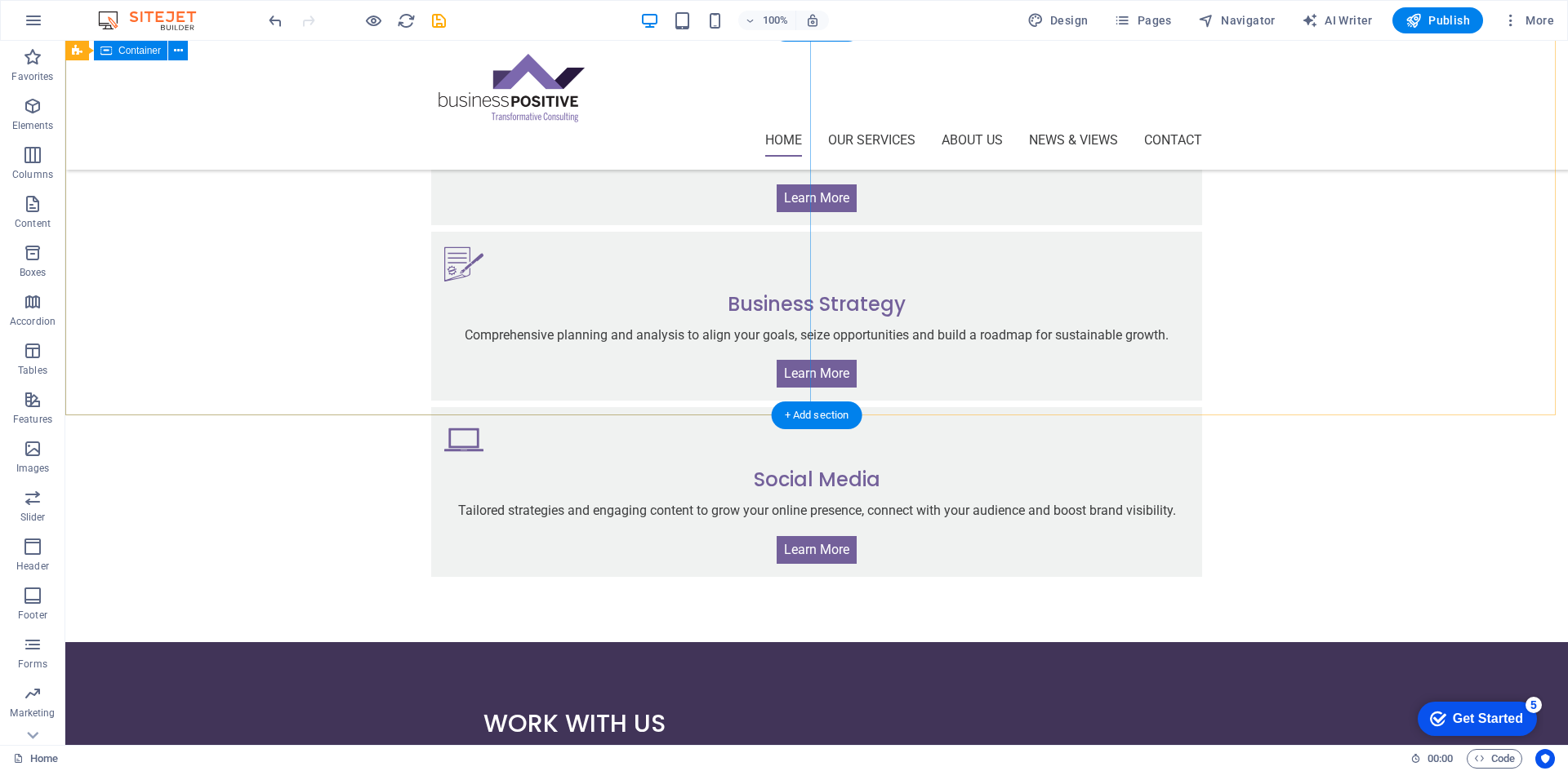
scroll to position [1399, 0]
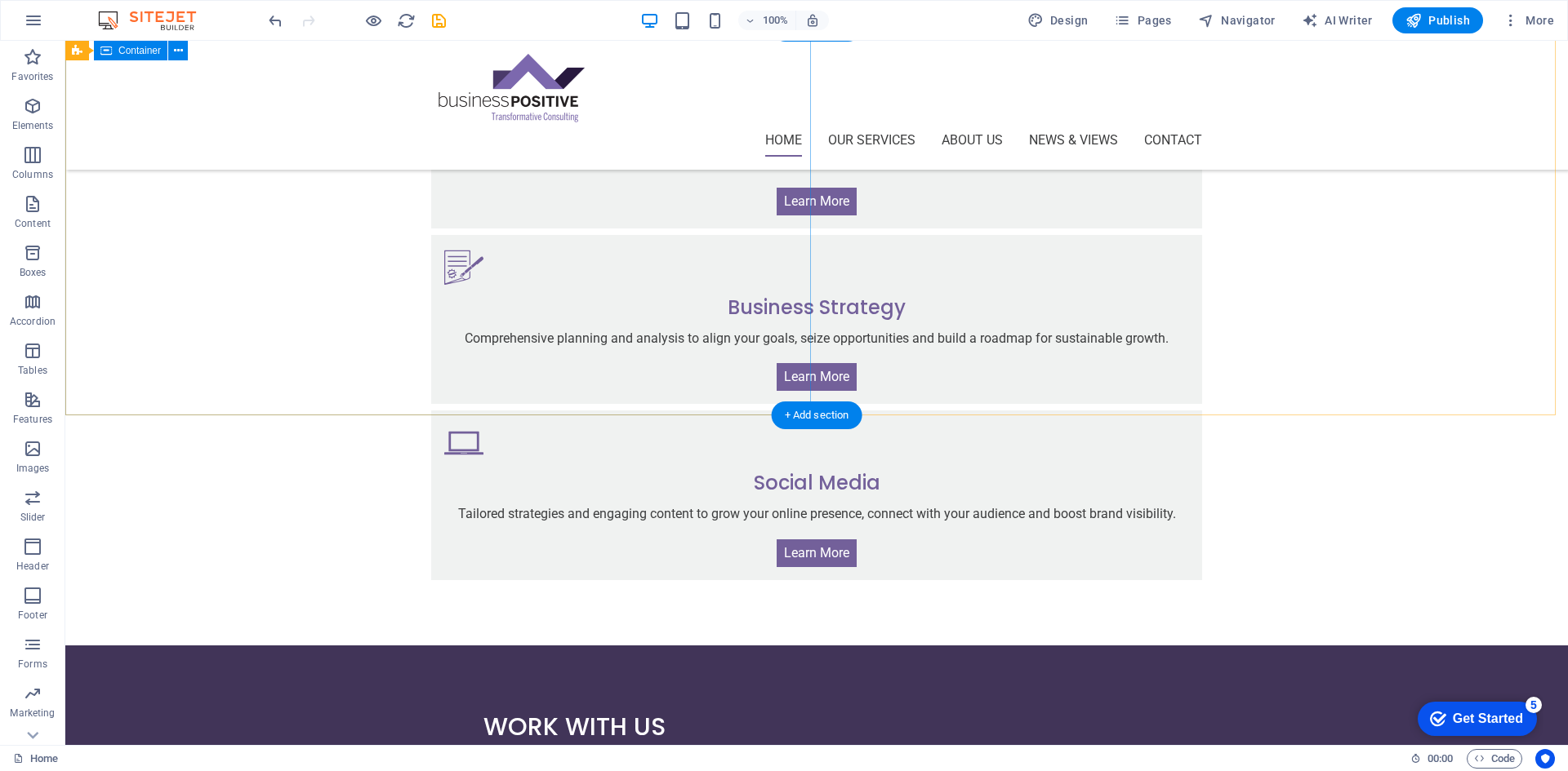
drag, startPoint x: 323, startPoint y: 436, endPoint x: 371, endPoint y: 426, distance: 49.0
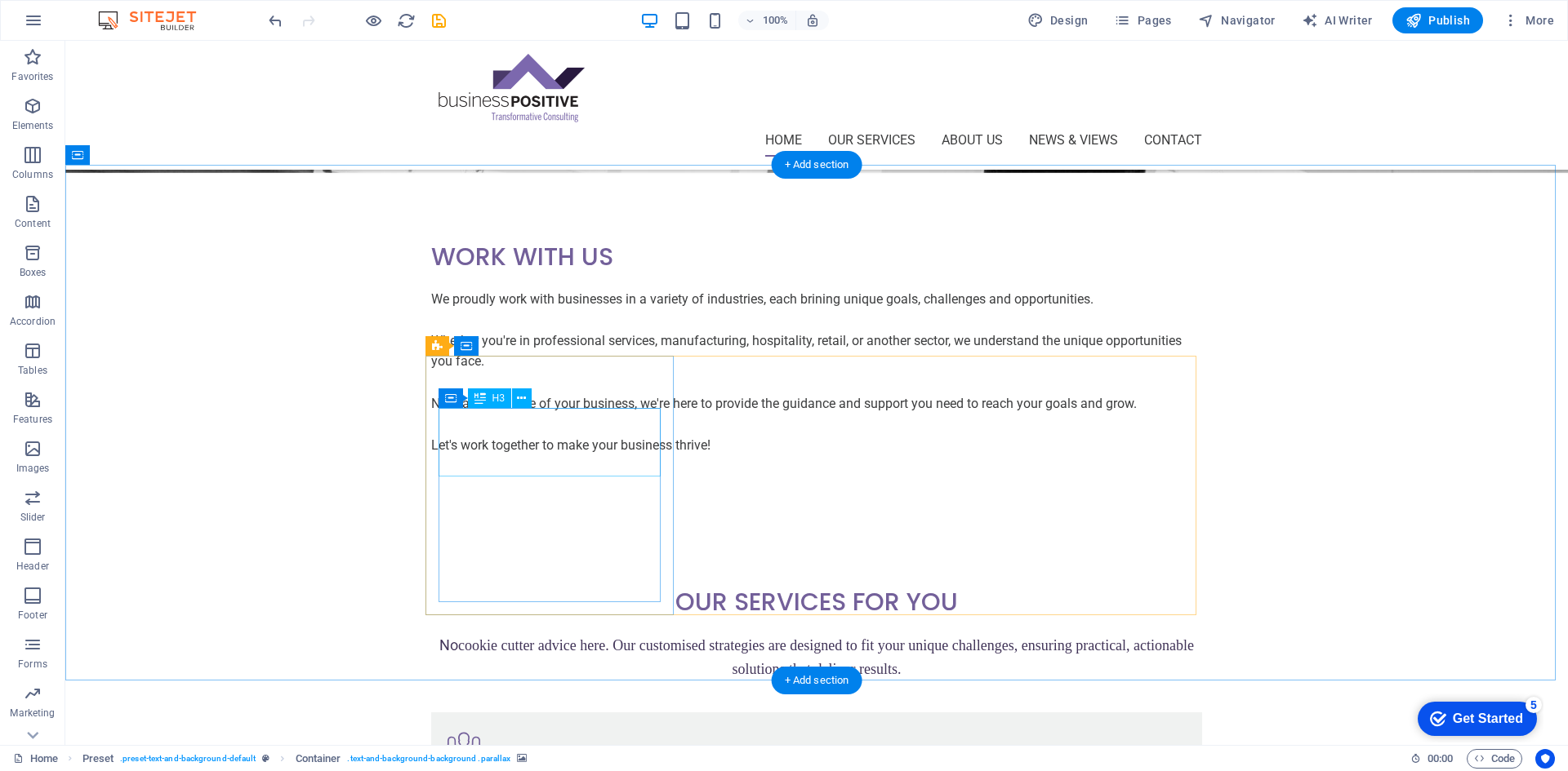
drag, startPoint x: 361, startPoint y: 435, endPoint x: 513, endPoint y: 450, distance: 152.7
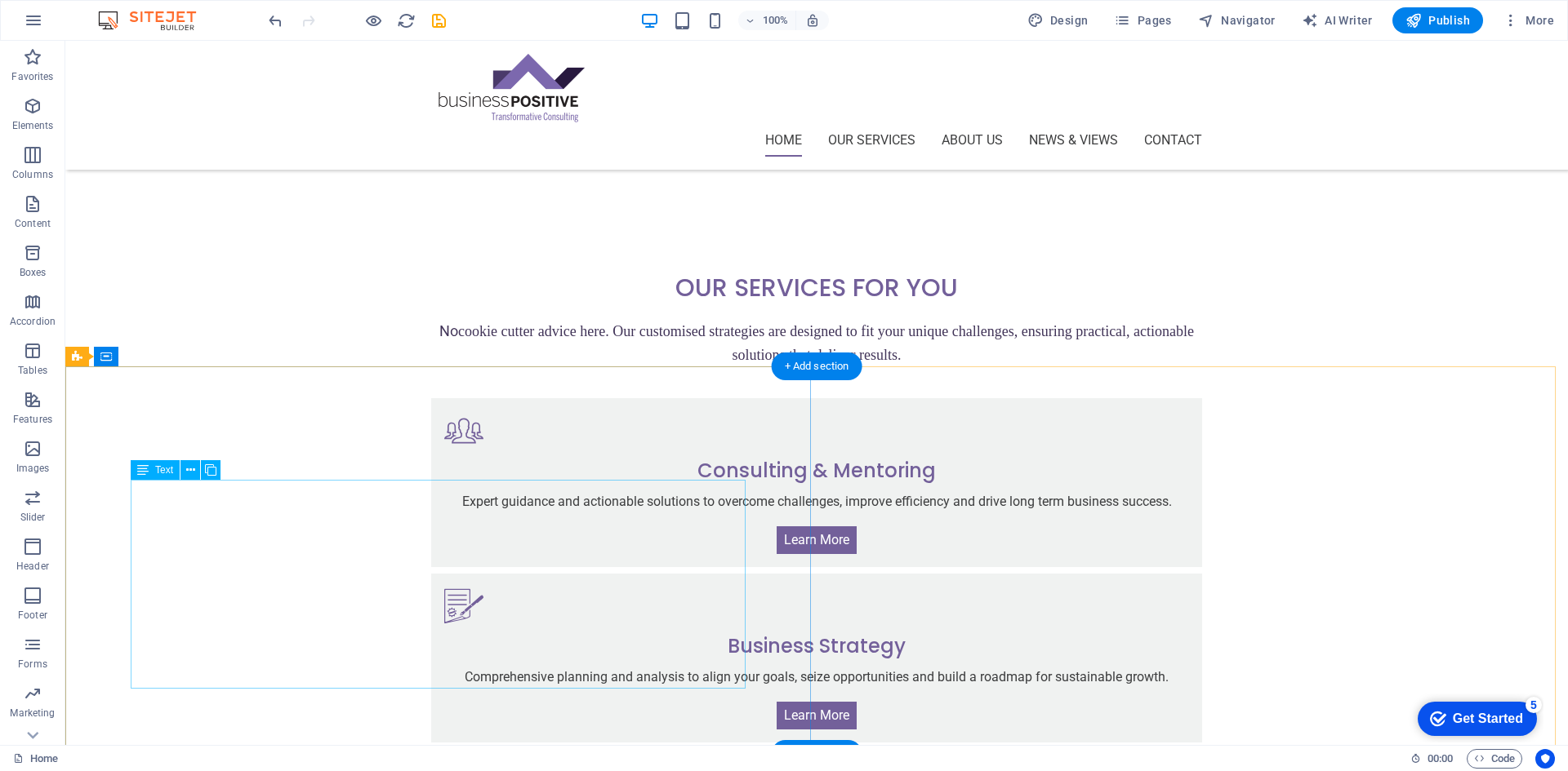
scroll to position [1235, 0]
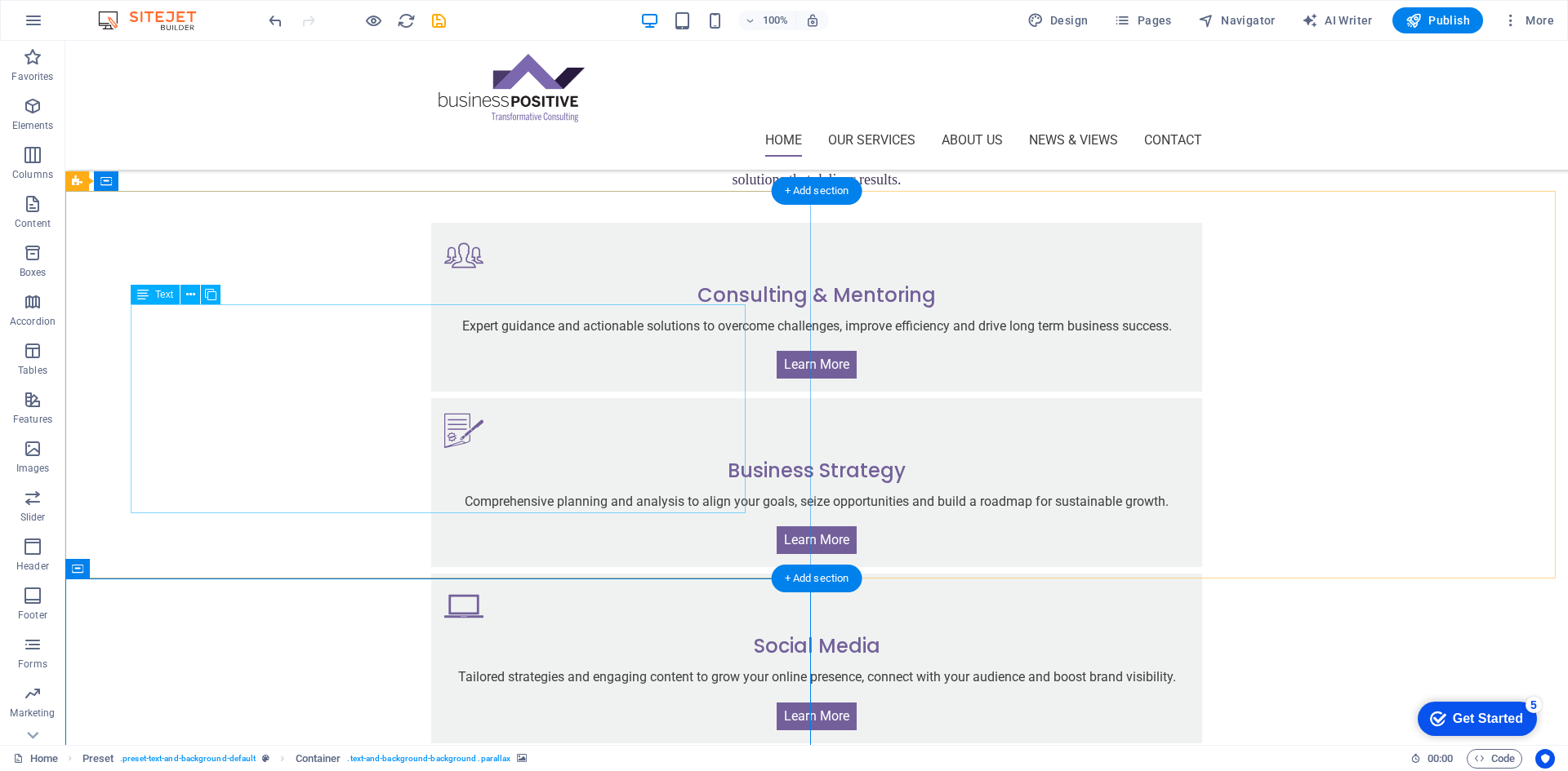
drag, startPoint x: 218, startPoint y: 601, endPoint x: 238, endPoint y: 538, distance: 66.1
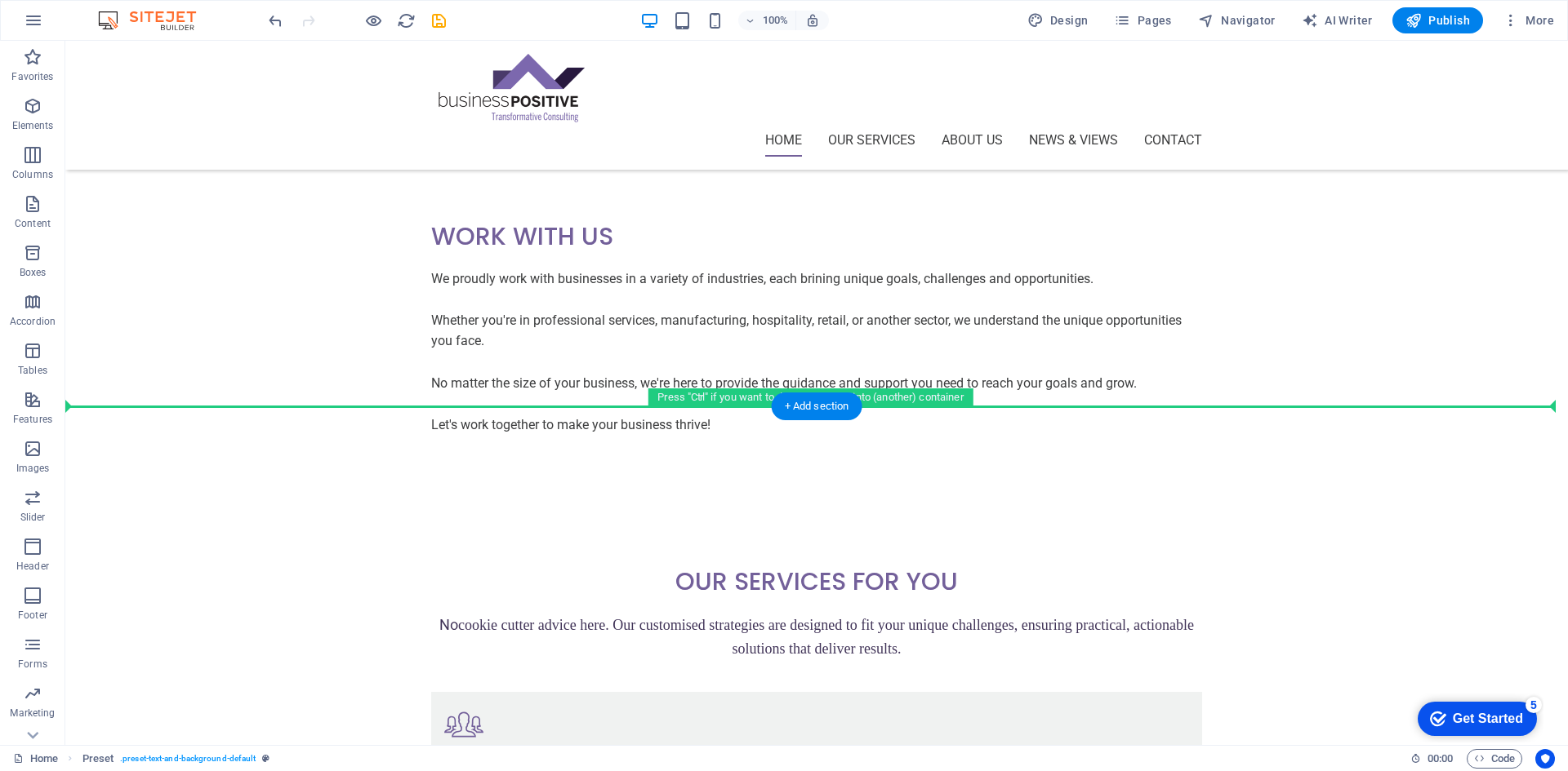
scroll to position [501, 0]
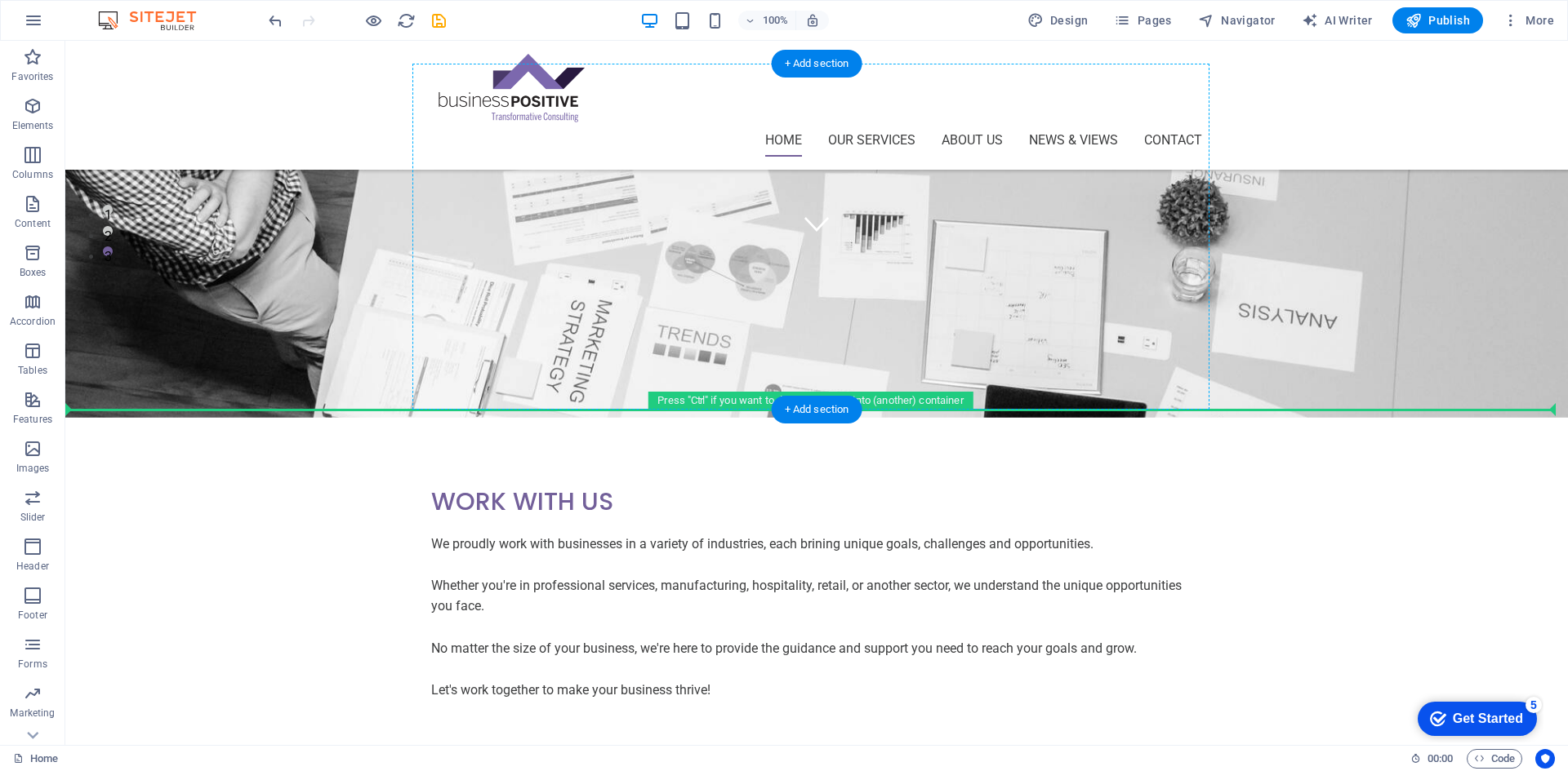
drag, startPoint x: 149, startPoint y: 614, endPoint x: 1180, endPoint y: 261, distance: 1089.8
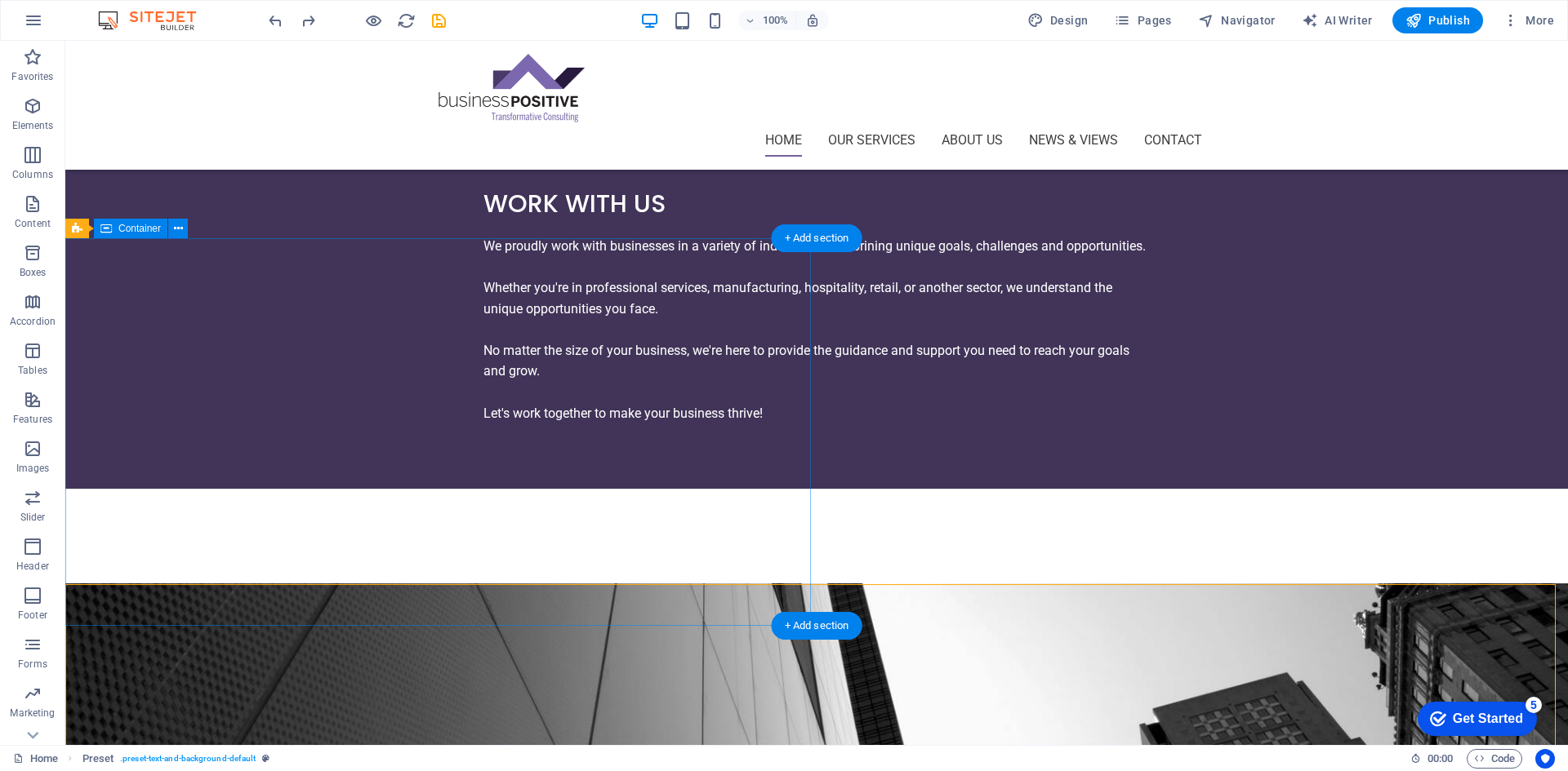
scroll to position [1230, 0]
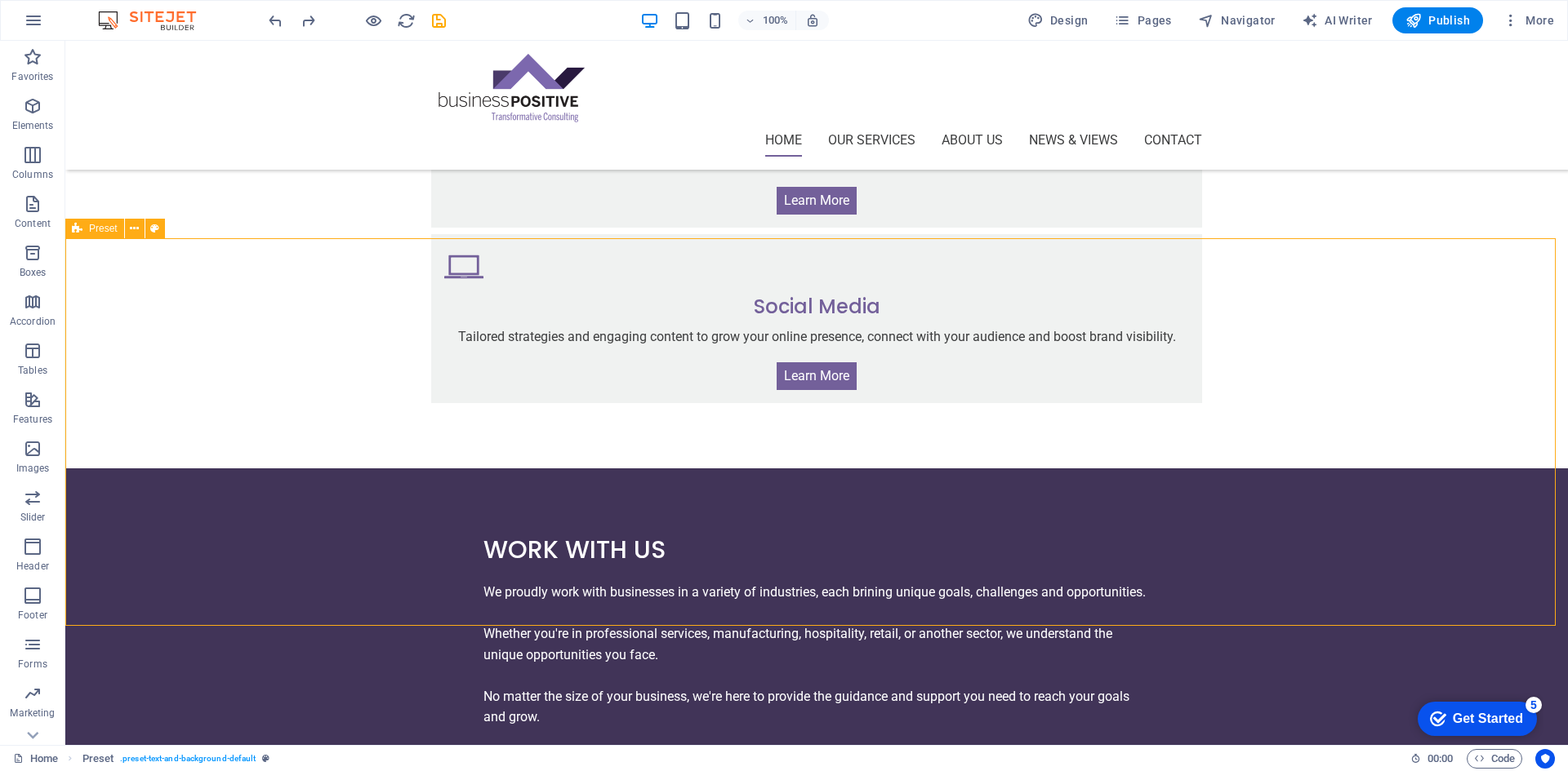
click at [76, 227] on icon at bounding box center [77, 229] width 11 height 19
click at [134, 232] on icon at bounding box center [134, 229] width 9 height 17
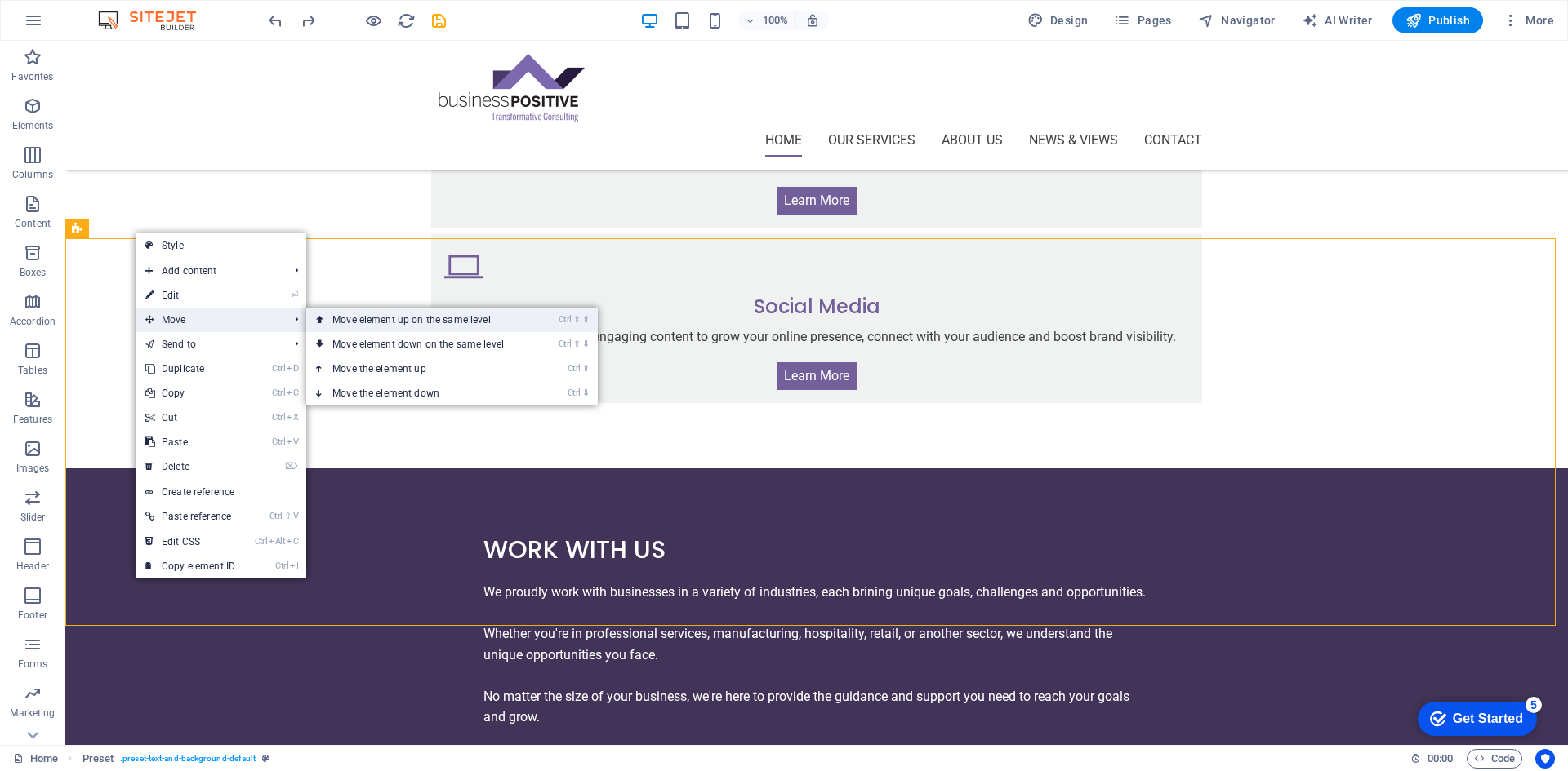
click at [338, 318] on link "Ctrl ⇧ ⬆ Move element up on the same level" at bounding box center [420, 319] width 230 height 24
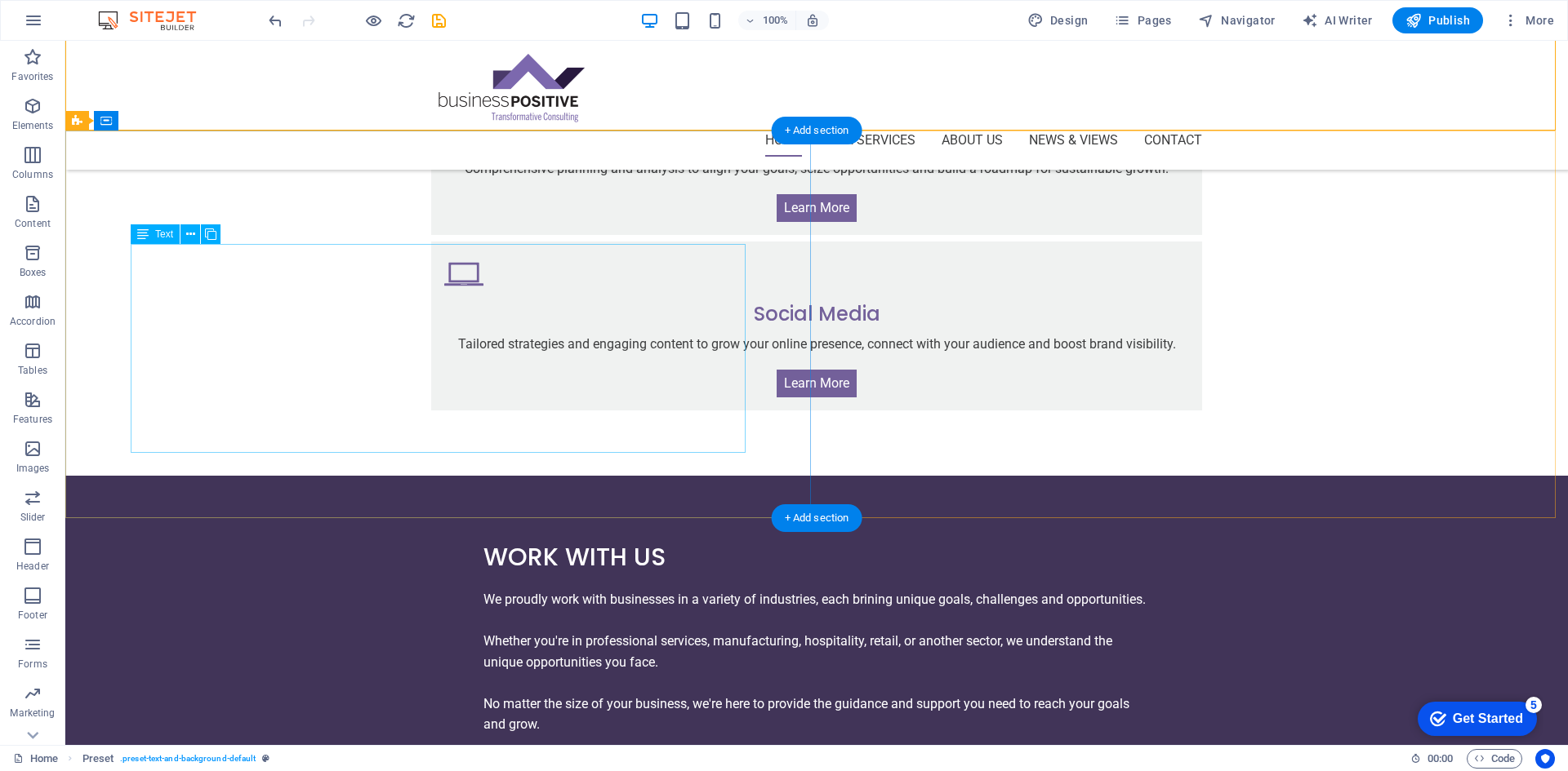
scroll to position [881, 0]
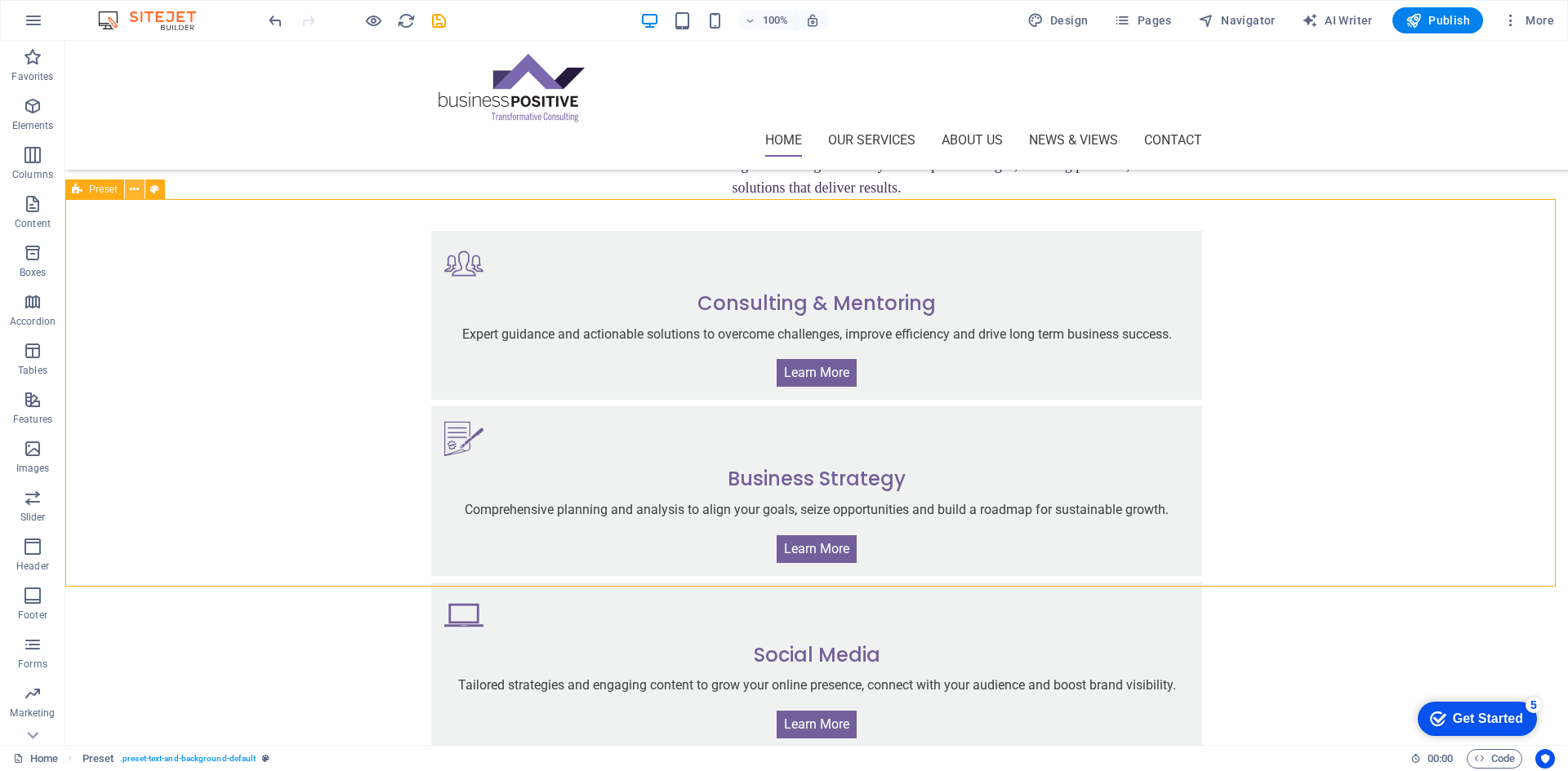
click at [133, 190] on icon at bounding box center [134, 190] width 9 height 17
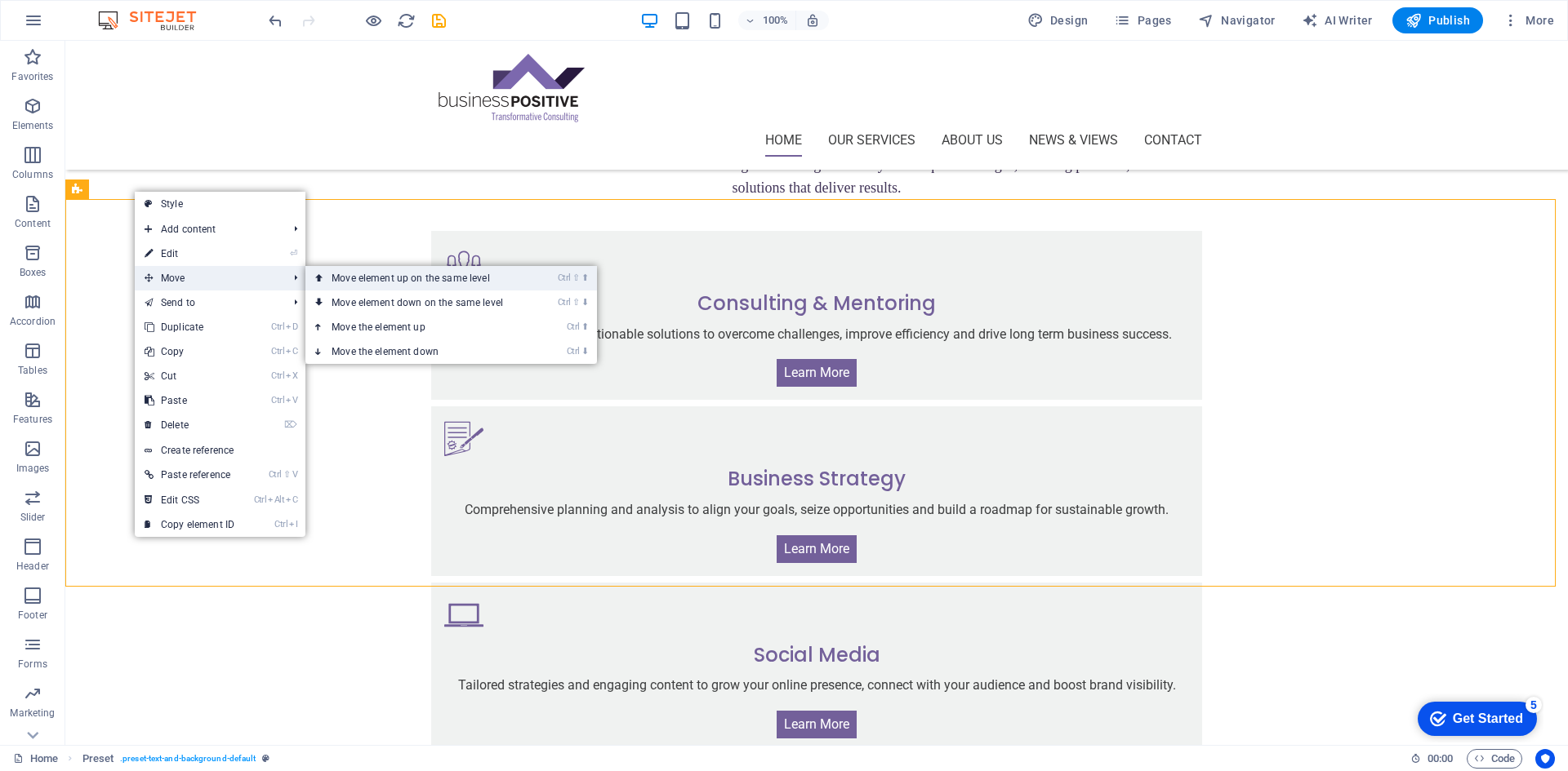
drag, startPoint x: 348, startPoint y: 277, endPoint x: 284, endPoint y: 236, distance: 76.0
click at [349, 277] on link "Ctrl ⇧ ⬆ Move element up on the same level" at bounding box center [420, 278] width 230 height 24
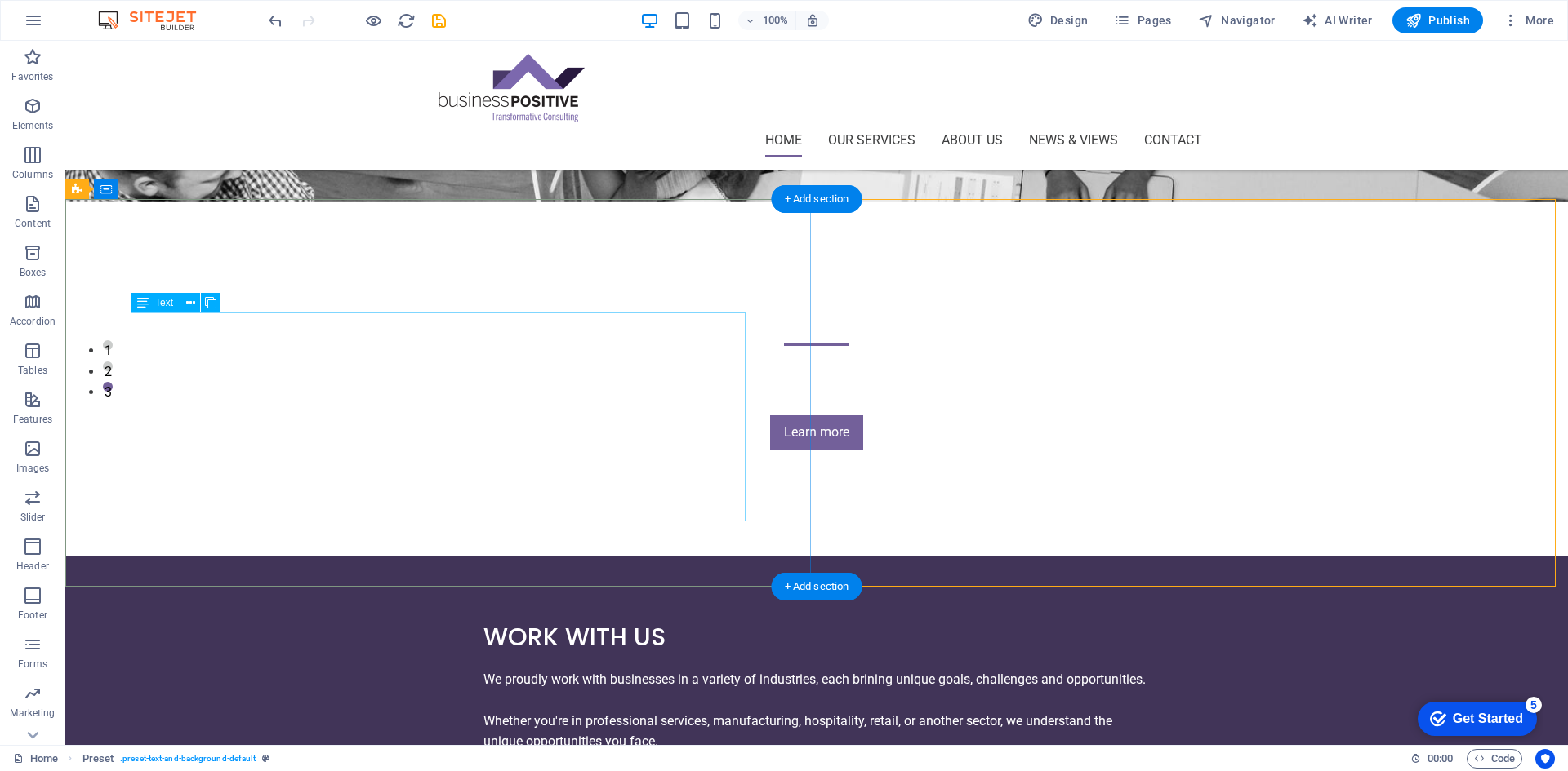
scroll to position [284, 0]
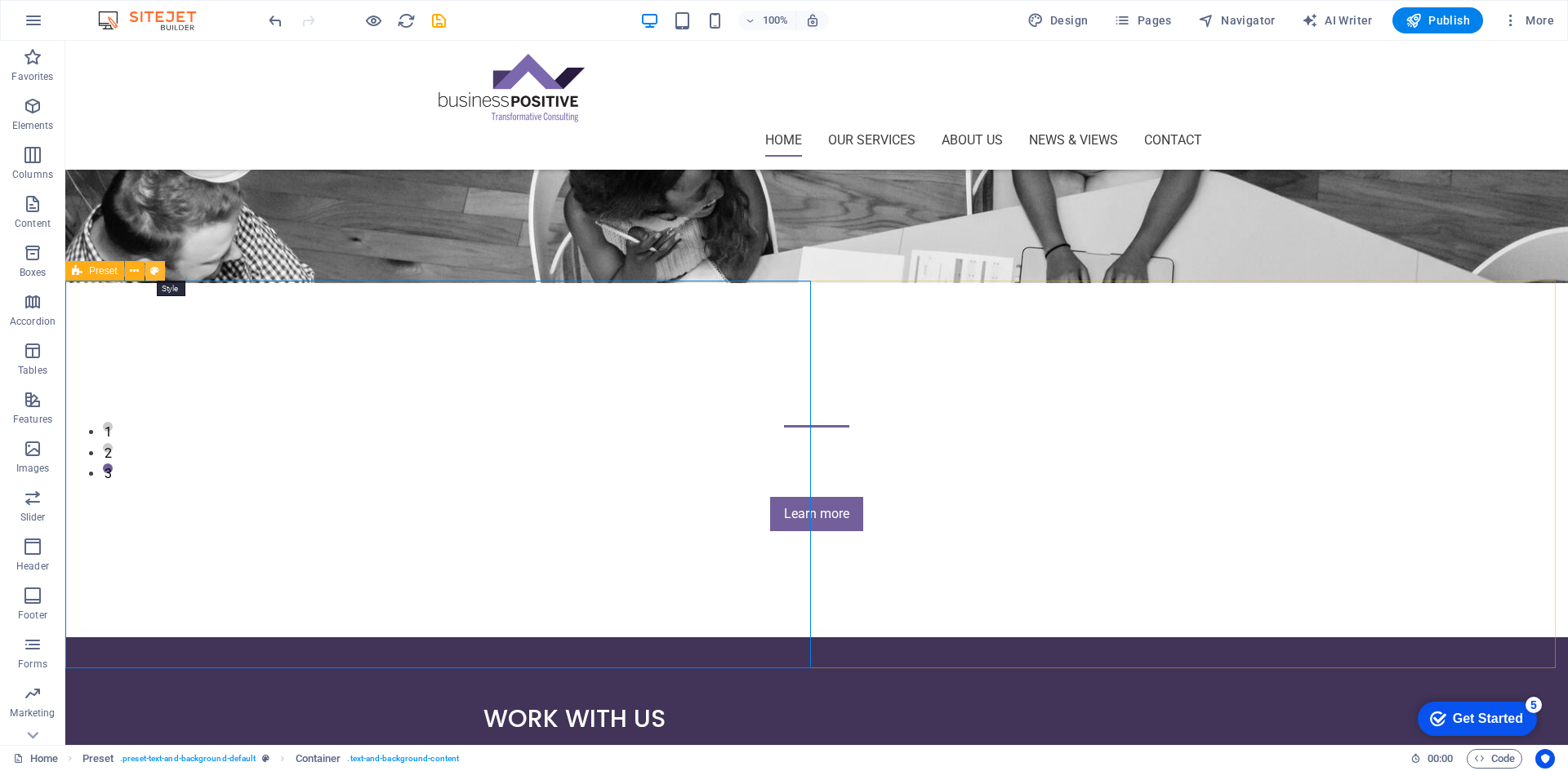
click at [149, 274] on button at bounding box center [155, 271] width 19 height 19
select select "px"
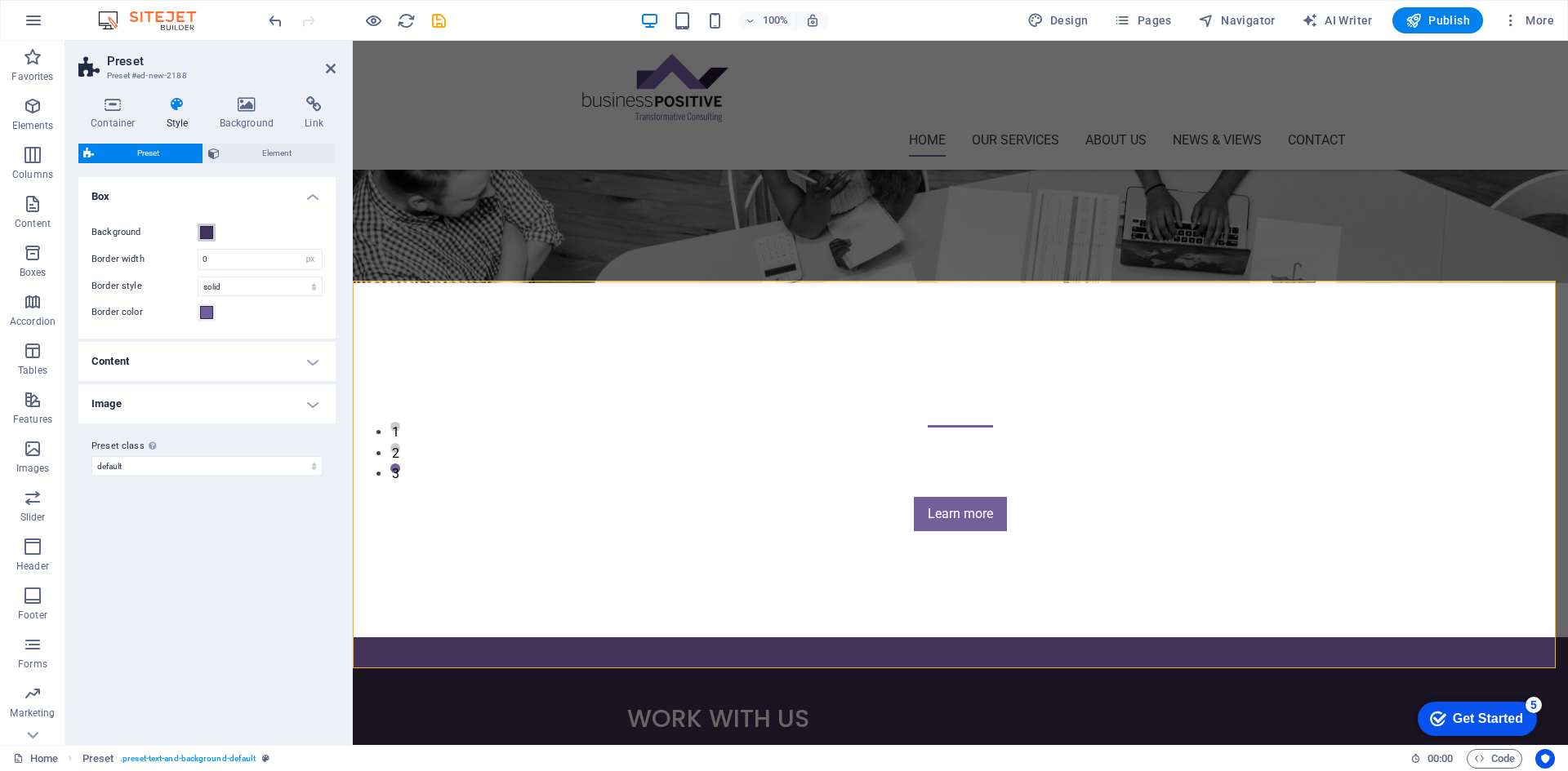
click at [203, 232] on span at bounding box center [207, 233] width 13 height 13
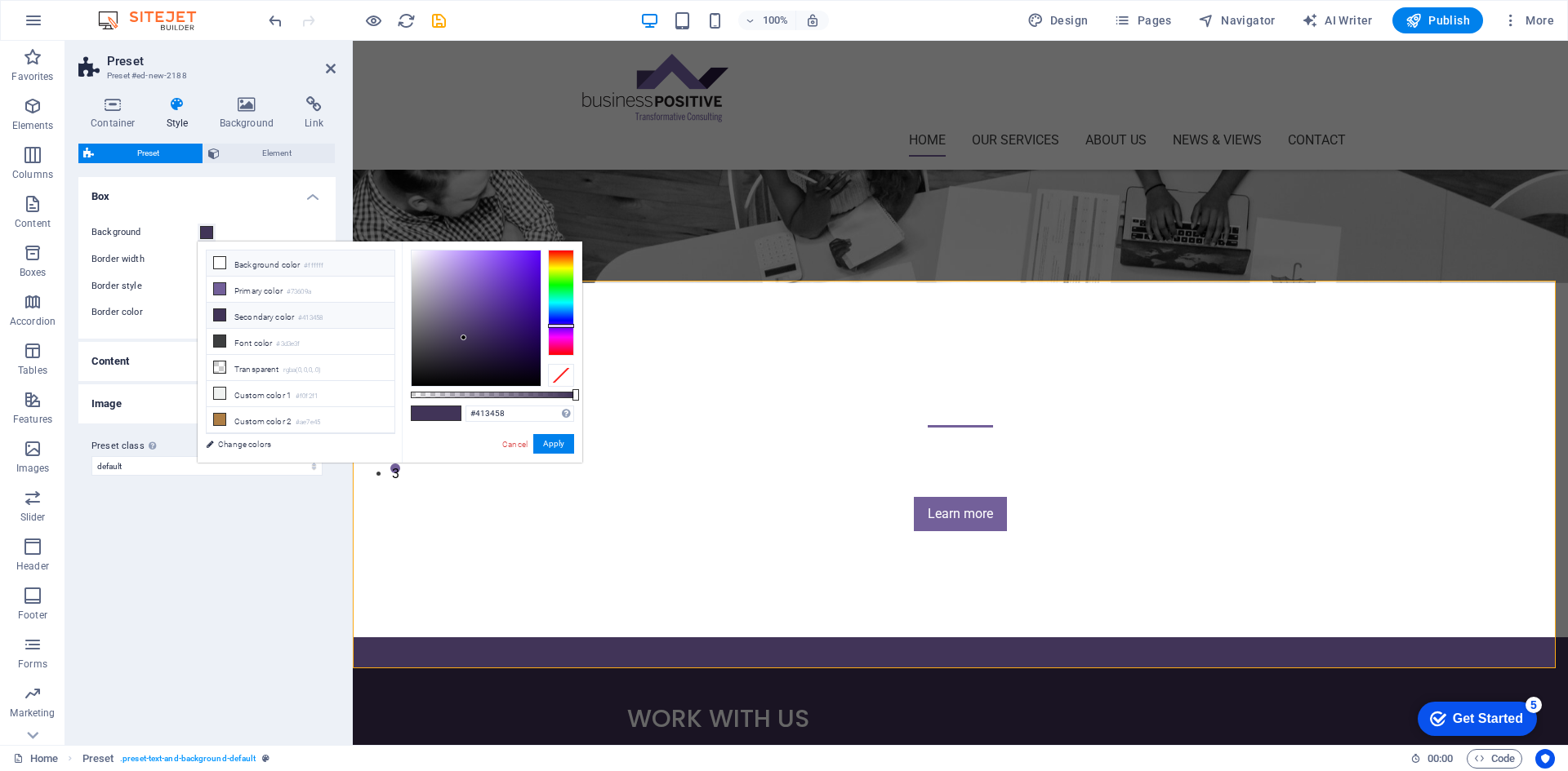
click at [257, 266] on li "Background color #ffffff" at bounding box center [300, 263] width 188 height 26
type input "#ffffff"
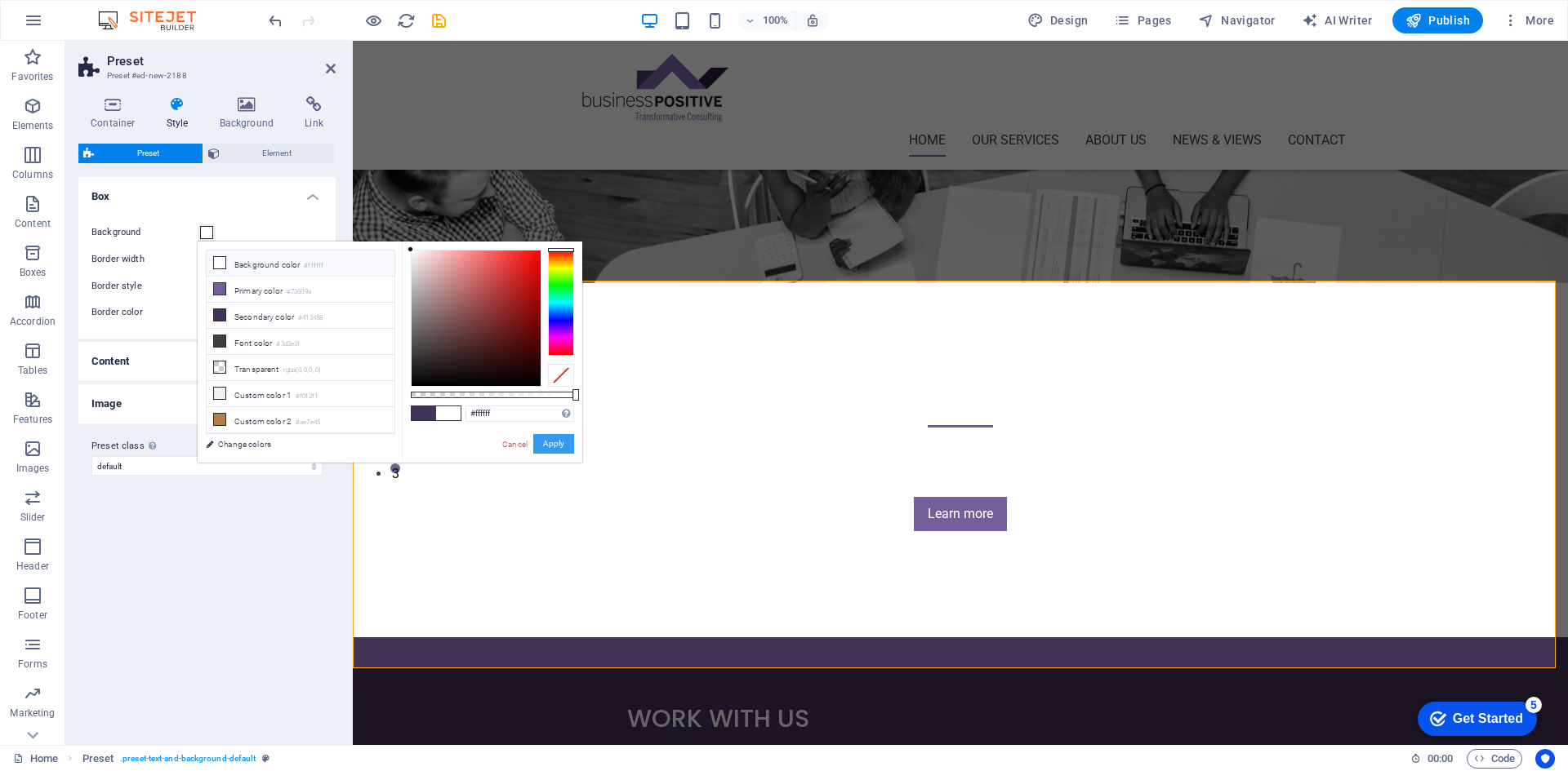
drag, startPoint x: 555, startPoint y: 443, endPoint x: 190, endPoint y: 396, distance: 368.0
click at [555, 443] on button "Apply" at bounding box center [554, 444] width 40 height 19
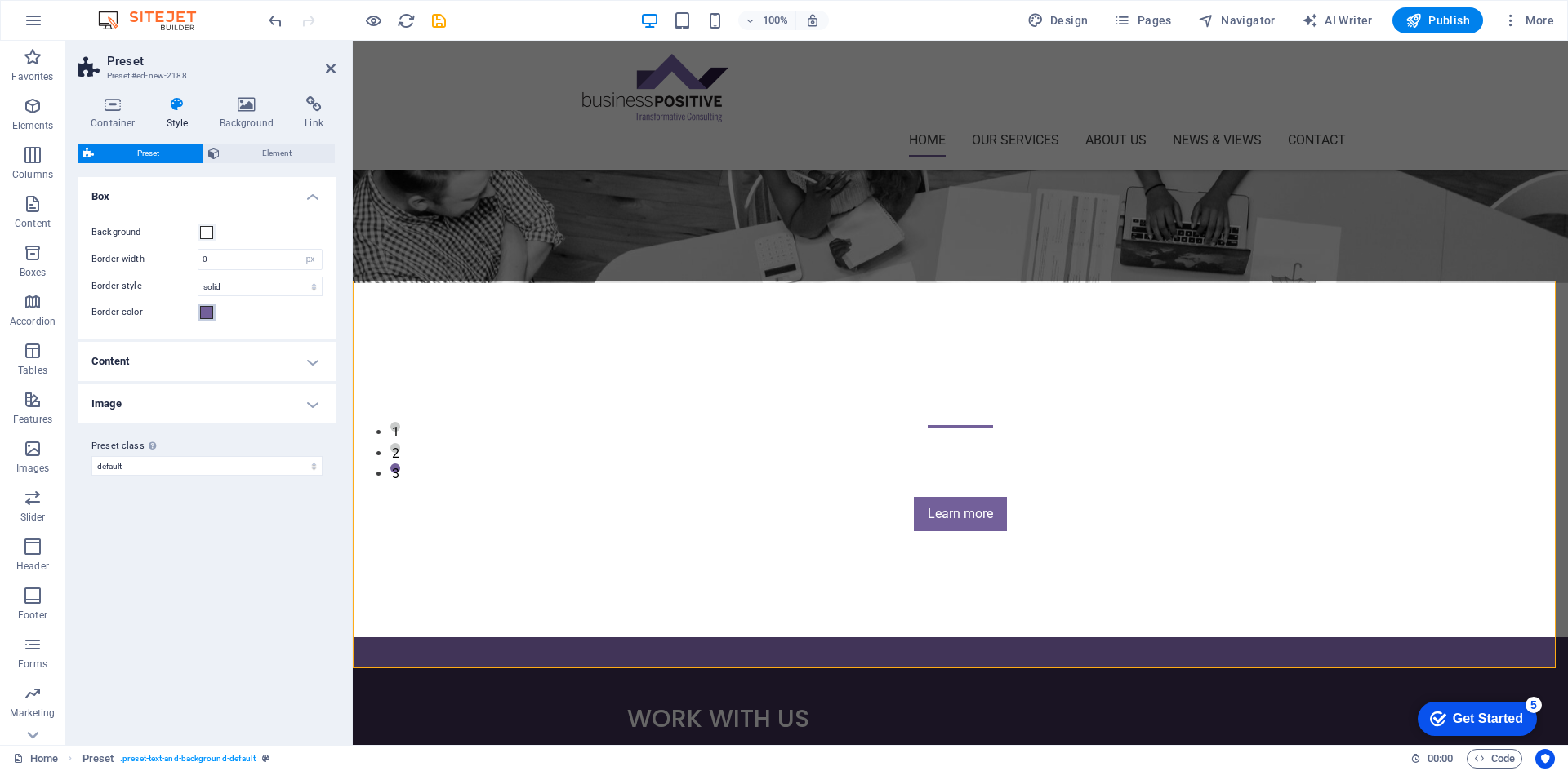
click at [204, 308] on span at bounding box center [207, 312] width 13 height 13
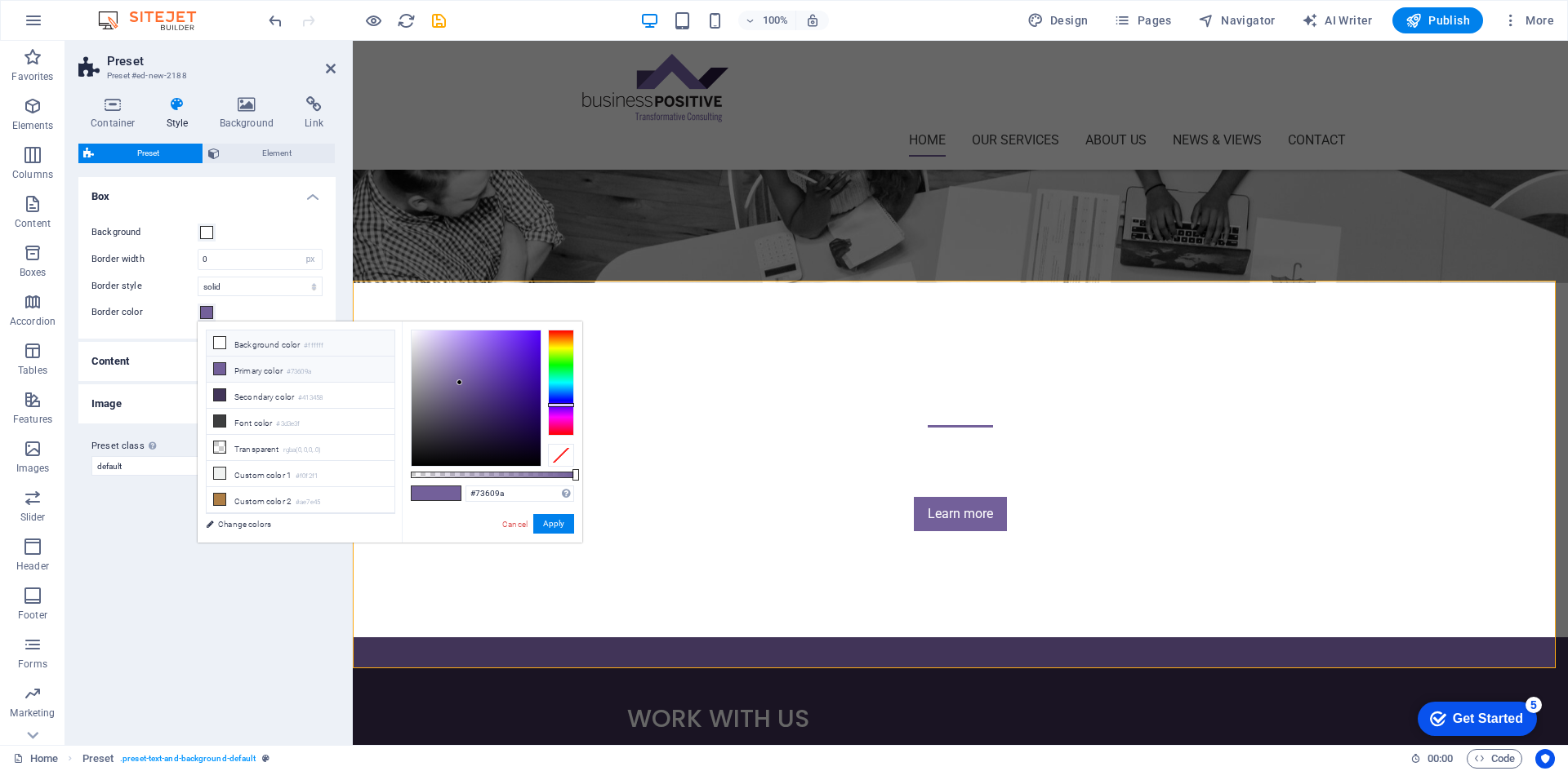
click at [266, 342] on li "Background color #ffffff" at bounding box center [300, 343] width 188 height 26
type input "#ffffff"
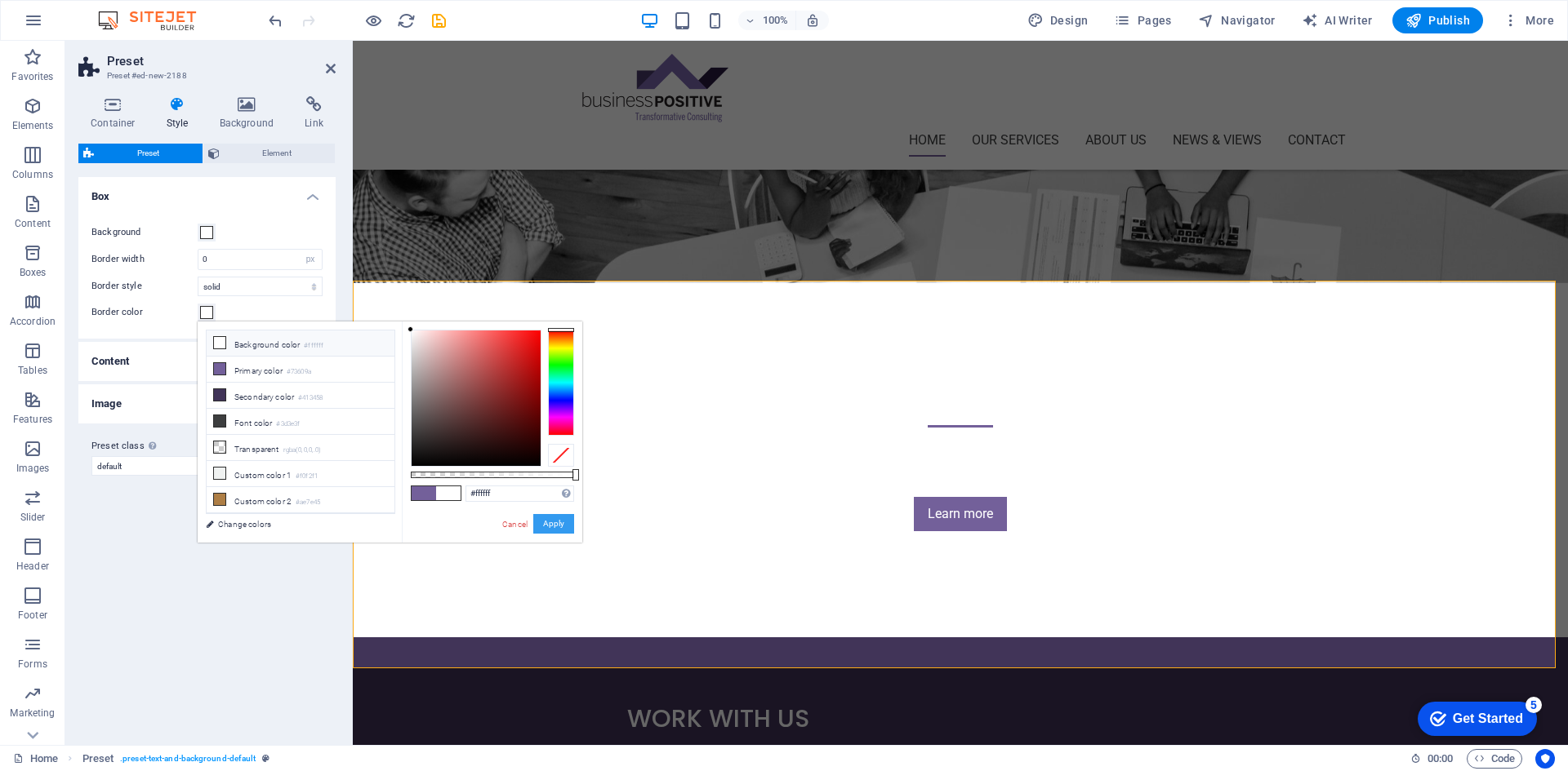
click at [559, 525] on button "Apply" at bounding box center [554, 524] width 40 height 19
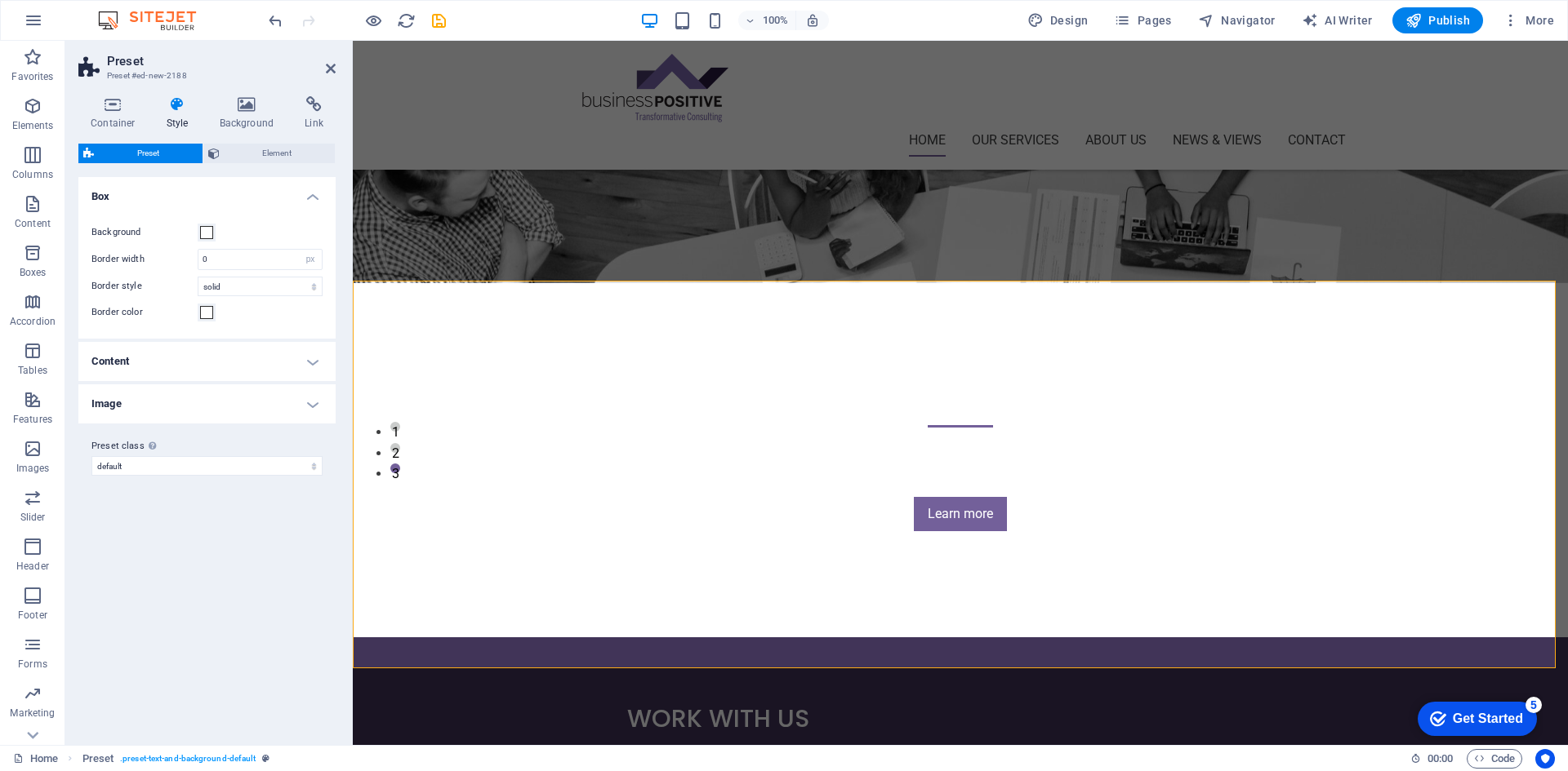
click at [178, 659] on div "Variants Default Box Background Border width 0 rem px Border style solid dashed…" at bounding box center [207, 454] width 257 height 555
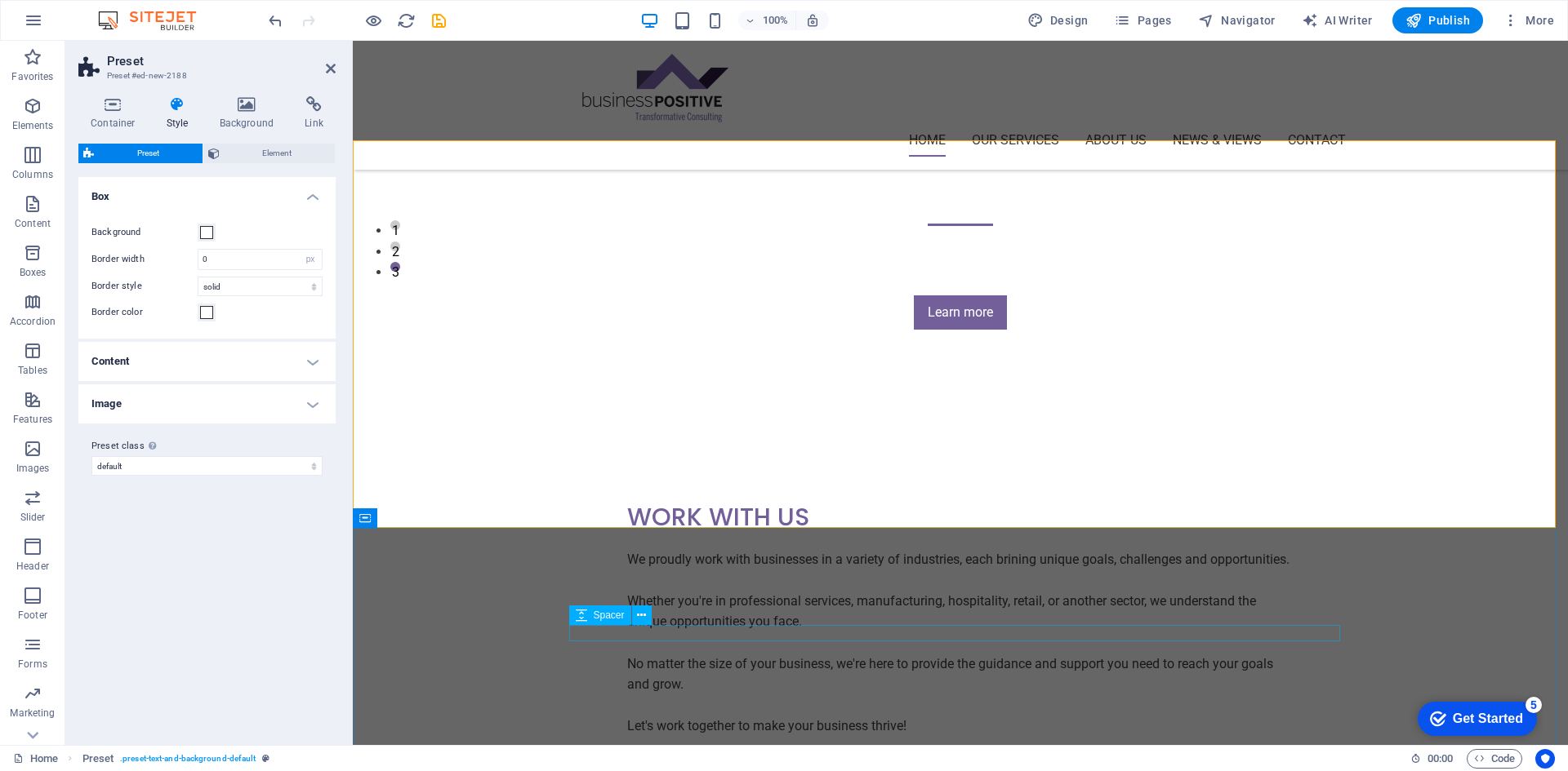
scroll to position [773, 0]
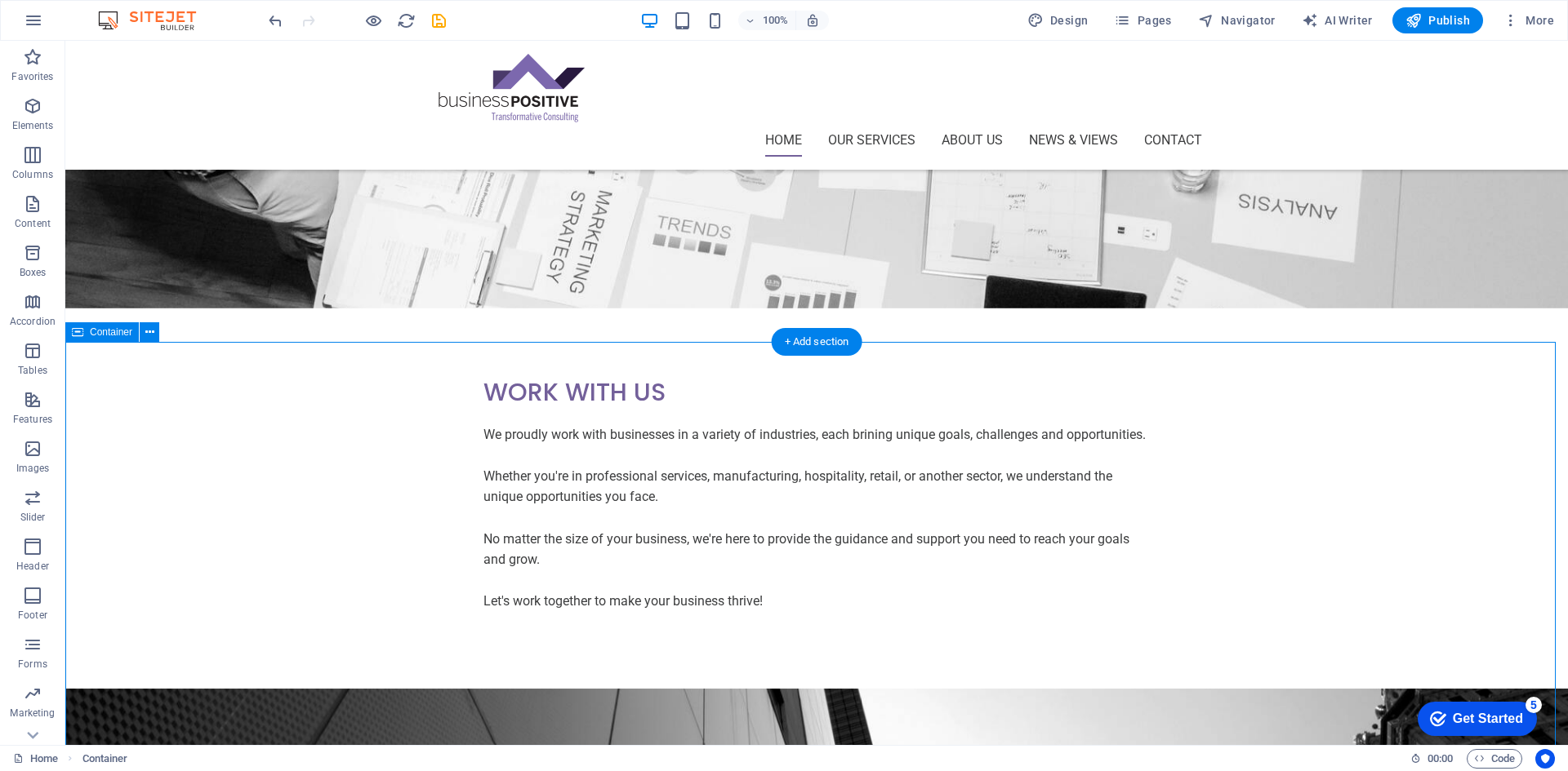
scroll to position [284, 0]
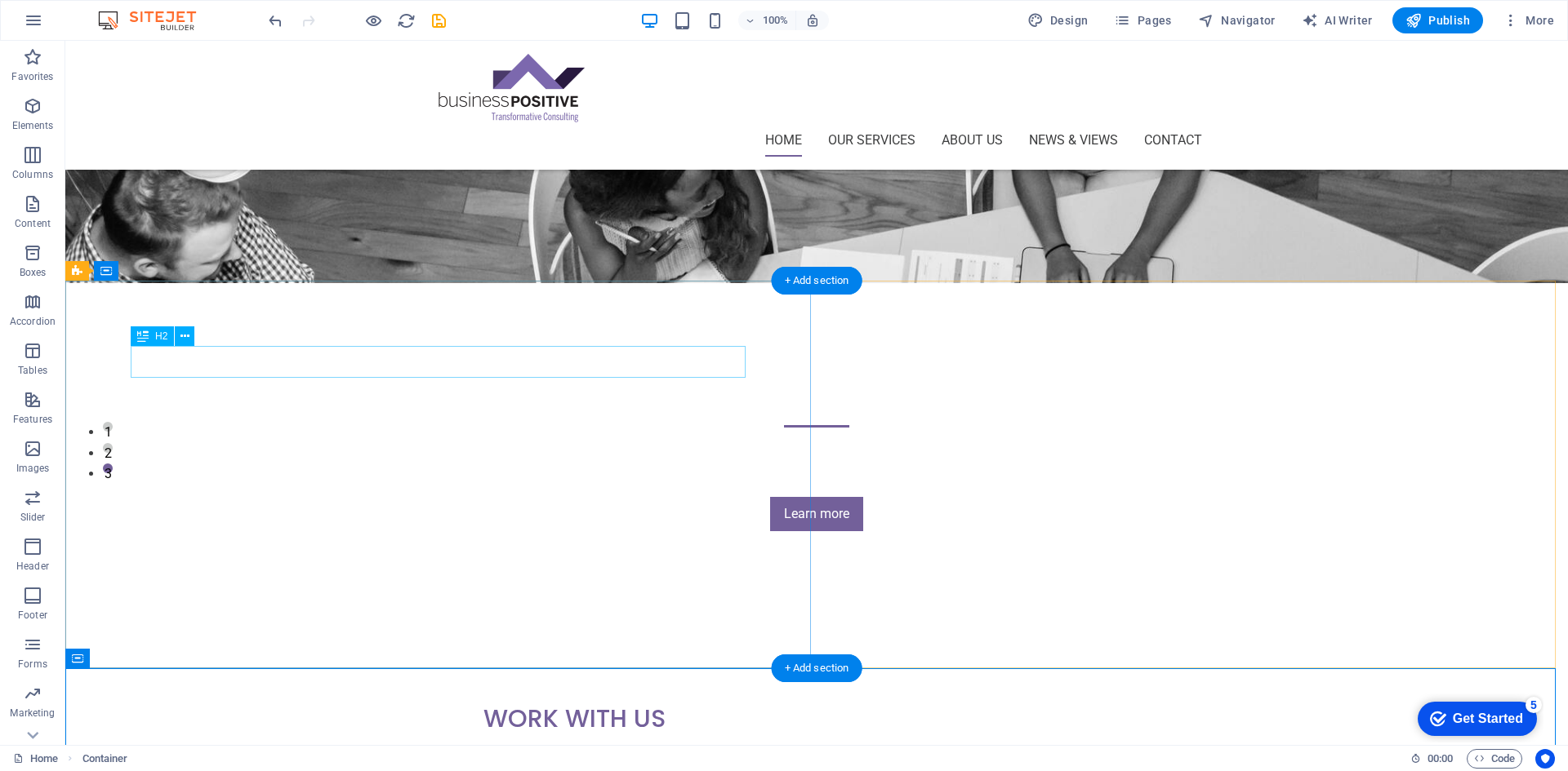
click at [484, 703] on div "Work with Us" at bounding box center [817, 718] width 667 height 32
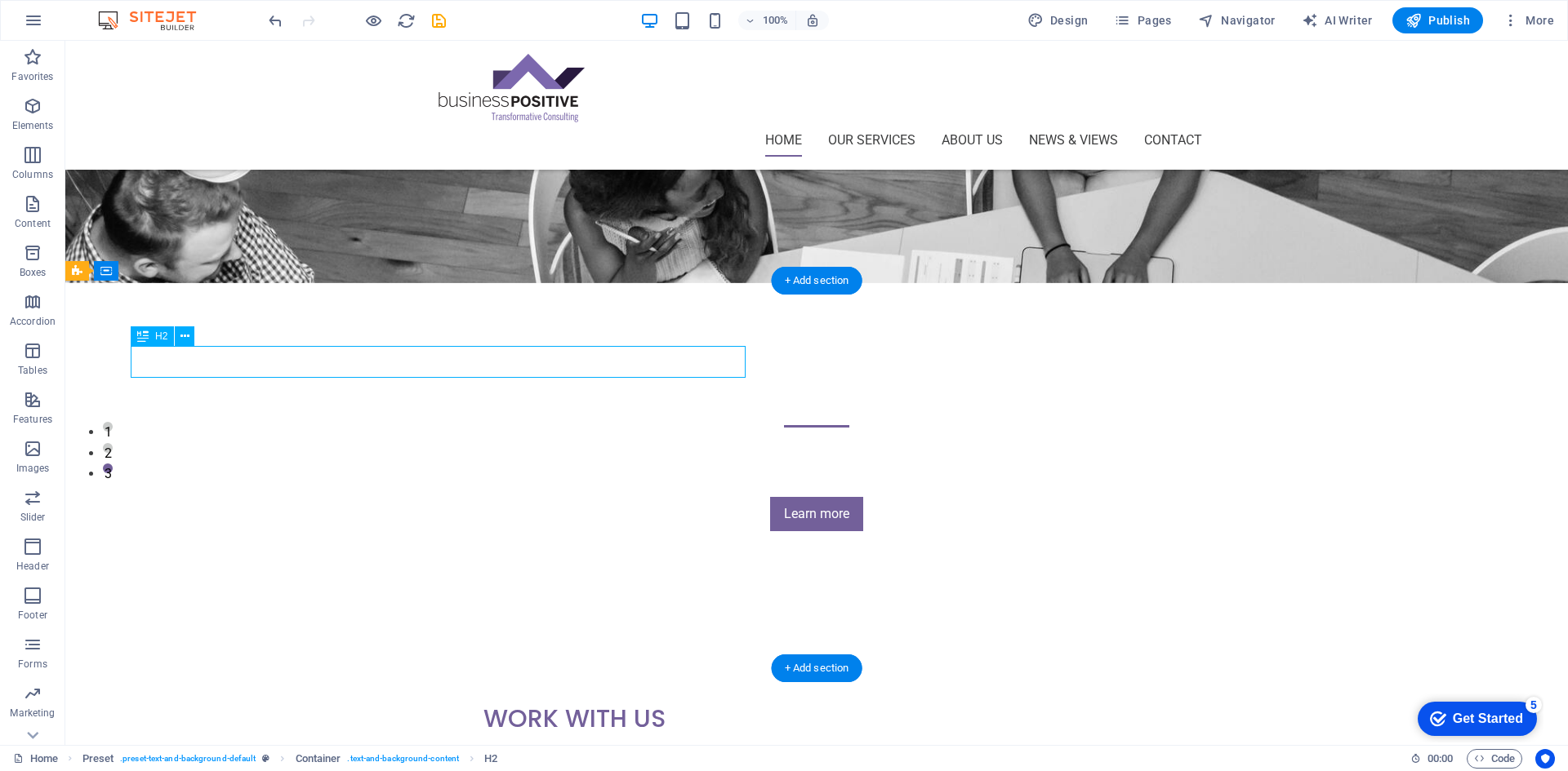
click at [484, 703] on div "Work with Us" at bounding box center [817, 718] width 667 height 32
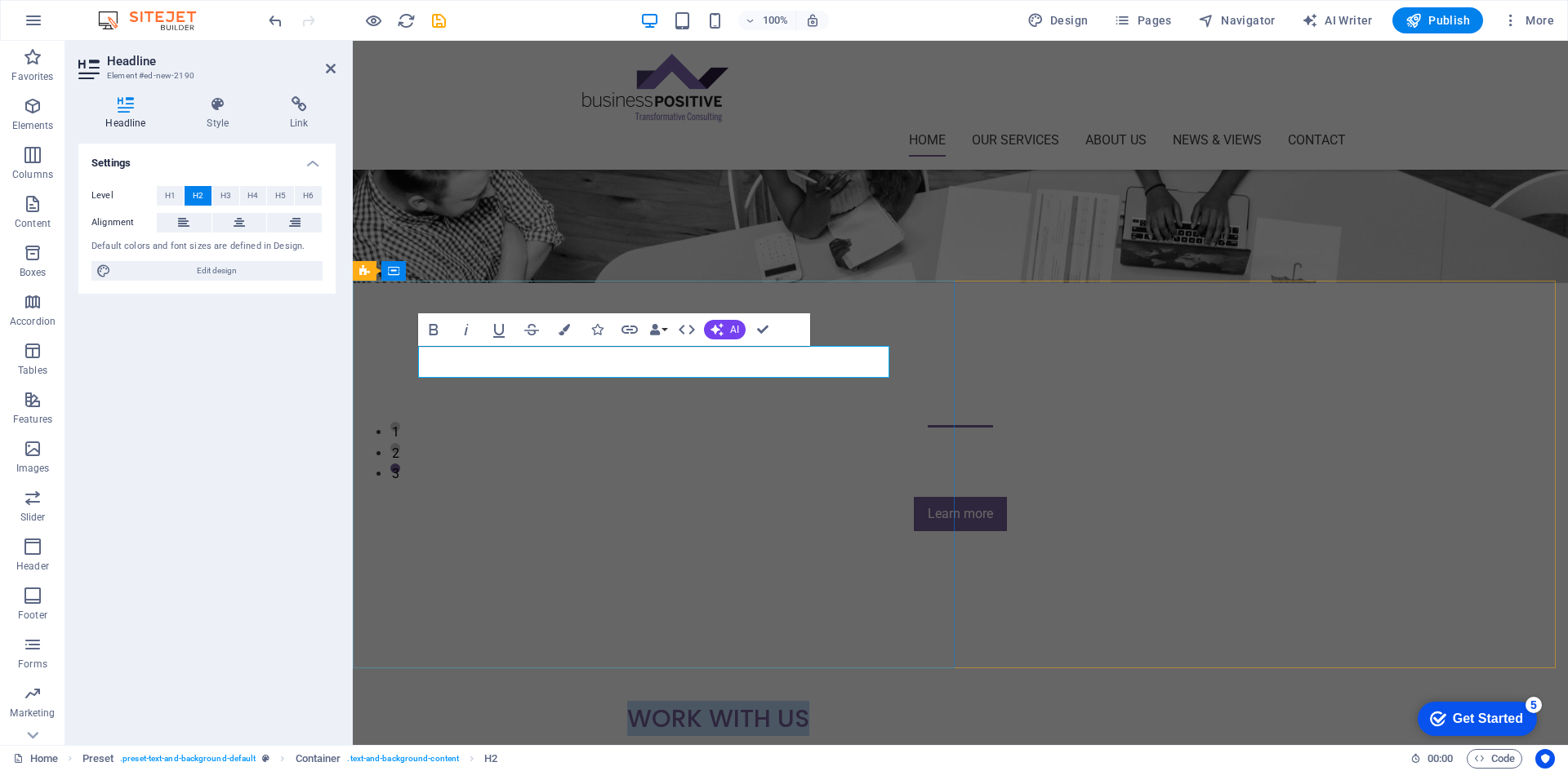
click at [642, 703] on h2 "Work with Us" at bounding box center [960, 718] width 667 height 32
drag, startPoint x: 642, startPoint y: 361, endPoint x: 443, endPoint y: 355, distance: 199.1
click at [627, 703] on h2 "Work with Us" at bounding box center [960, 718] width 667 height 32
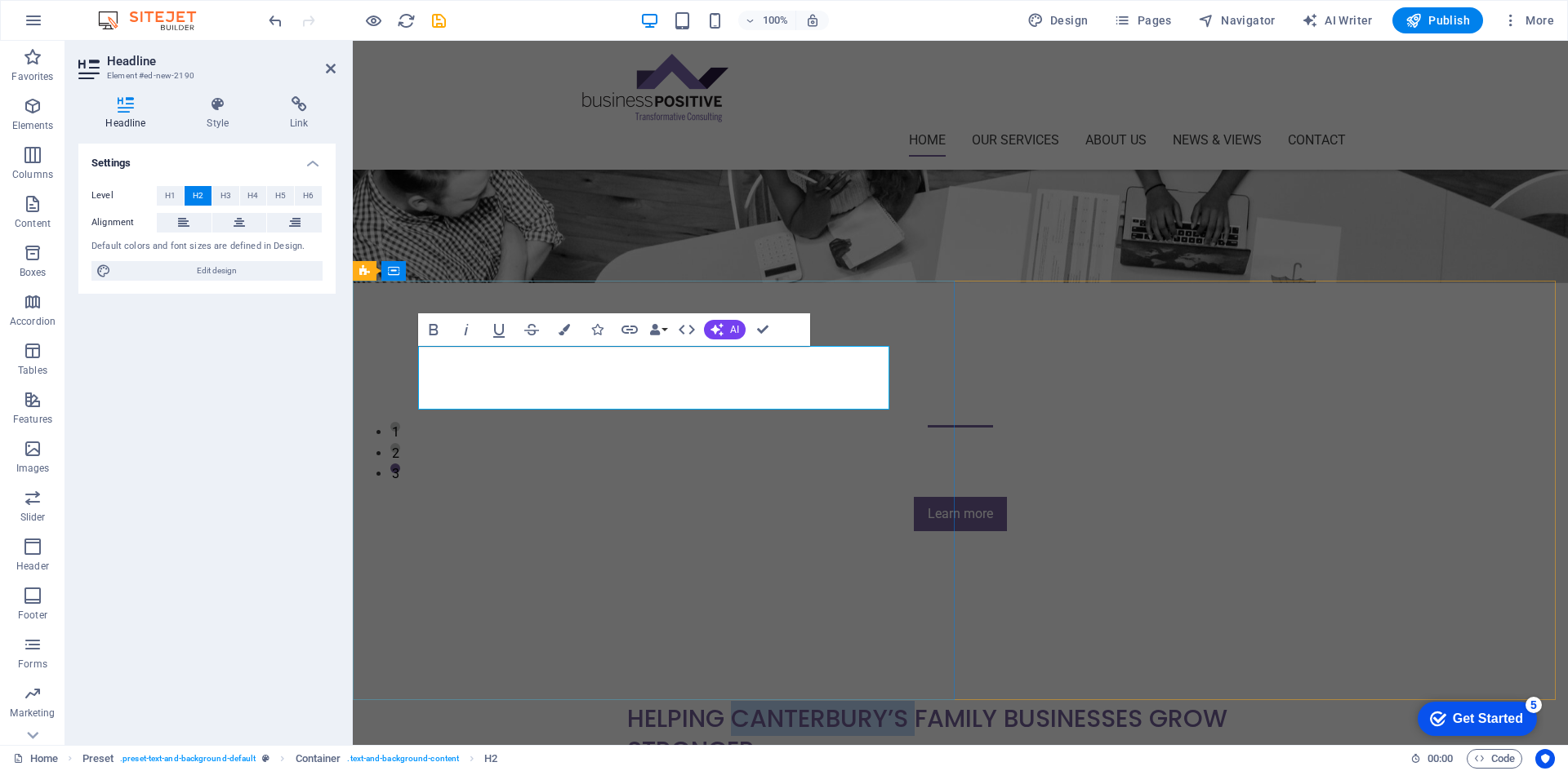
drag, startPoint x: 526, startPoint y: 360, endPoint x: 712, endPoint y: 361, distance: 186.0
click at [712, 703] on h2 "Helping Canterbury’s Family Businesses Grow Stronger" at bounding box center [960, 734] width 667 height 63
click at [763, 703] on h2 "Helping Family Businesses Grow Stronger" at bounding box center [960, 718] width 667 height 32
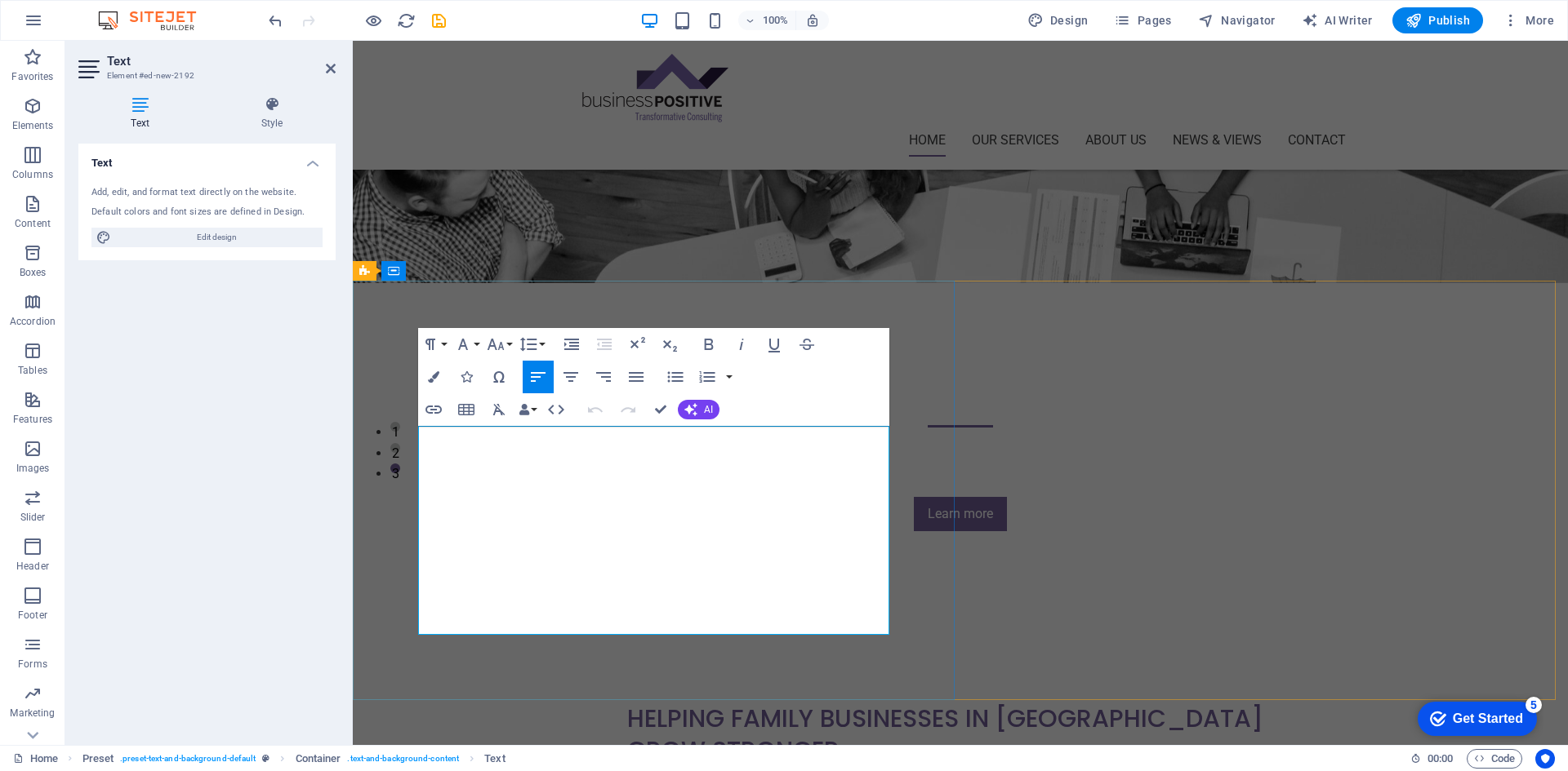
drag, startPoint x: 720, startPoint y: 620, endPoint x: 419, endPoint y: 437, distance: 352.3
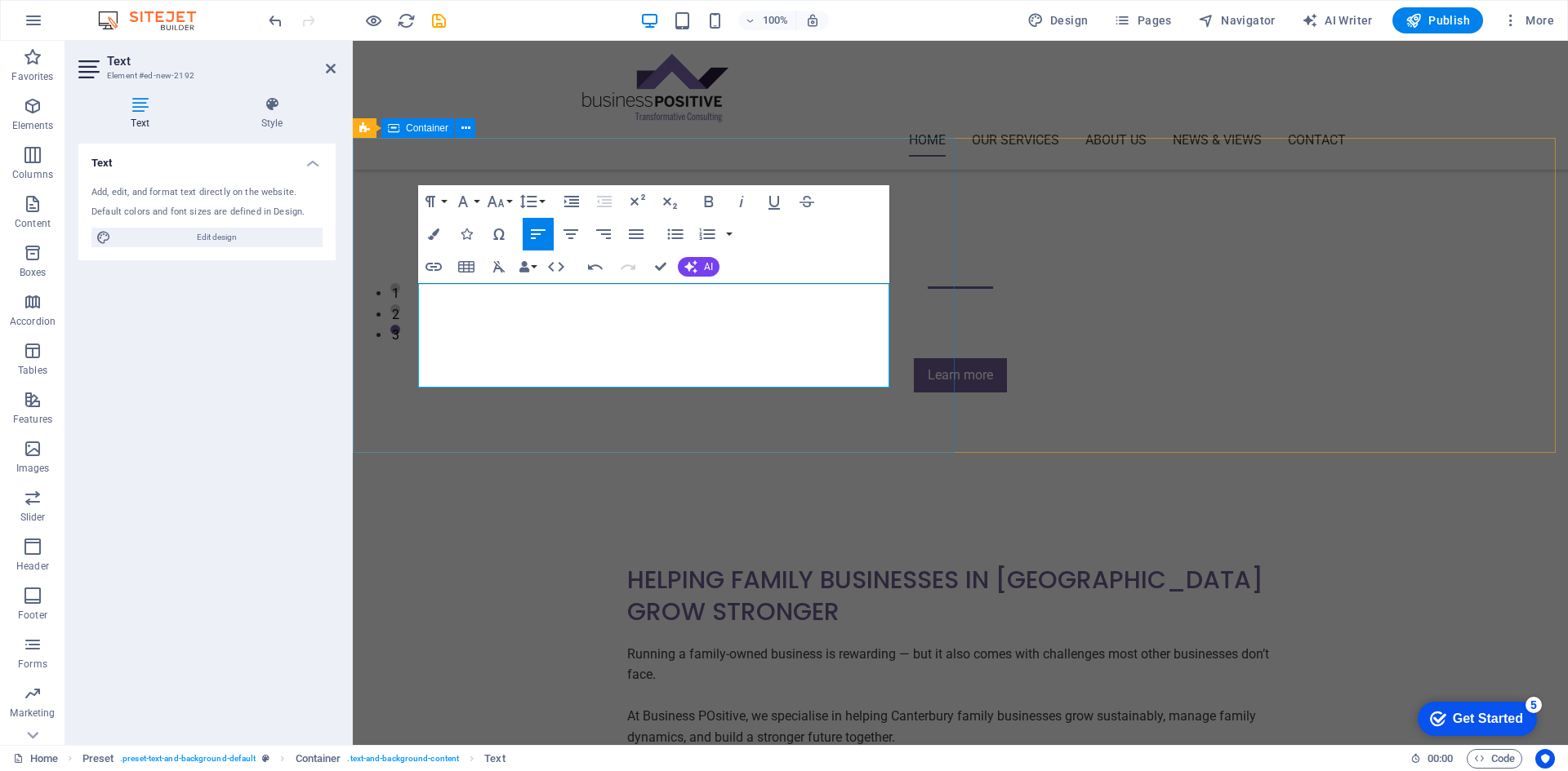
scroll to position [426, 0]
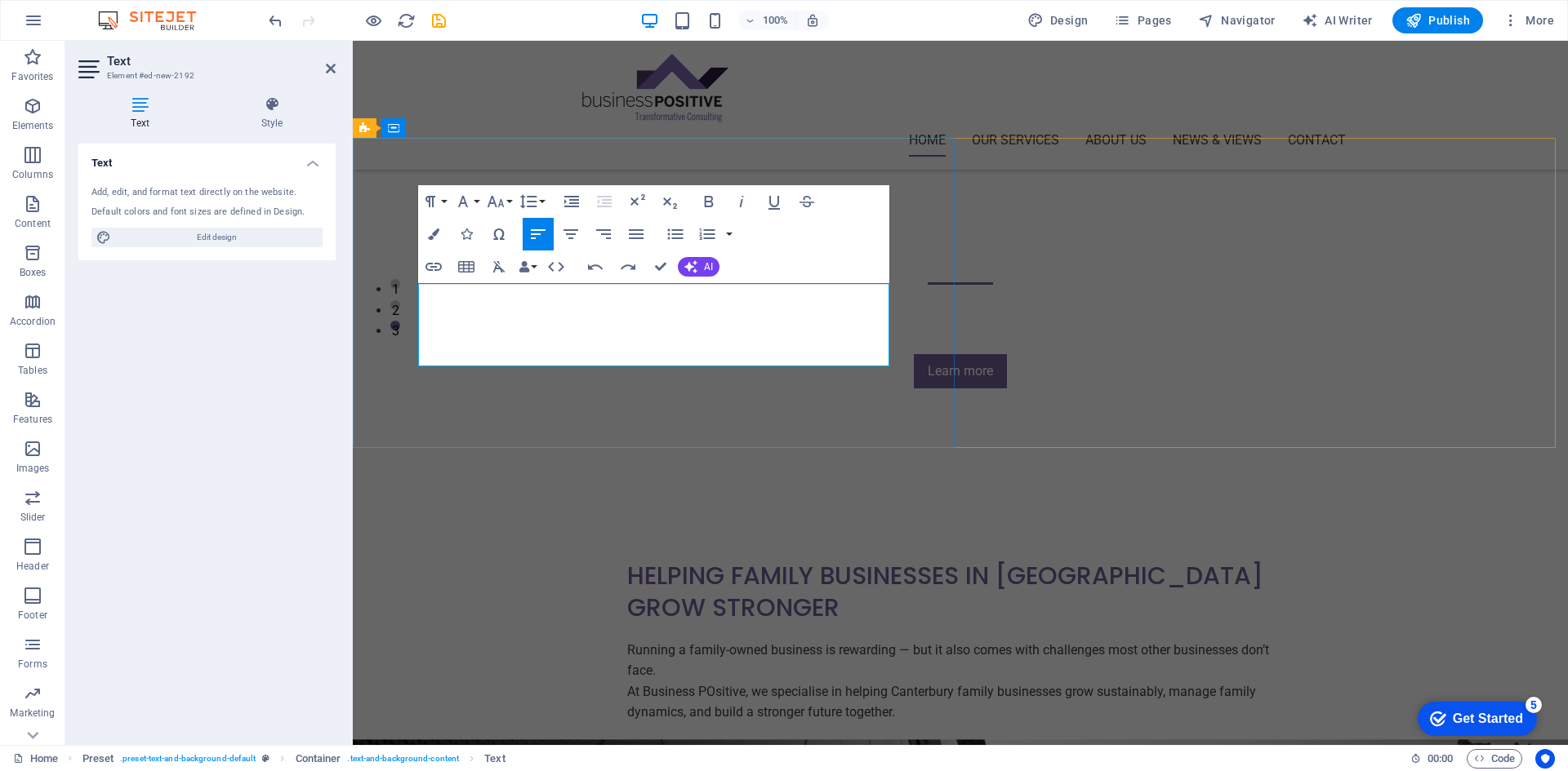
click at [702, 640] on p "Running a family-owned business is rewarding — but it also comes with challenge…" at bounding box center [960, 660] width 667 height 41
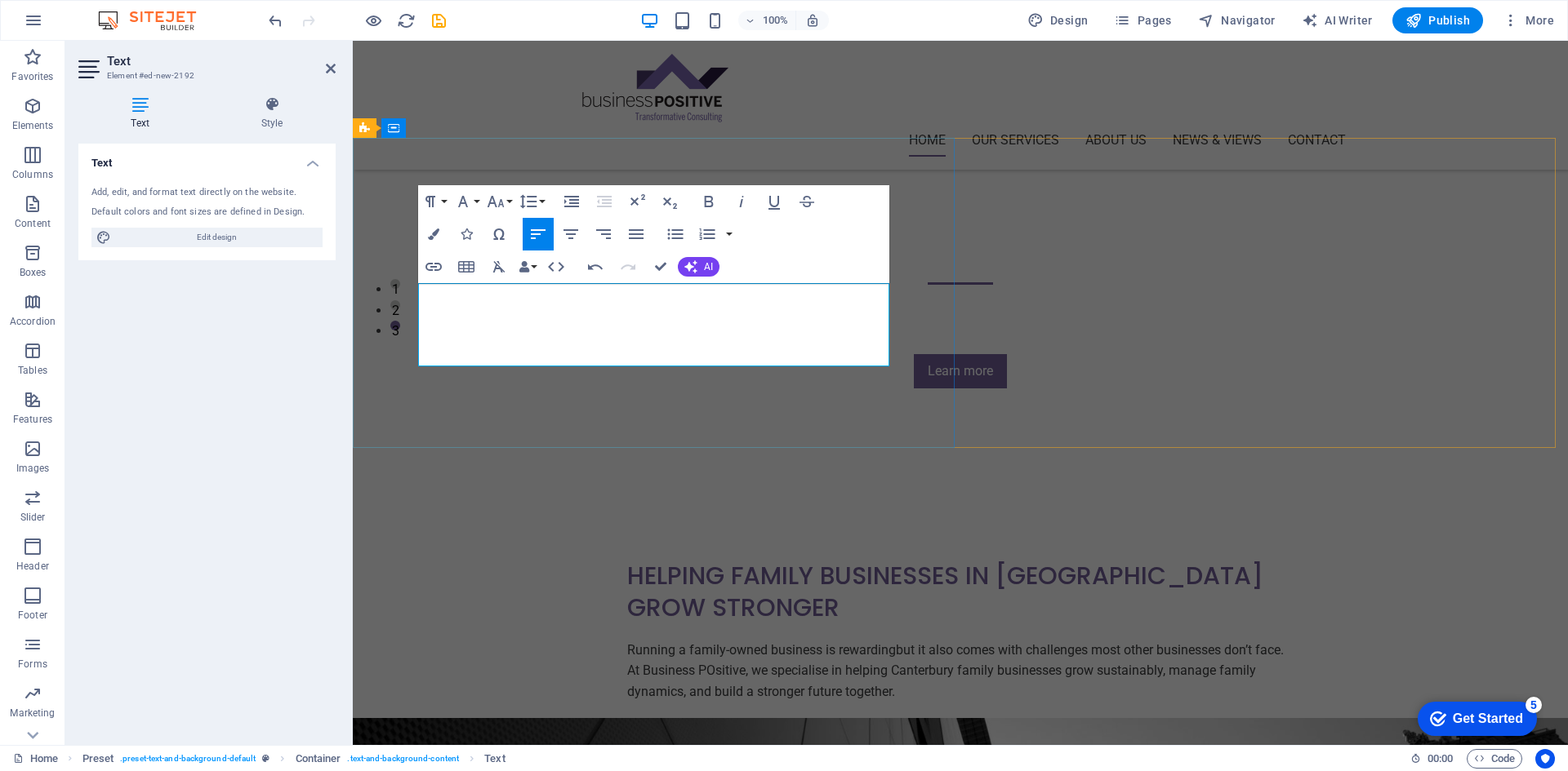
click at [680, 640] on p "Running a family-owned business is rewarding but it also comes with challenges …" at bounding box center [960, 651] width 667 height 21
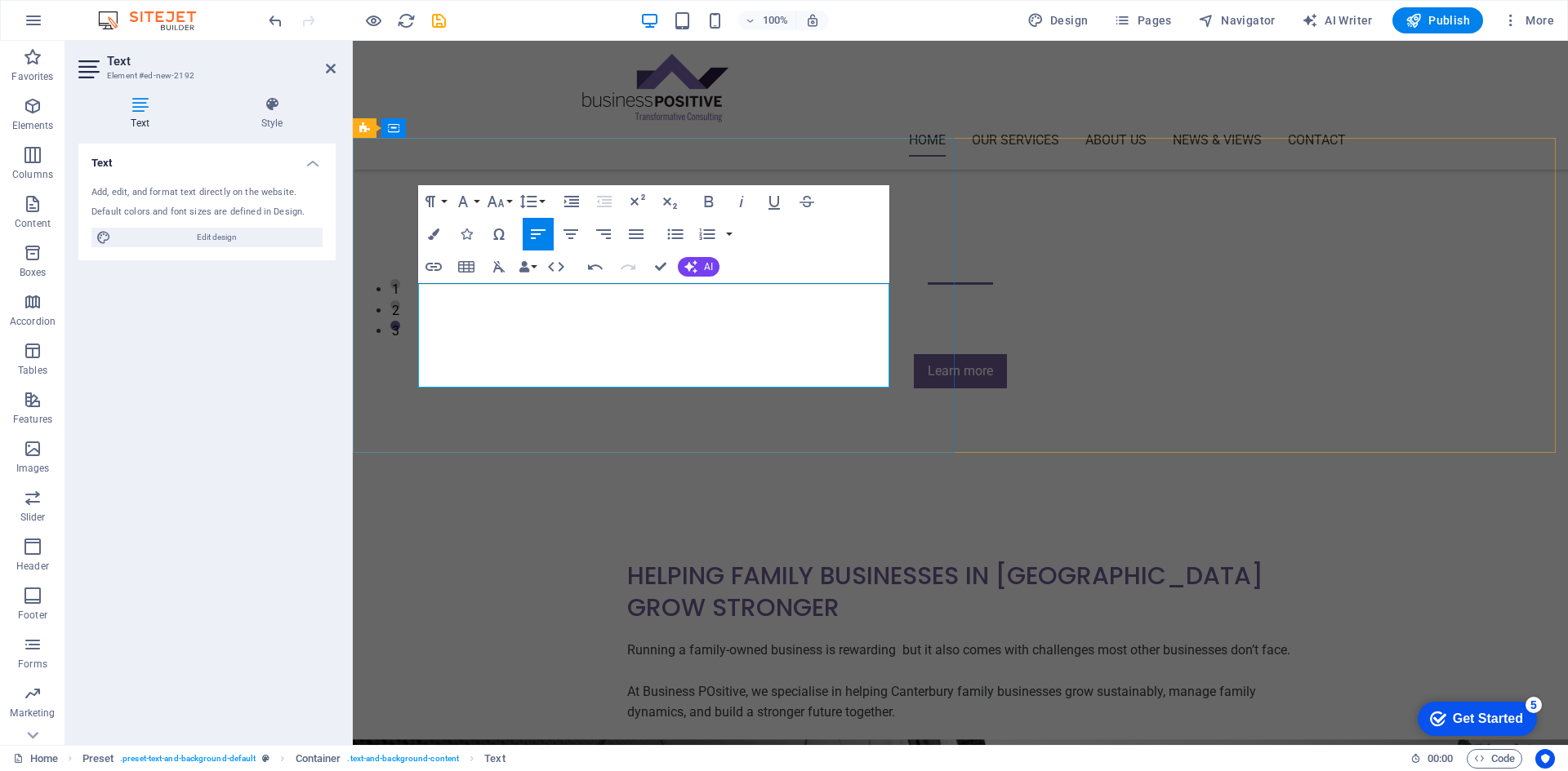
click at [627, 682] on p "At Business POsitive, we specialise in helping Canterbury family businesses gro…" at bounding box center [960, 702] width 667 height 41
click at [556, 495] on div "Helping Family Businesses In [GEOGRAPHIC_DATA] Grow Stronger Running a family-o…" at bounding box center [961, 642] width 1216 height 294
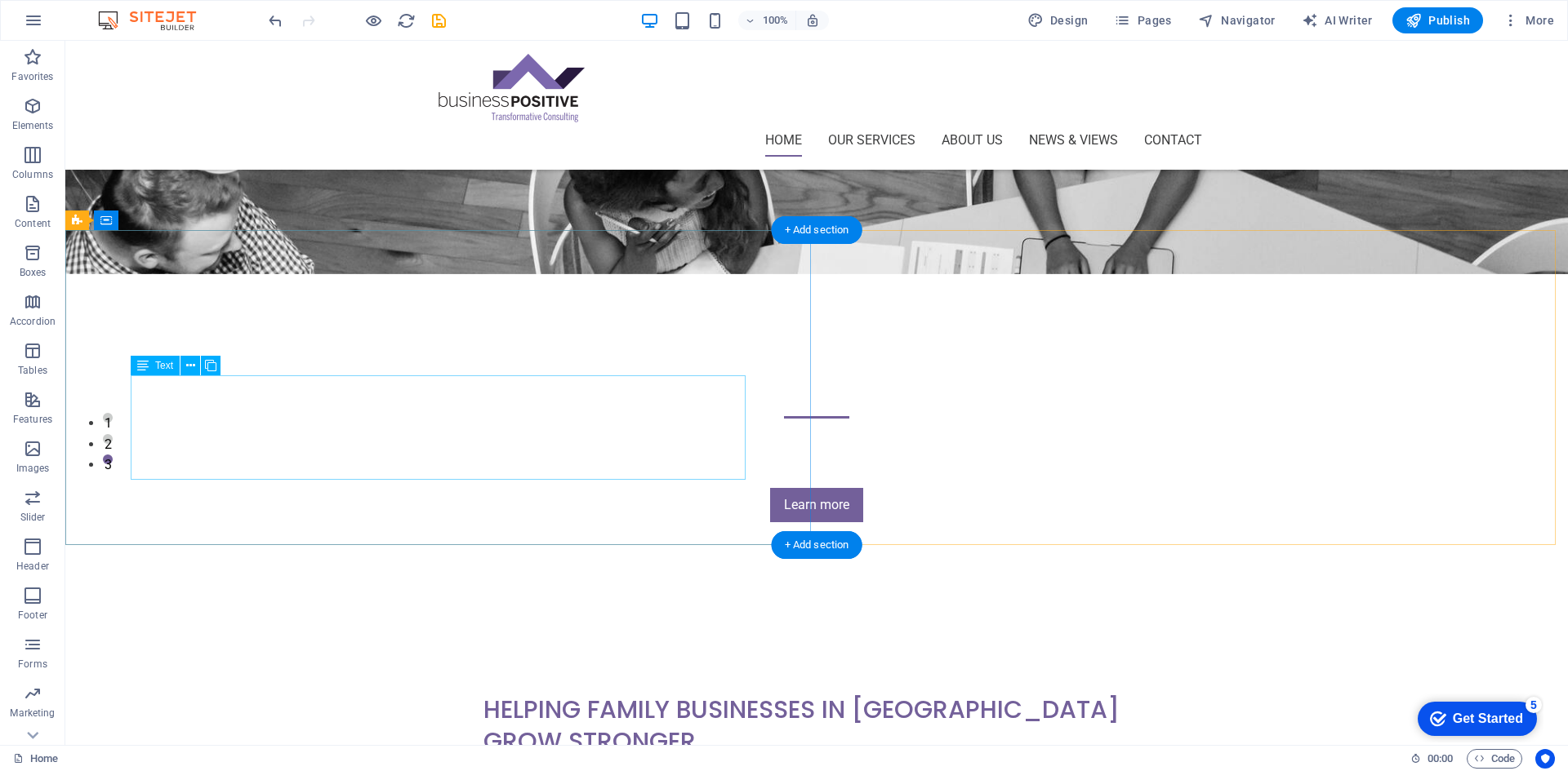
scroll to position [262, 0]
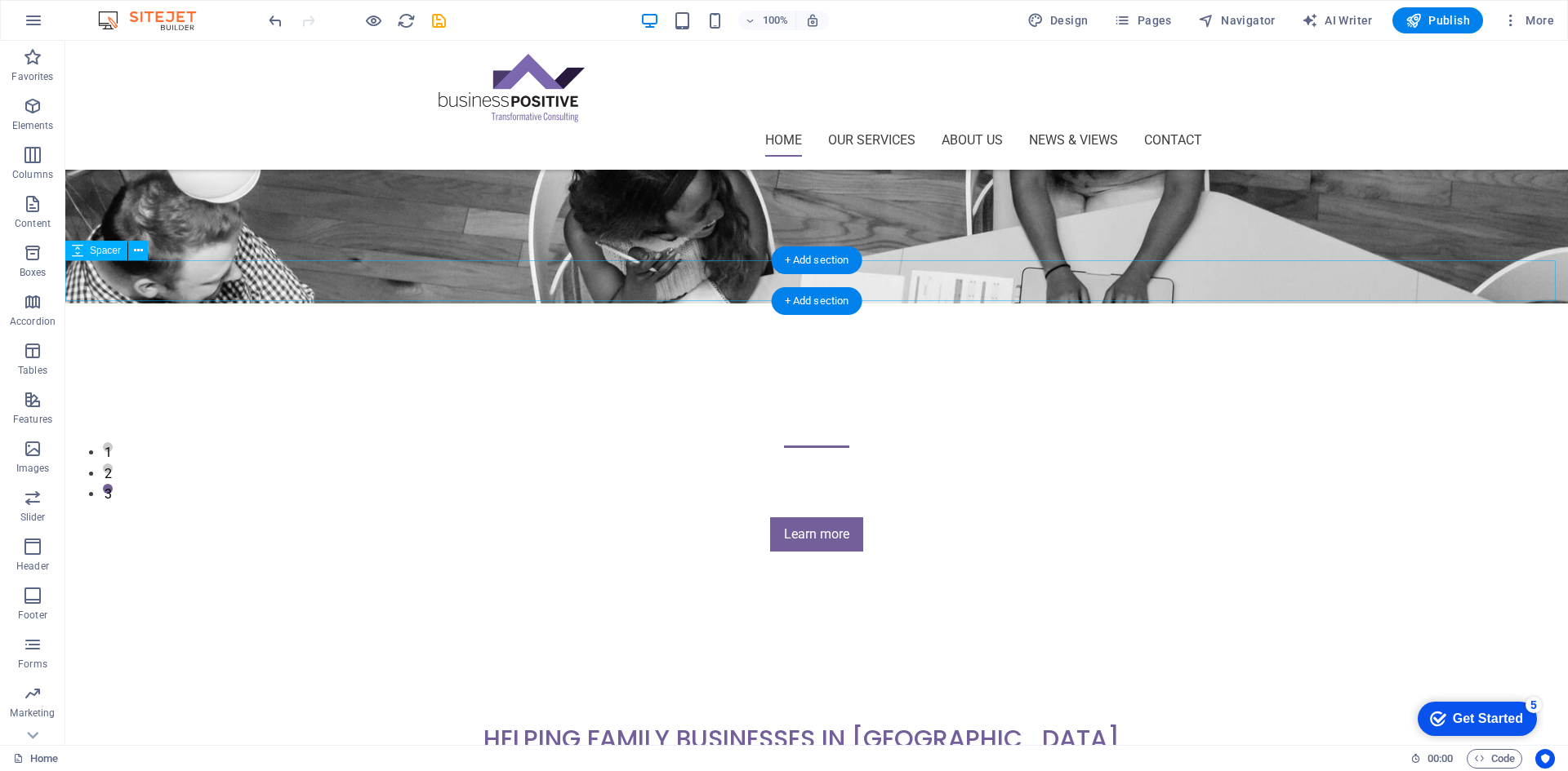
click at [701, 617] on div at bounding box center [817, 637] width 1503 height 40
click at [142, 252] on icon at bounding box center [138, 251] width 9 height 17
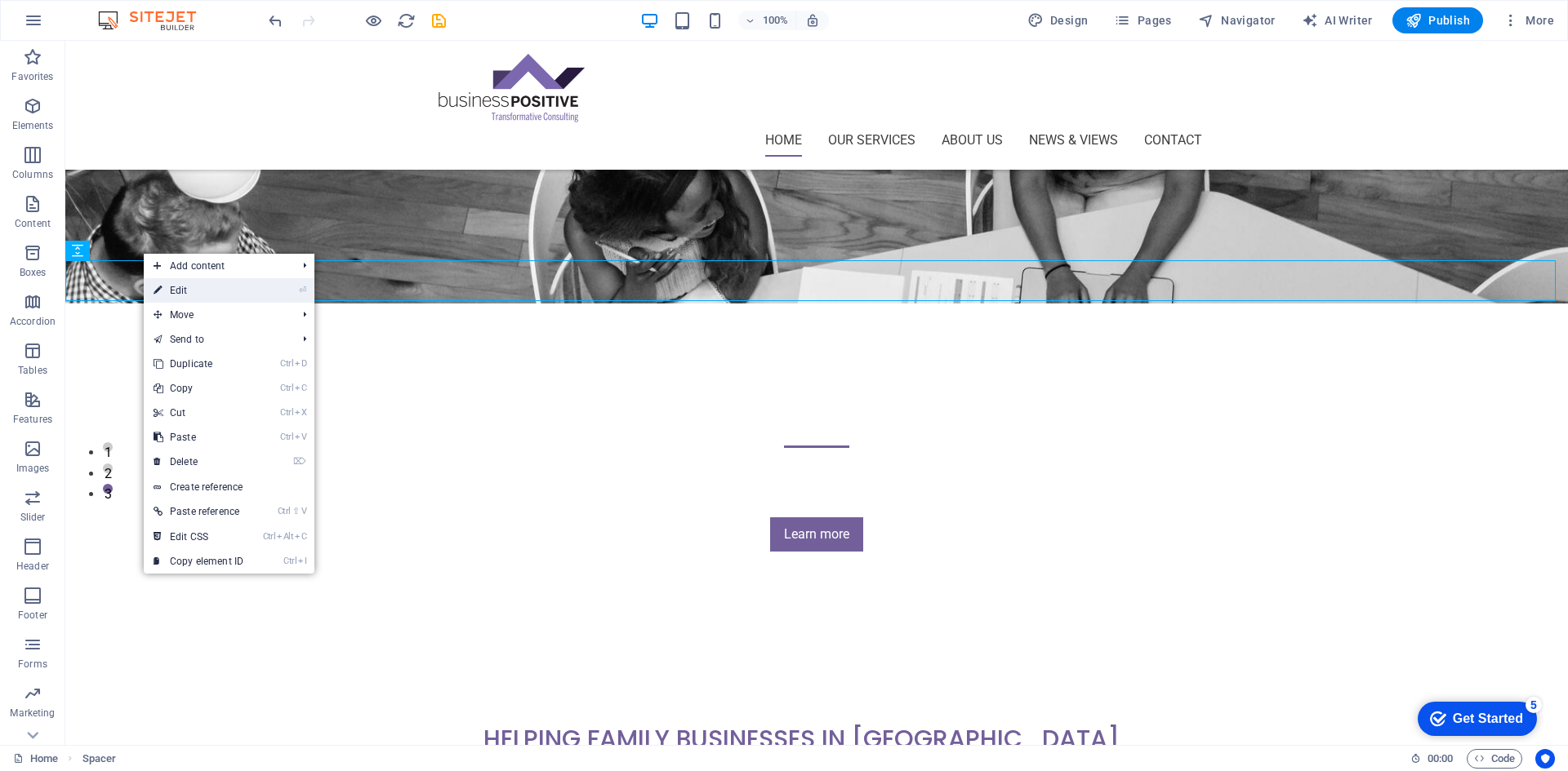
click at [174, 290] on link "⏎ Edit" at bounding box center [198, 290] width 110 height 24
select select "px"
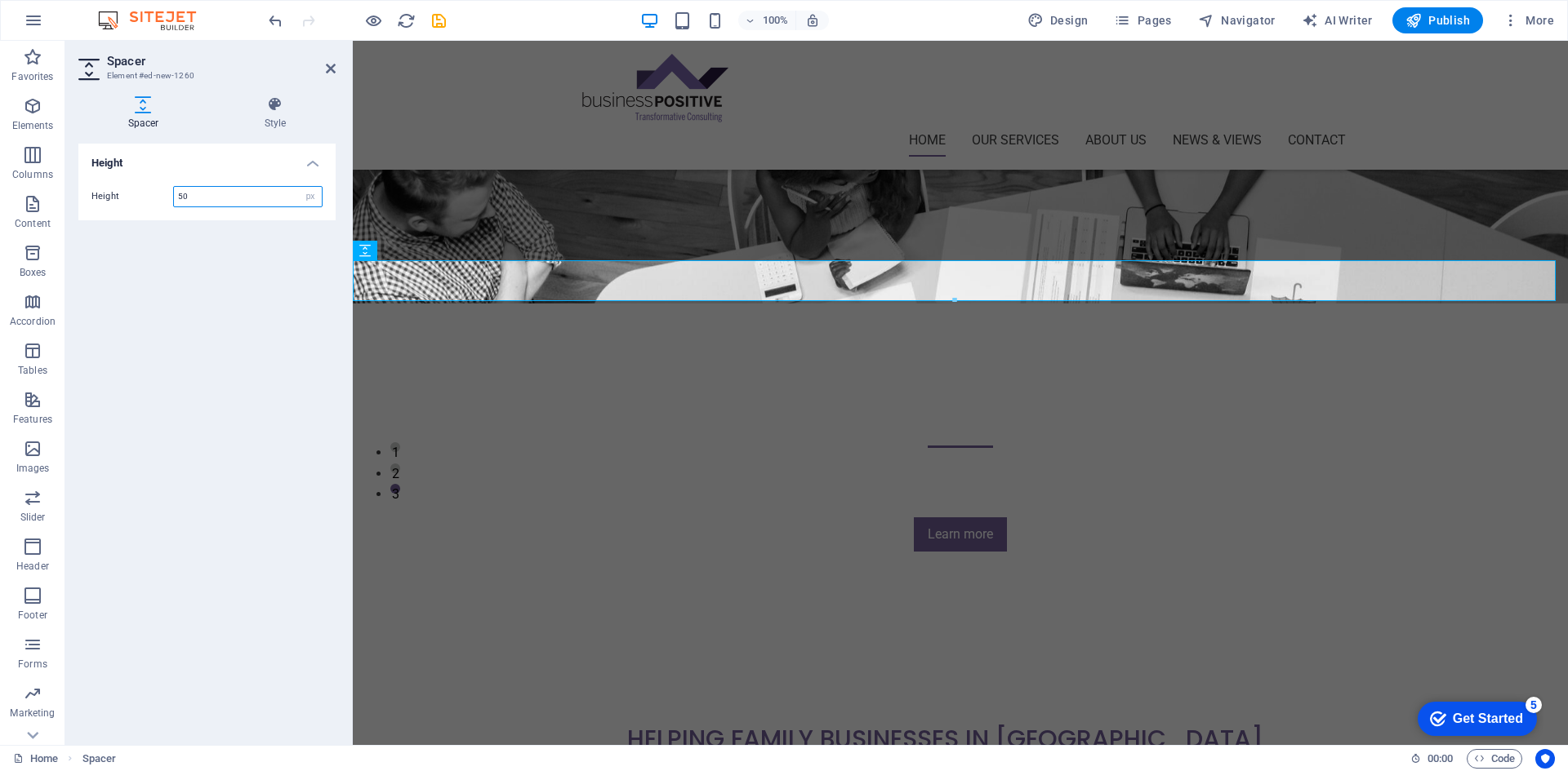
drag, startPoint x: 226, startPoint y: 193, endPoint x: 148, endPoint y: 191, distance: 78.0
click at [148, 191] on div "Height 50 px rem vh vw" at bounding box center [207, 197] width 231 height 21
type input "25"
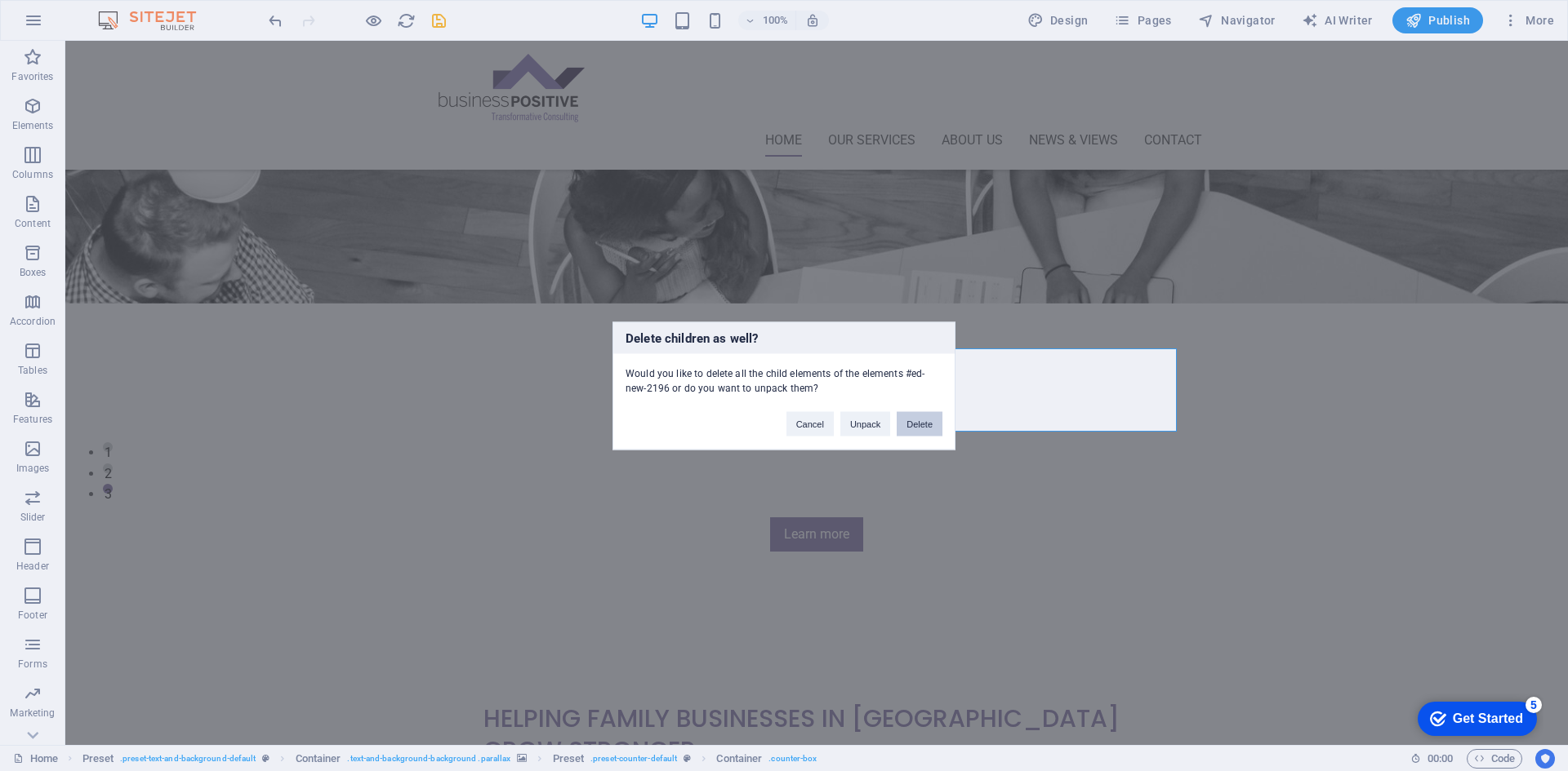
click at [912, 425] on button "Delete" at bounding box center [920, 423] width 46 height 24
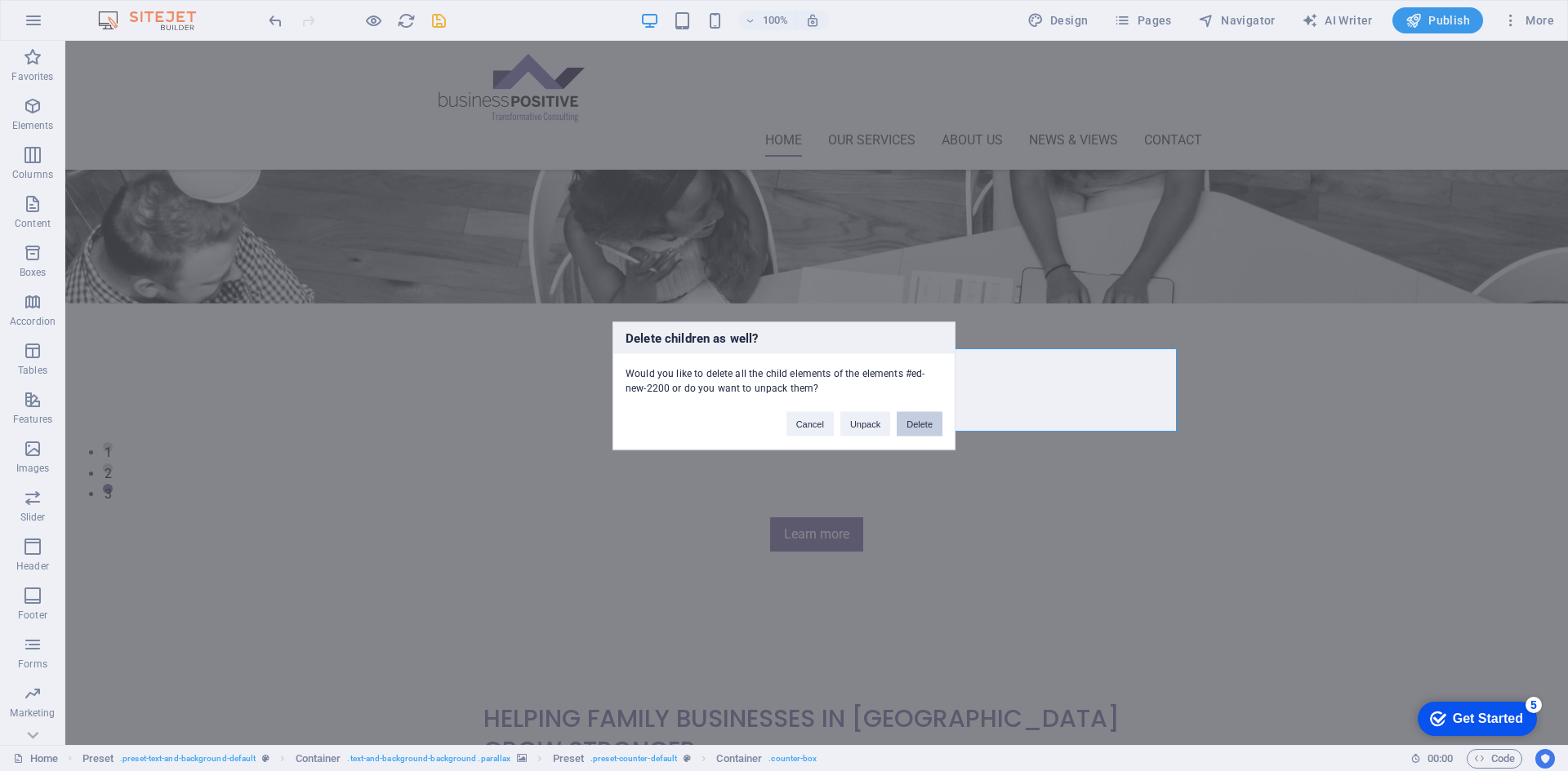
drag, startPoint x: 920, startPoint y: 424, endPoint x: 1125, endPoint y: 343, distance: 220.4
click at [920, 424] on button "Delete" at bounding box center [920, 423] width 46 height 24
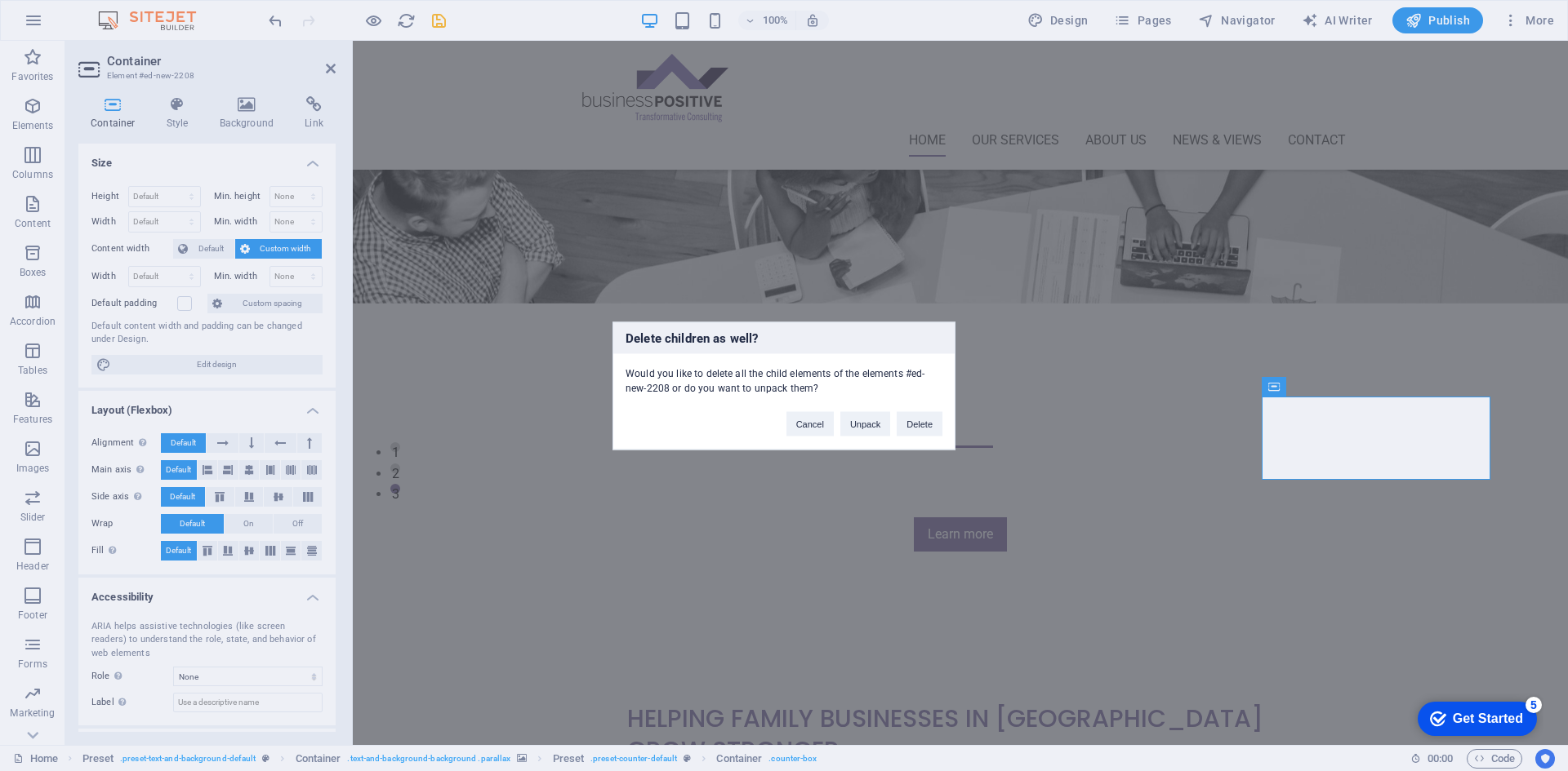
click at [1128, 445] on div "Delete children as well? Would you like to delete all the child elements of the…" at bounding box center [784, 386] width 1568 height 771
click at [936, 428] on button "Delete" at bounding box center [920, 423] width 46 height 24
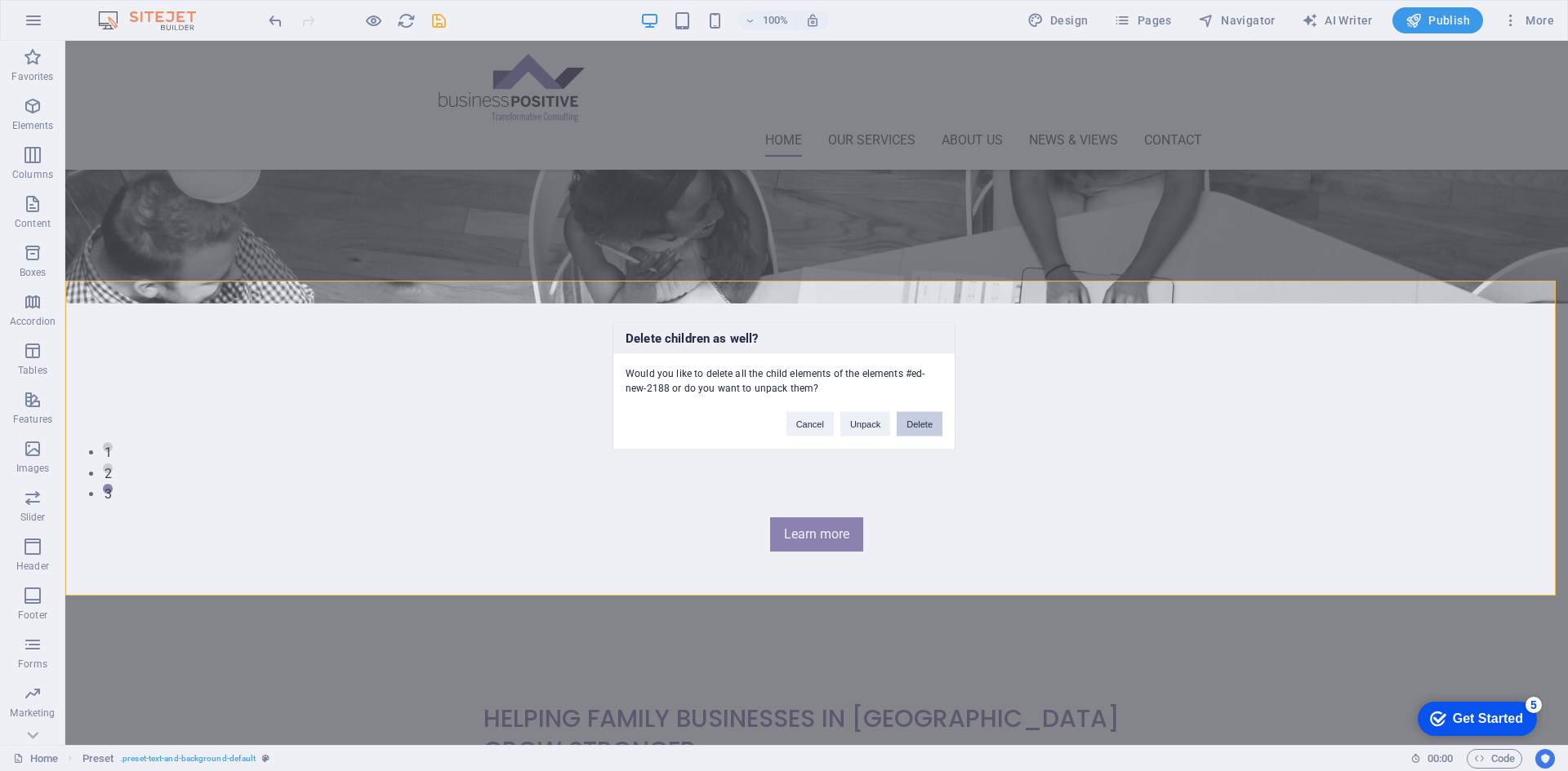
click at [926, 425] on button "Delete" at bounding box center [920, 423] width 46 height 24
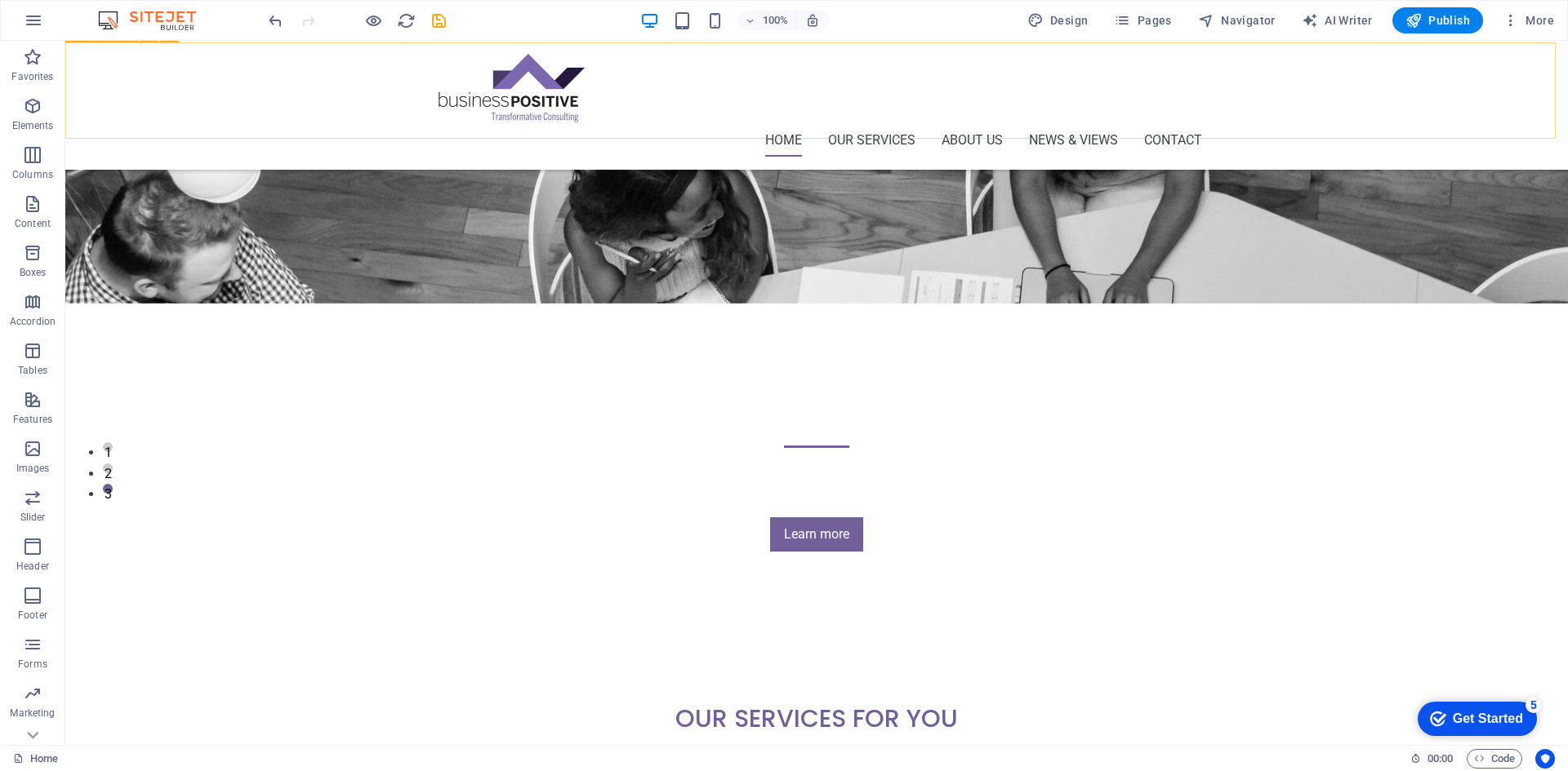
scroll to position [182, 0]
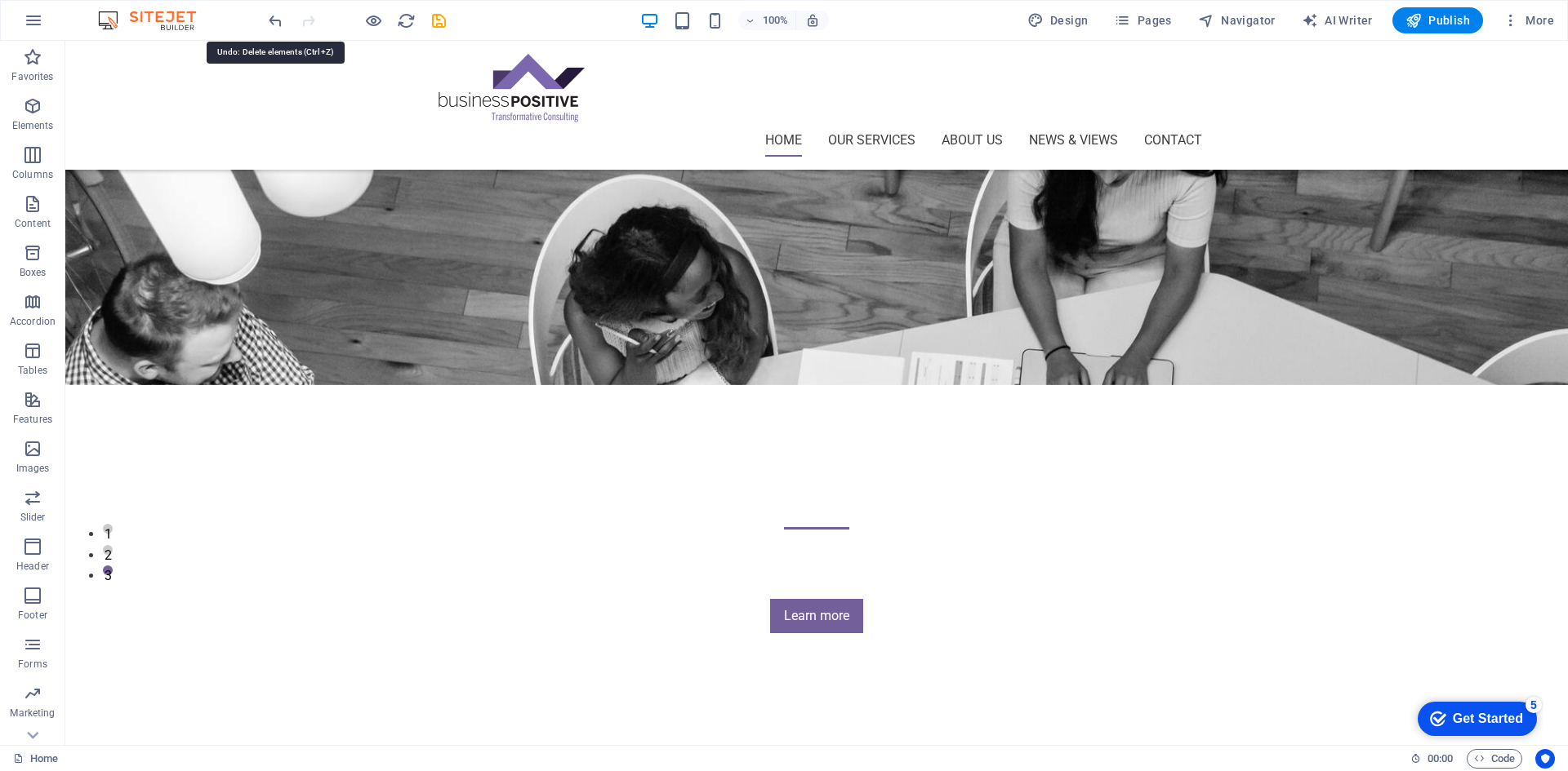
drag, startPoint x: 270, startPoint y: 16, endPoint x: 299, endPoint y: 27, distance: 31.0
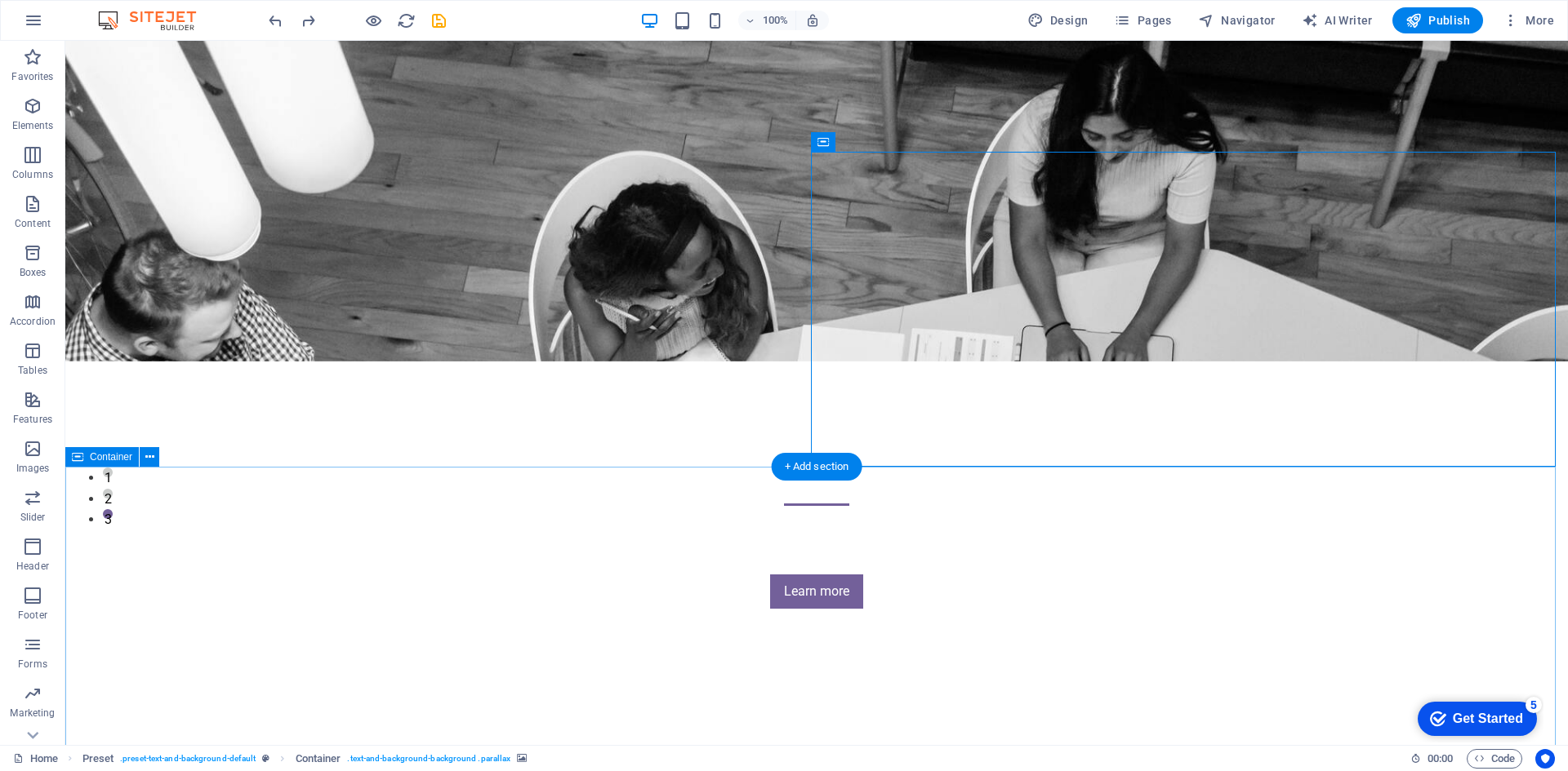
scroll to position [100, 0]
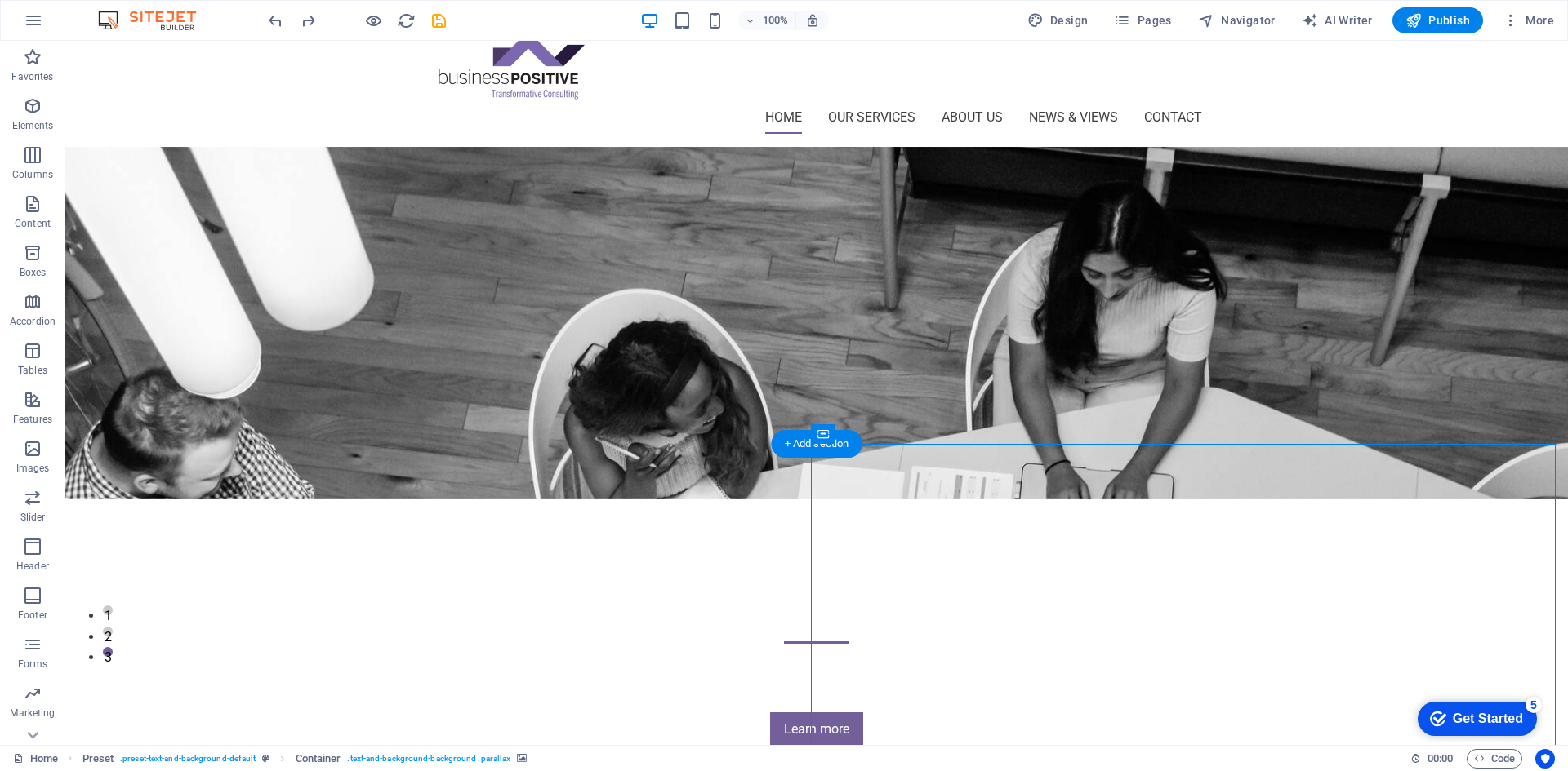
click at [910, 435] on icon at bounding box center [916, 434] width 13 height 17
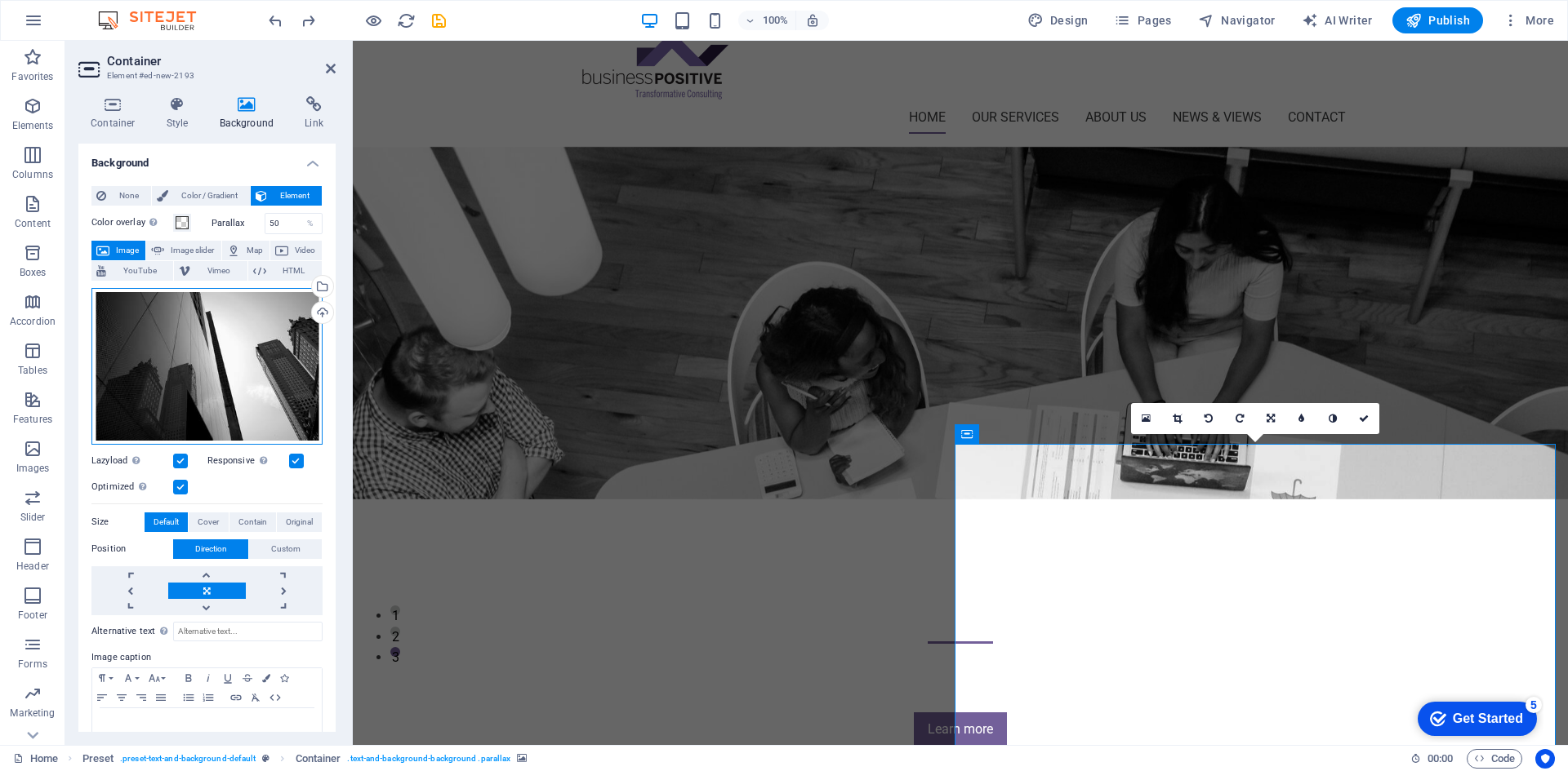
click at [198, 341] on div "Drag files here, click to choose files or select files from Files or our free s…" at bounding box center [207, 366] width 231 height 157
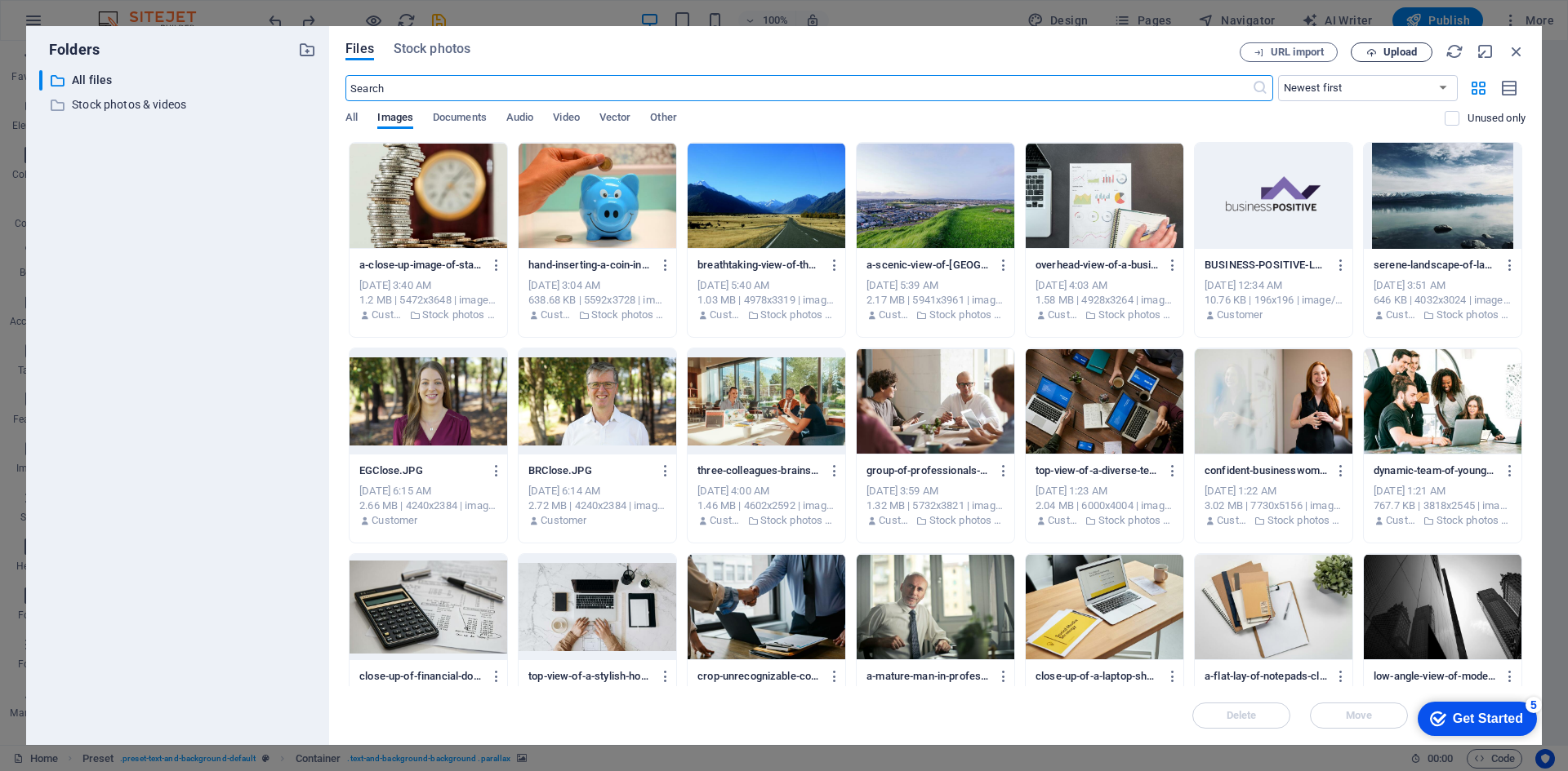
click at [1370, 52] on icon "button" at bounding box center [1372, 52] width 11 height 11
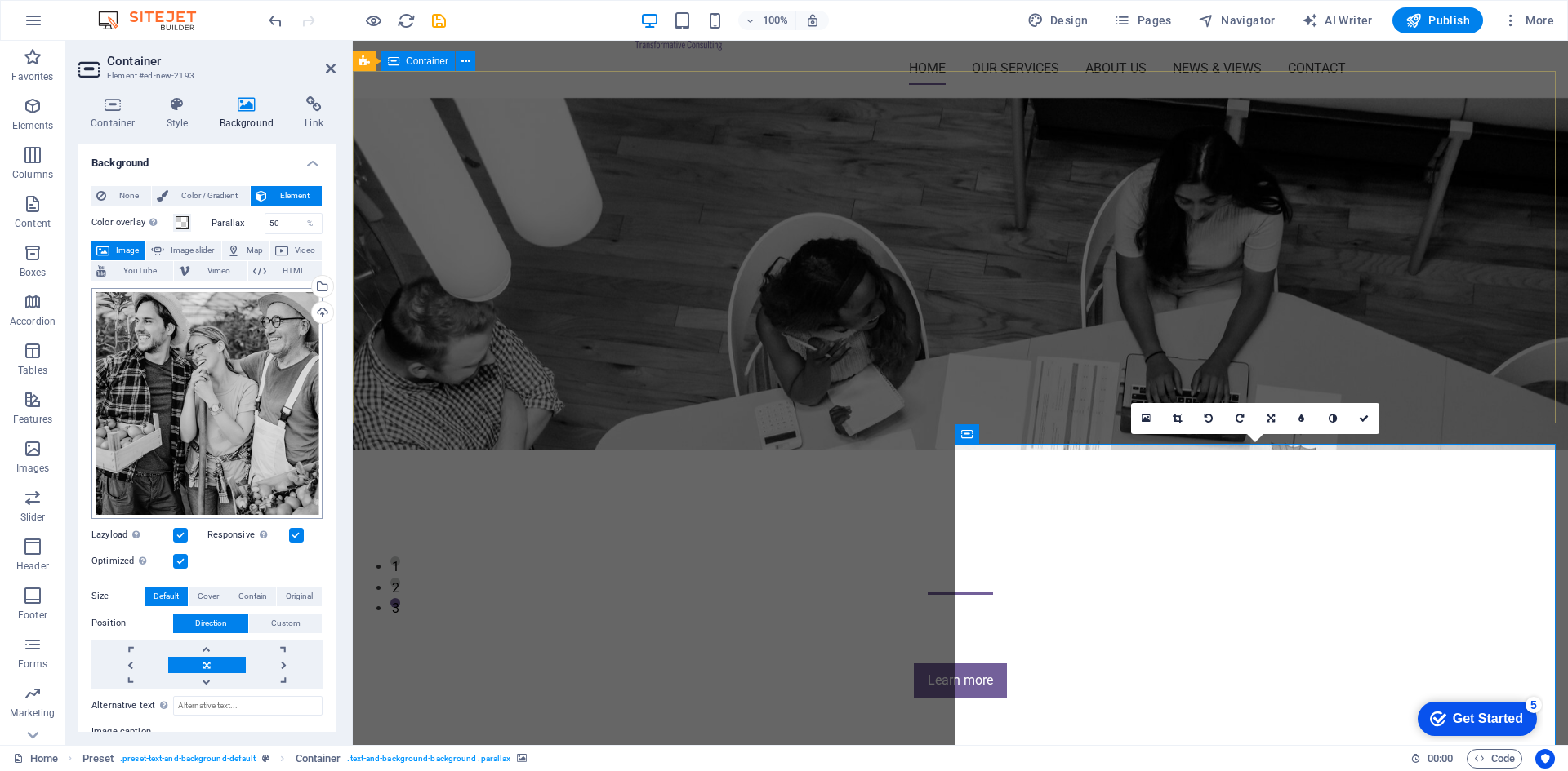
scroll to position [182, 0]
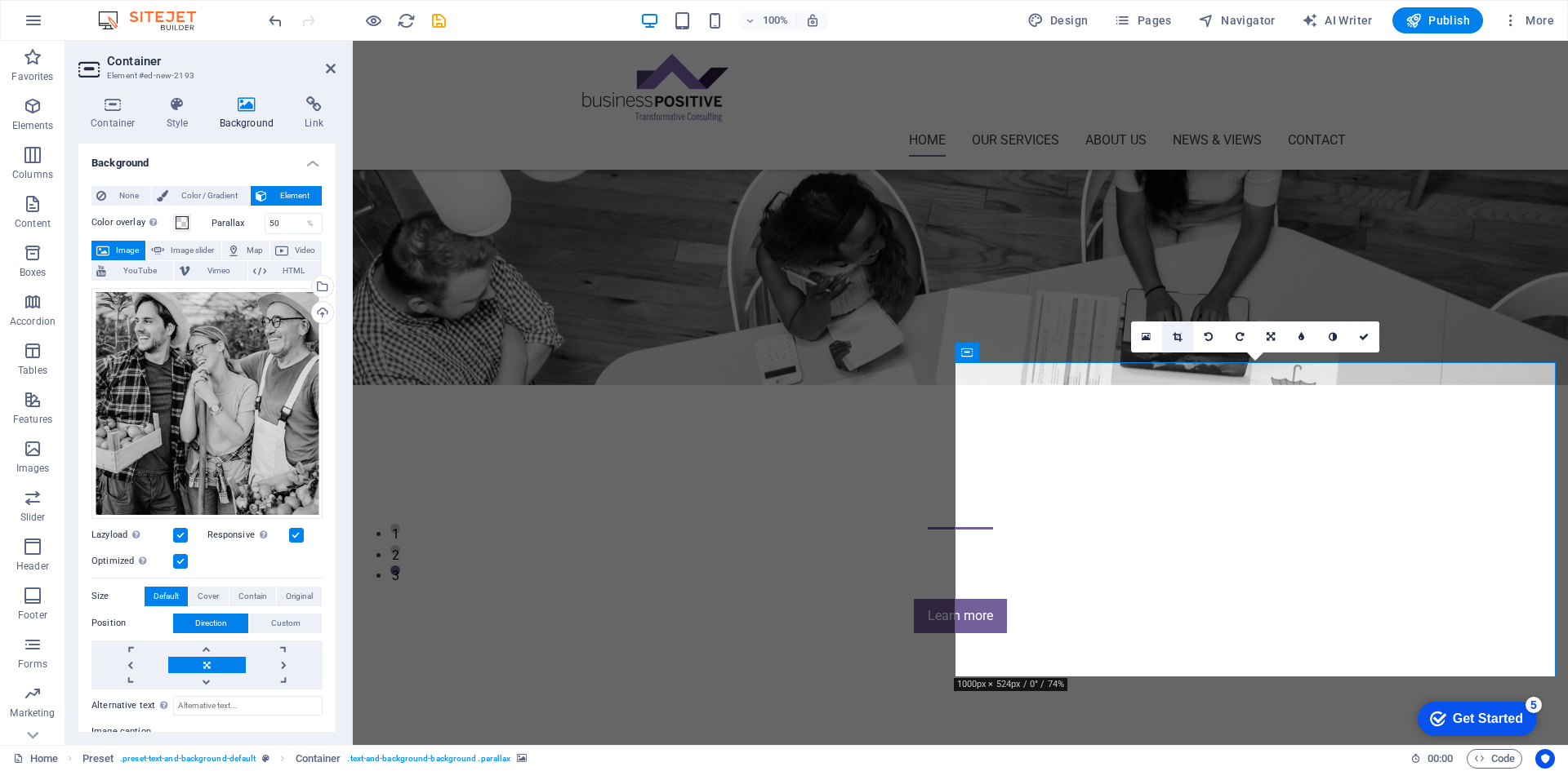
click at [1183, 336] on link at bounding box center [1177, 337] width 31 height 31
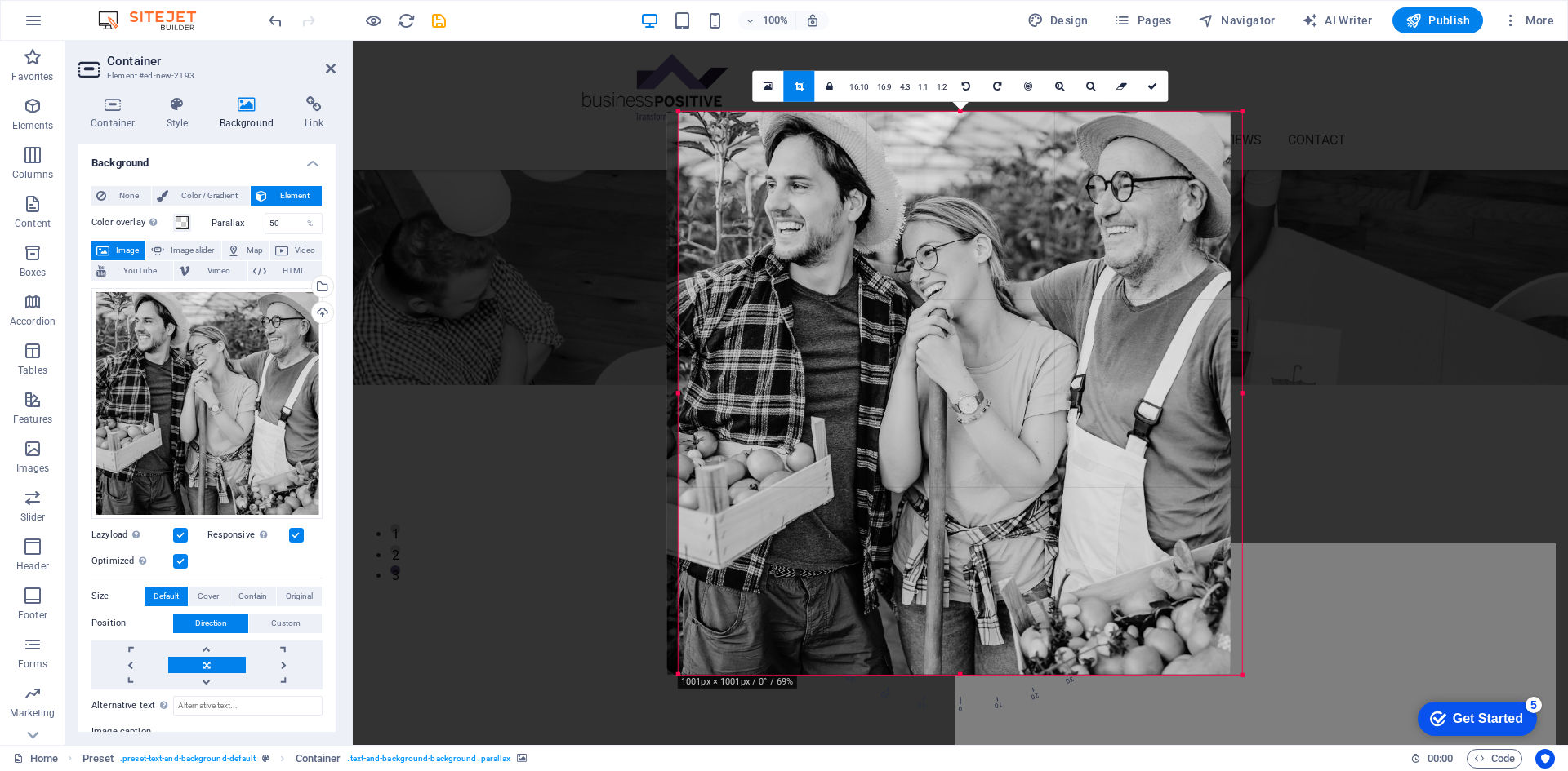
drag, startPoint x: 1015, startPoint y: 361, endPoint x: 1003, endPoint y: 361, distance: 12.0
click at [1003, 361] on div at bounding box center [949, 393] width 564 height 563
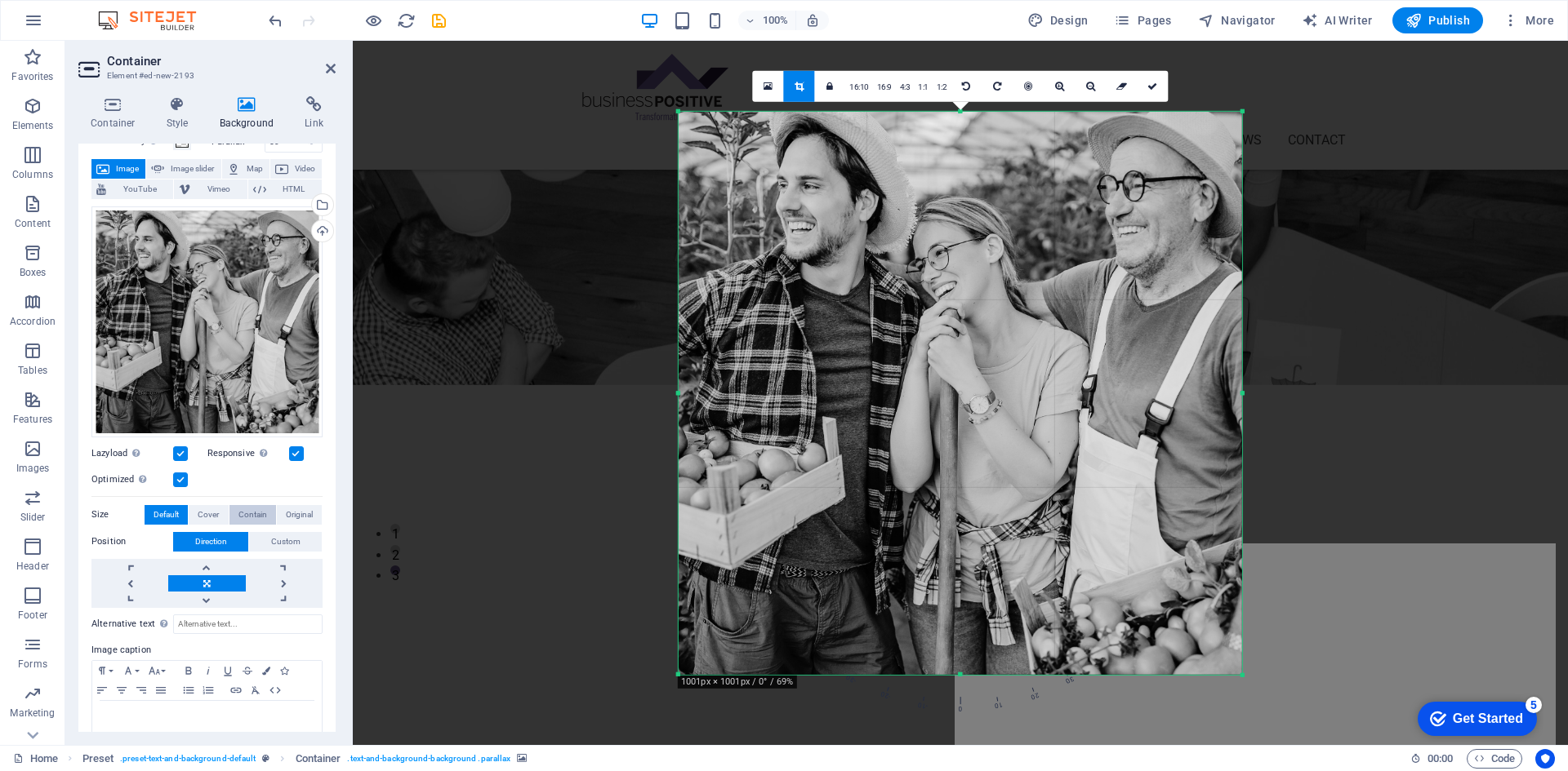
click at [240, 509] on span "Contain" at bounding box center [253, 515] width 29 height 19
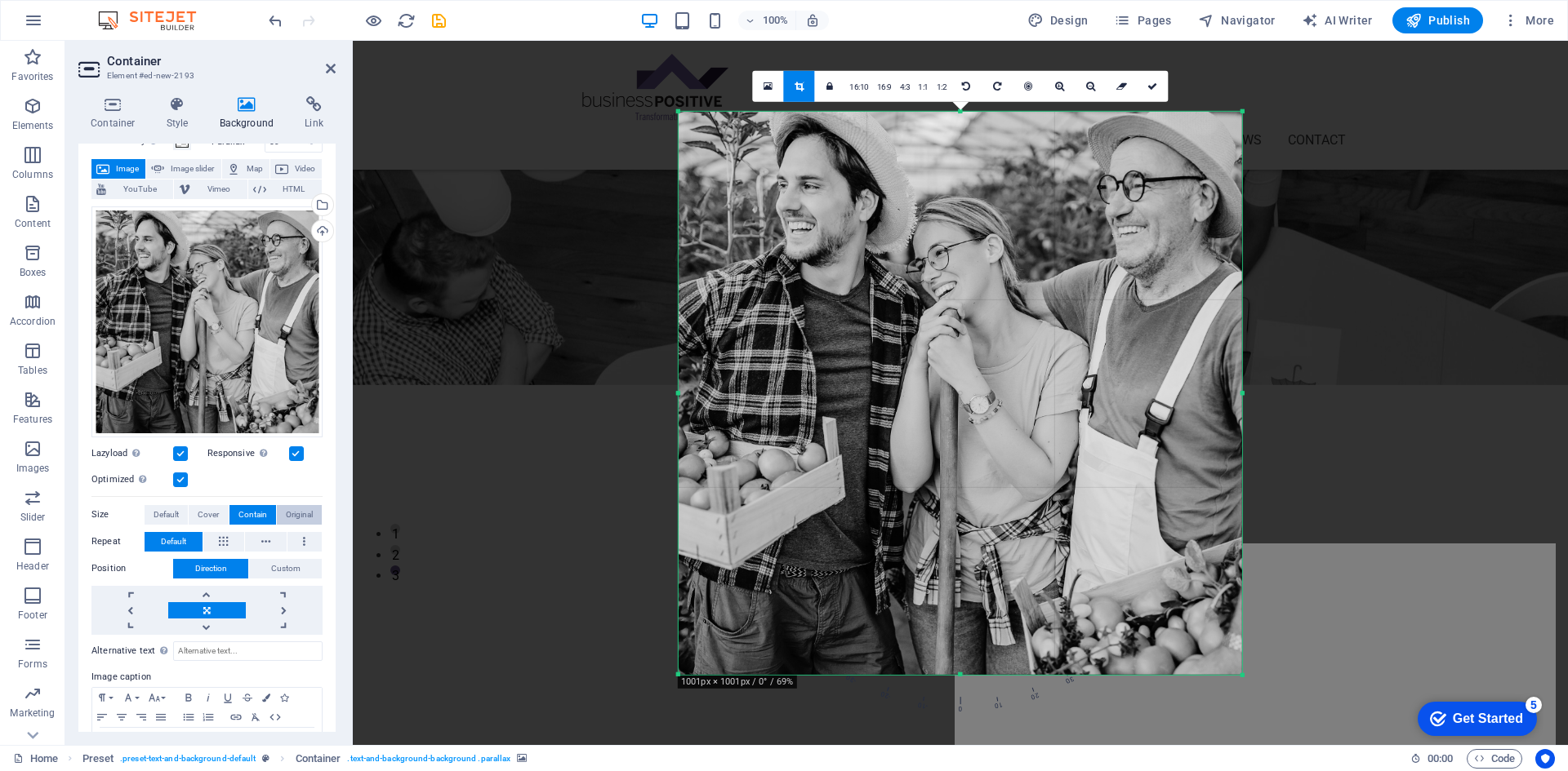
click at [286, 511] on span "Original" at bounding box center [299, 515] width 27 height 19
click at [165, 508] on span "Default" at bounding box center [166, 515] width 25 height 19
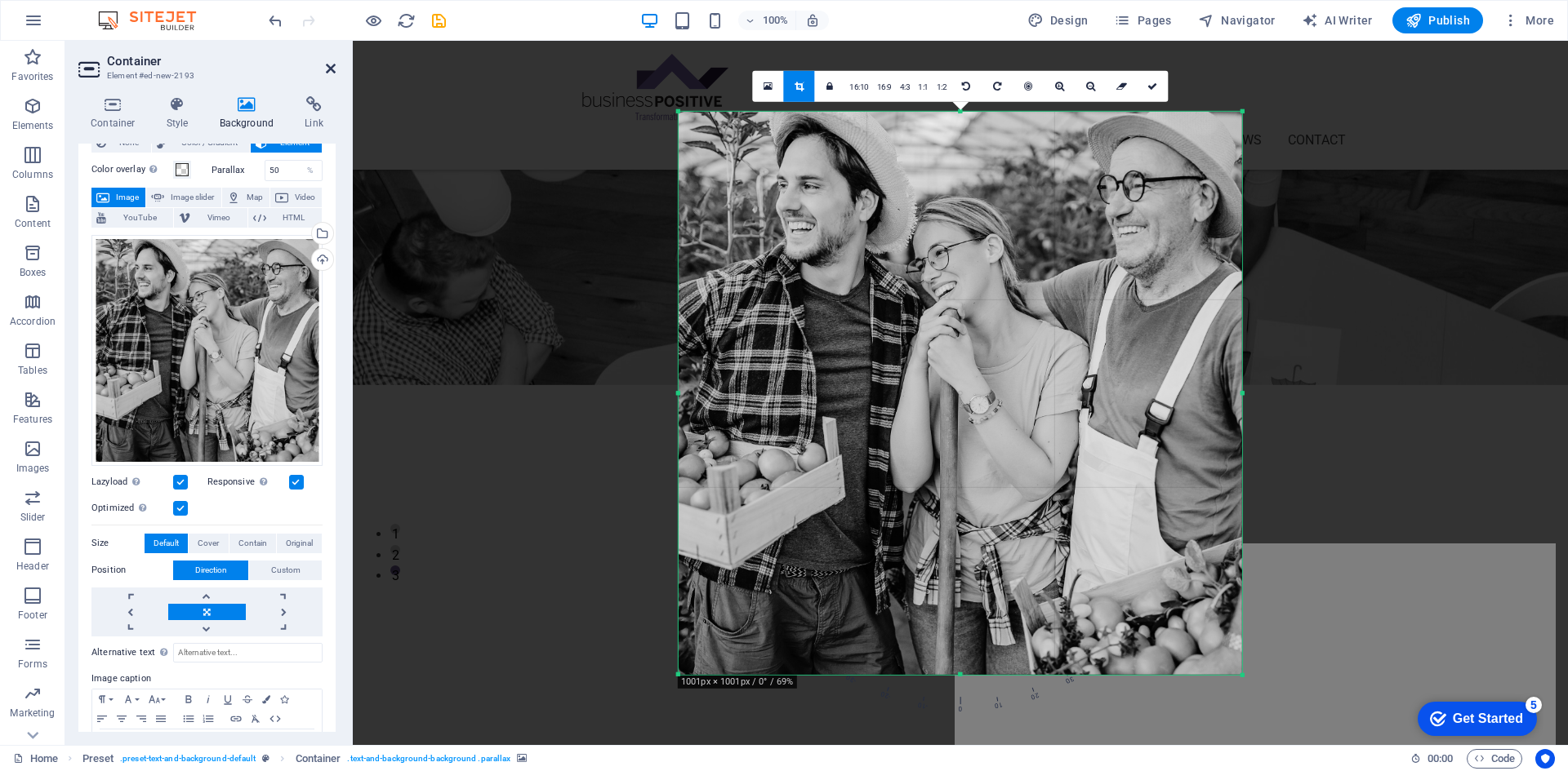
scroll to position [30, 0]
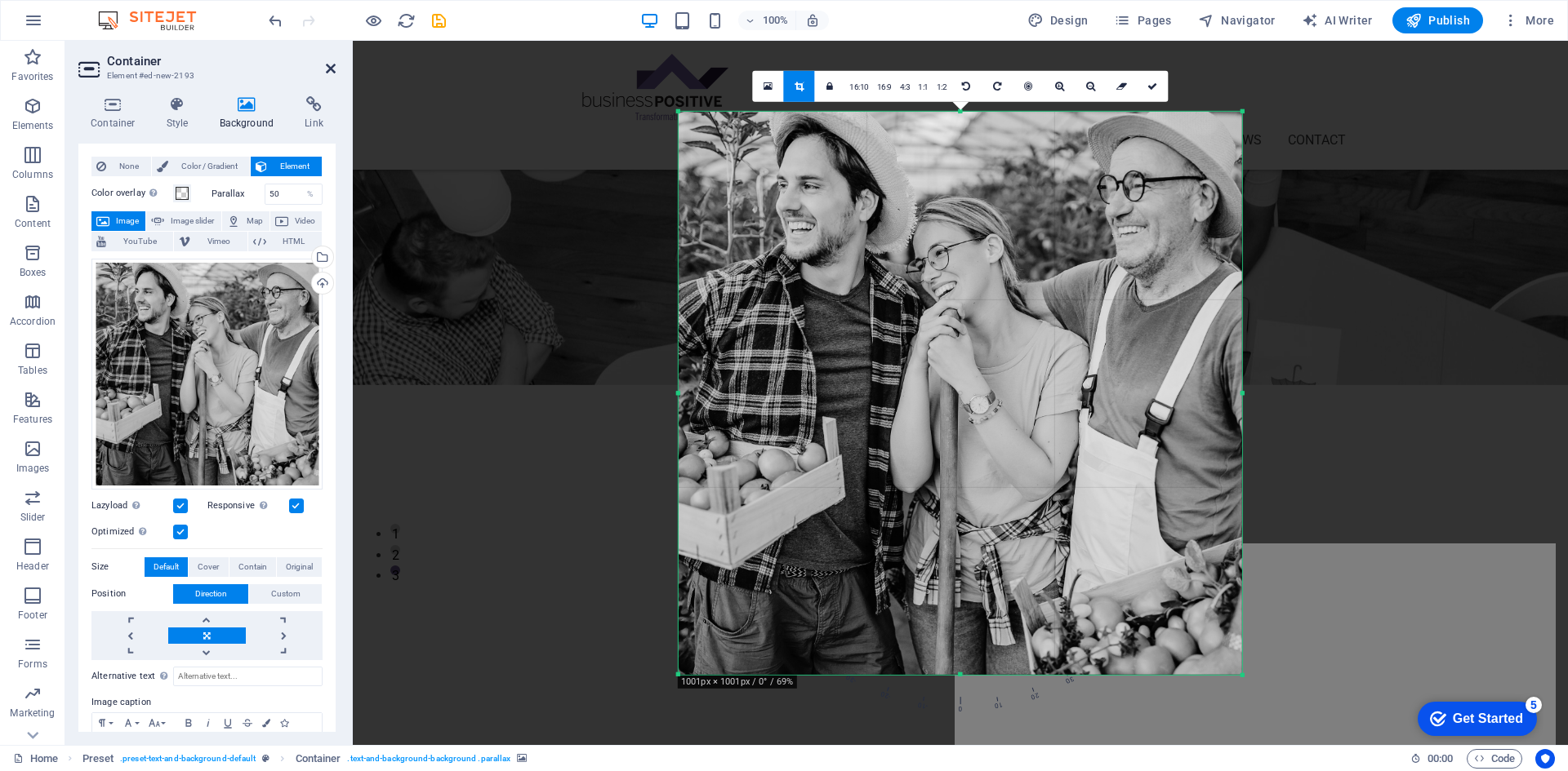
click at [334, 64] on icon at bounding box center [331, 69] width 10 height 13
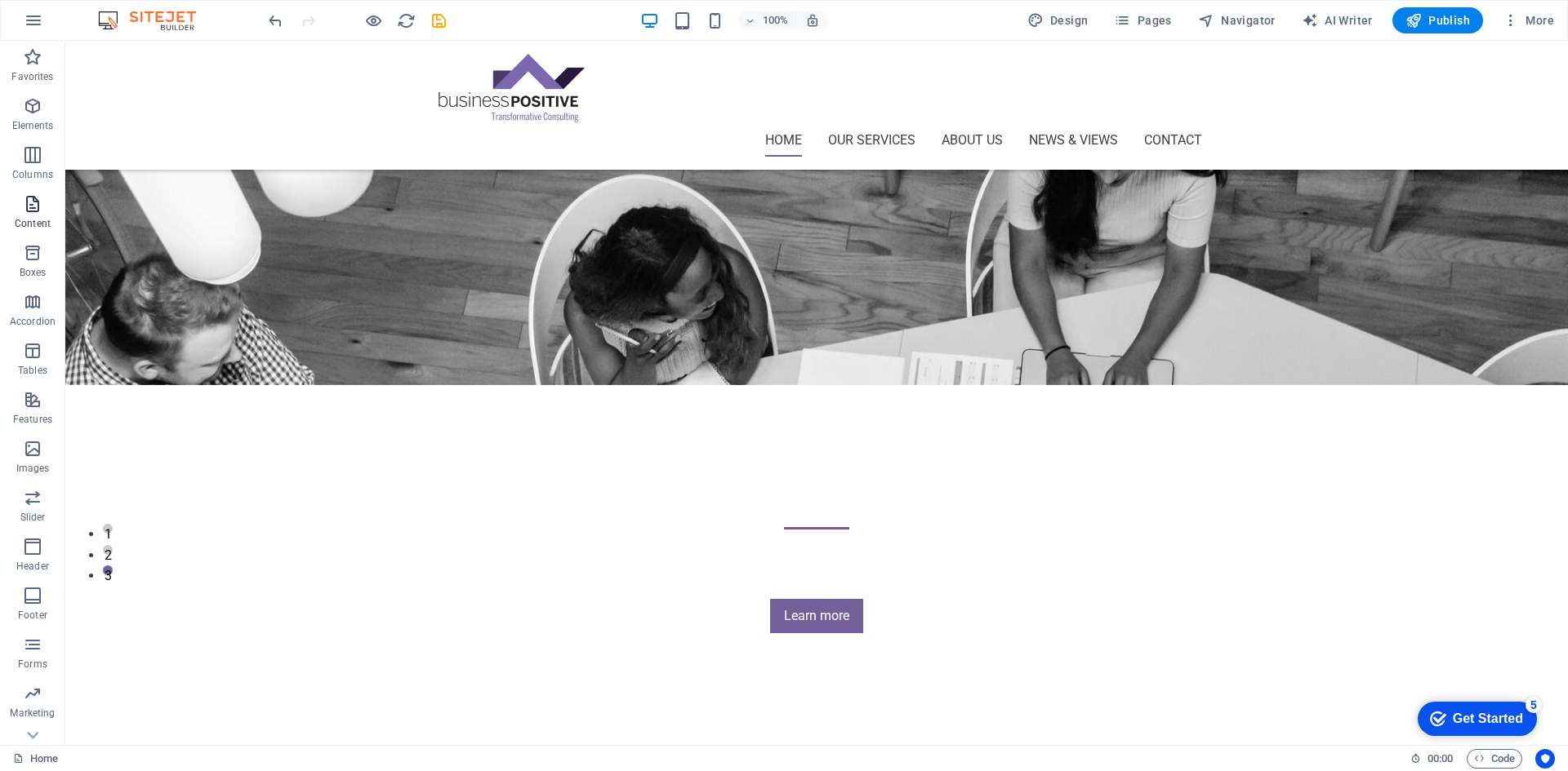
click at [30, 210] on icon "button" at bounding box center [33, 204] width 19 height 19
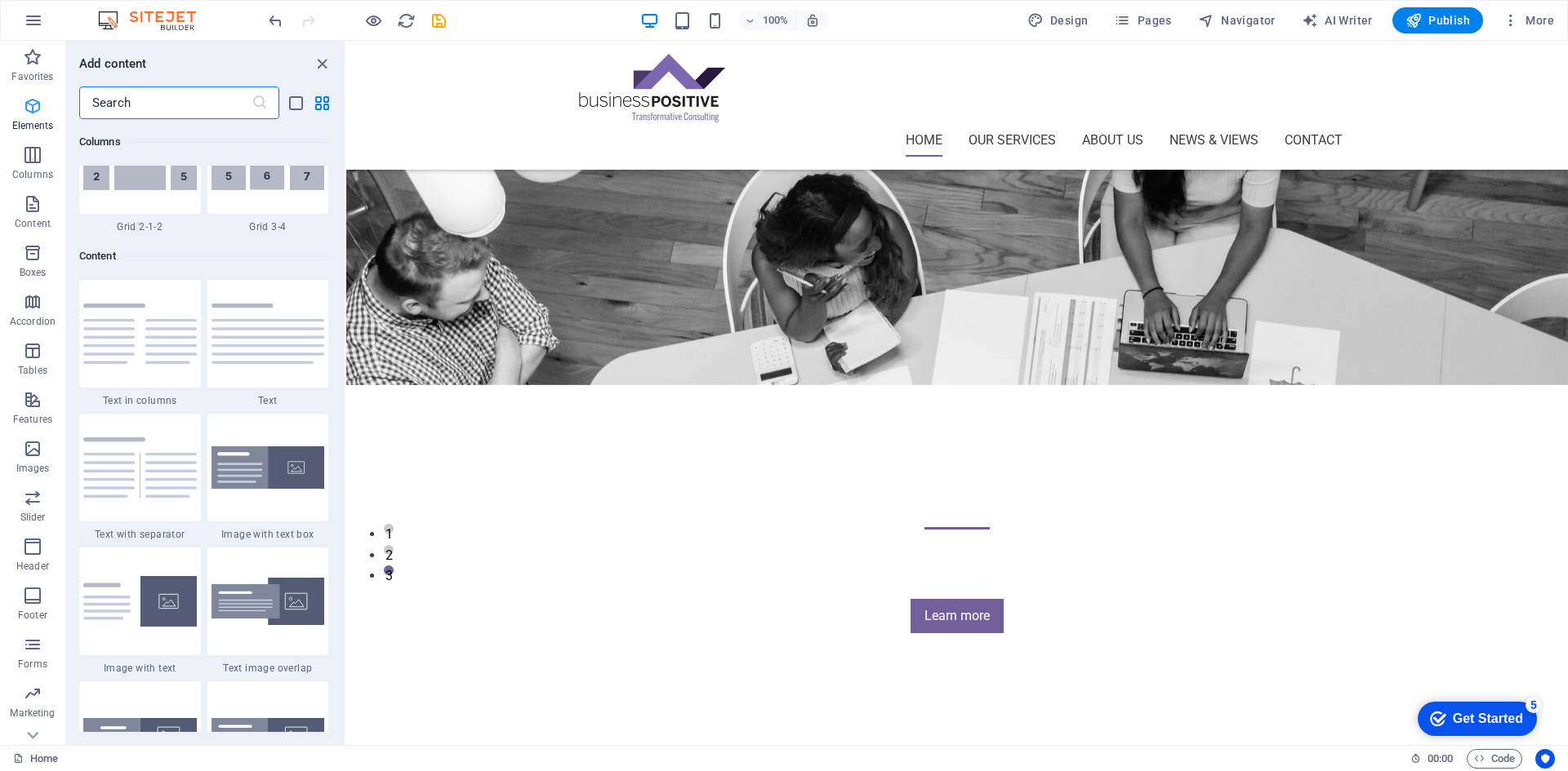
scroll to position [2839, 0]
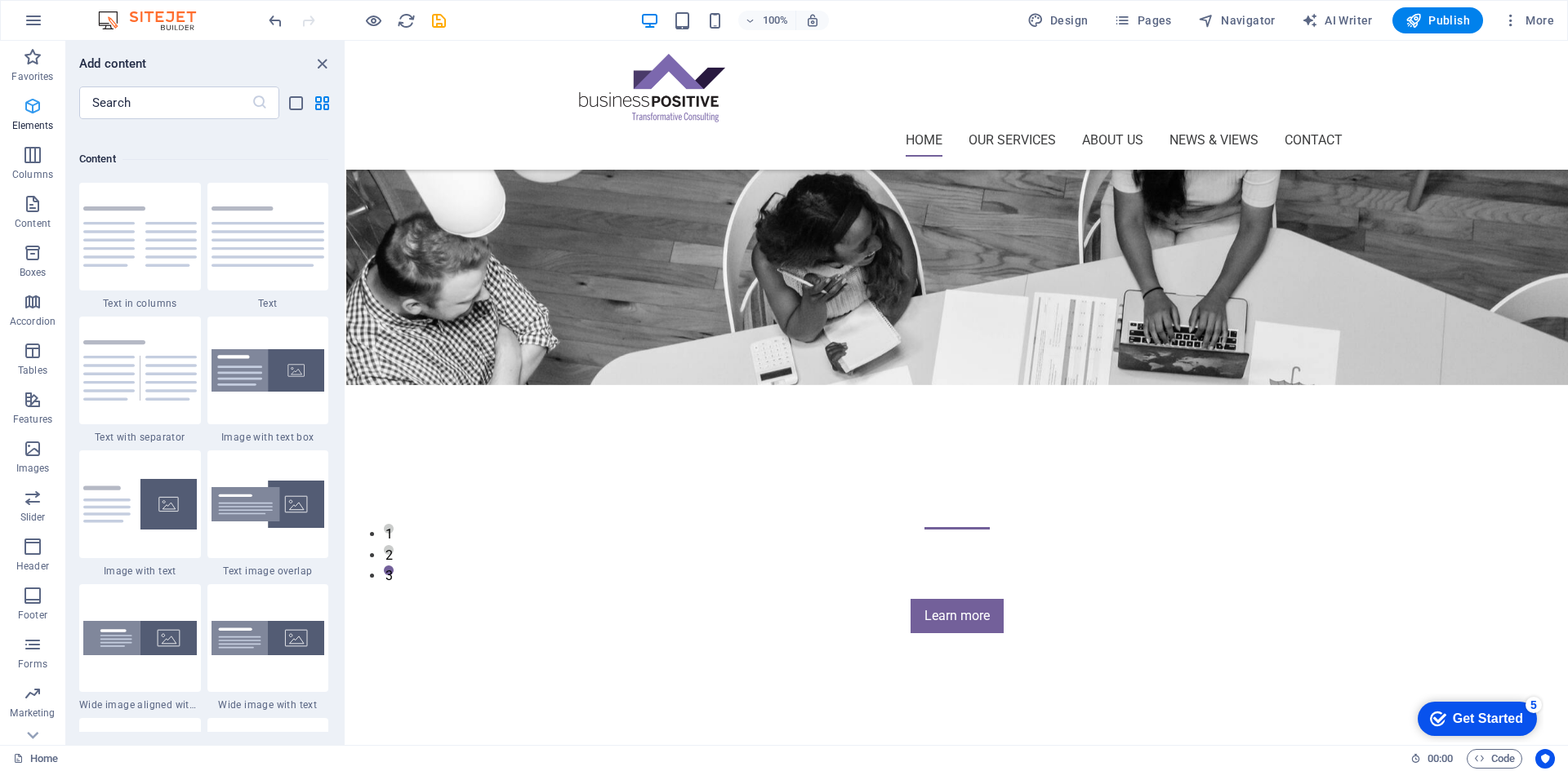
click at [21, 105] on span "Elements" at bounding box center [33, 115] width 65 height 39
click at [39, 99] on icon "button" at bounding box center [33, 106] width 19 height 19
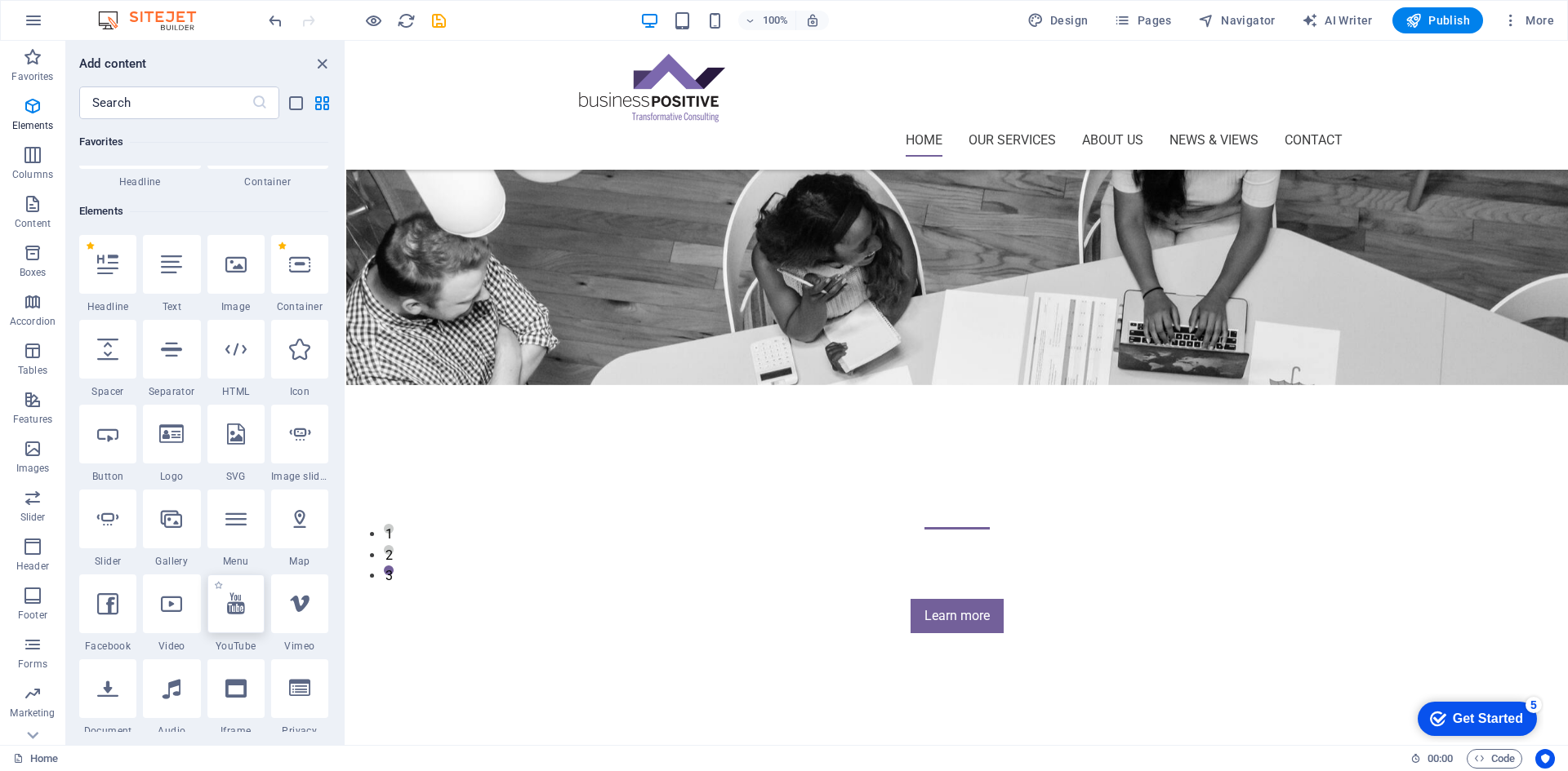
scroll to position [92, 0]
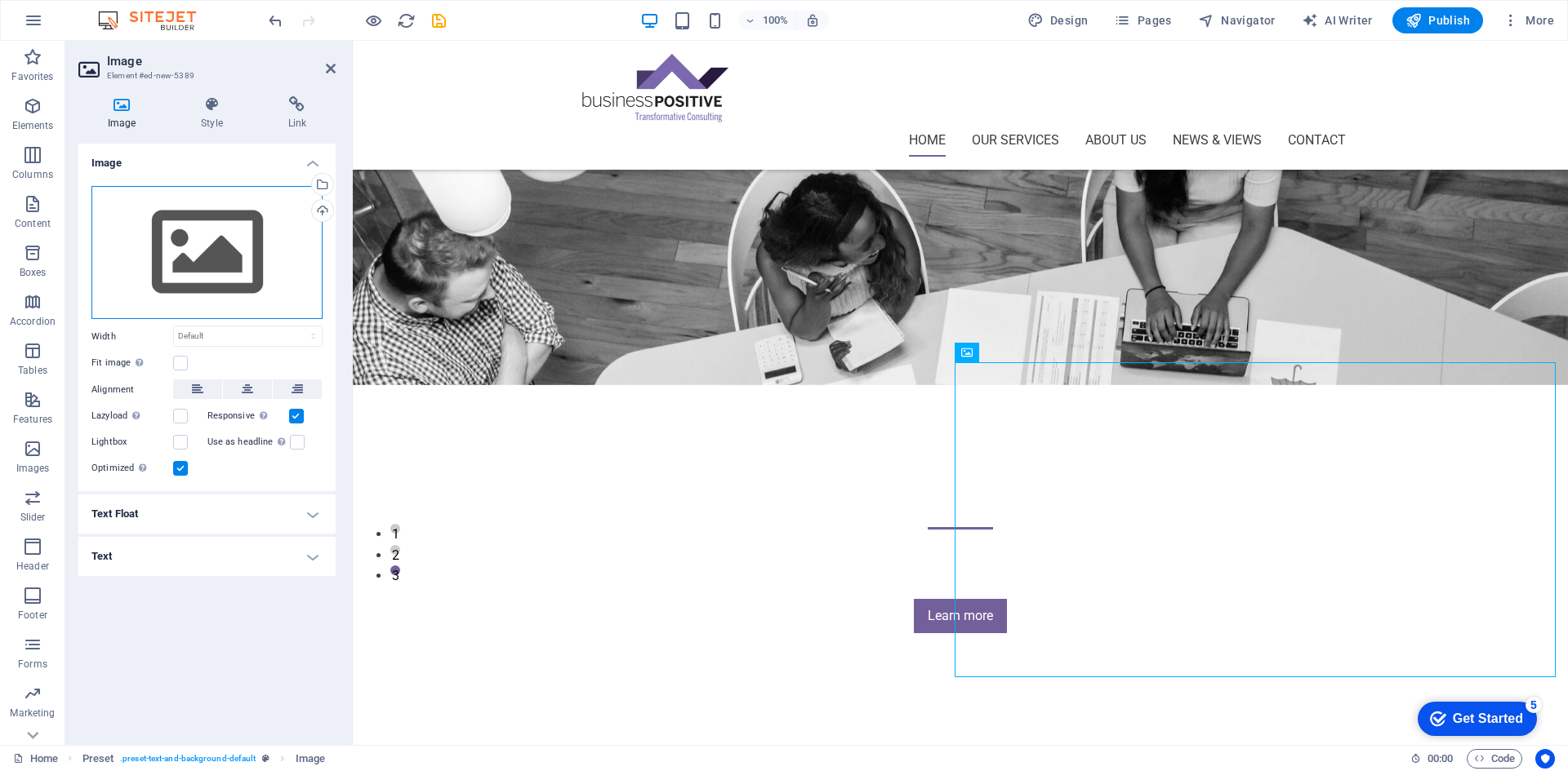
click at [202, 228] on div "Drag files here, click to choose files or select files from Files or our free s…" at bounding box center [207, 253] width 231 height 134
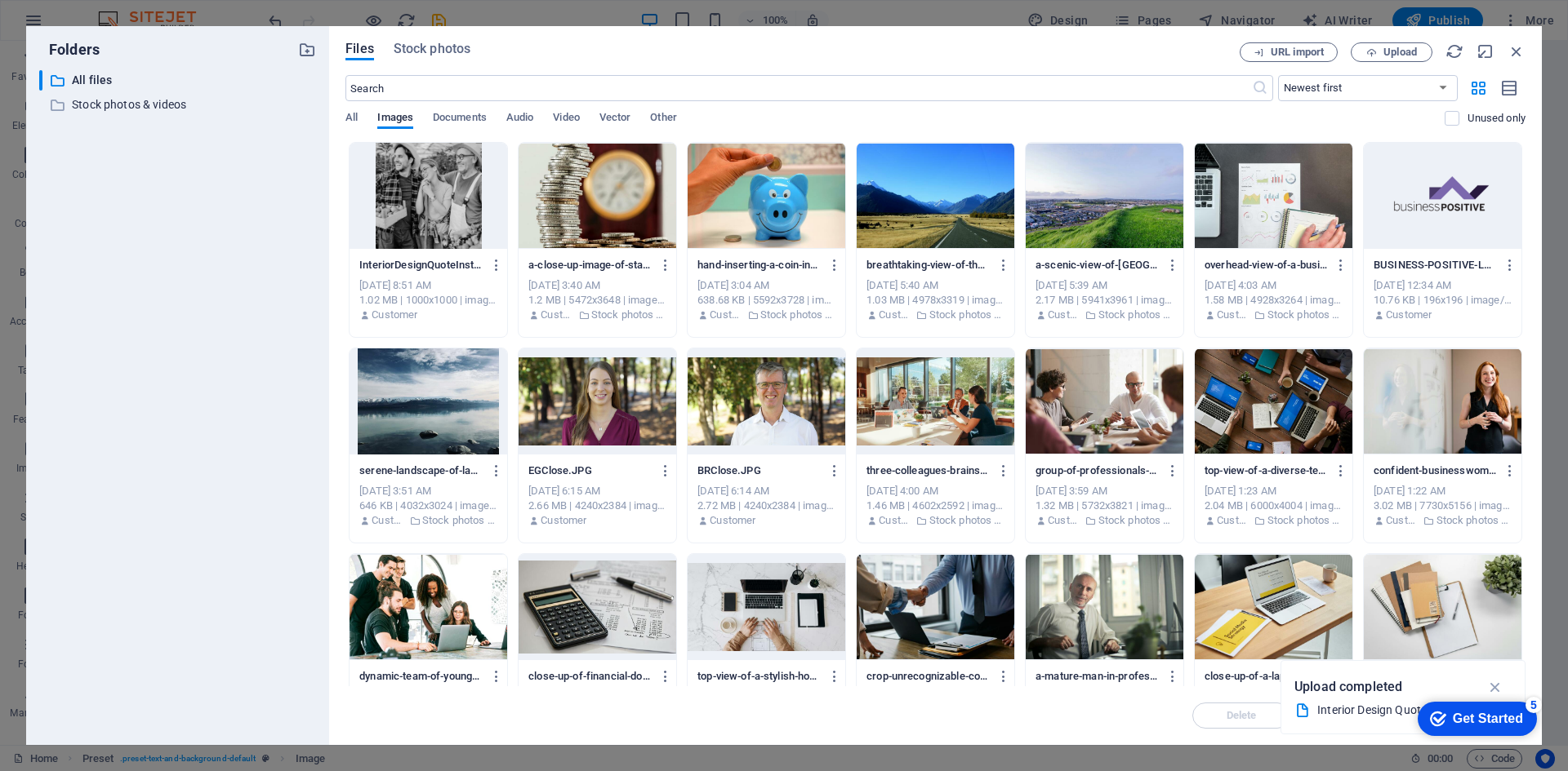
click at [458, 203] on div at bounding box center [428, 196] width 158 height 106
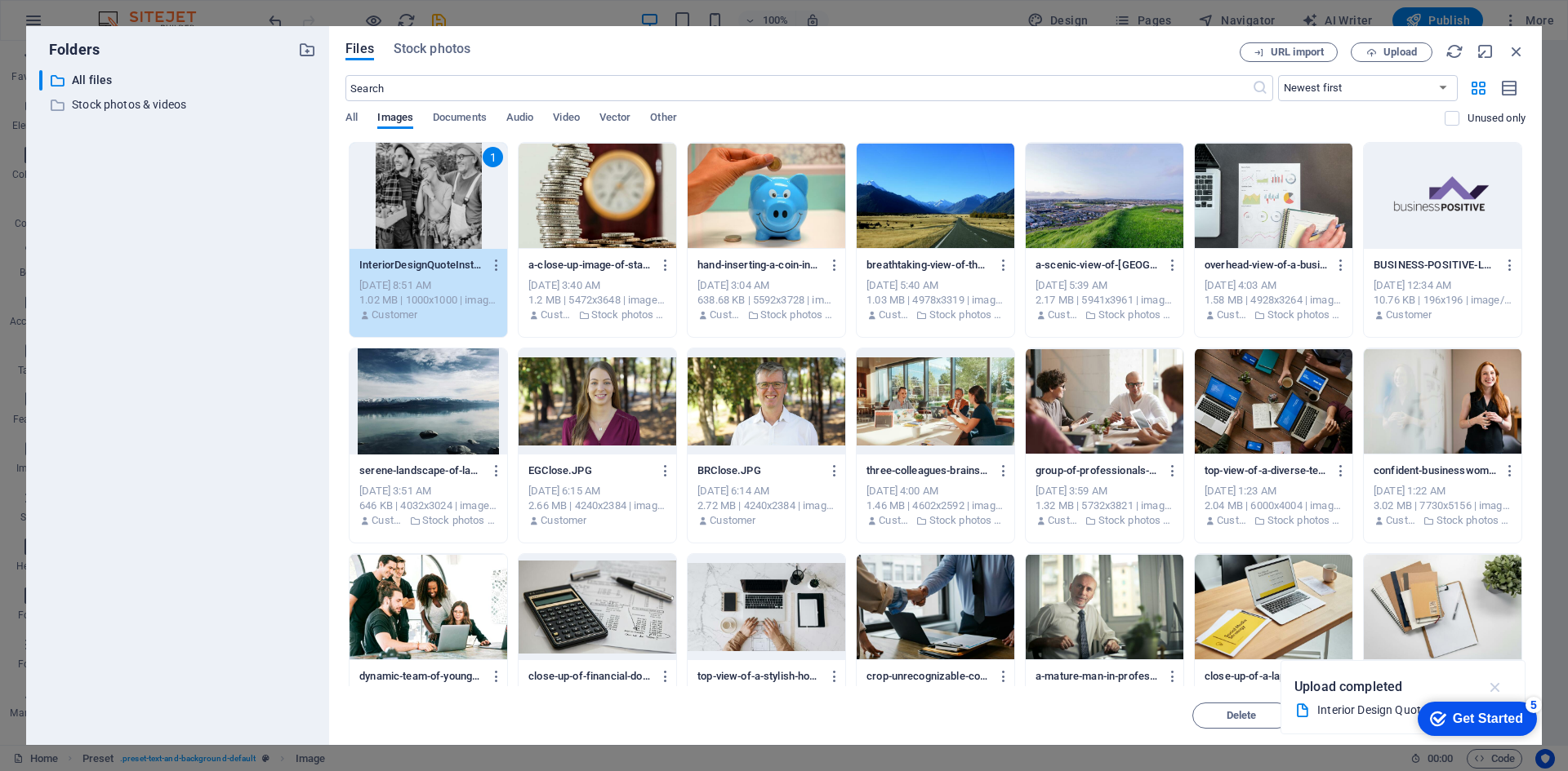
click at [1505, 684] on icon "button" at bounding box center [1497, 687] width 19 height 18
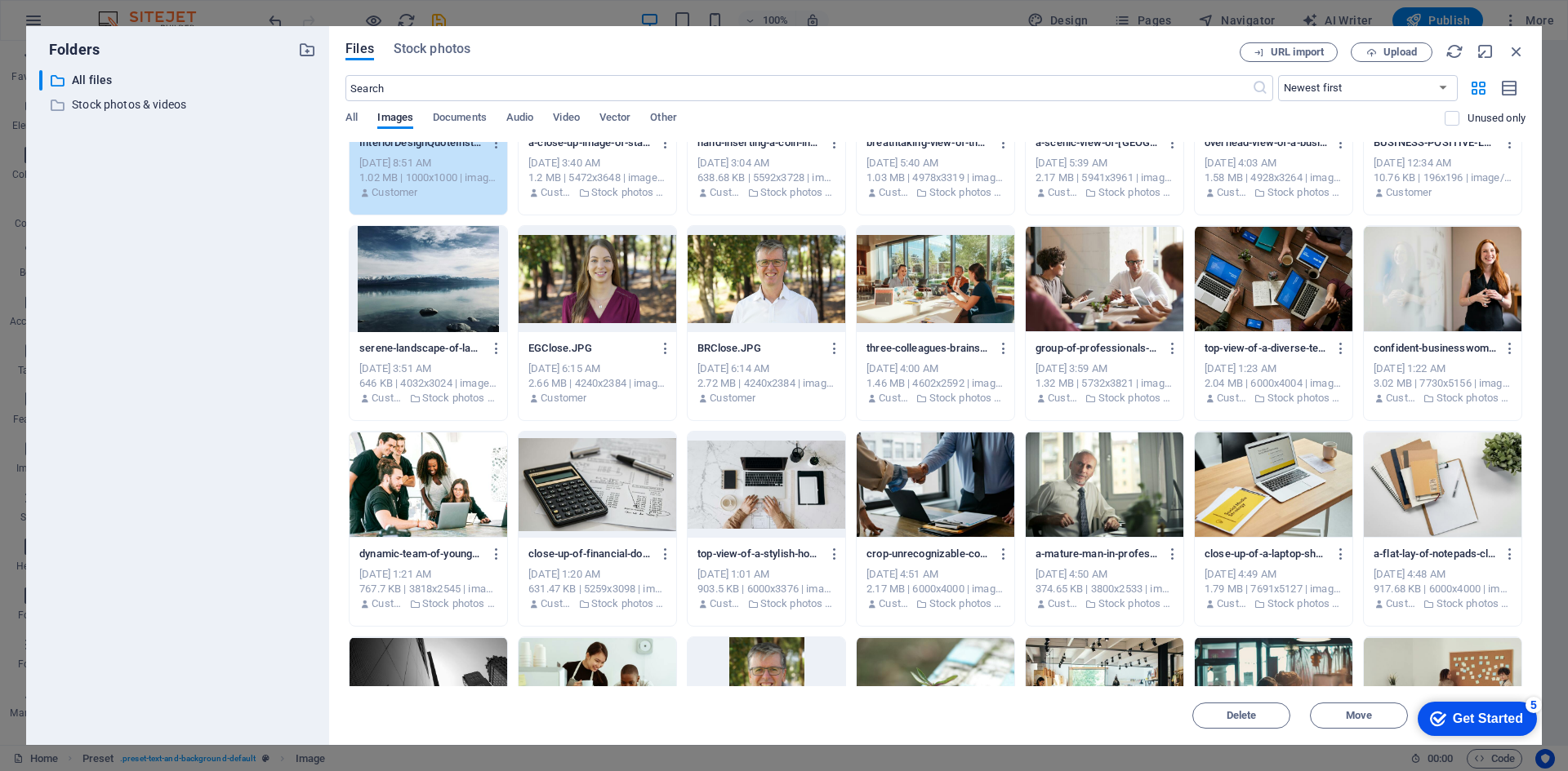
scroll to position [0, 0]
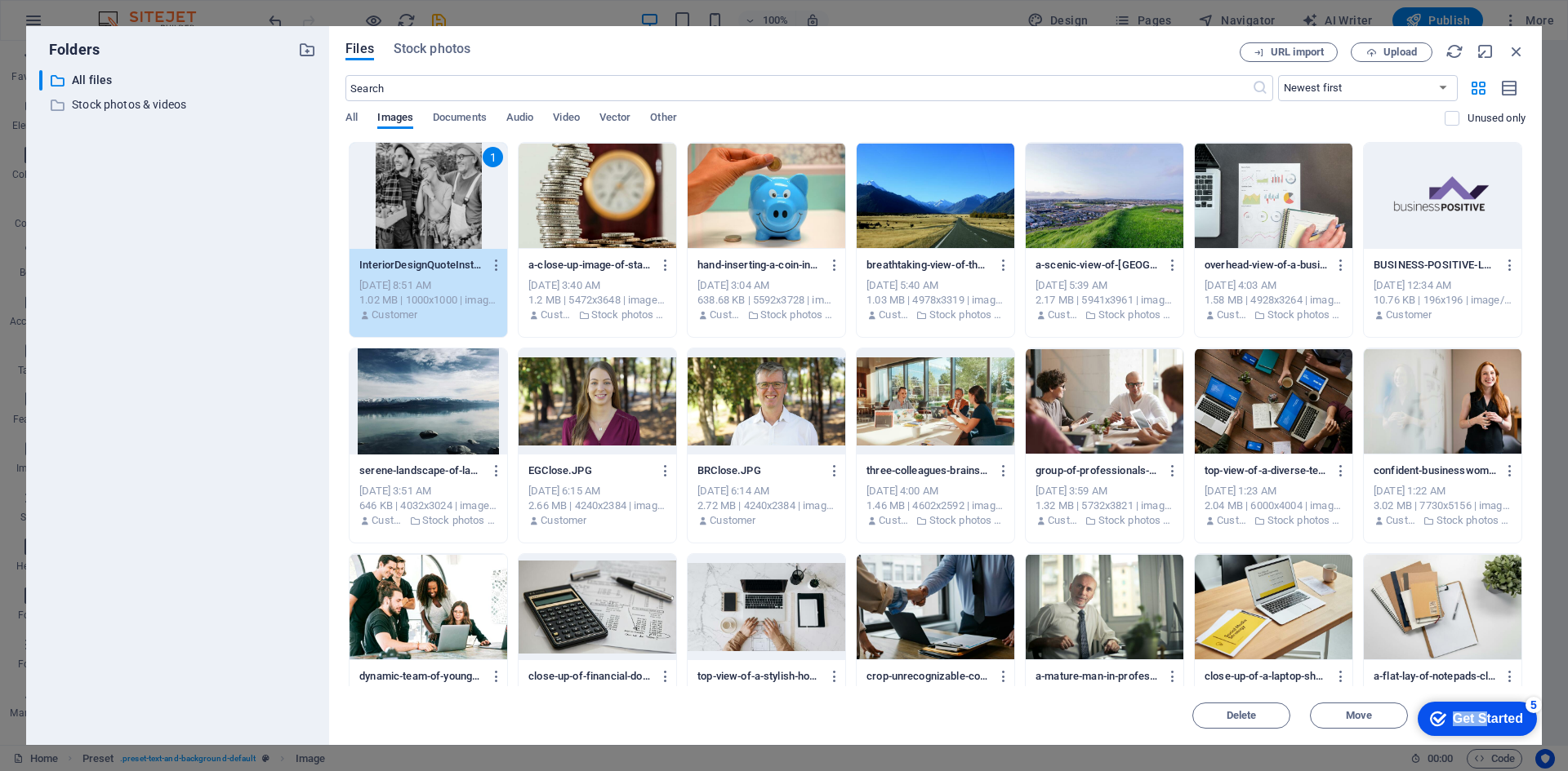
drag, startPoint x: 1481, startPoint y: 721, endPoint x: 1481, endPoint y: 651, distance: 70.0
click at [1481, 694] on html "checkmark Get Started 5 First Steps in the Editor Let's guide you through the t…" at bounding box center [1475, 718] width 139 height 49
click at [1437, 717] on icon "Get Started 5 items remaining, 0% complete" at bounding box center [1438, 718] width 16 height 14
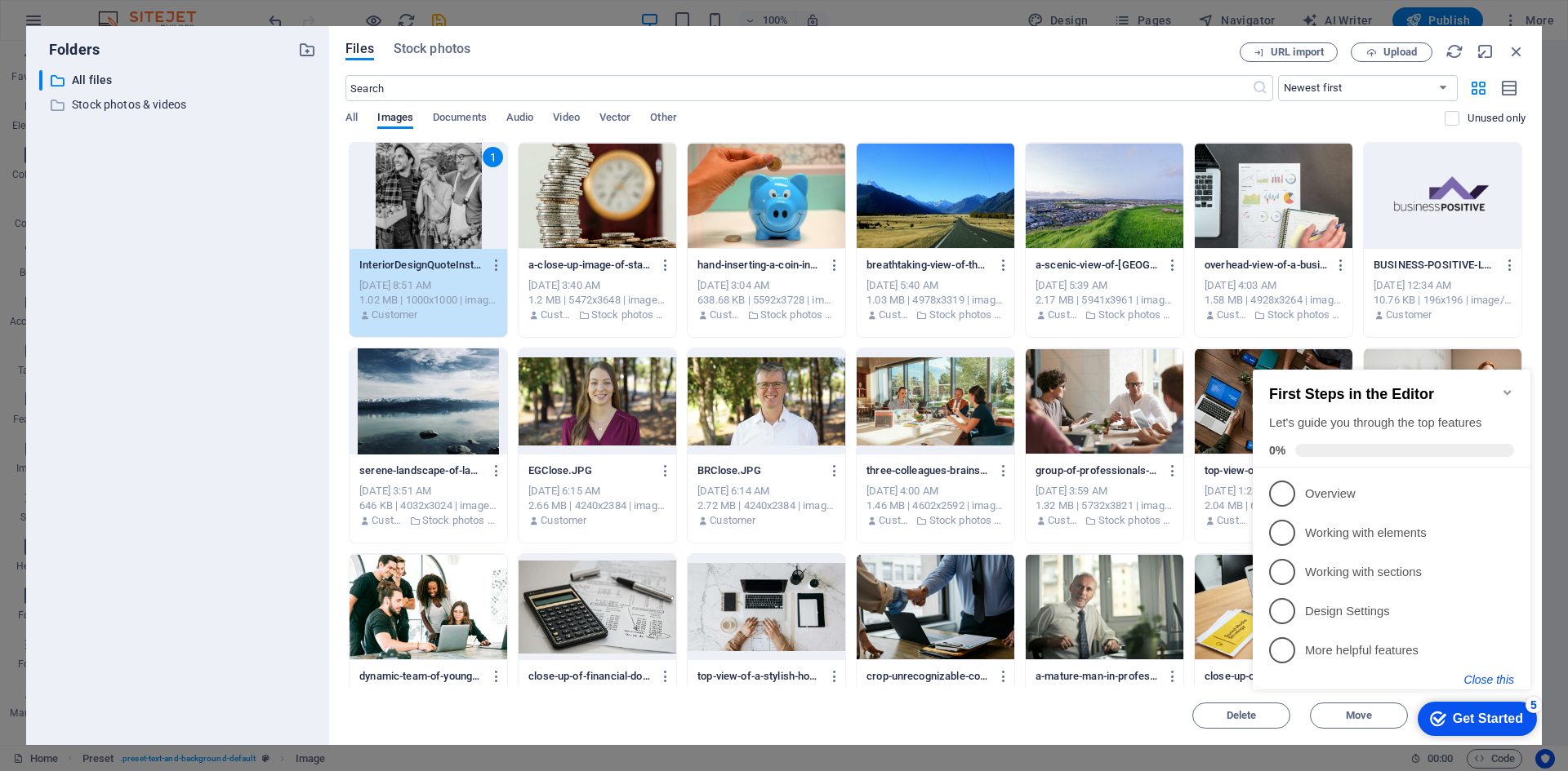
click at [1485, 679] on button "Close this" at bounding box center [1490, 681] width 50 height 13
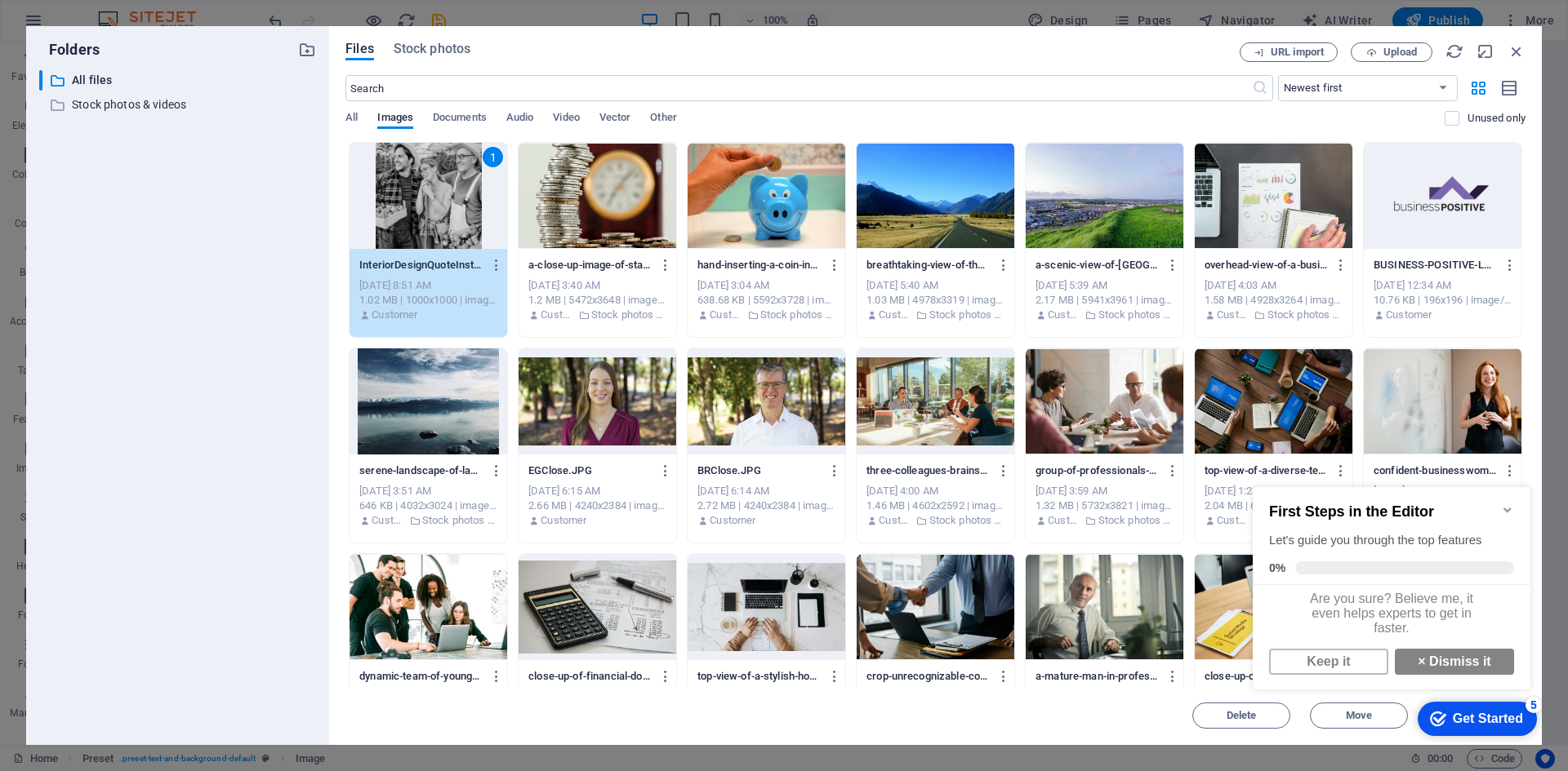
scroll to position [12, 0]
click at [1444, 661] on link "× Dismiss it" at bounding box center [1454, 661] width 119 height 26
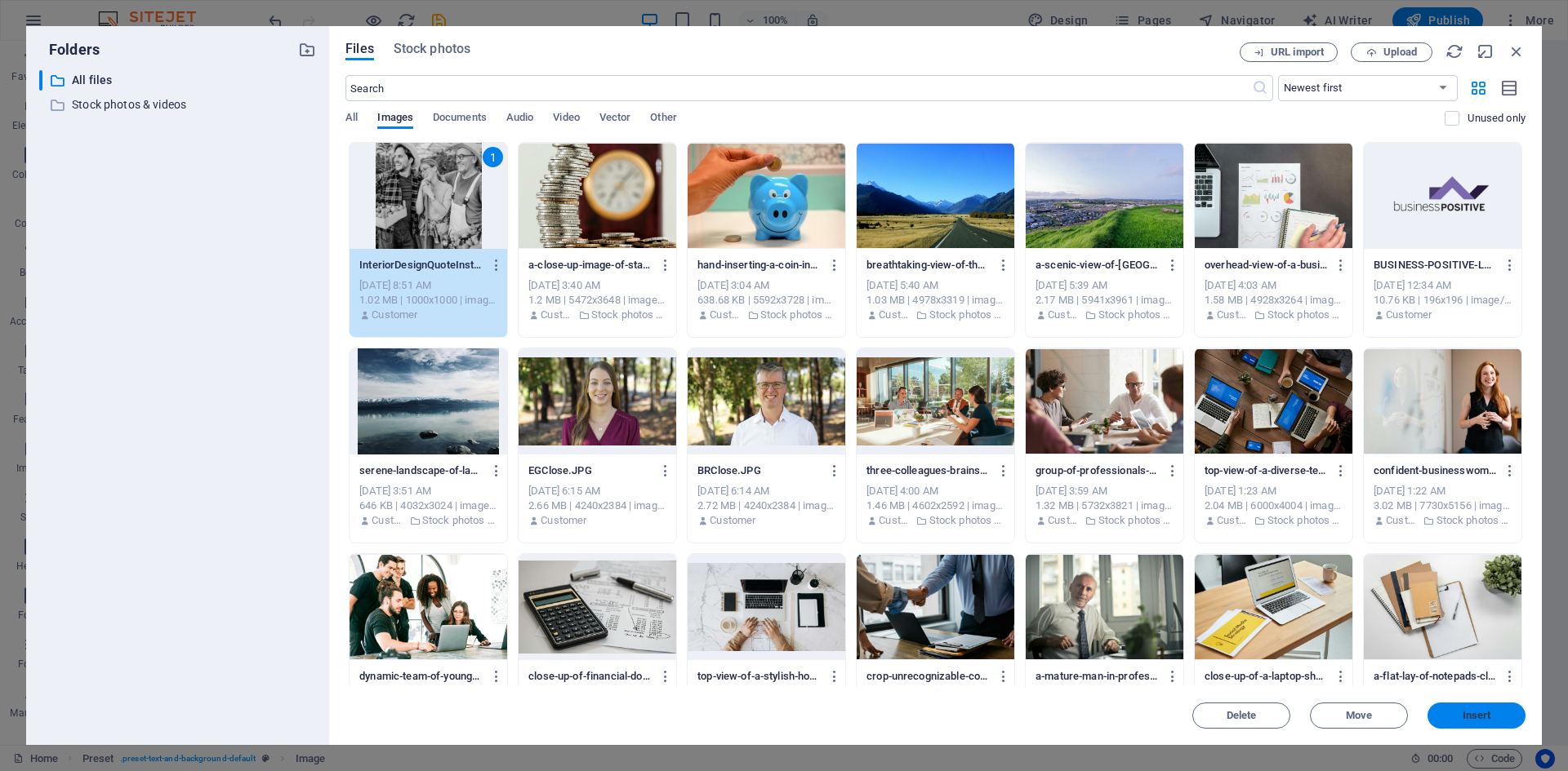
click at [1470, 713] on span "Insert" at bounding box center [1478, 716] width 29 height 10
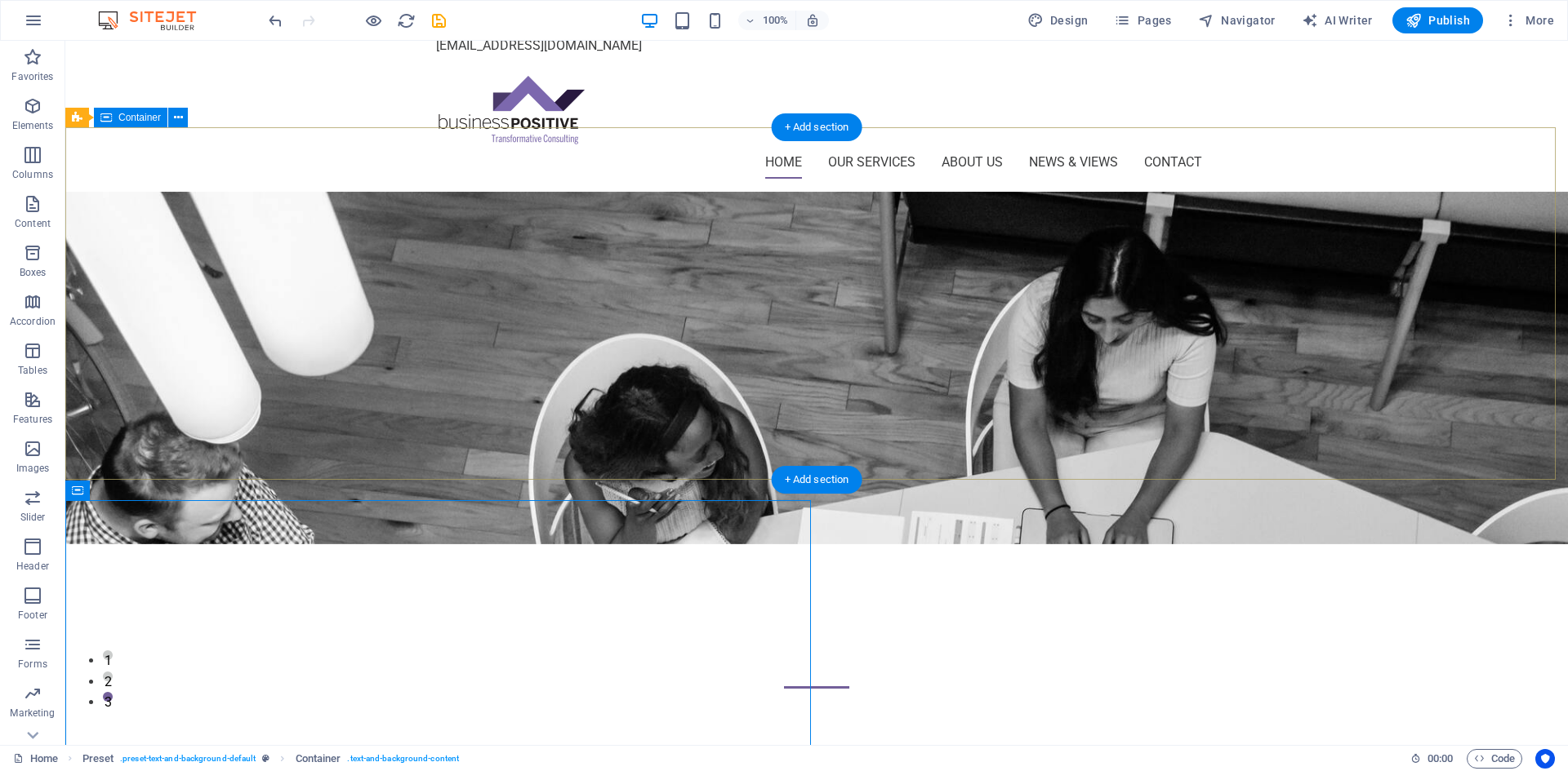
scroll to position [82, 0]
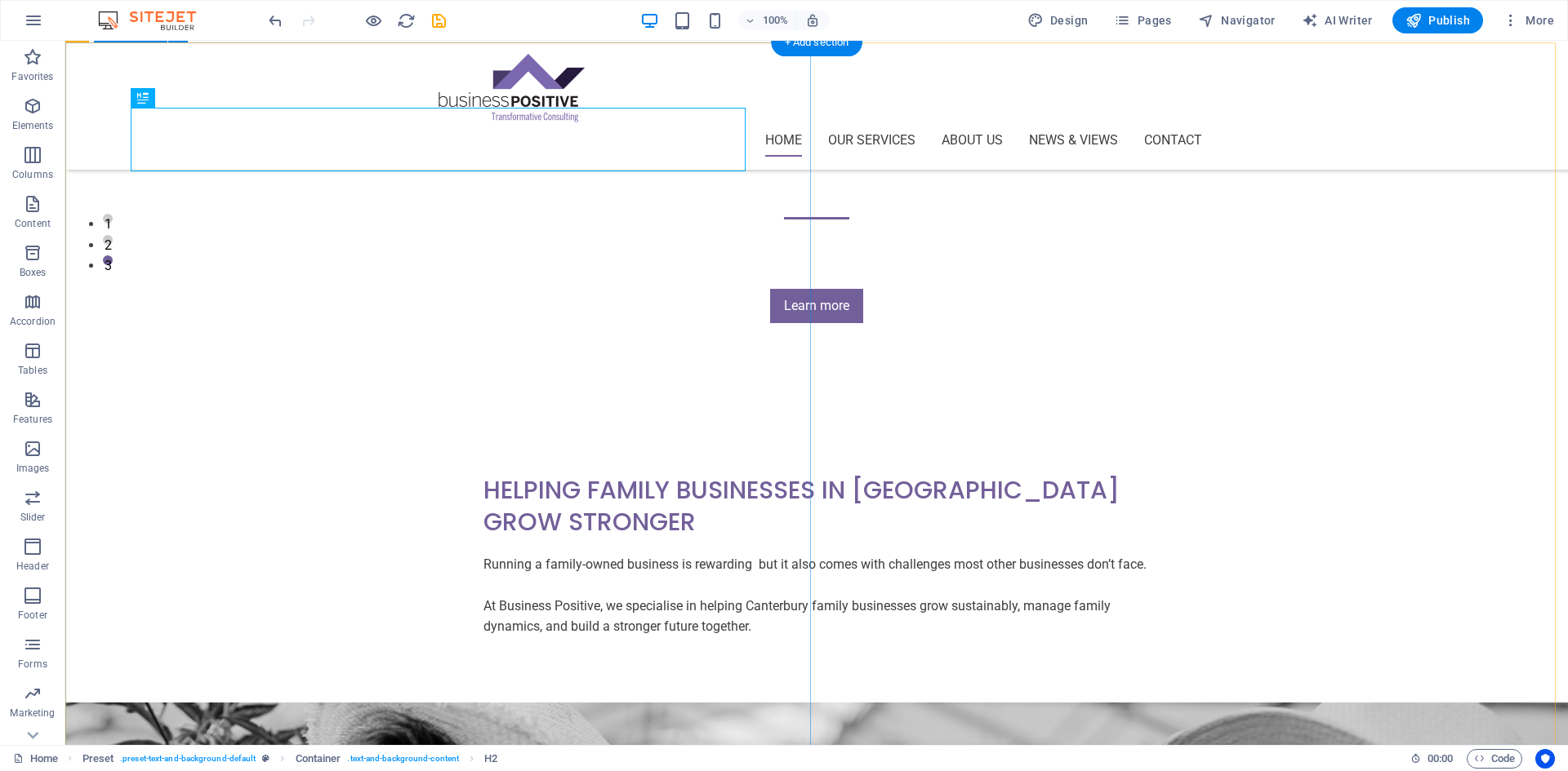
scroll to position [571, 0]
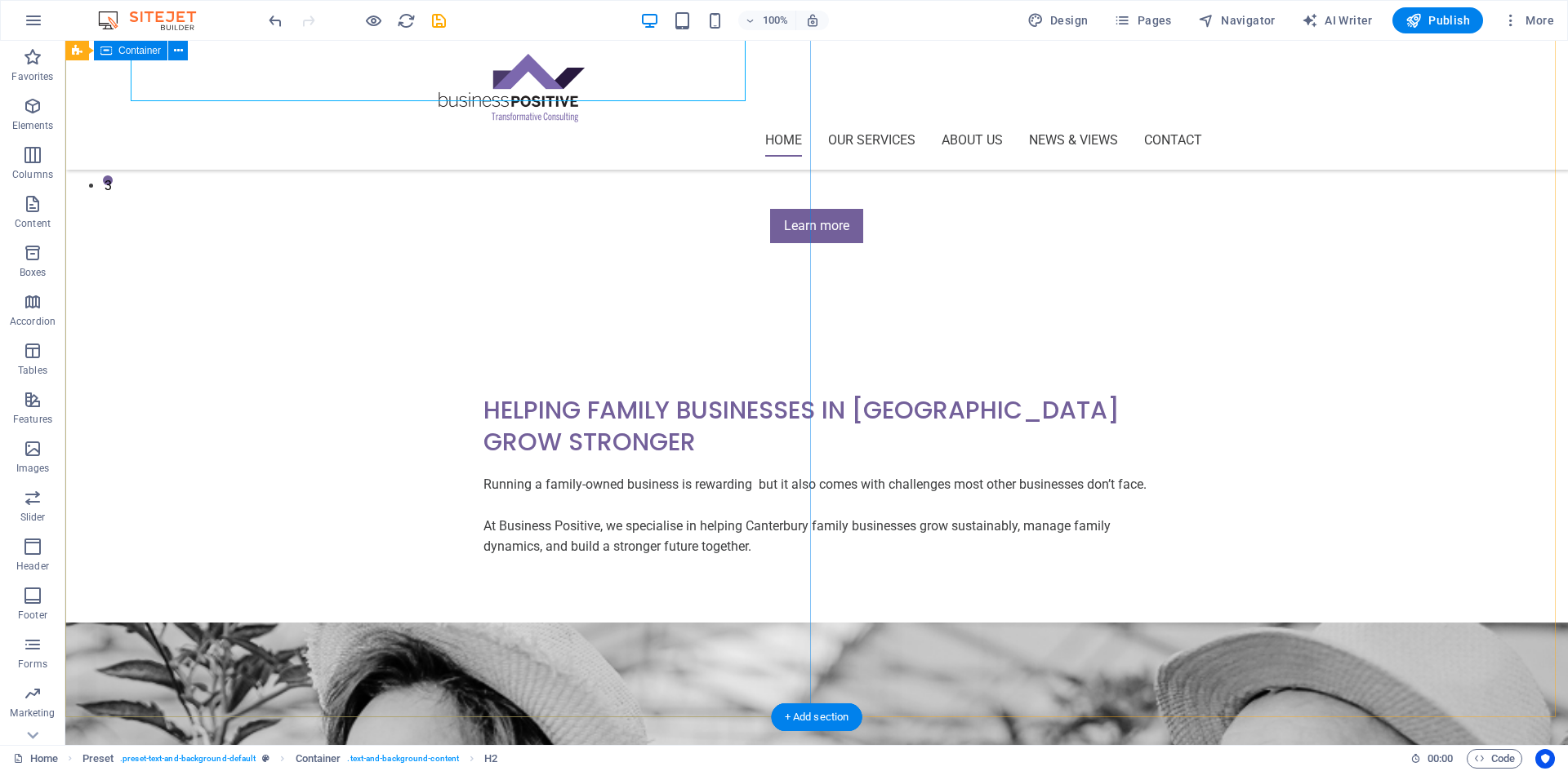
click at [461, 528] on div "Helping Family Businesses In [GEOGRAPHIC_DATA] Grow Stronger Running a family-o…" at bounding box center [817, 476] width 1503 height 294
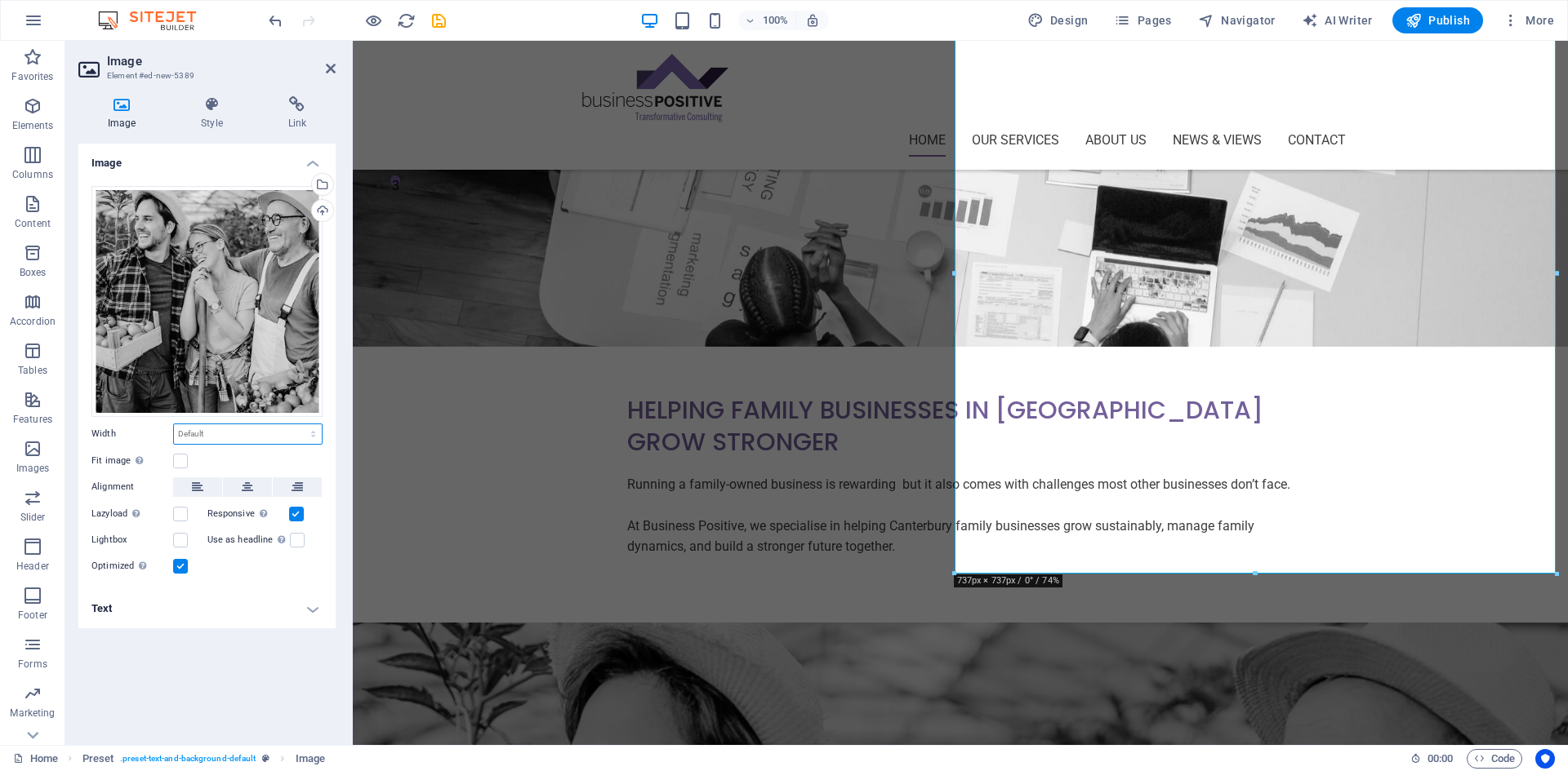
click at [245, 434] on select "Default auto px rem % em vh vw" at bounding box center [248, 435] width 148 height 19
select select "px"
click at [299, 425] on select "Default auto px rem % em vh vw" at bounding box center [248, 435] width 148 height 19
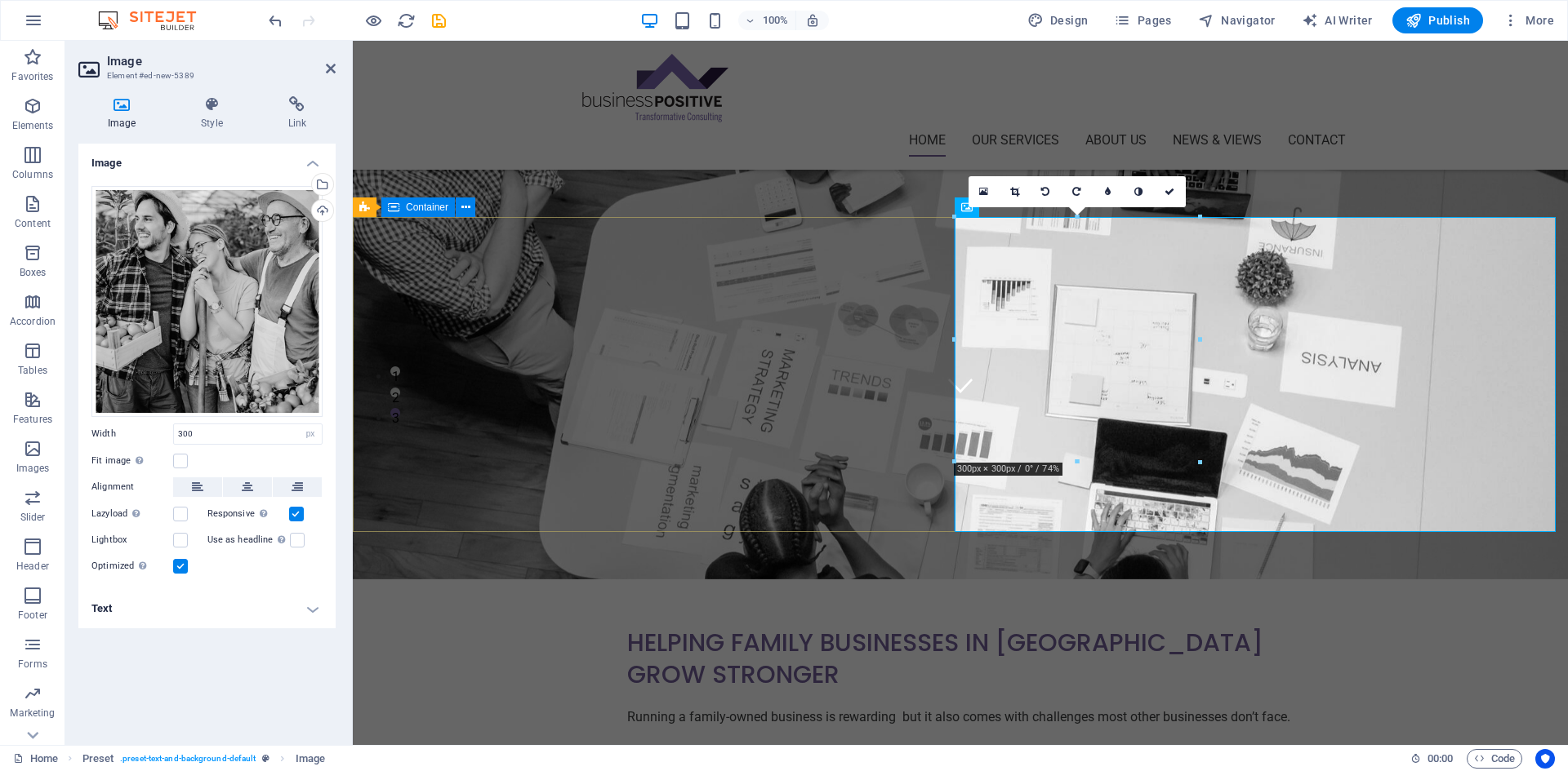
scroll to position [327, 0]
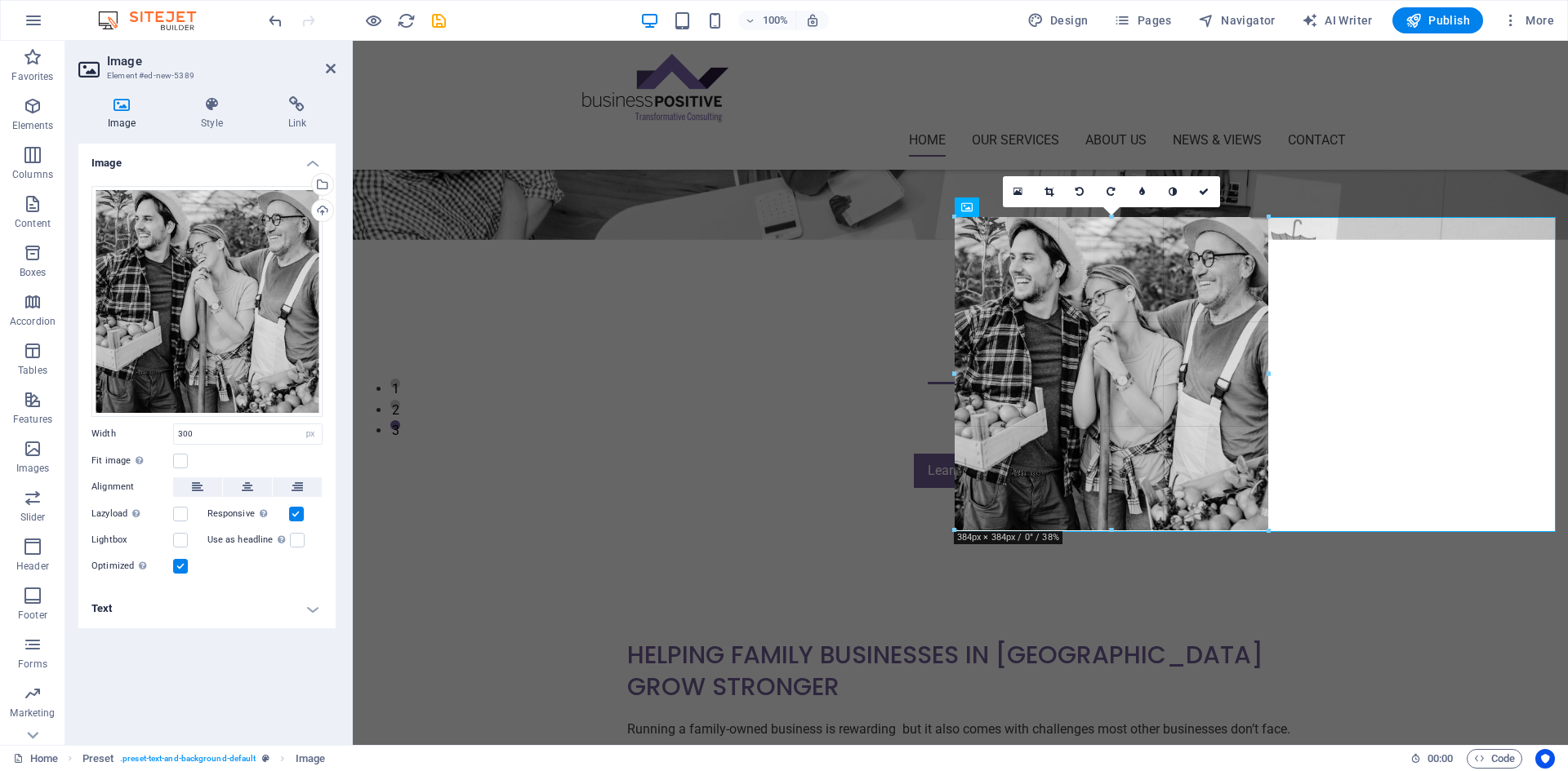
drag, startPoint x: 1198, startPoint y: 462, endPoint x: 1269, endPoint y: 487, distance: 75.3
type input "384"
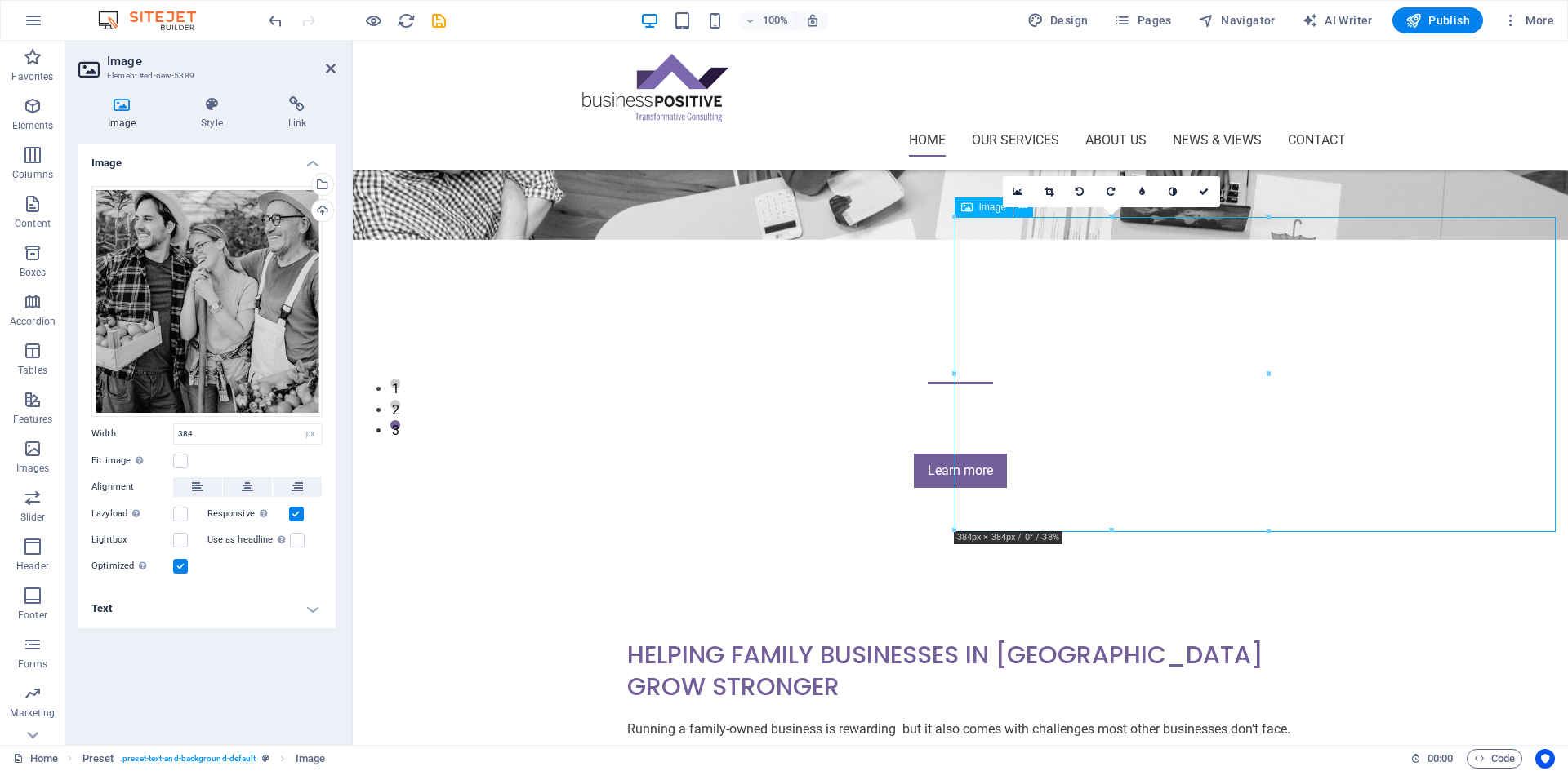
drag, startPoint x: 1086, startPoint y: 379, endPoint x: 1113, endPoint y: 382, distance: 27.2
click at [240, 493] on button at bounding box center [247, 487] width 49 height 19
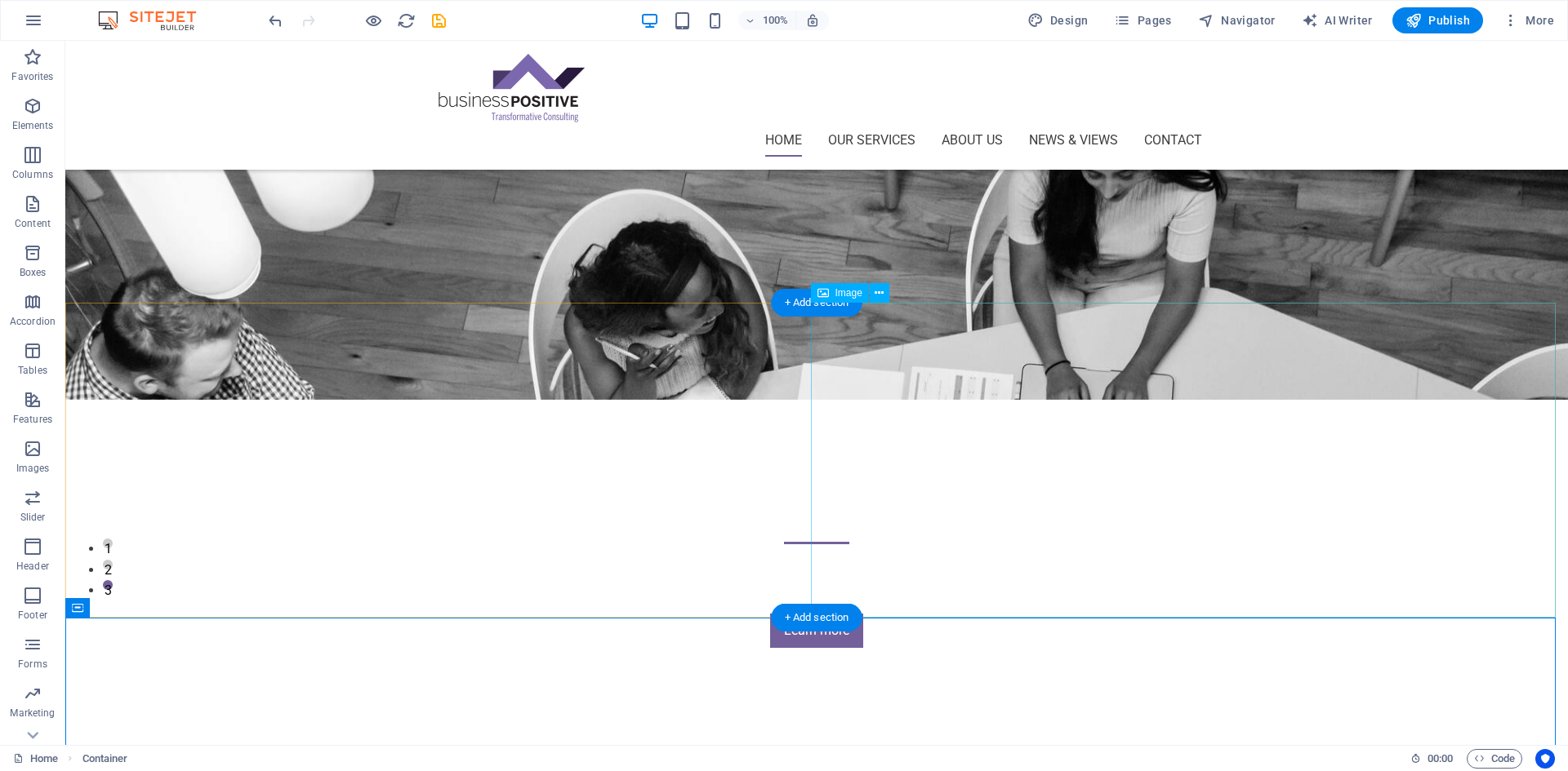
scroll to position [163, 0]
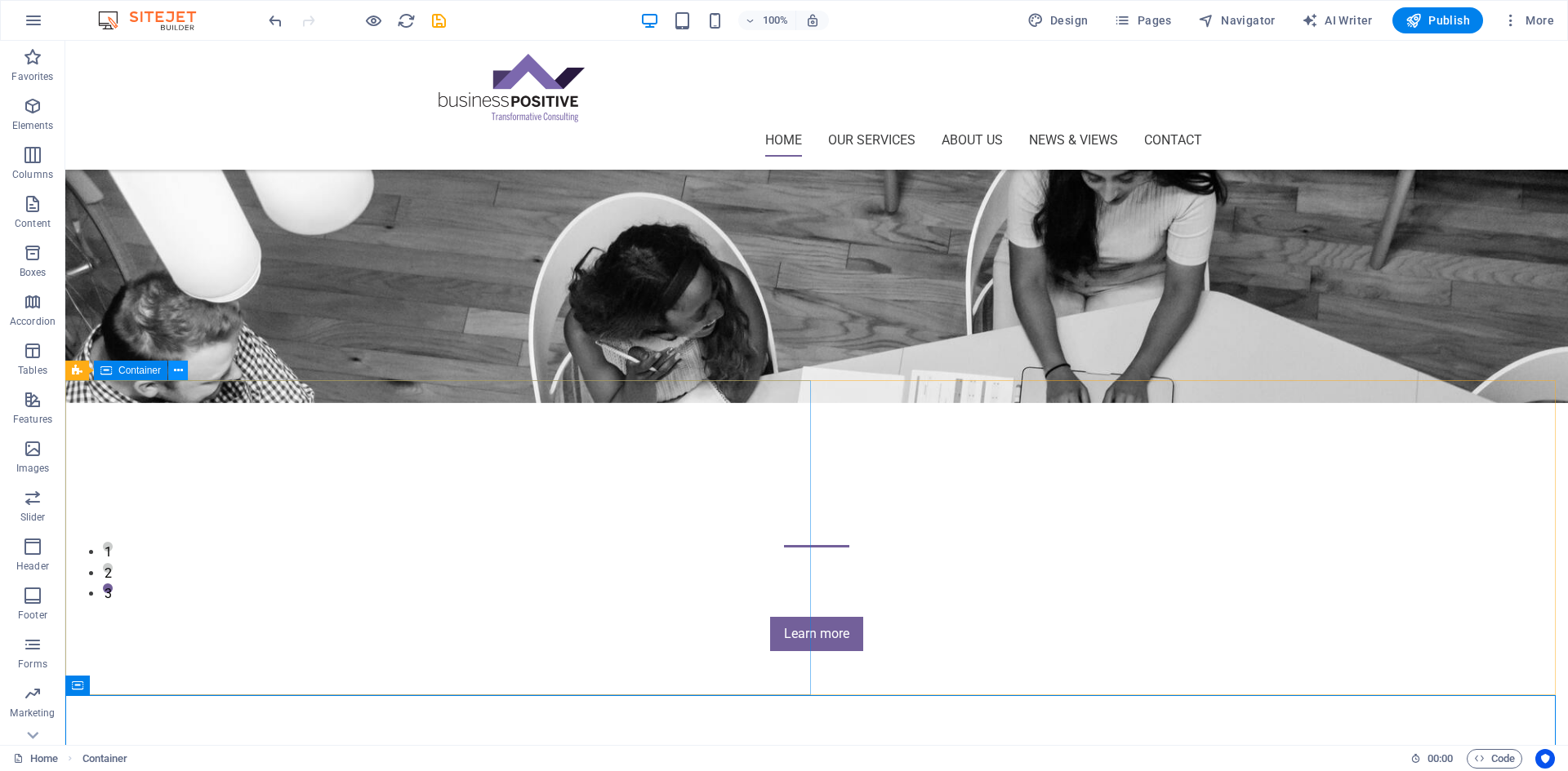
click at [180, 365] on icon at bounding box center [178, 371] width 9 height 17
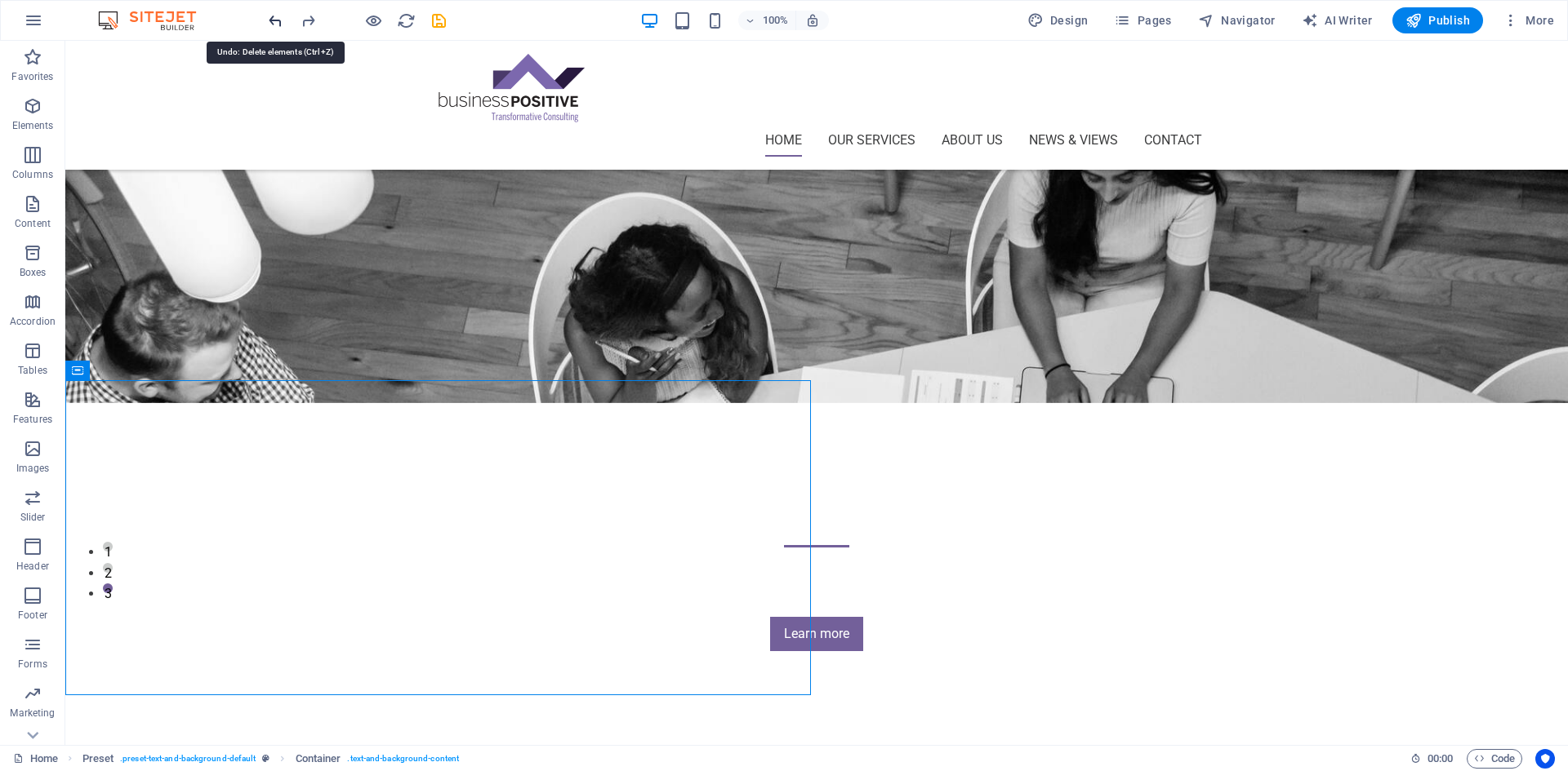
click at [41, 109] on icon "button" at bounding box center [33, 106] width 19 height 19
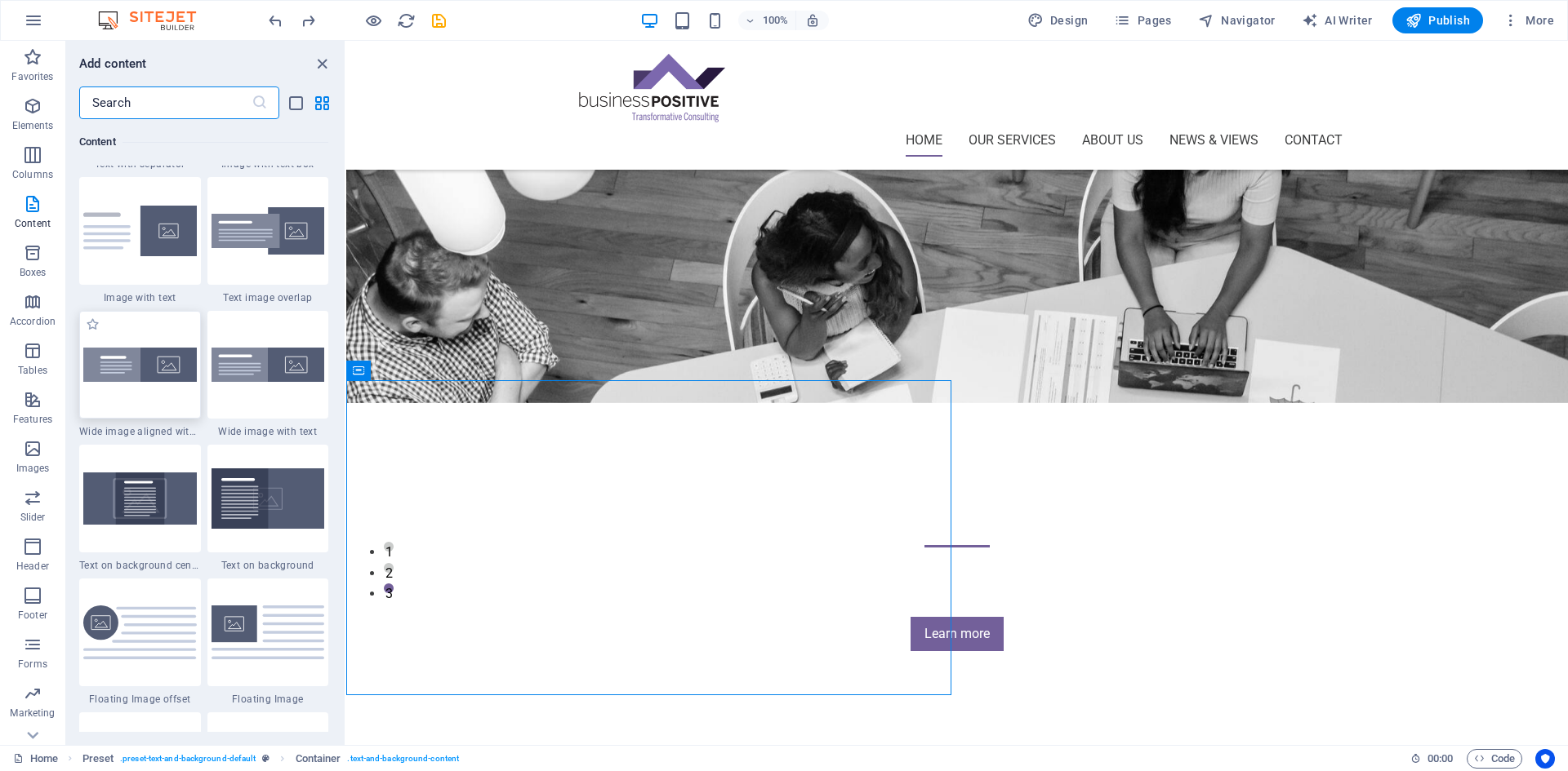
scroll to position [2949, 0]
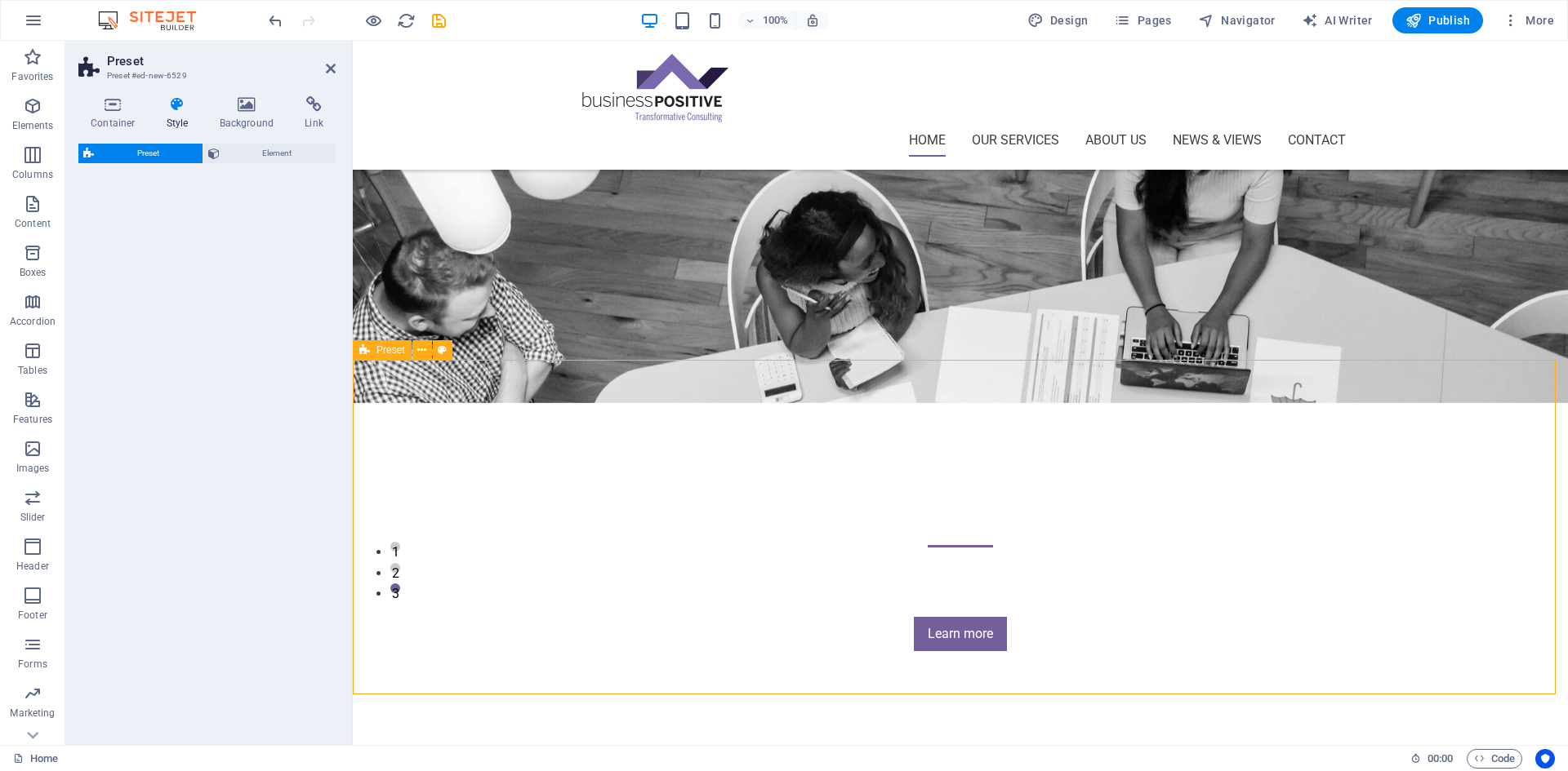
select select "rem"
select select "px"
select select "preset-text-with-image-v4-boxed"
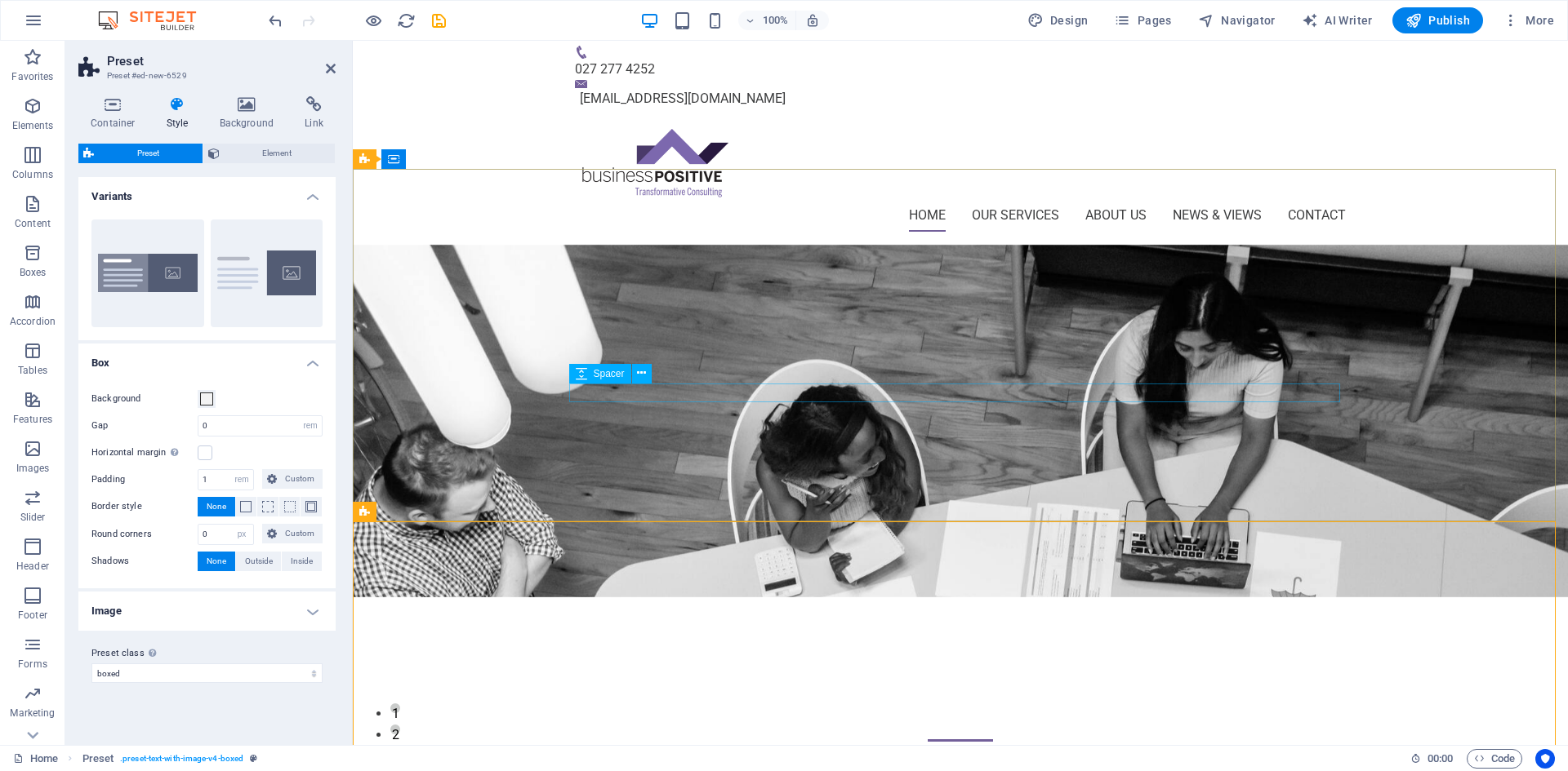
scroll to position [0, 0]
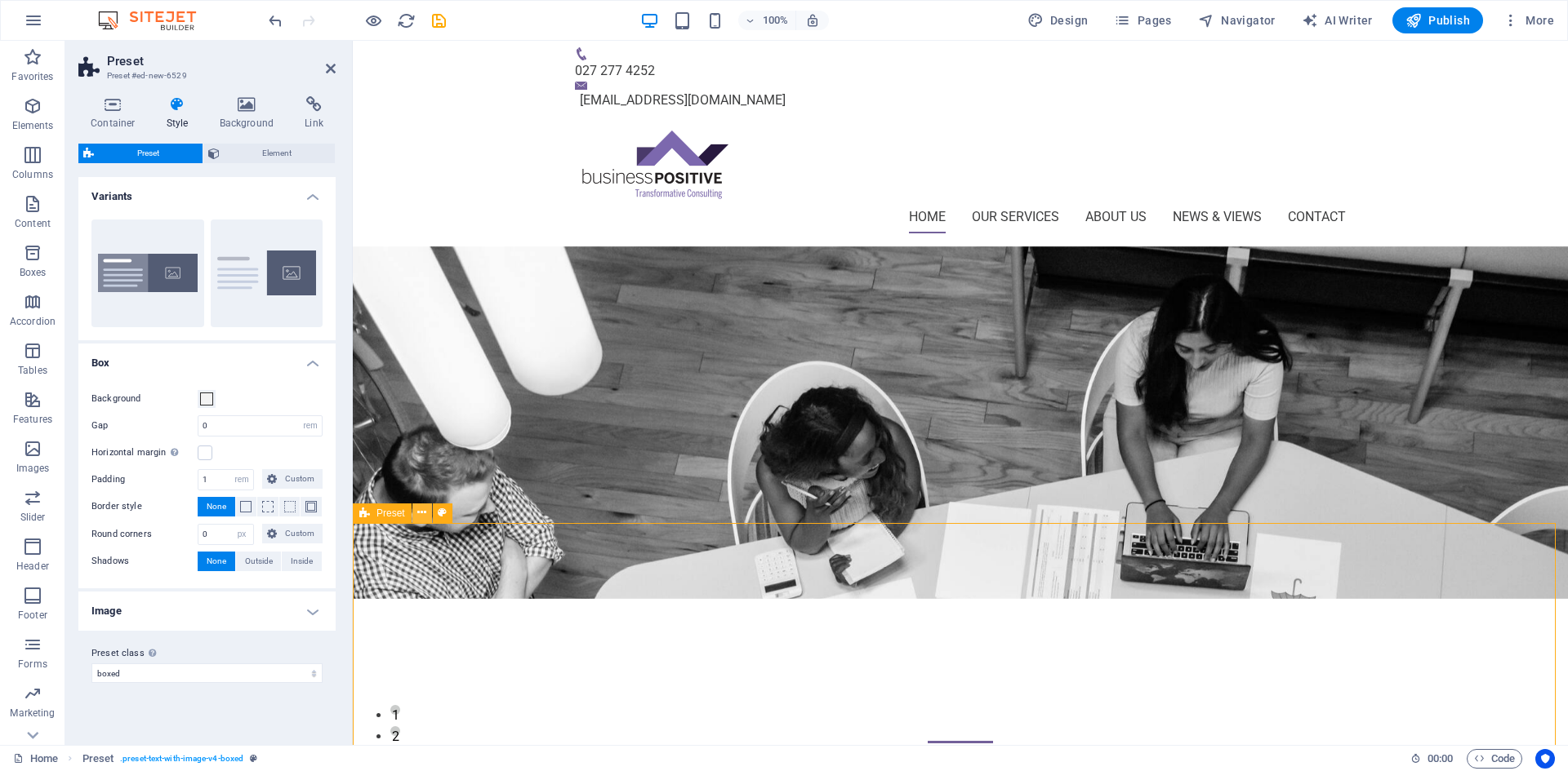
click at [427, 513] on button at bounding box center [422, 513] width 19 height 19
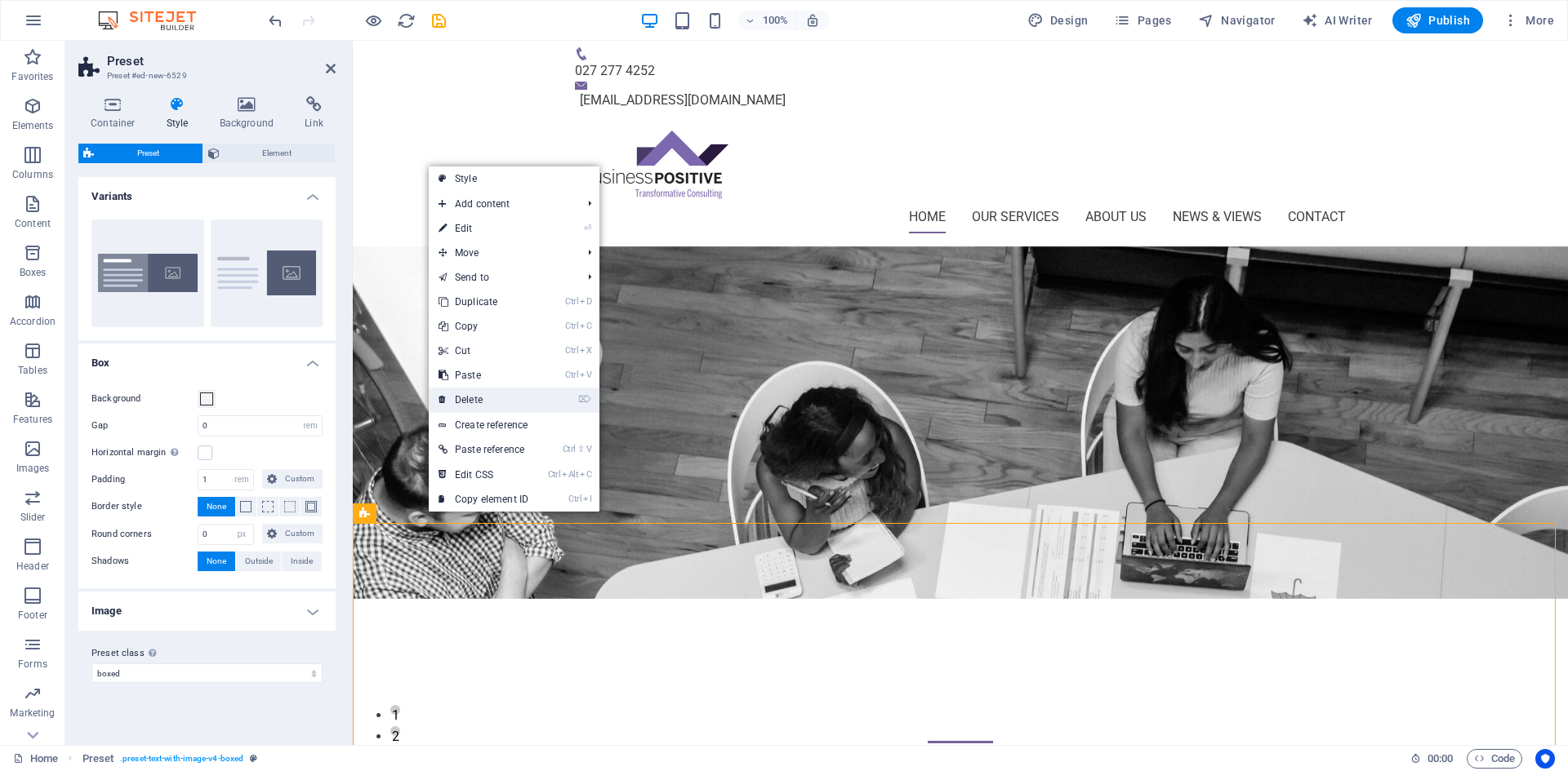
click at [502, 401] on link "⌦ Delete" at bounding box center [484, 399] width 110 height 24
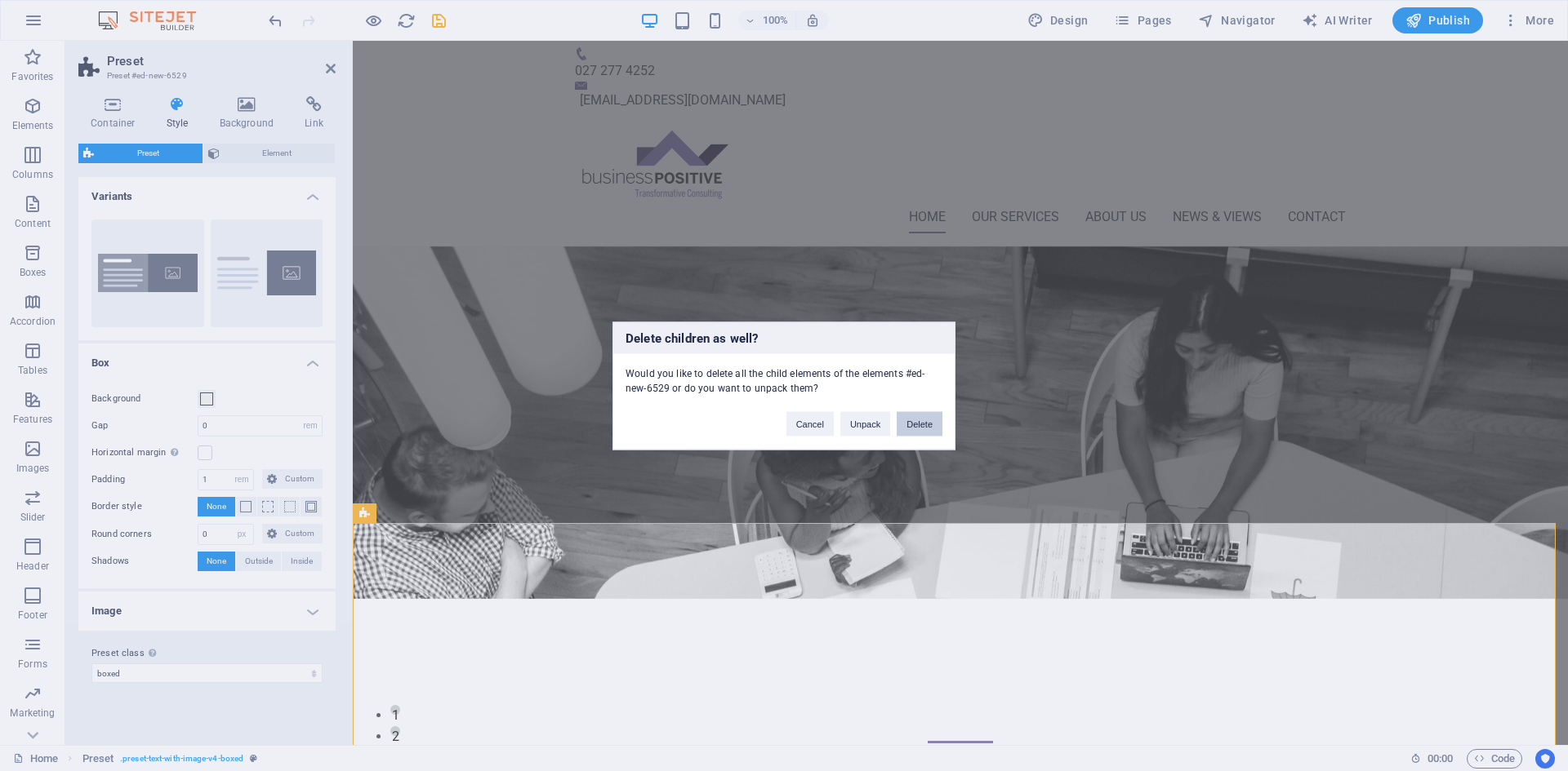
click at [923, 429] on button "Delete" at bounding box center [920, 423] width 46 height 24
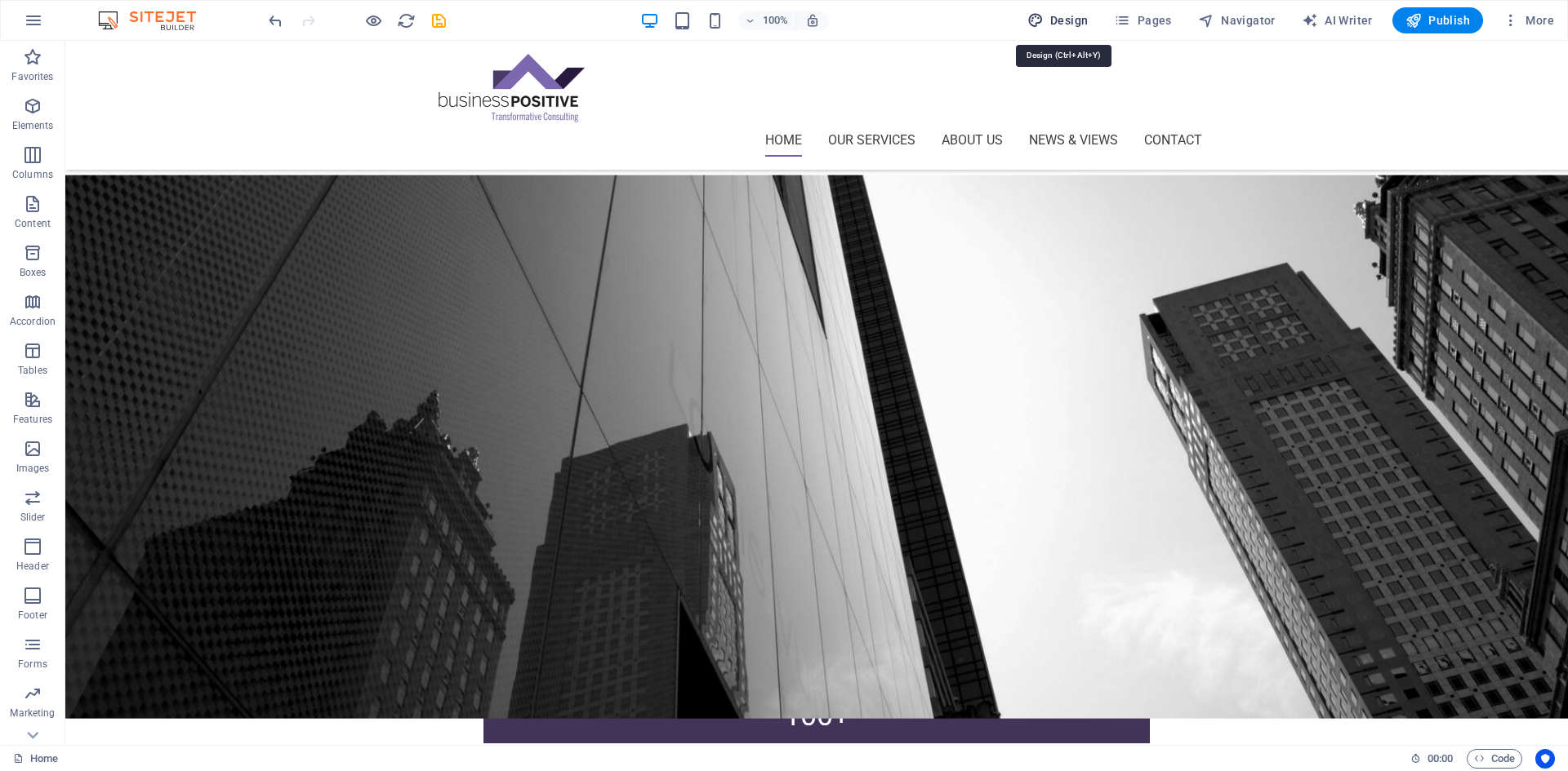
select select "px"
select select "400"
select select "px"
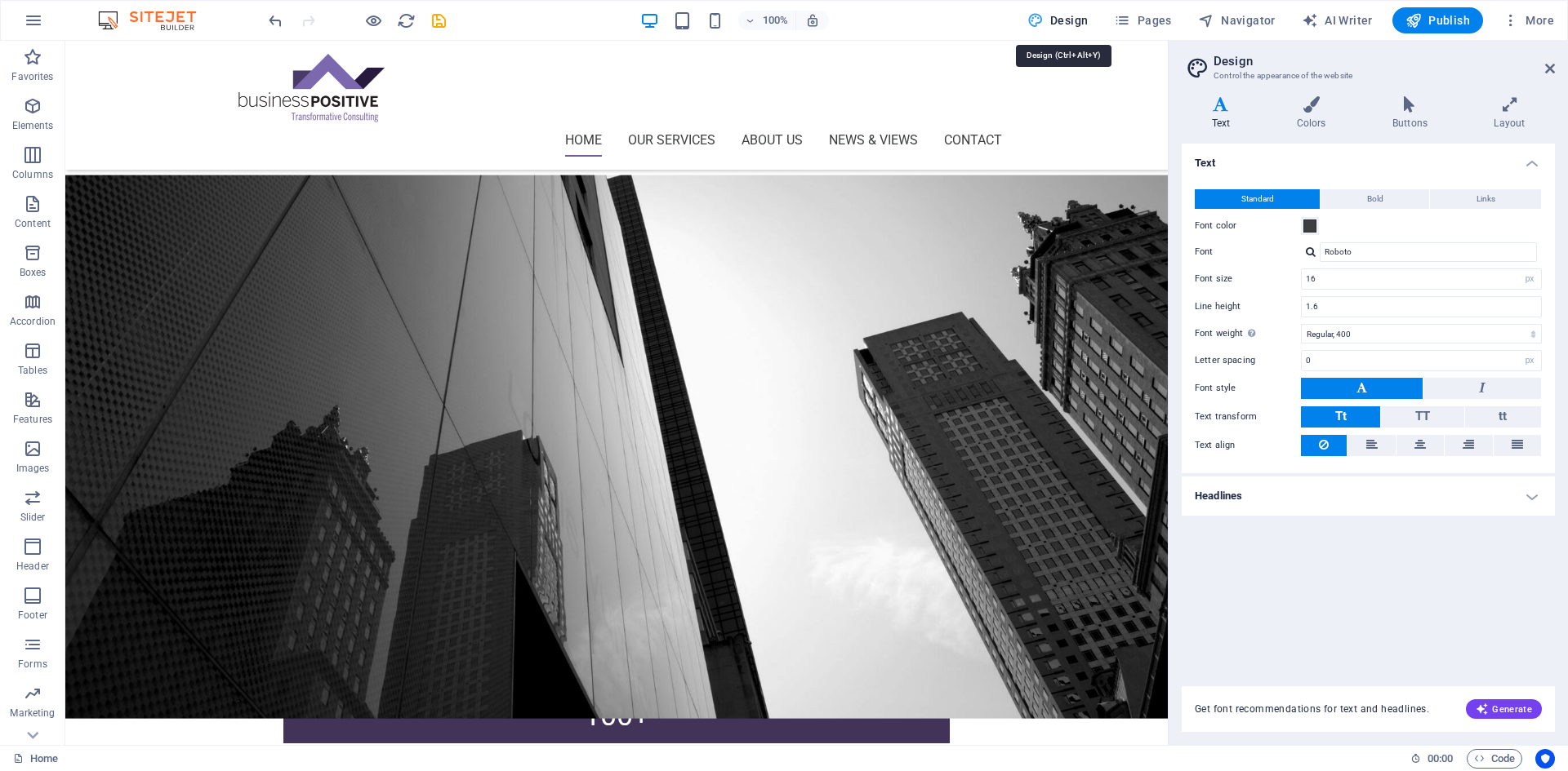
scroll to position [1163, 0]
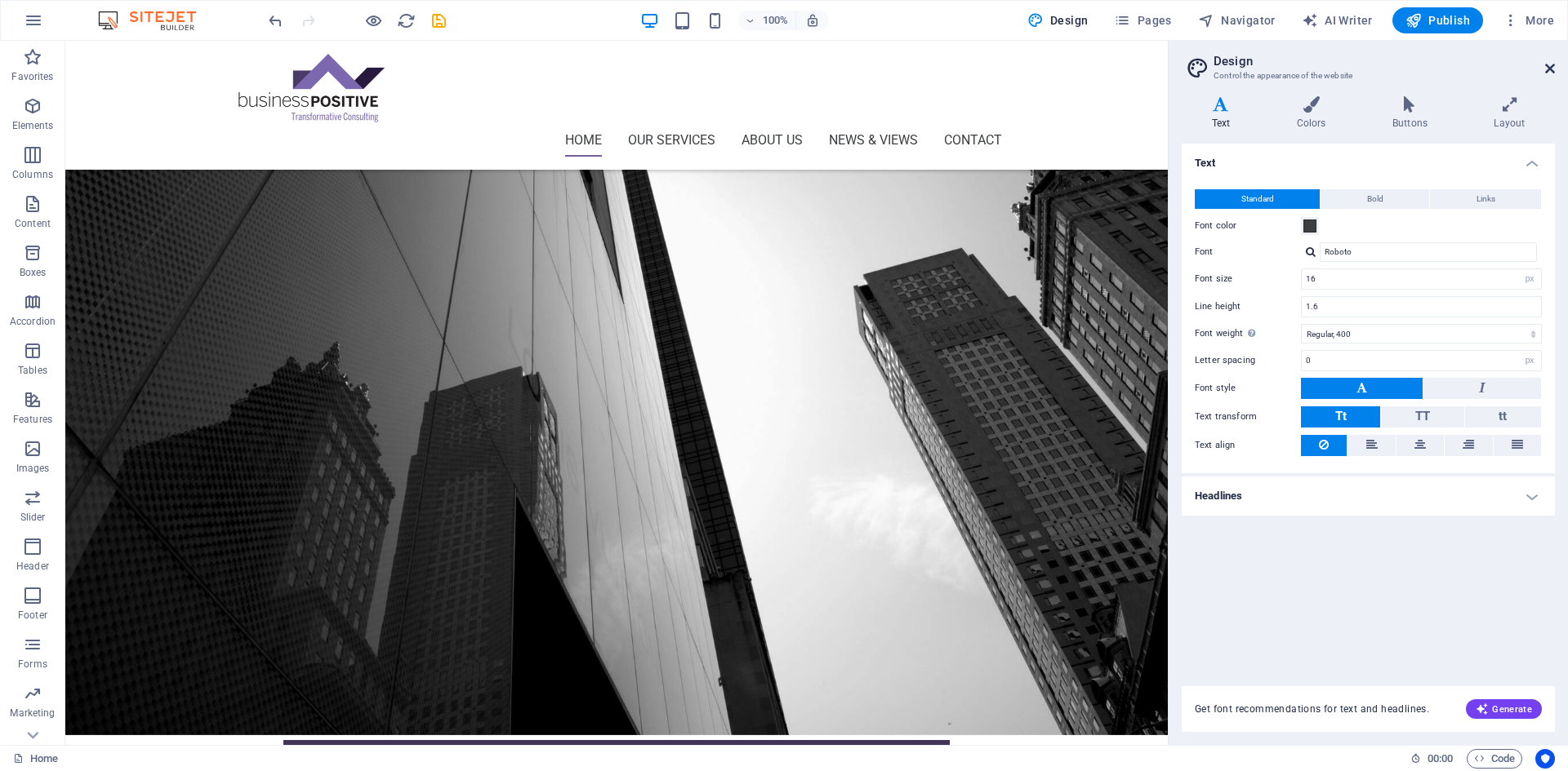
click at [1548, 70] on icon at bounding box center [1551, 69] width 10 height 13
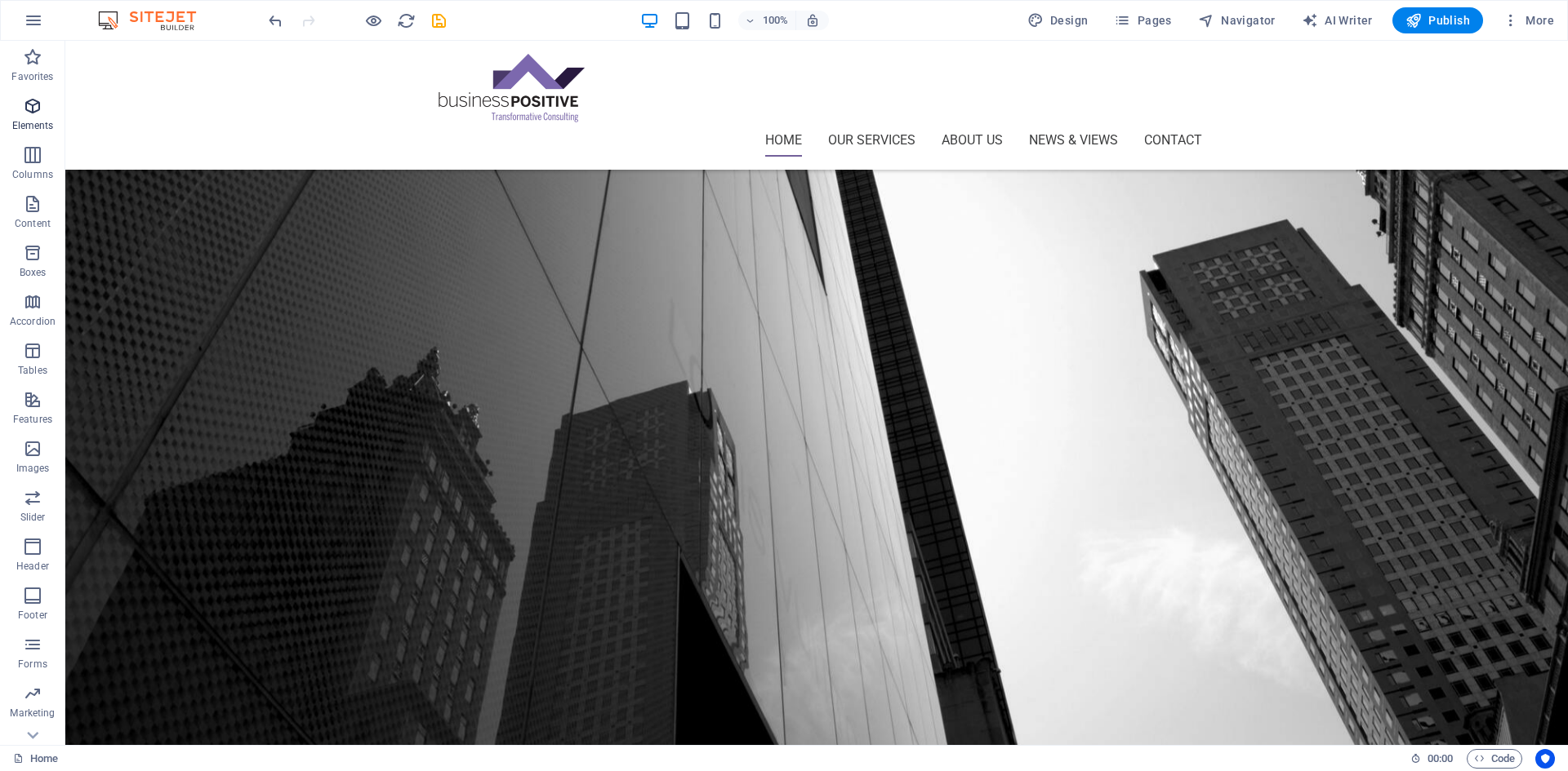
click at [28, 99] on icon "button" at bounding box center [33, 106] width 19 height 19
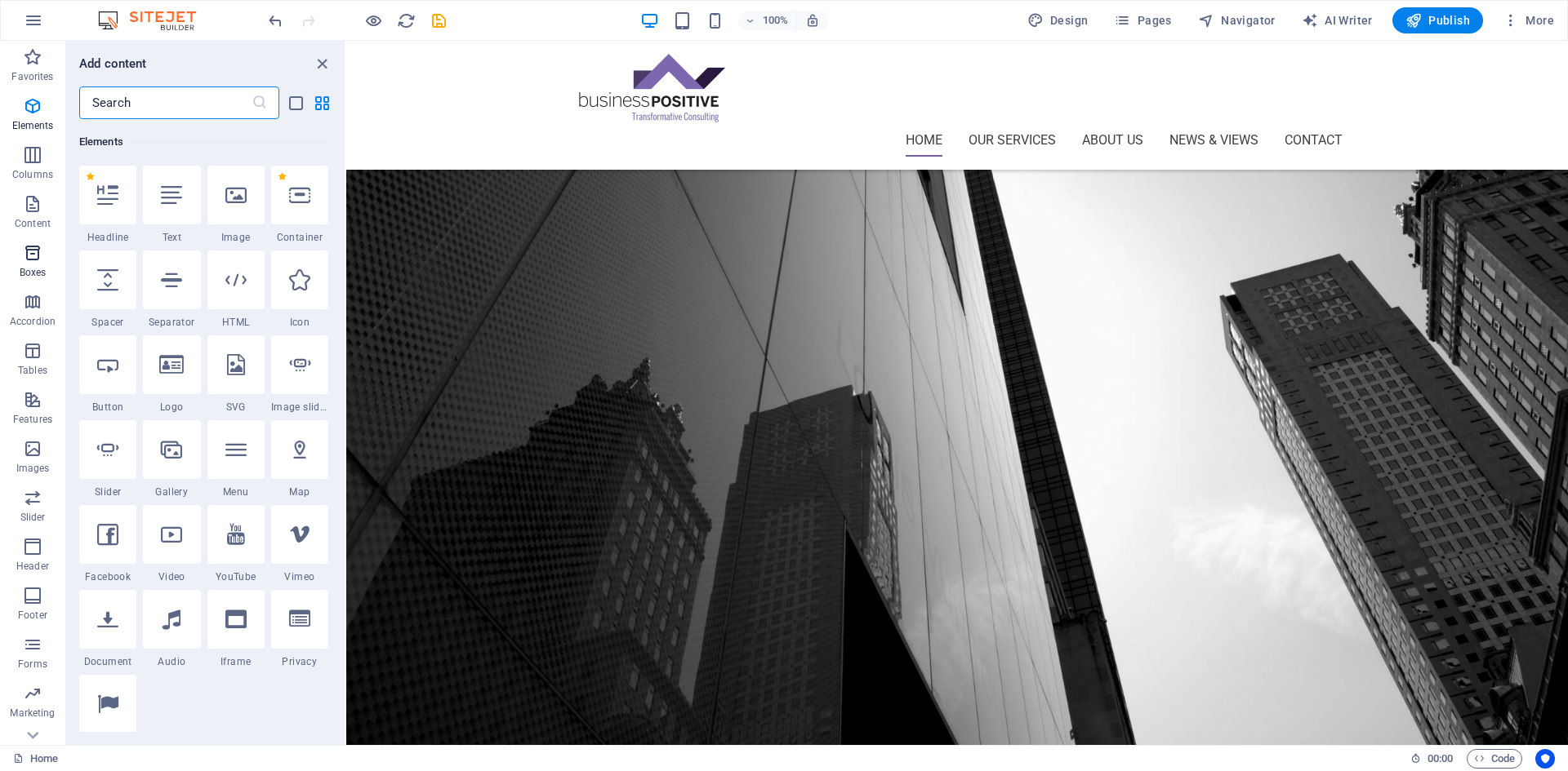
click at [37, 246] on icon "button" at bounding box center [33, 253] width 19 height 19
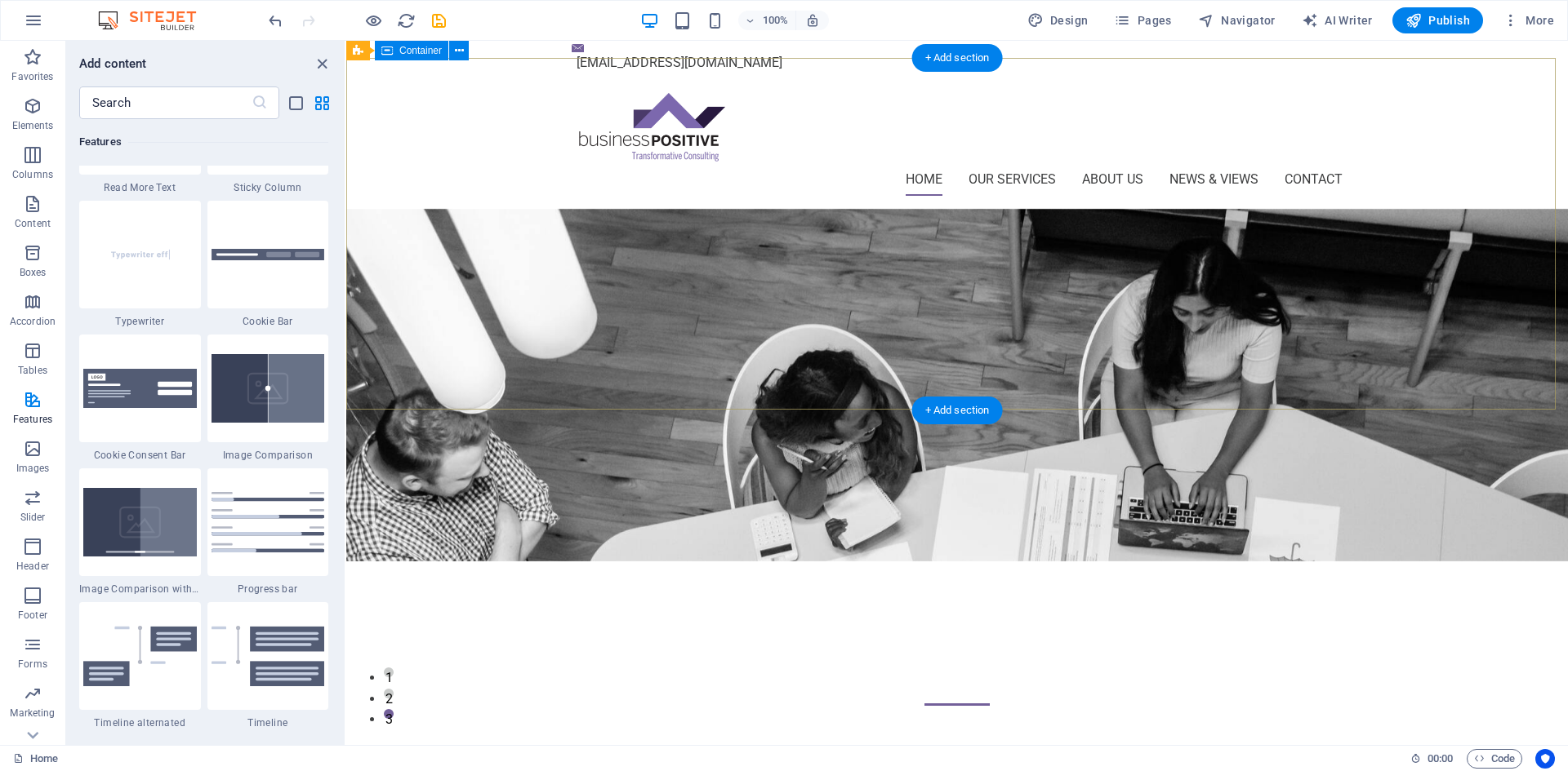
scroll to position [0, 0]
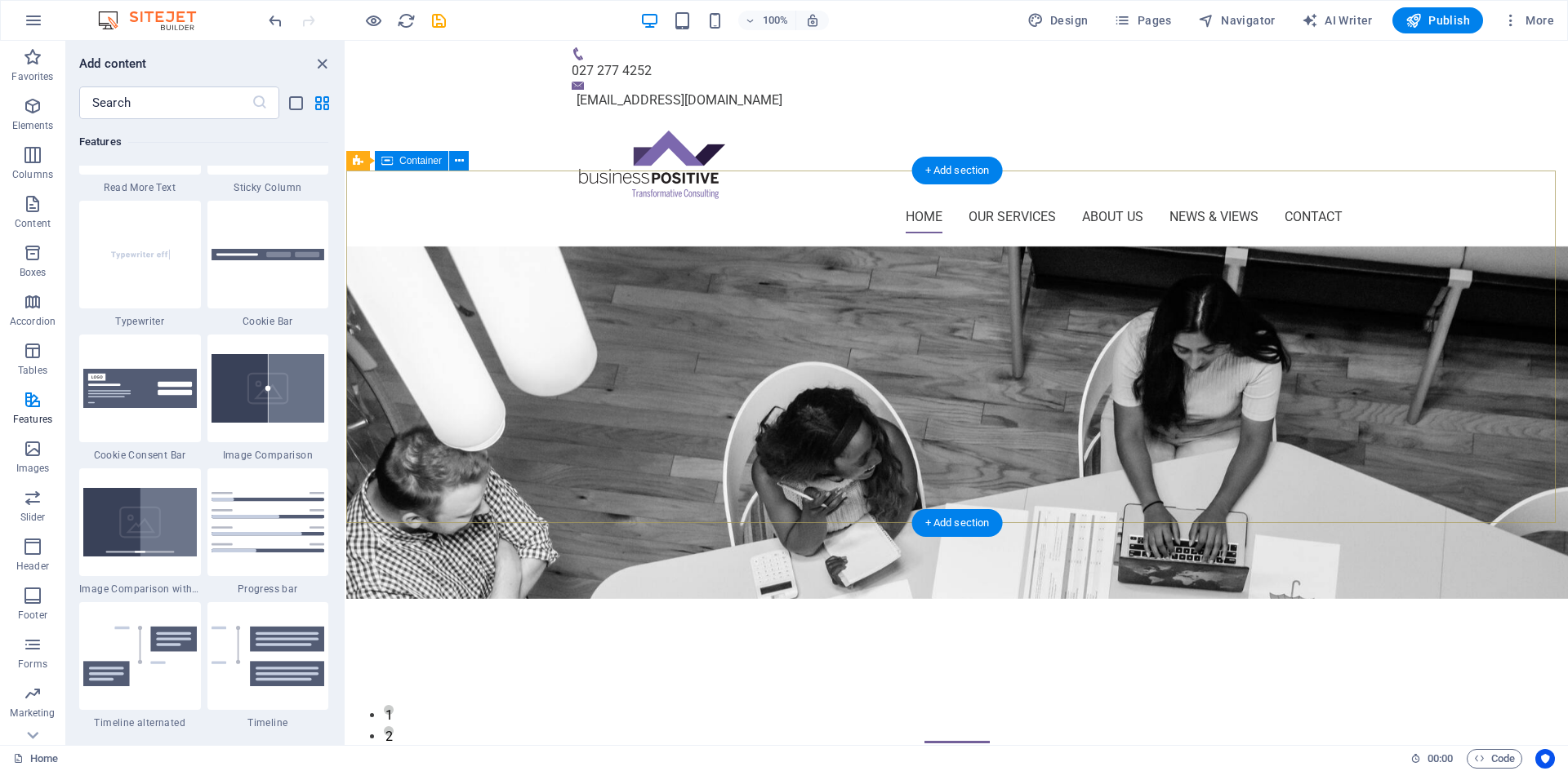
click at [471, 599] on div "Empowering Your Business To Thrive Improvement, growth, transition, or exit; wh…" at bounding box center [957, 756] width 1222 height 313
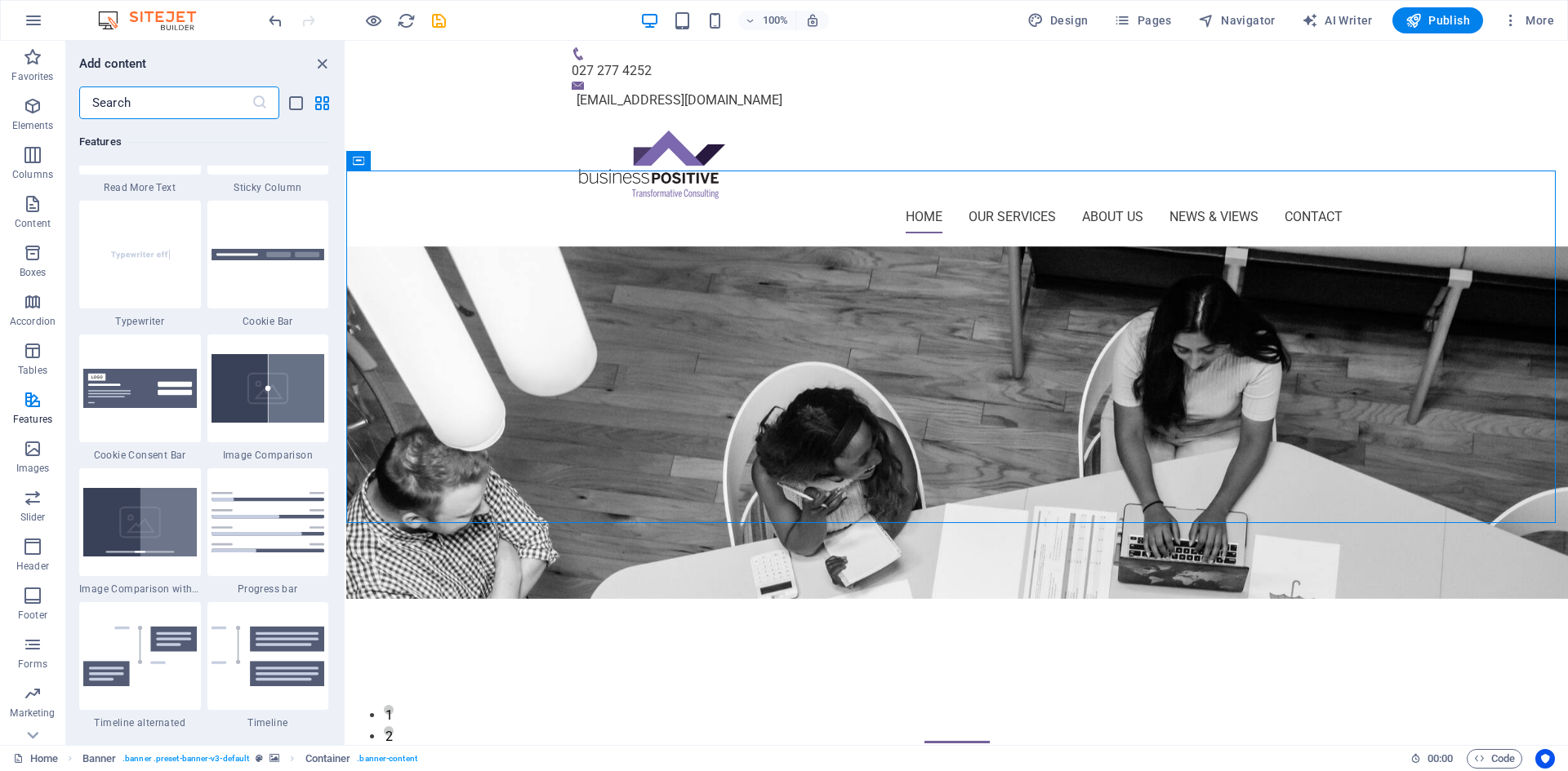
drag, startPoint x: 106, startPoint y: 97, endPoint x: -29, endPoint y: 89, distance: 135.2
click at [0, 89] on html "[DOMAIN_NAME] Home Favorites Elements Columns Content Boxes Accordion Tables Fe…" at bounding box center [784, 386] width 1568 height 771
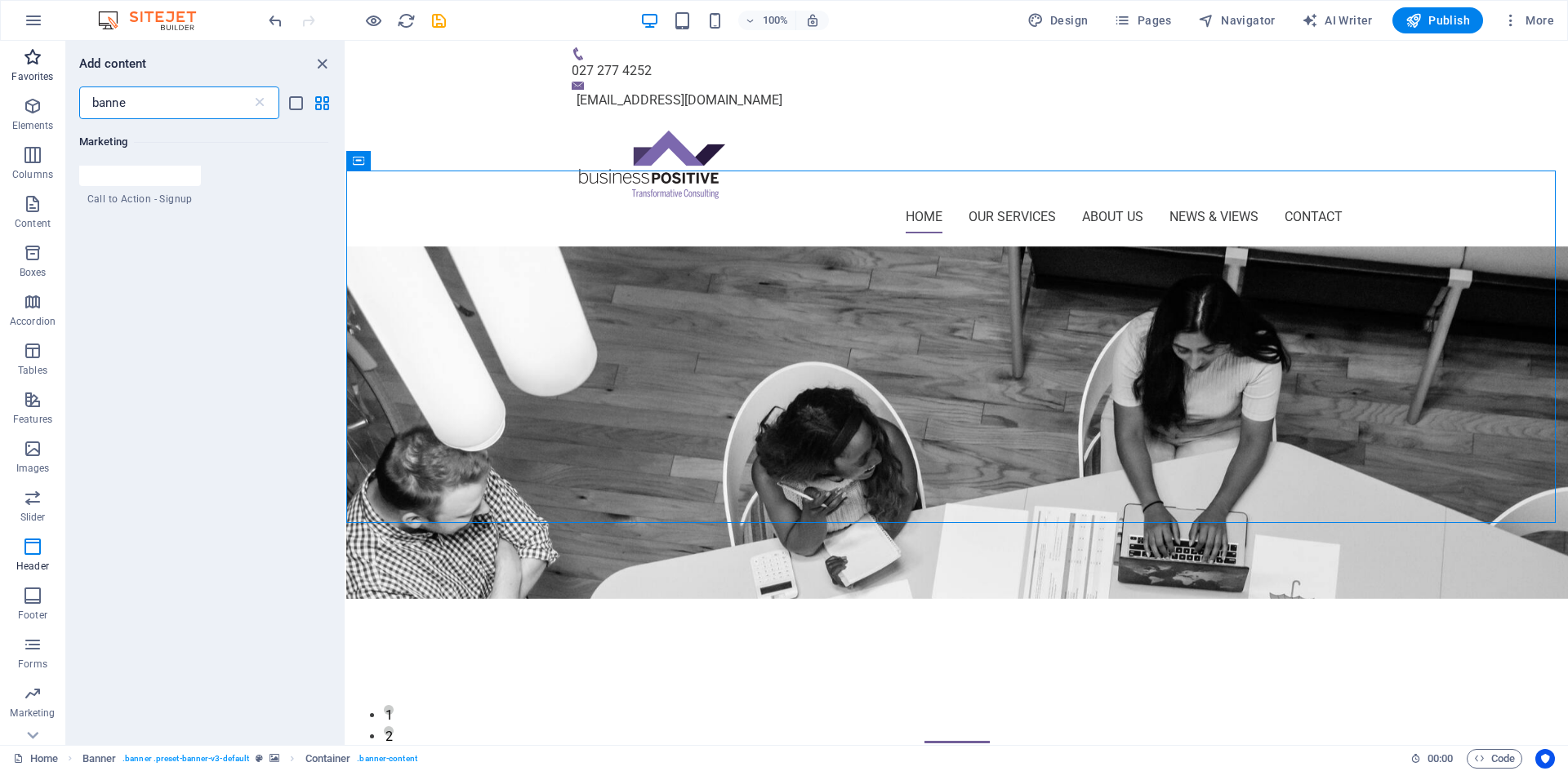
type input "banner"
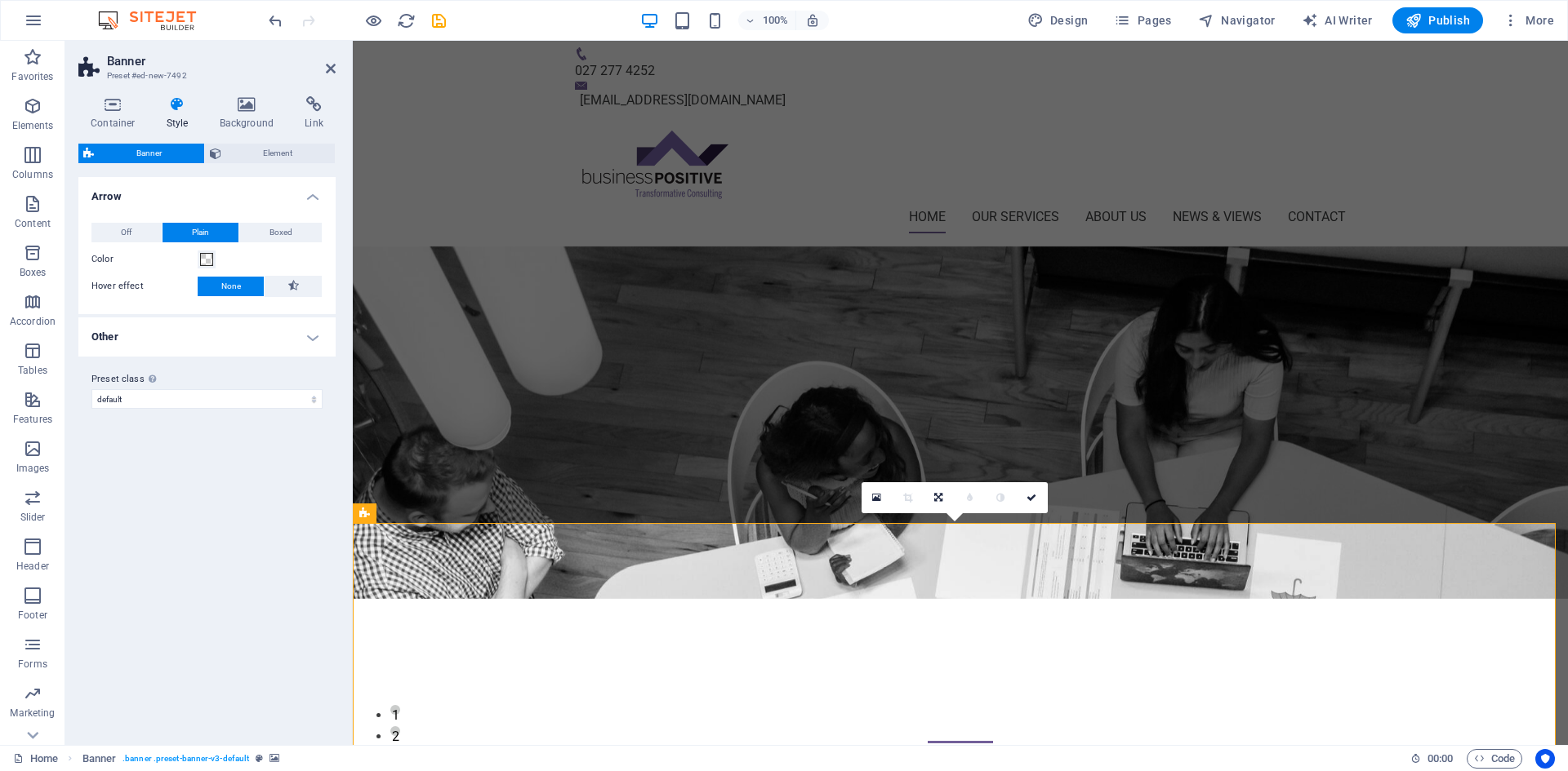
click at [339, 59] on aside "Banner Preset #ed-new-7492 Container Style Background Link Size Height Default …" at bounding box center [209, 392] width 288 height 705
click at [340, 66] on aside "Banner Preset #ed-new-7492 Container Style Background Link Size Height Default …" at bounding box center [209, 392] width 288 height 705
click at [328, 63] on icon at bounding box center [331, 69] width 10 height 13
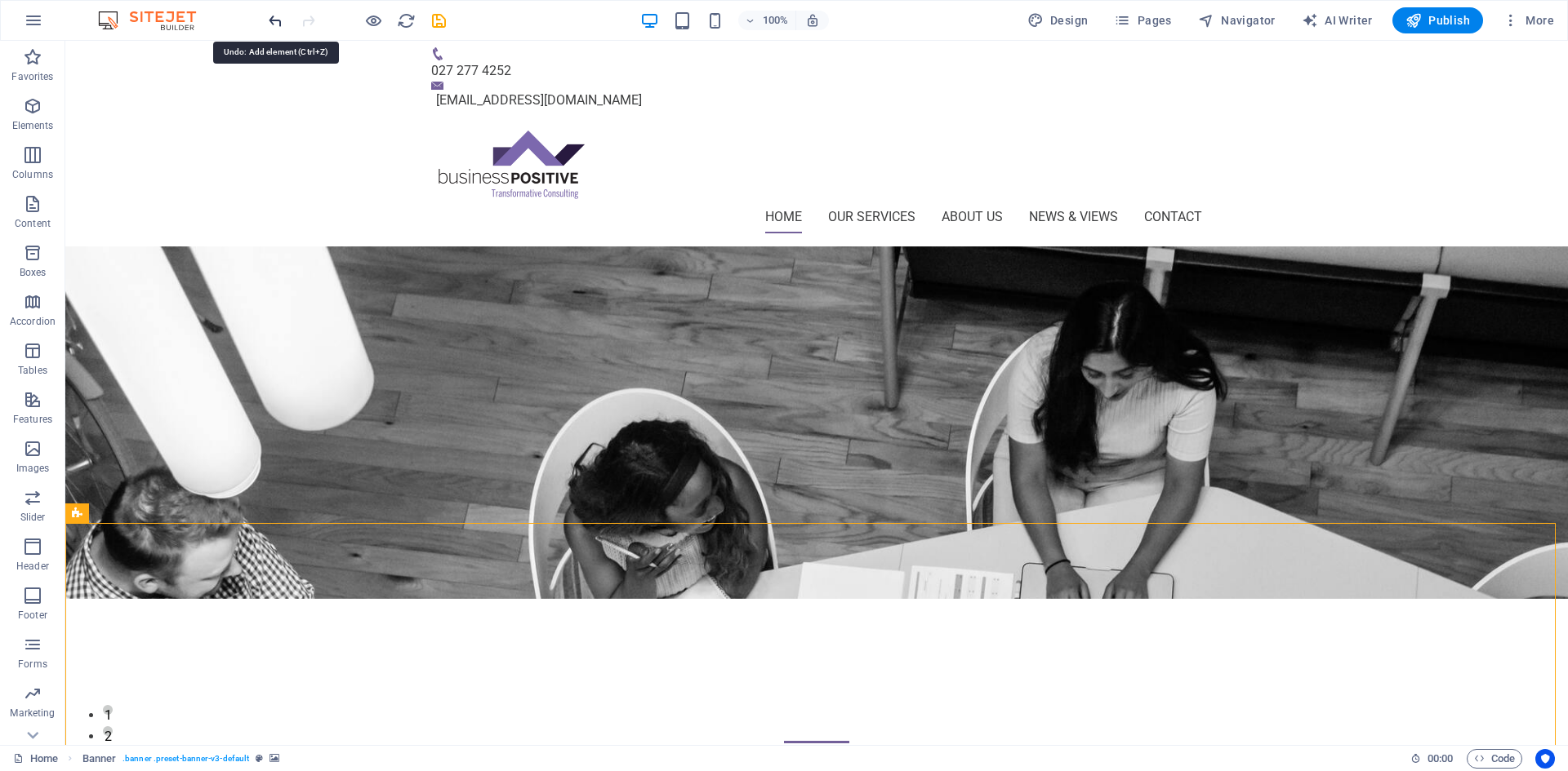
click at [19, 100] on span "Elements" at bounding box center [33, 115] width 65 height 39
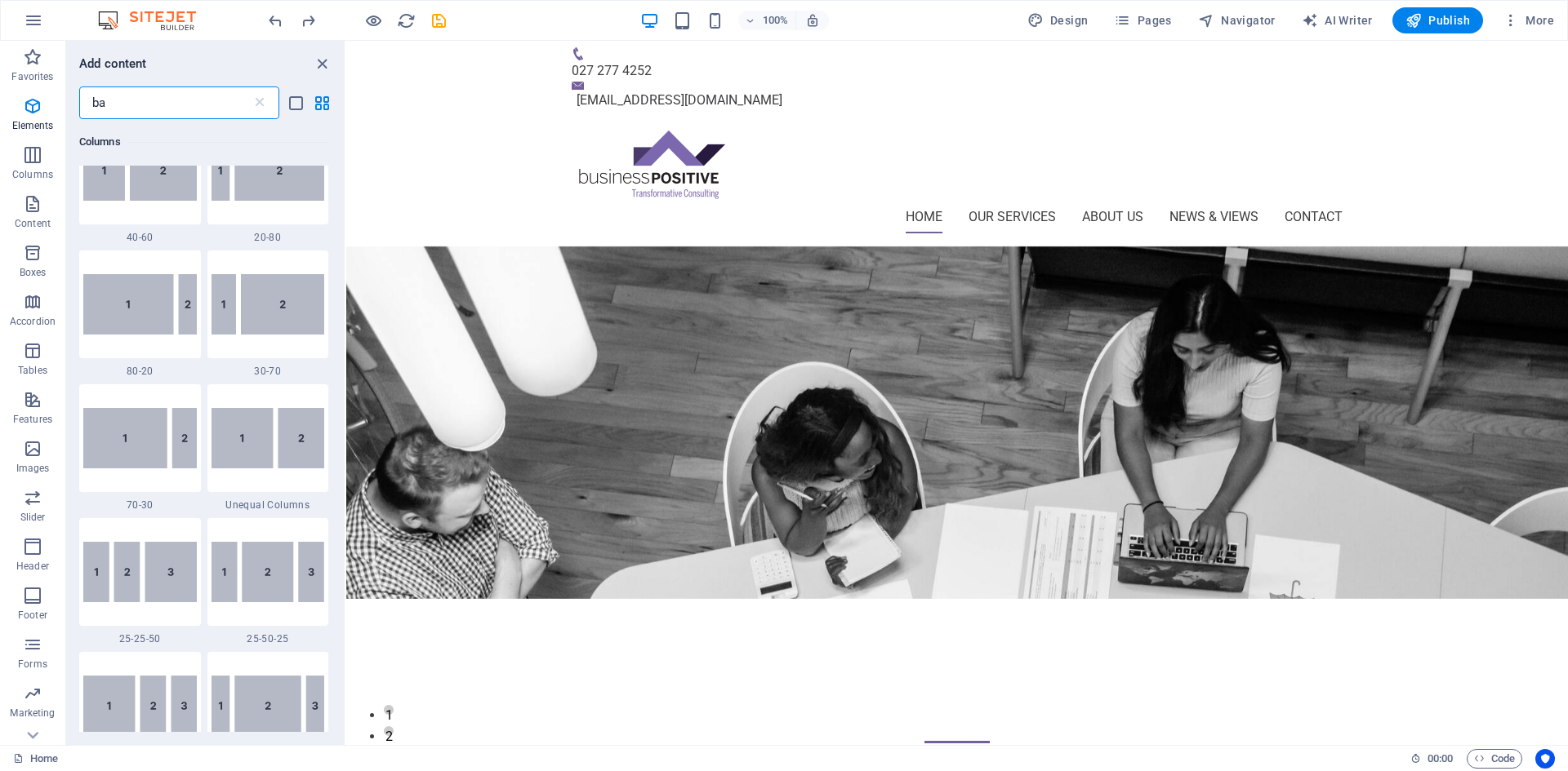
scroll to position [0, 0]
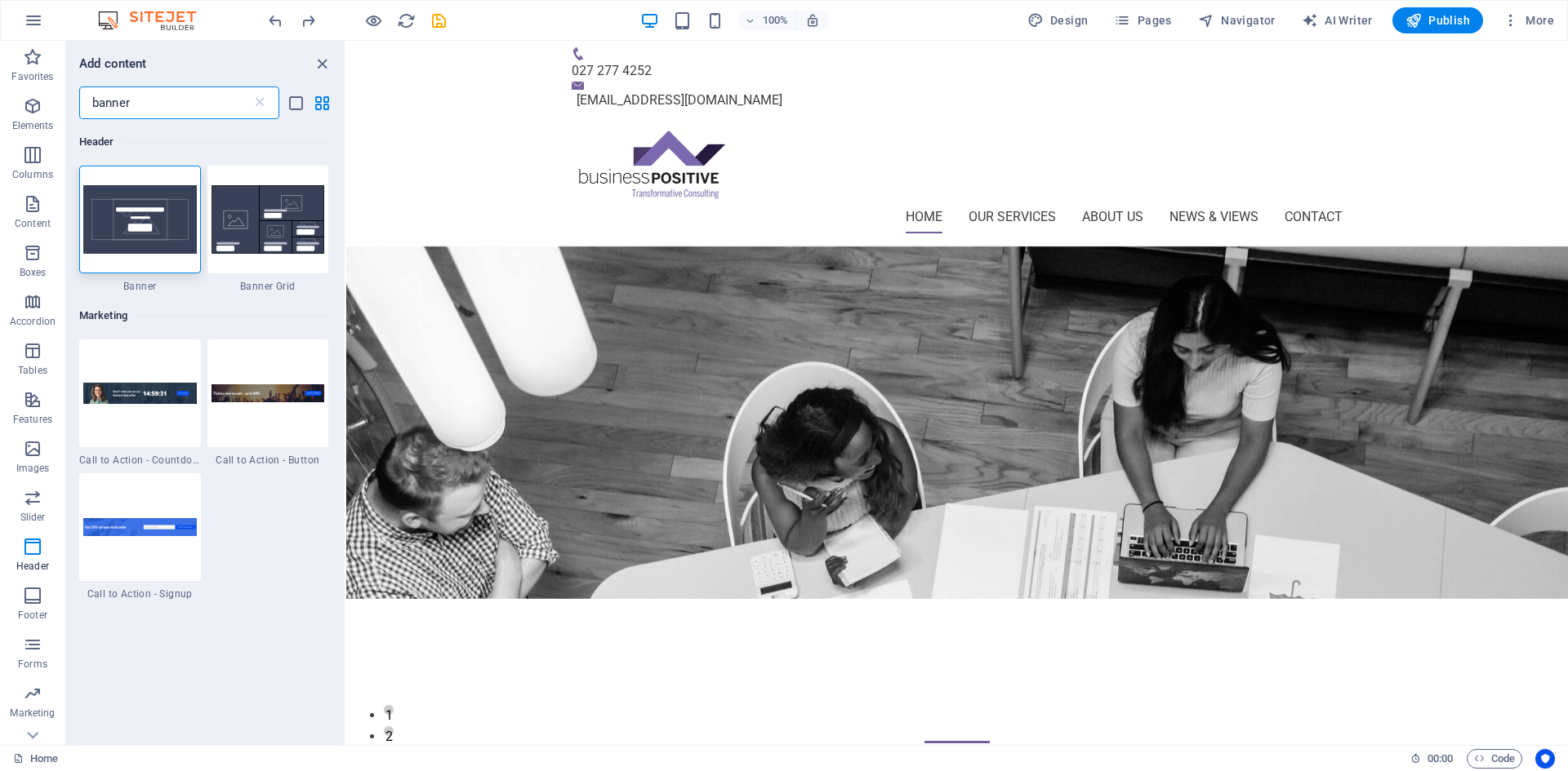
type input "banner"
click at [270, 618] on div "Header 1 Star Banner 1 Star Banner Grid Marketing 1 Star Call to Action - Count…" at bounding box center [206, 426] width 279 height 613
click at [30, 109] on icon "button" at bounding box center [33, 106] width 19 height 19
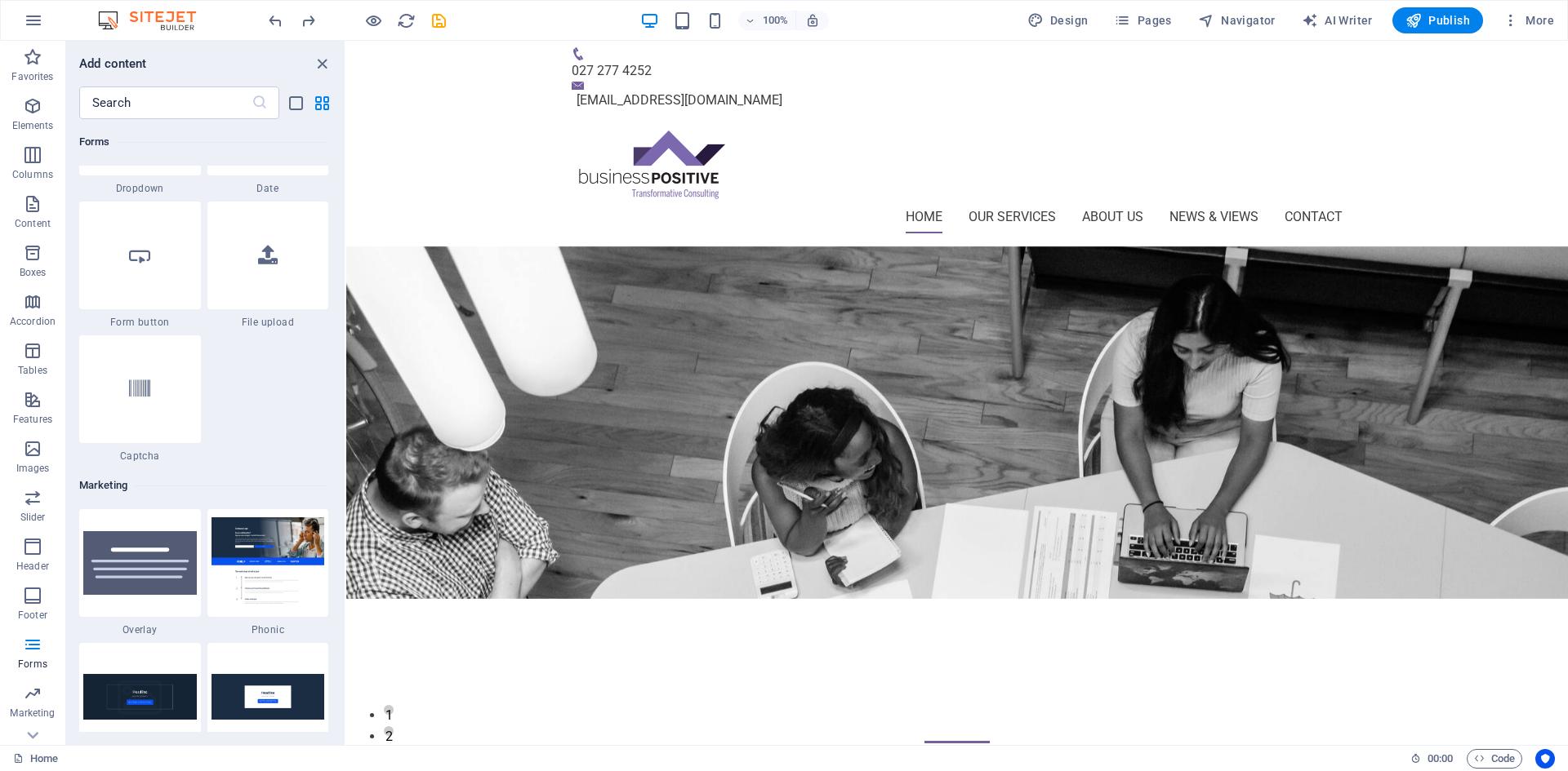
scroll to position [13072, 0]
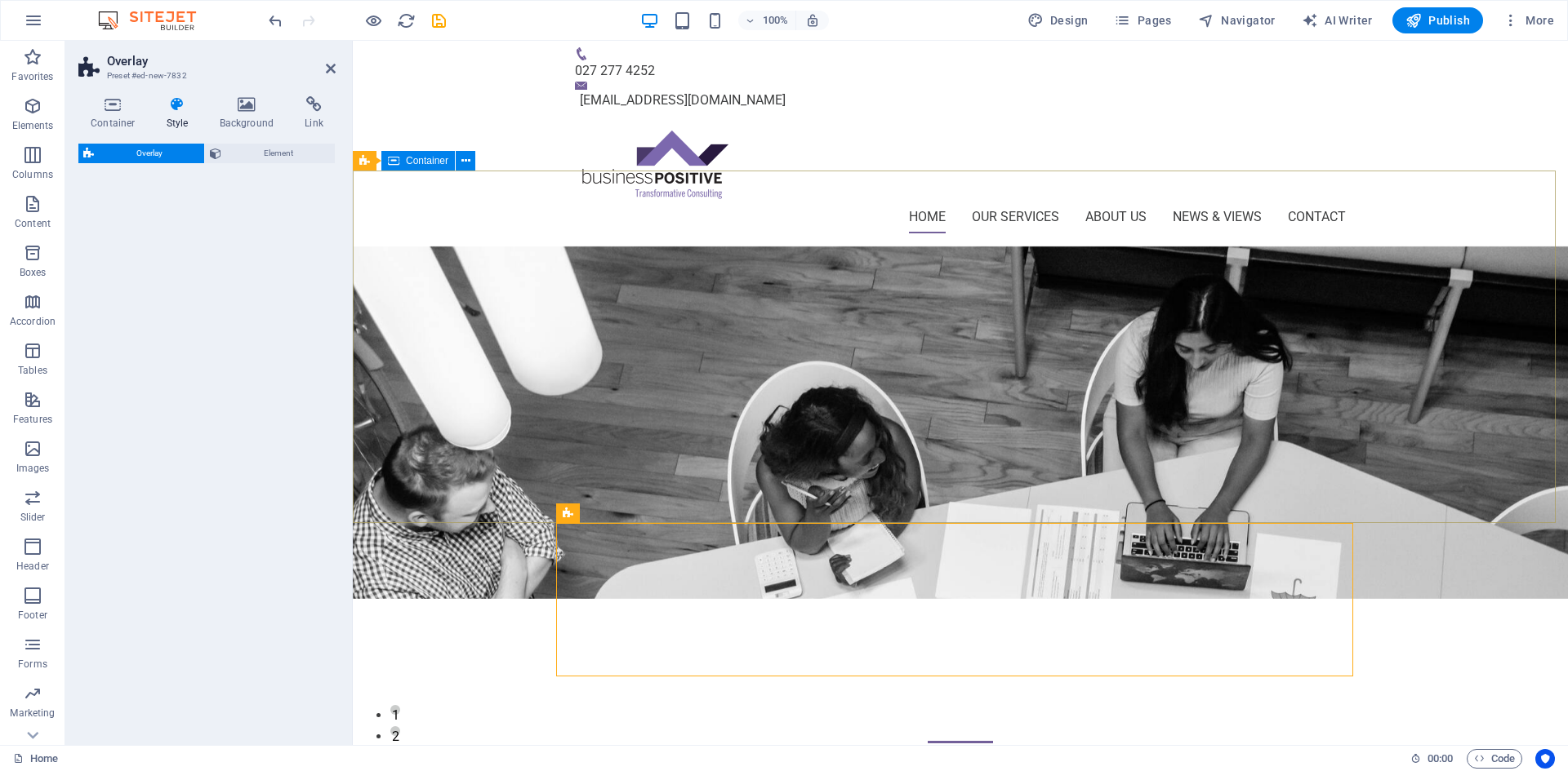
select select "rem"
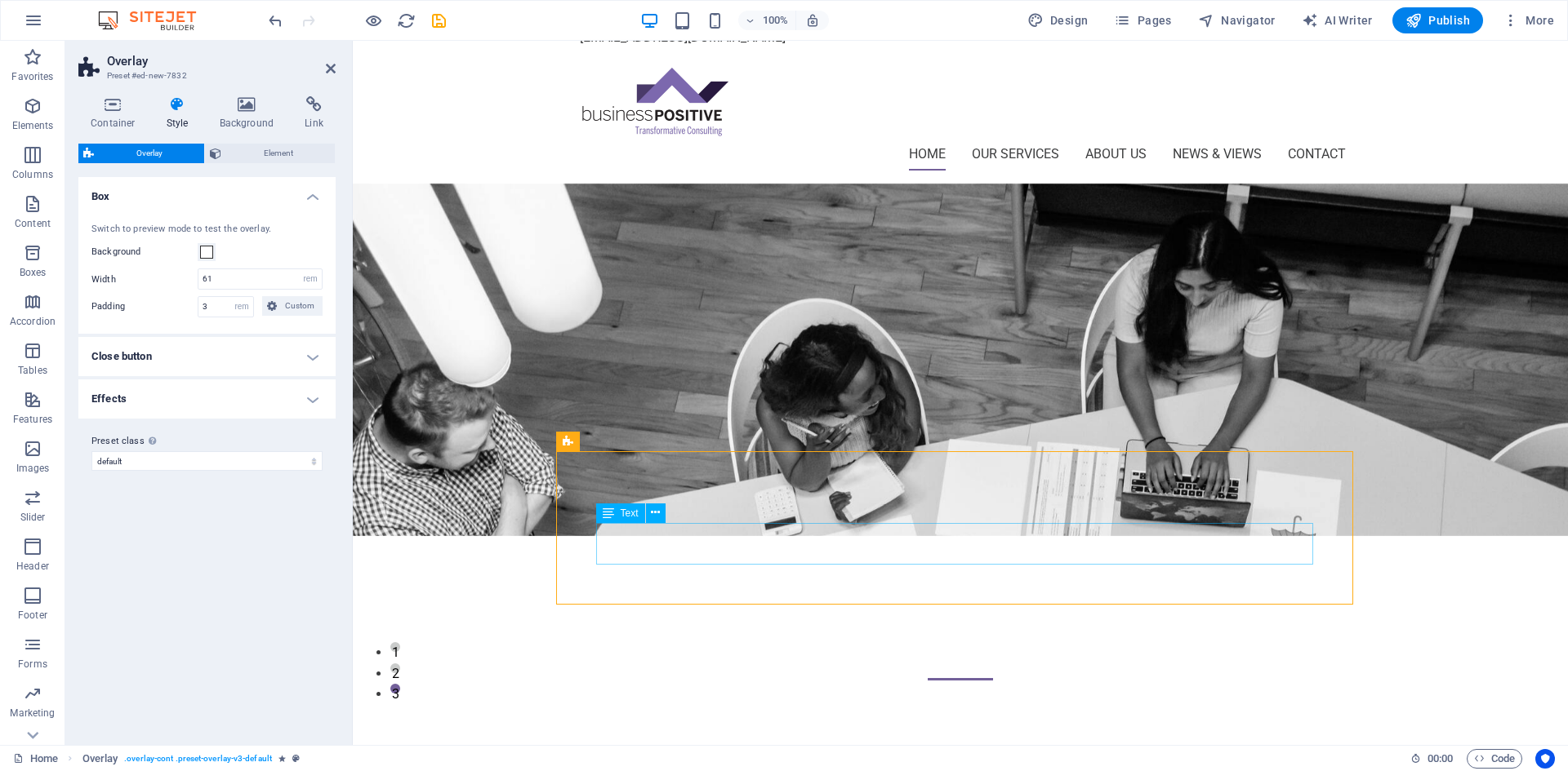
scroll to position [82, 0]
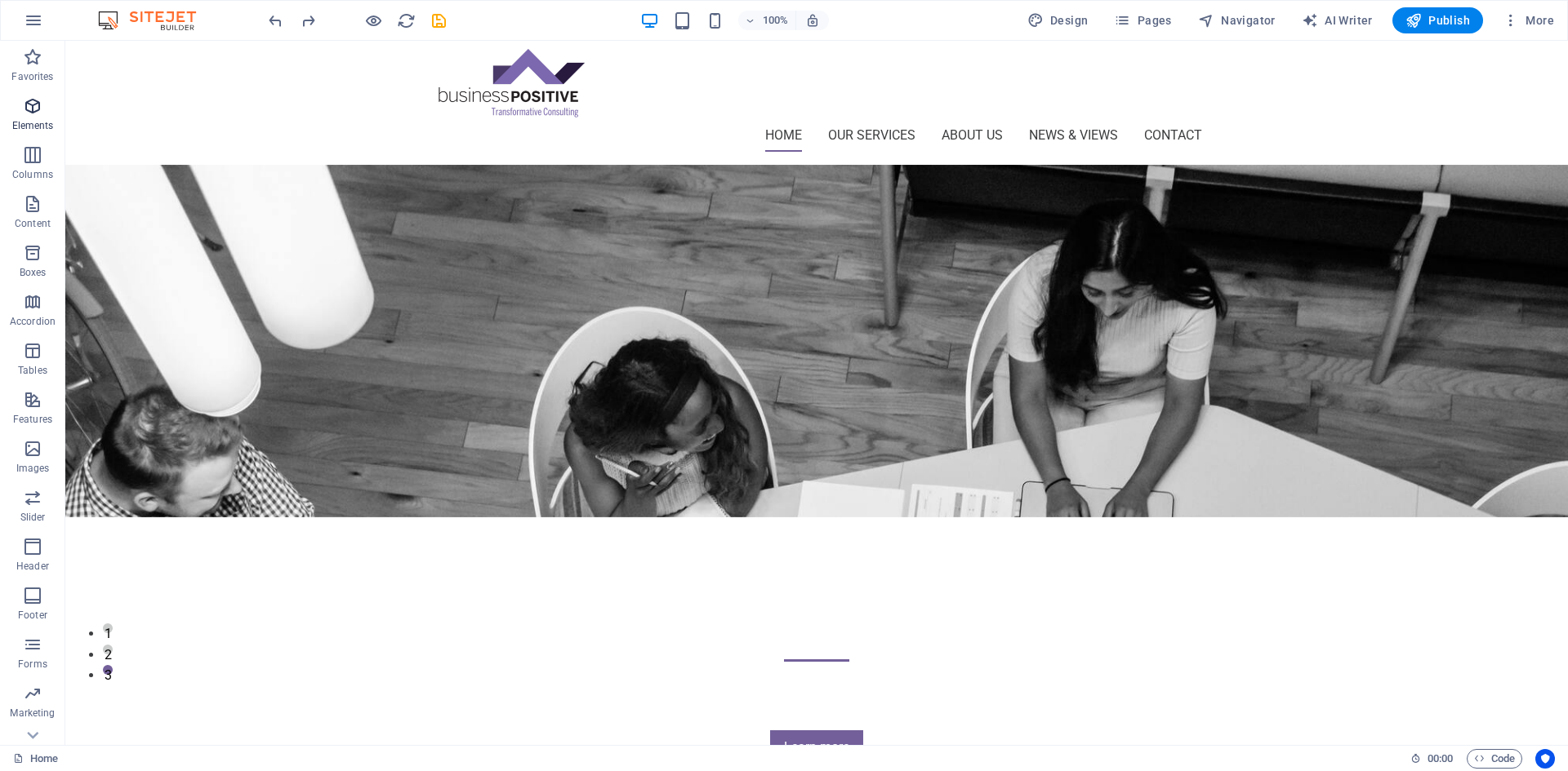
click at [36, 107] on icon "button" at bounding box center [33, 106] width 19 height 19
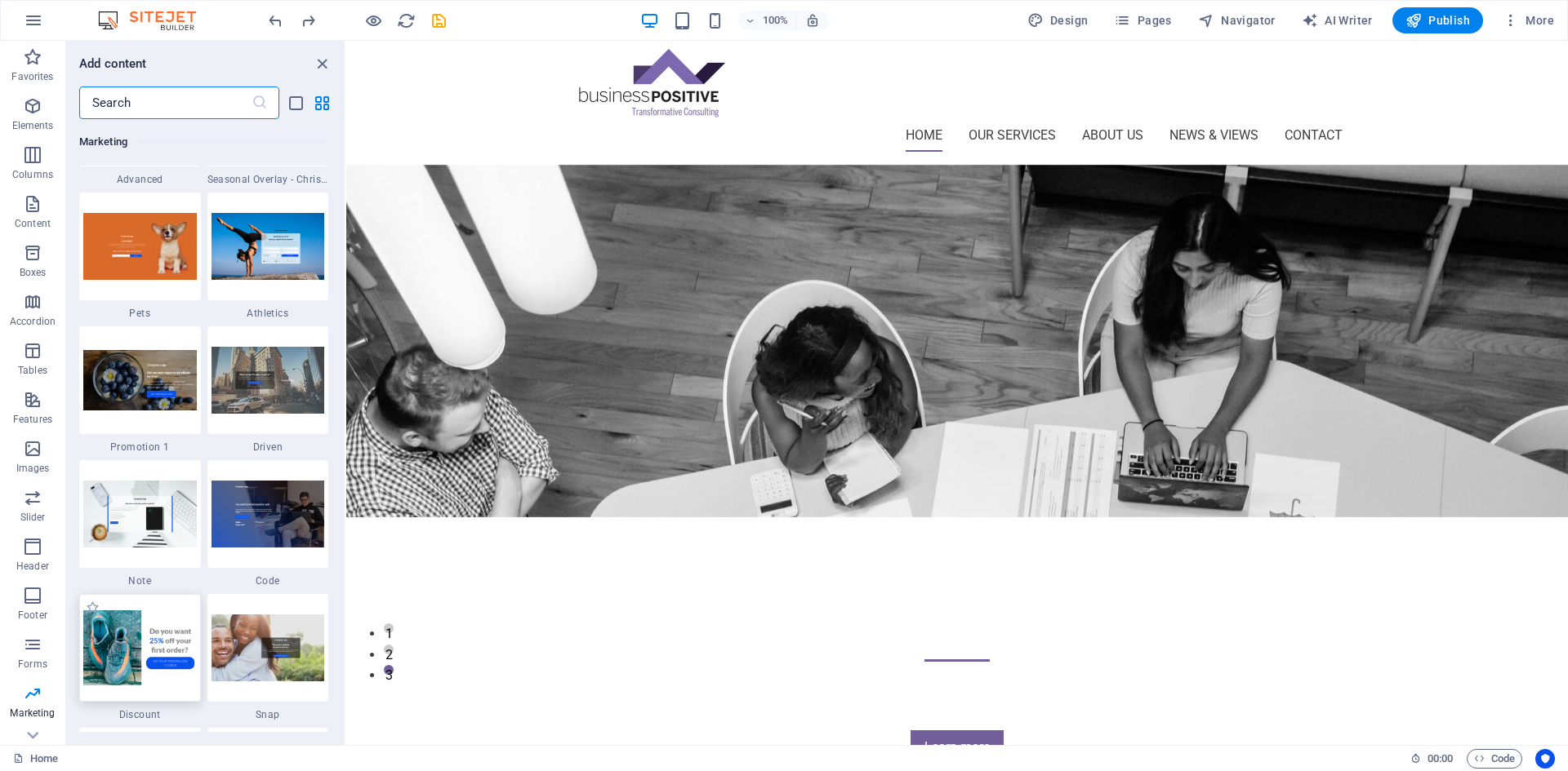
scroll to position [14013, 0]
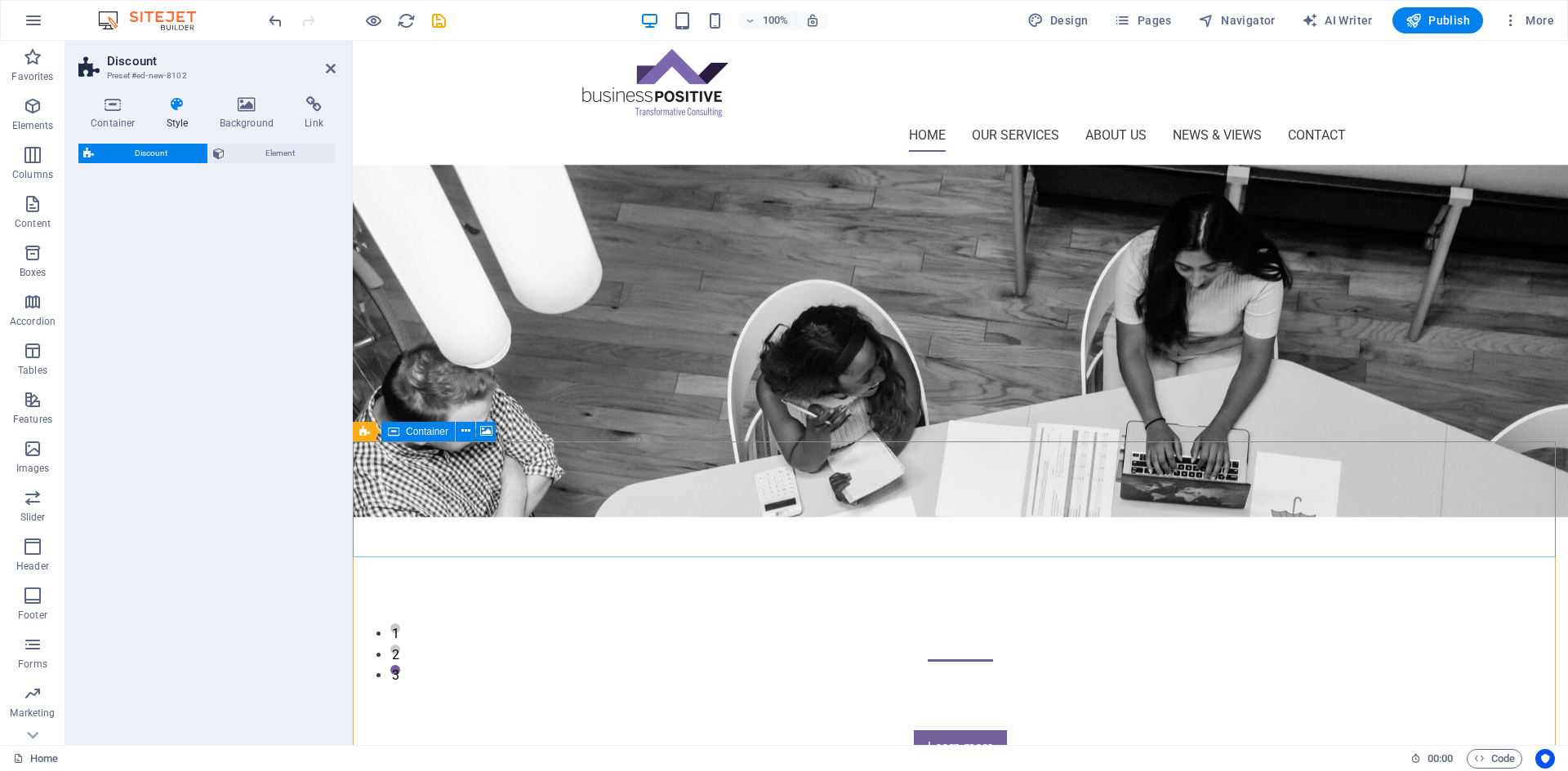
select select "rem"
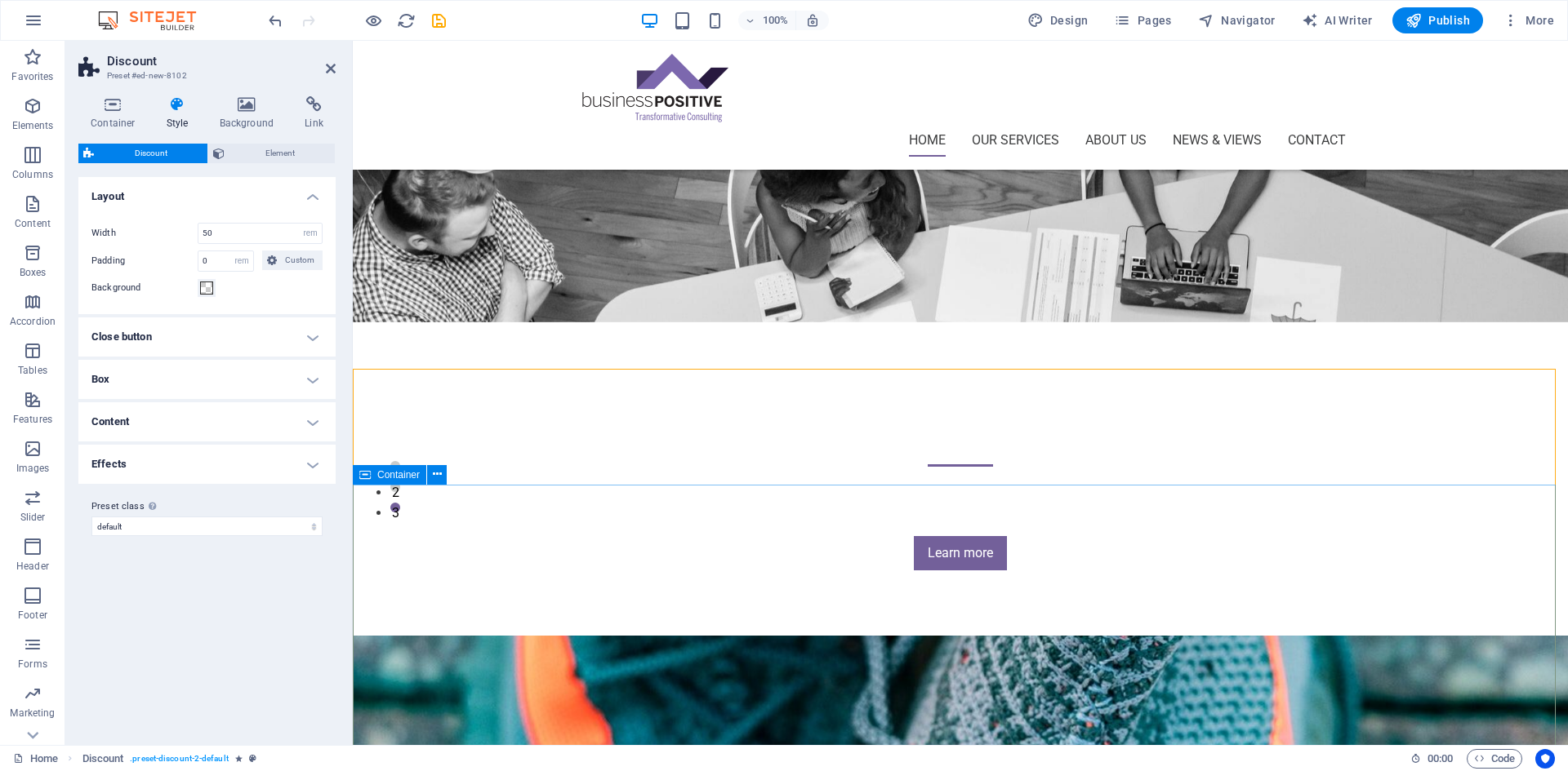
scroll to position [245, 0]
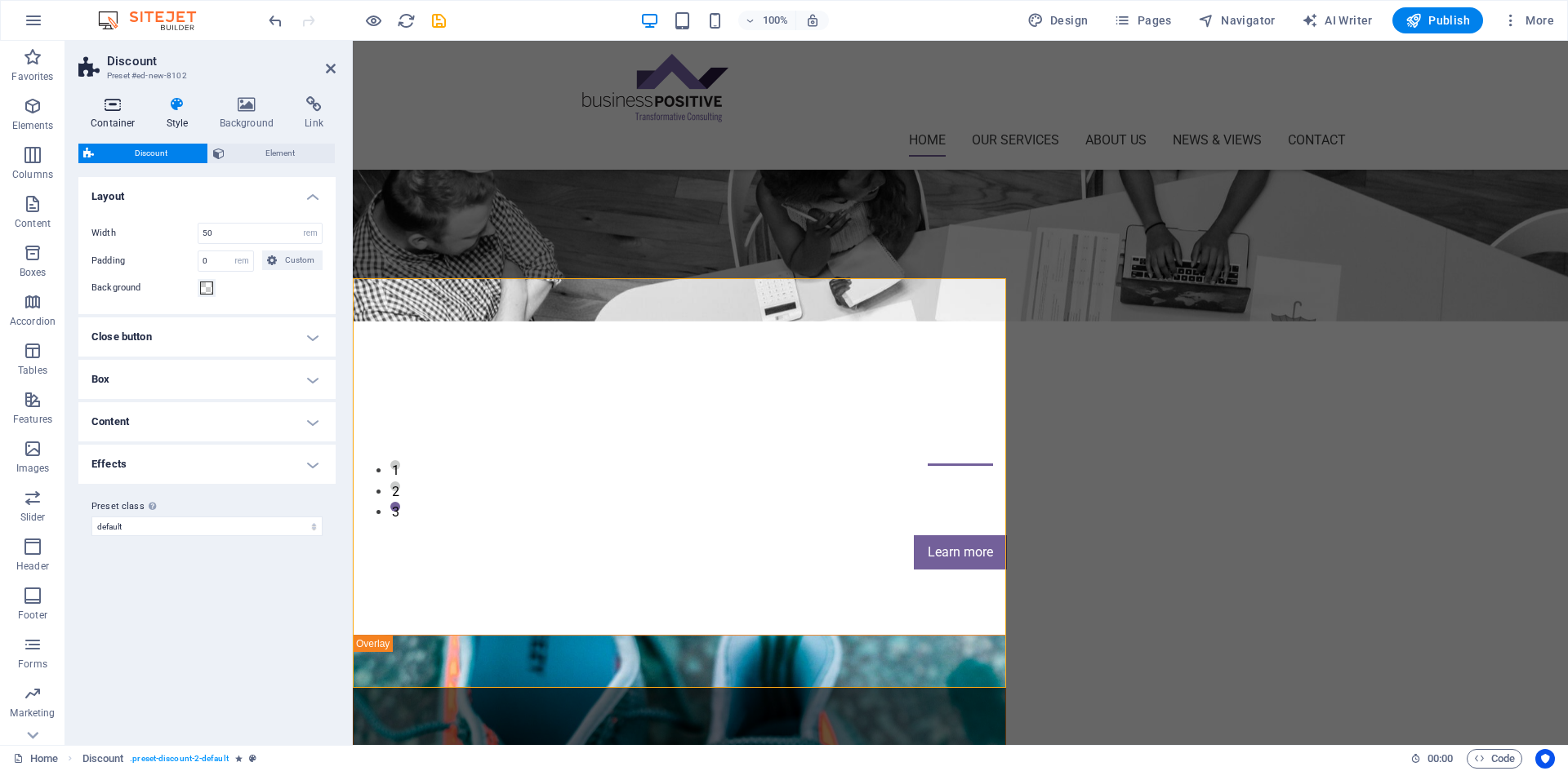
click at [121, 99] on icon at bounding box center [114, 104] width 69 height 16
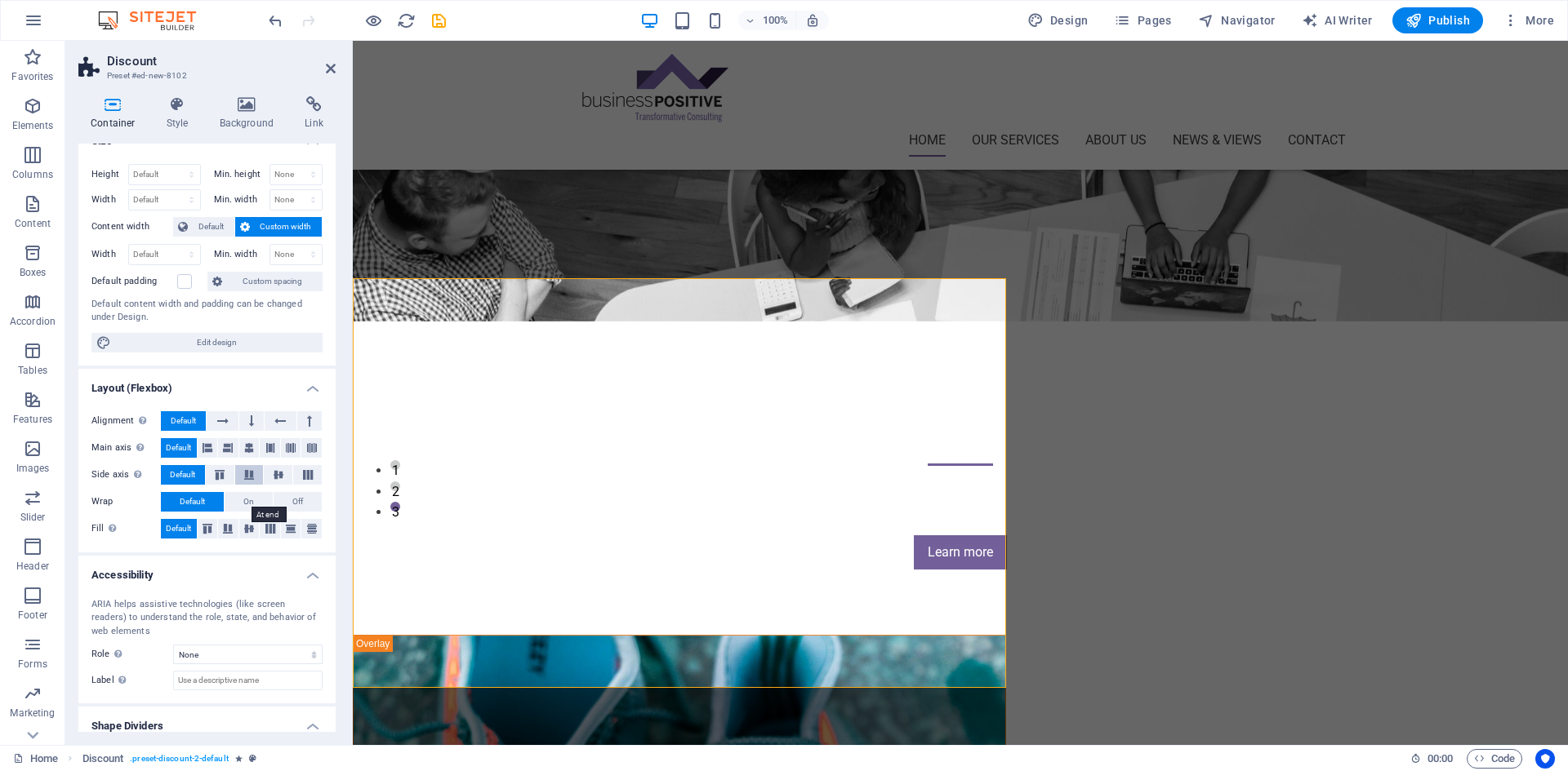
scroll to position [0, 0]
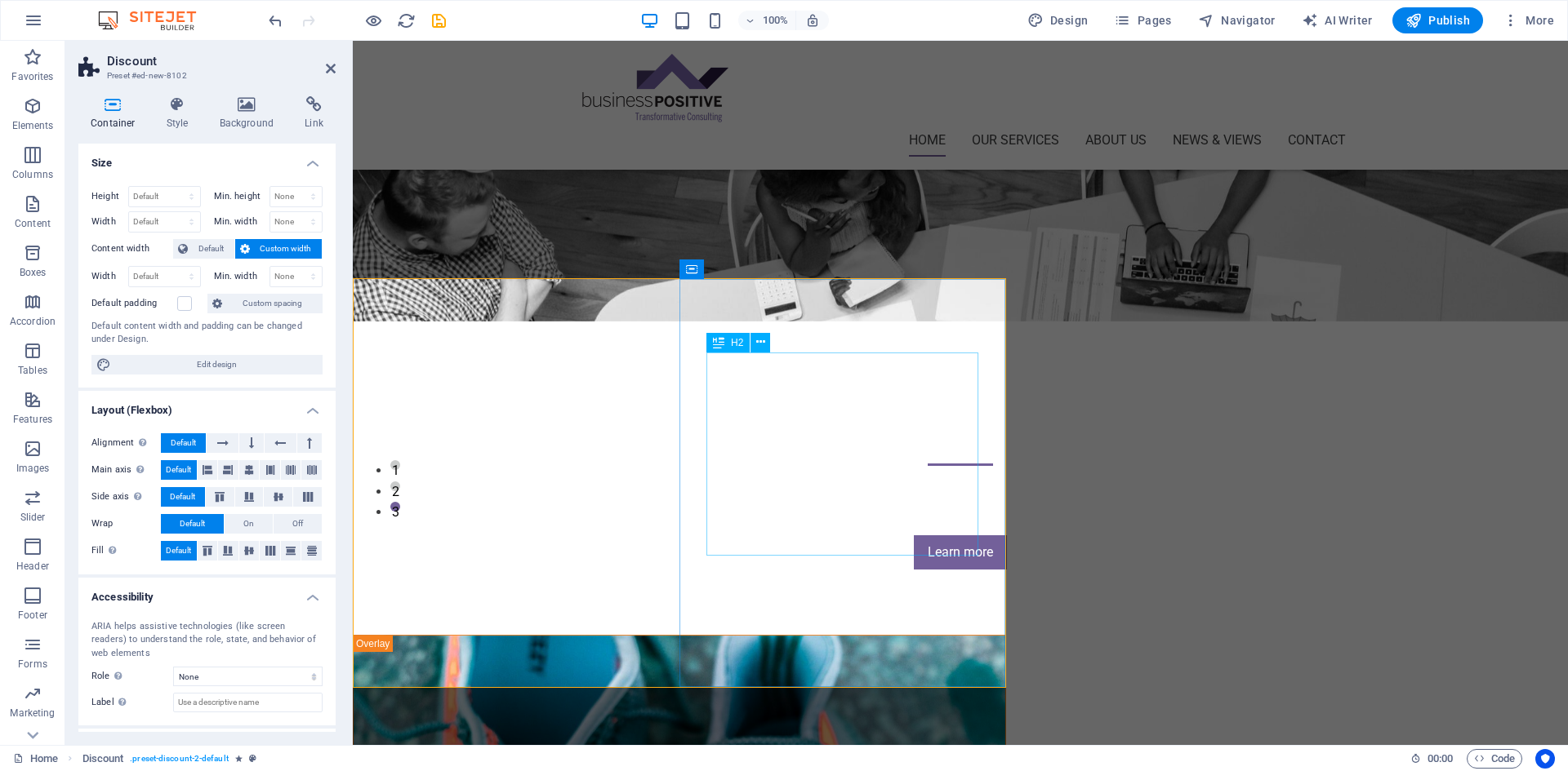
drag, startPoint x: 585, startPoint y: 427, endPoint x: 859, endPoint y: 440, distance: 274.3
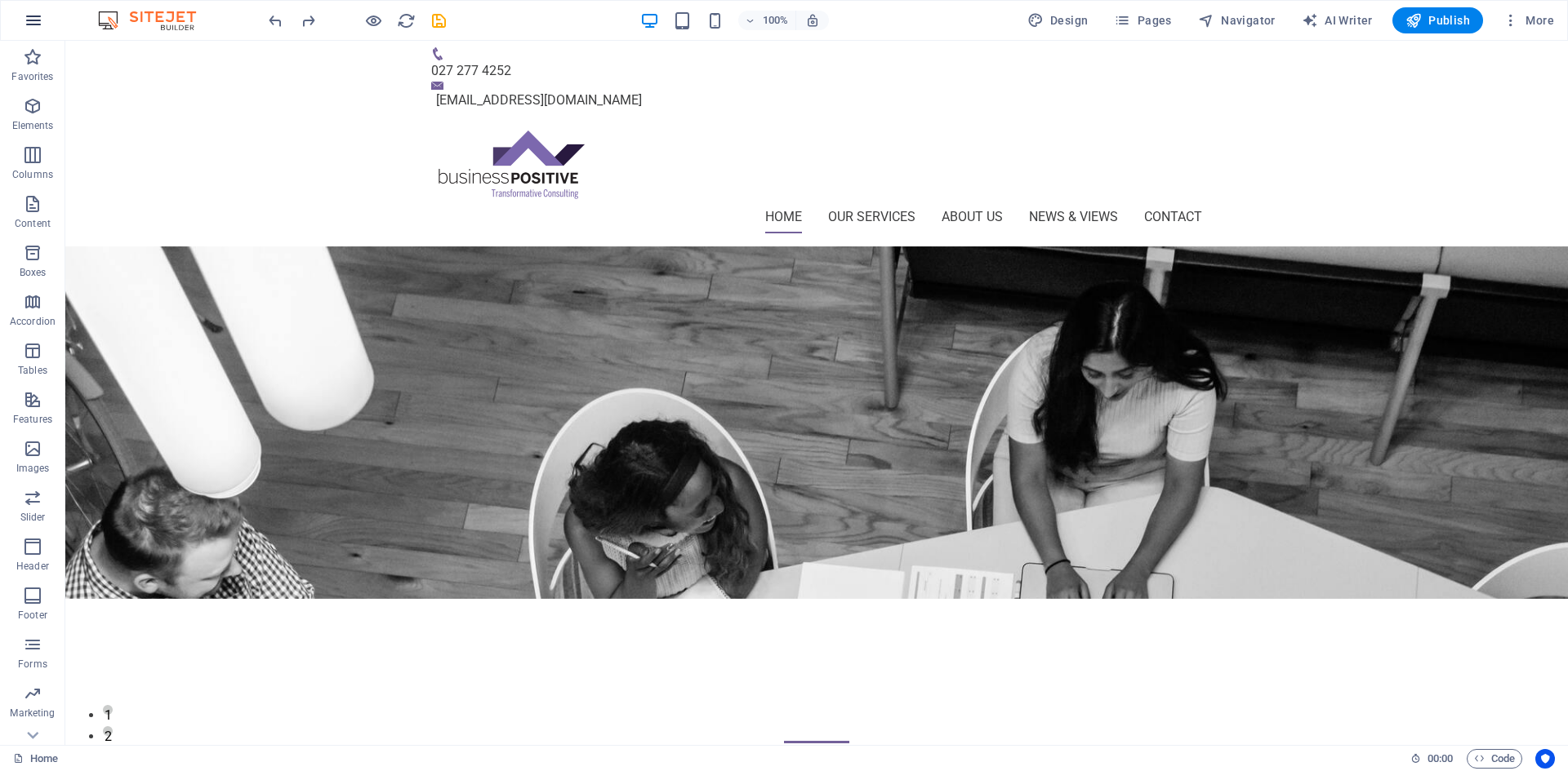
click at [35, 16] on icon "button" at bounding box center [34, 20] width 19 height 19
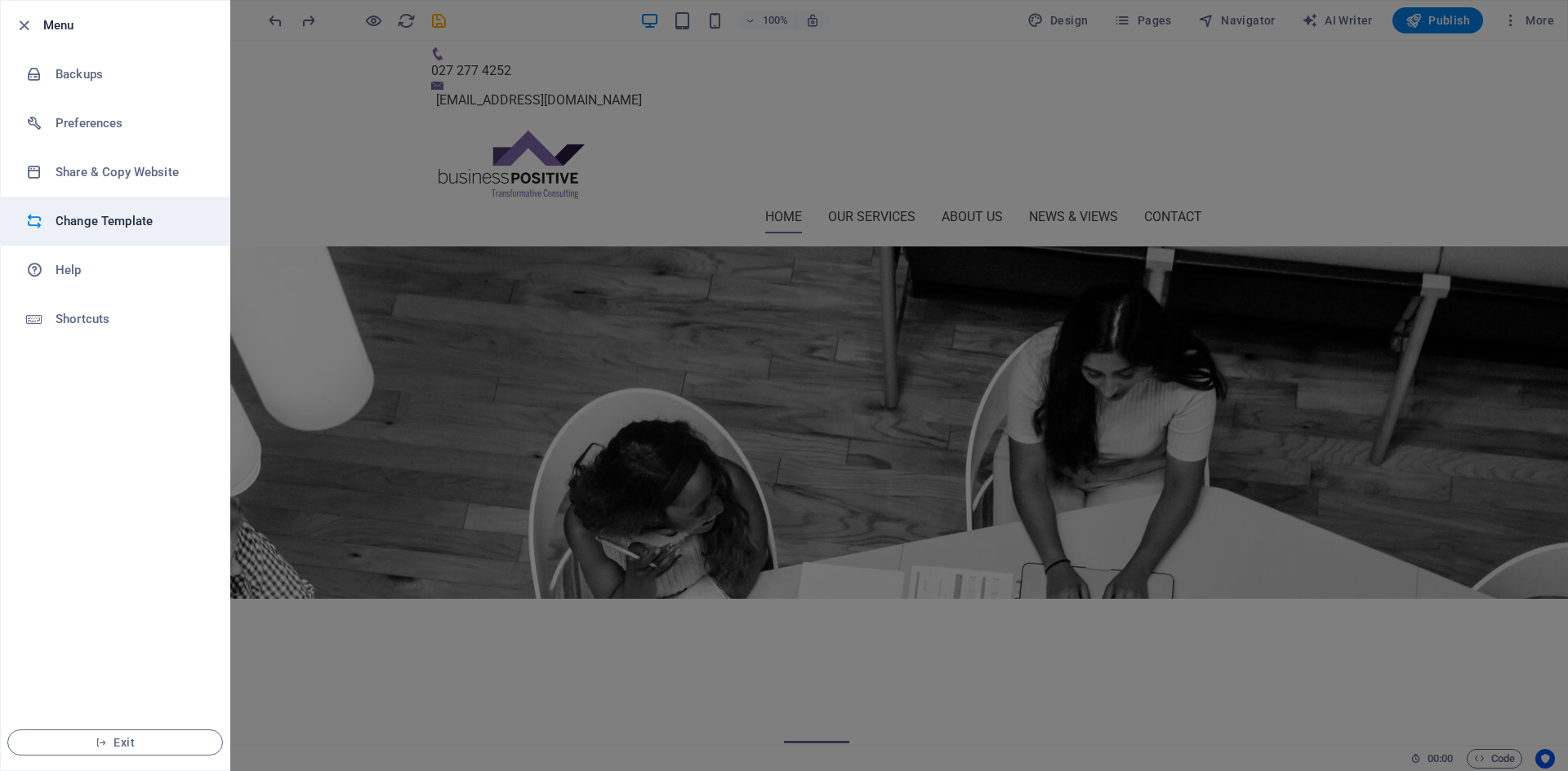
click at [128, 219] on h6 "Change Template" at bounding box center [131, 221] width 151 height 19
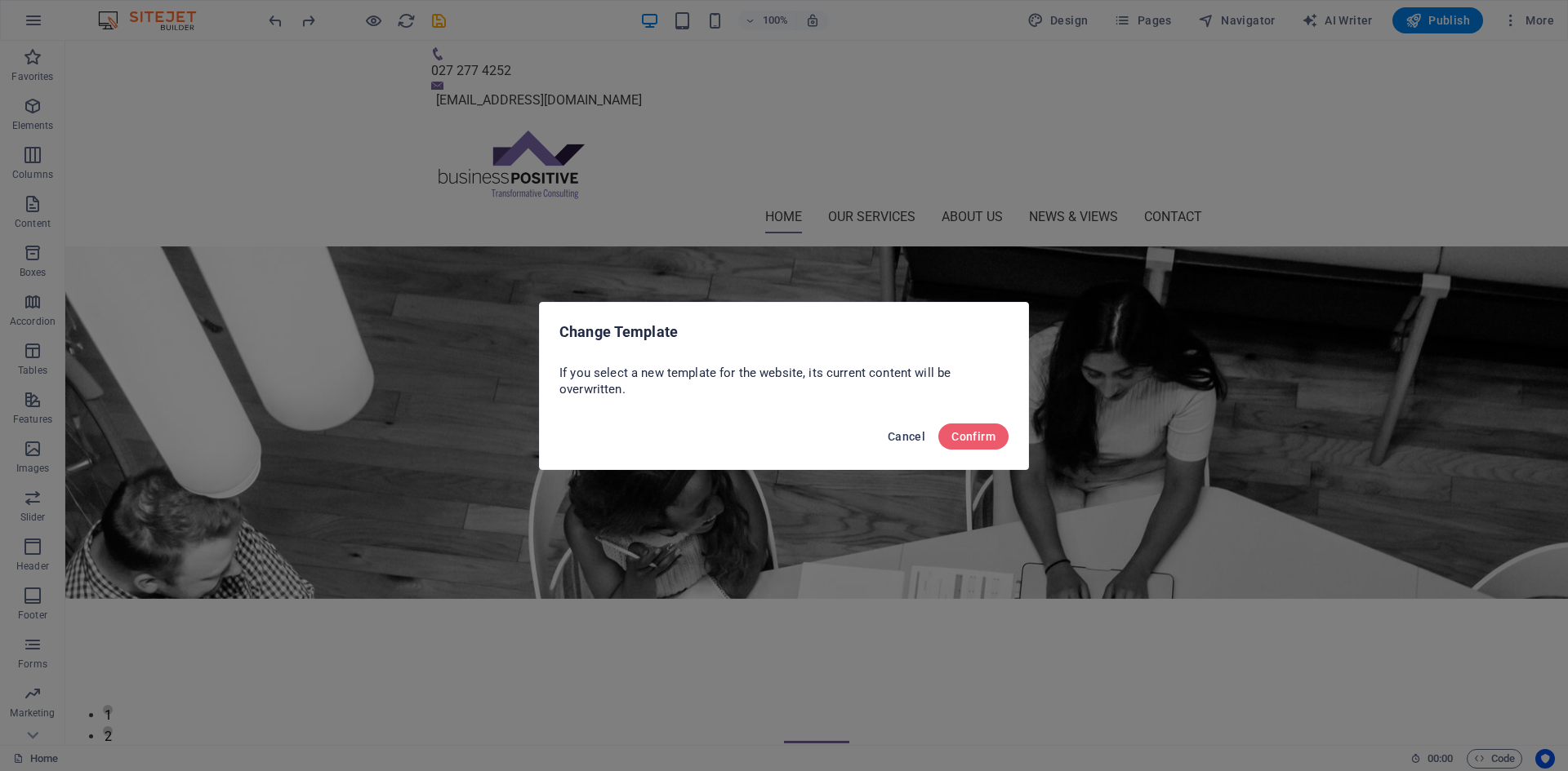
click at [912, 434] on span "Cancel" at bounding box center [906, 437] width 38 height 13
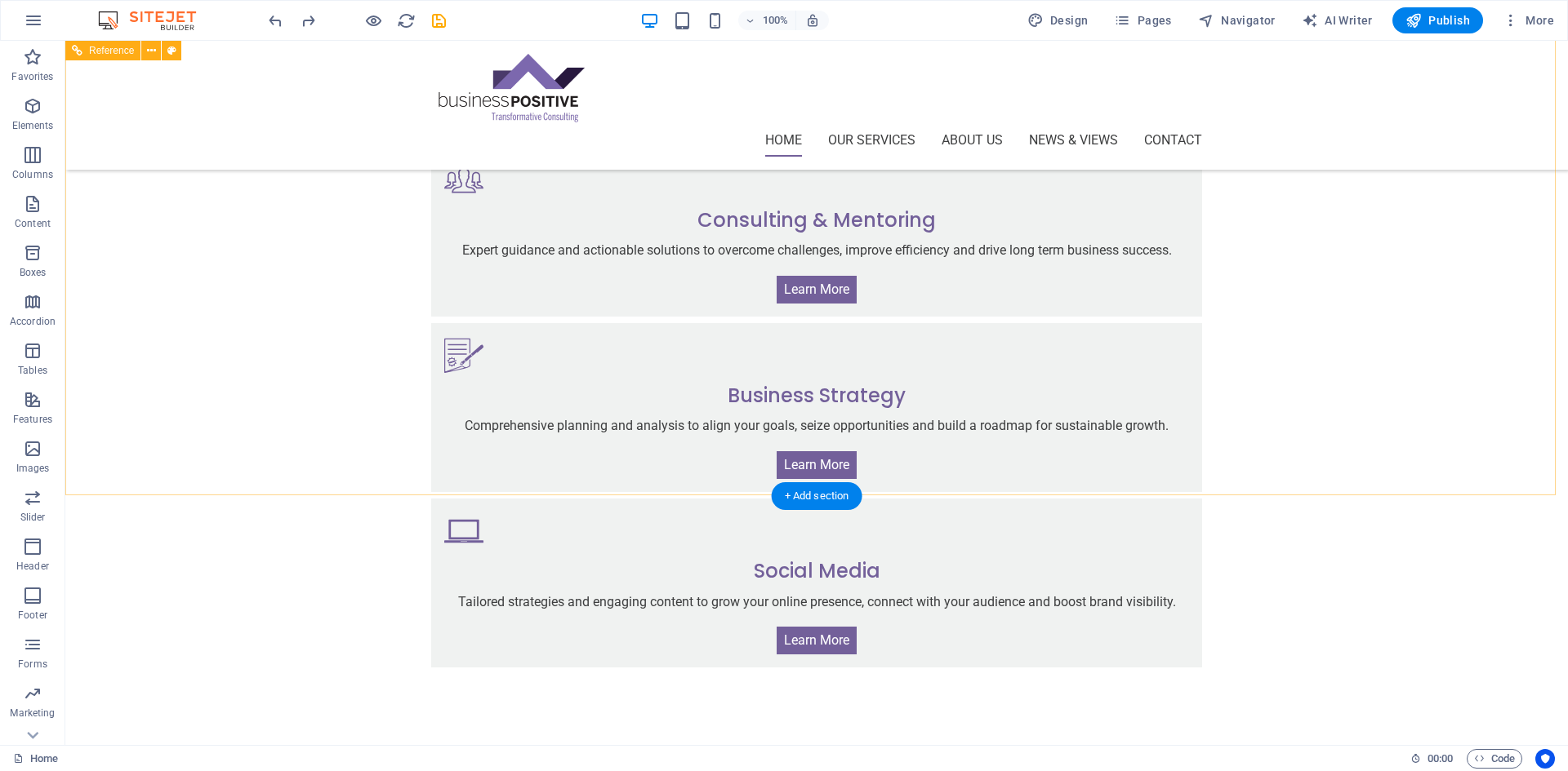
scroll to position [2266, 0]
